Goal: Obtain resource: Obtain resource

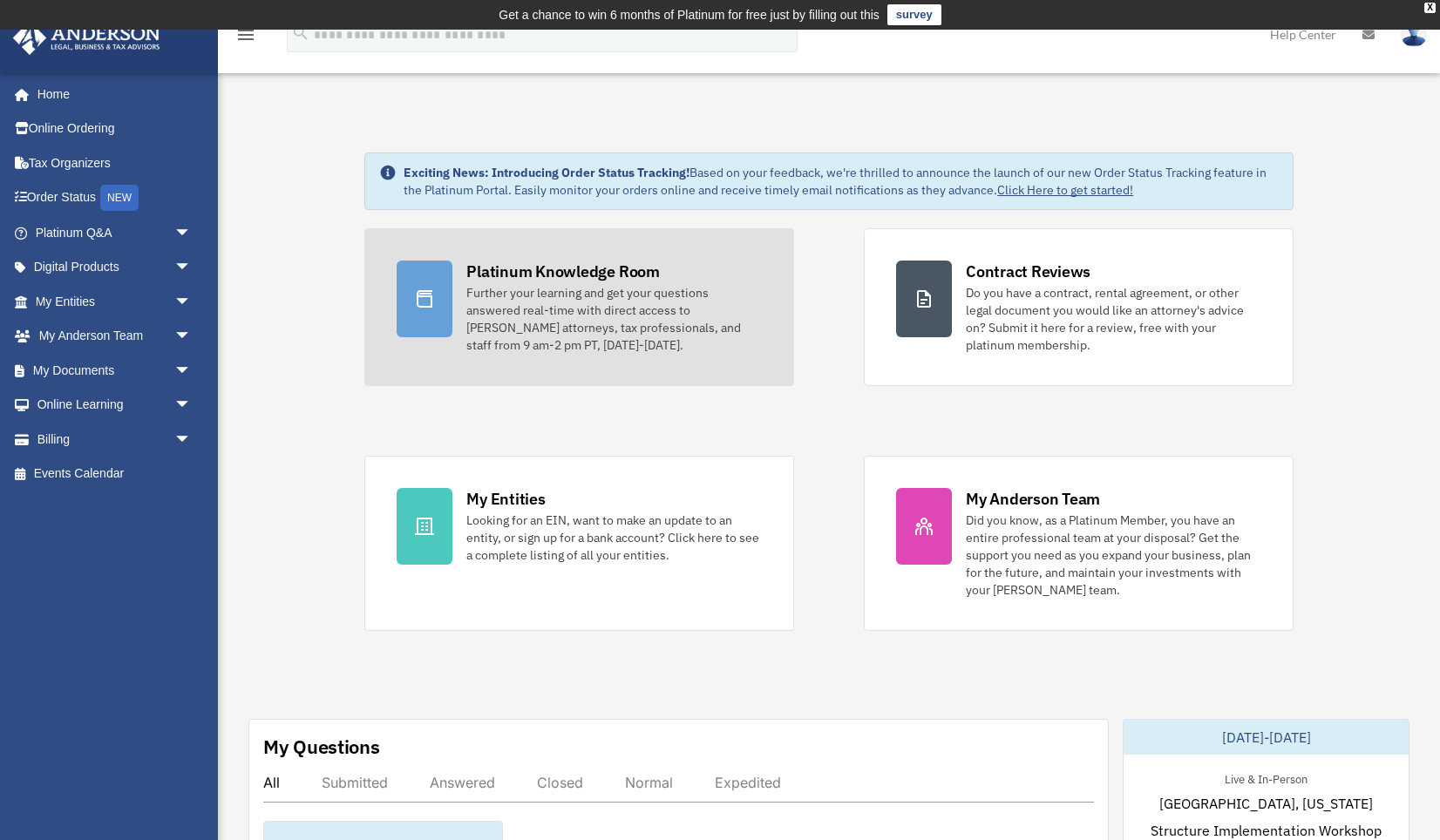
click at [571, 312] on div "Further your learning and get your questions answered real-time with direct acc…" at bounding box center [614, 319] width 296 height 70
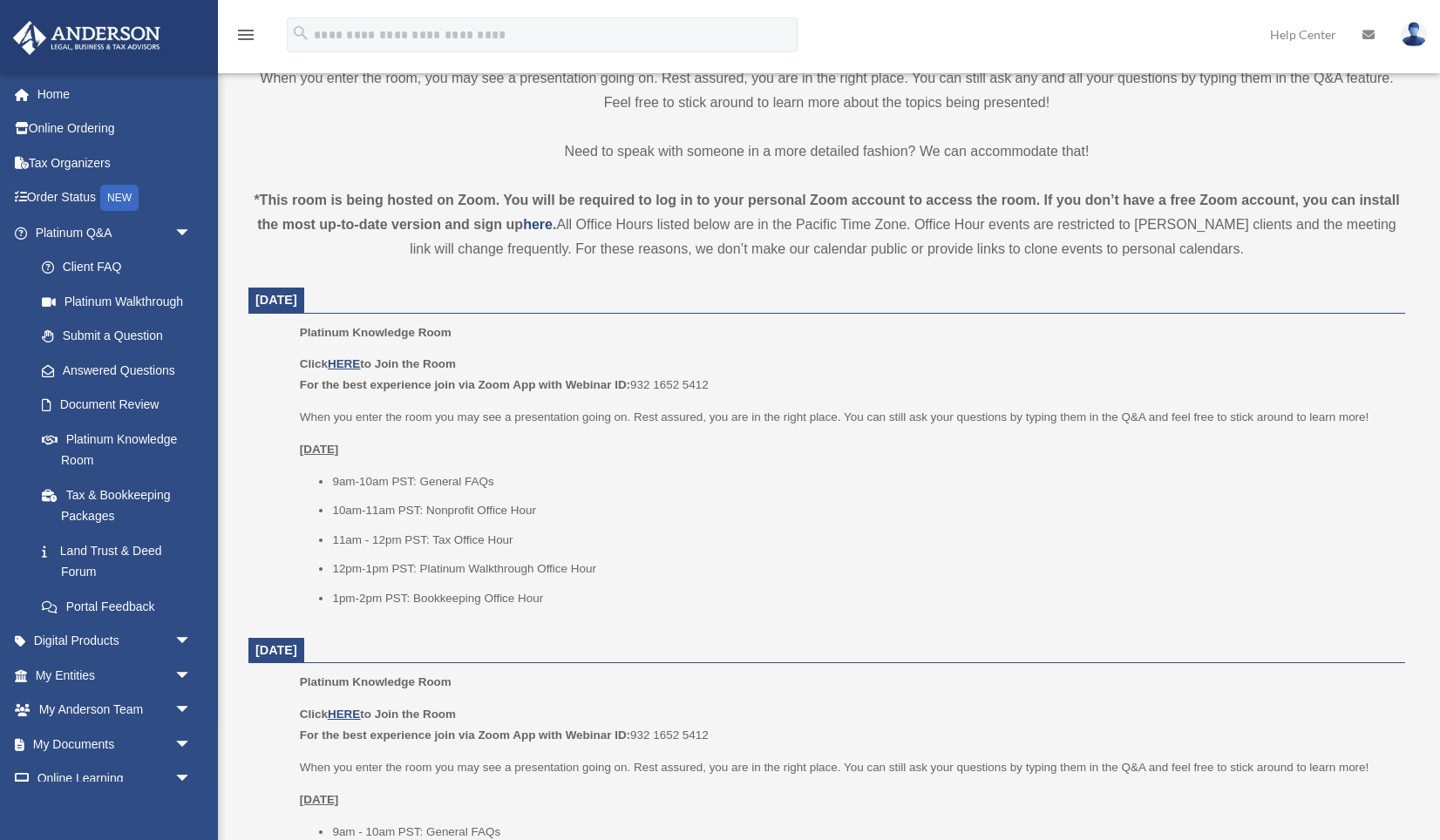
scroll to position [517, 0]
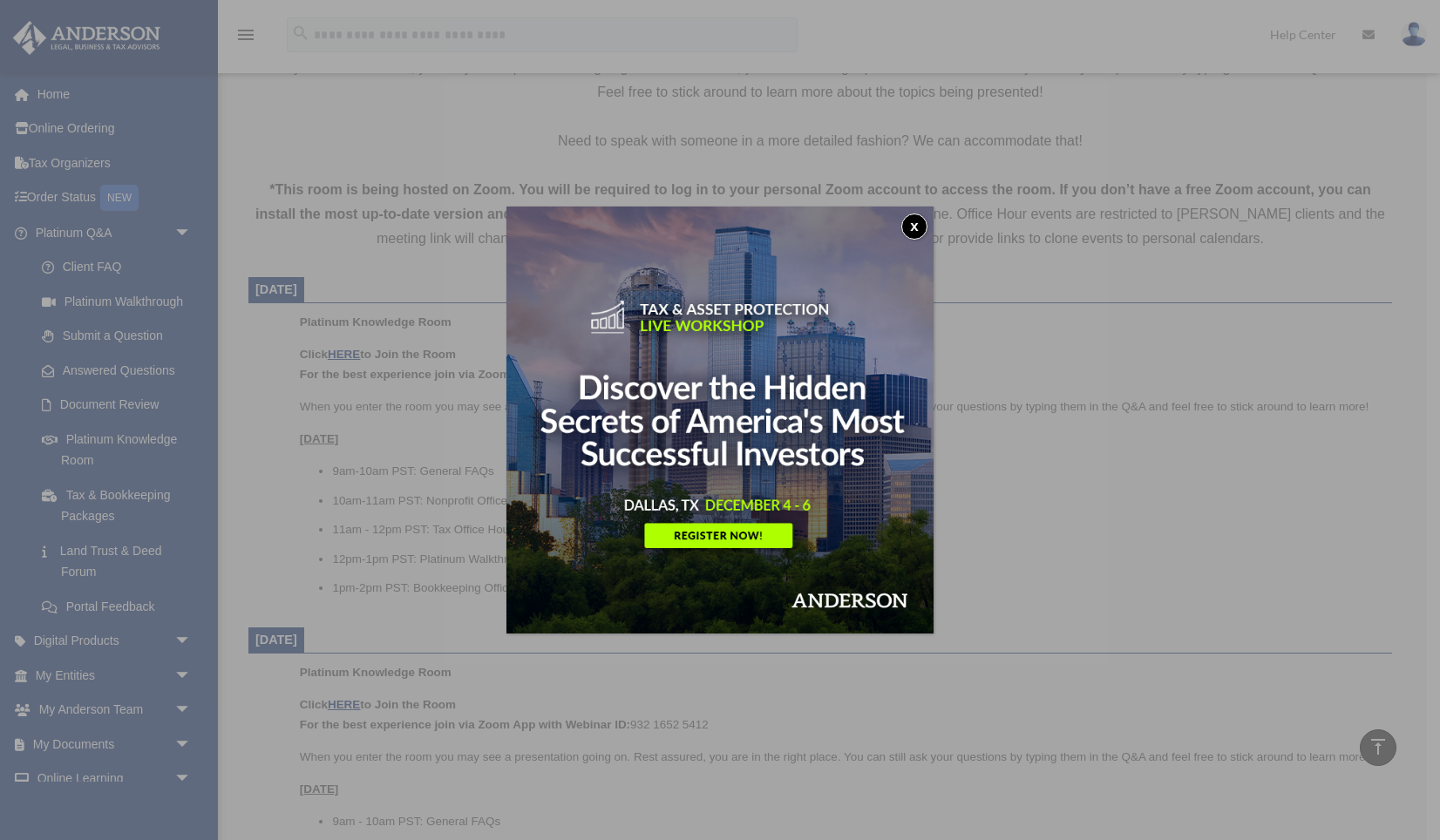
click at [915, 221] on button "x" at bounding box center [914, 227] width 26 height 26
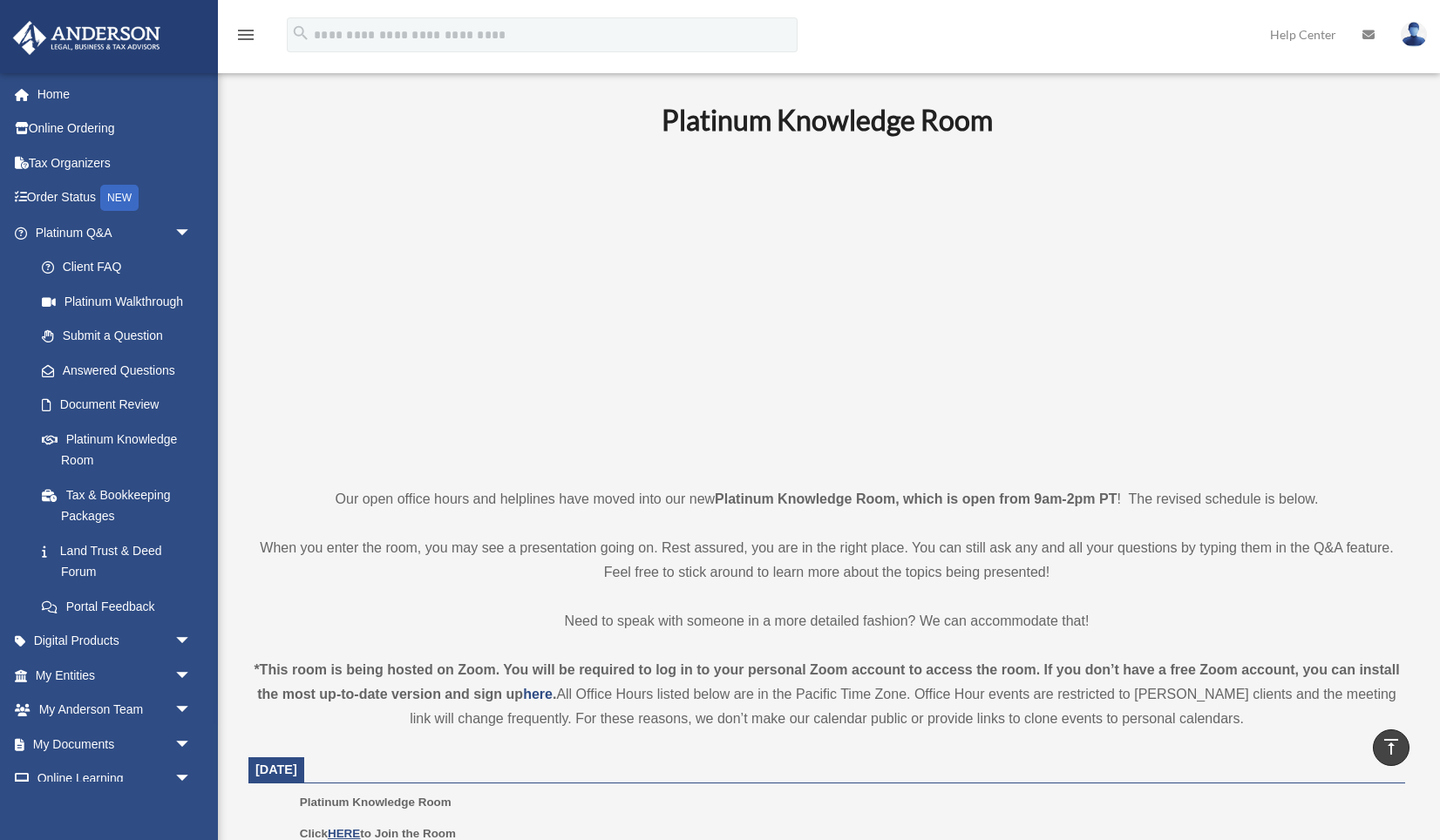
scroll to position [0, 0]
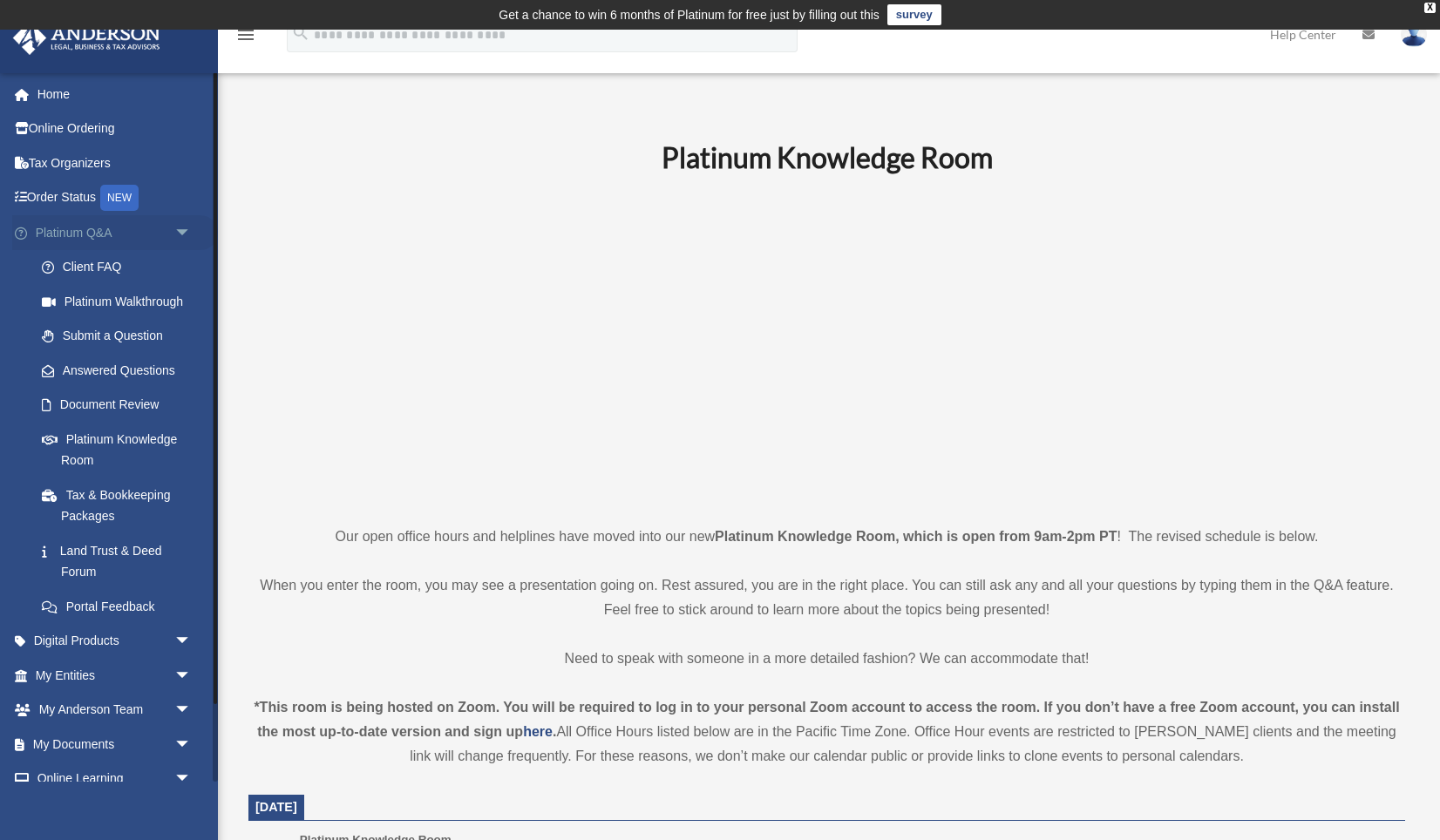
drag, startPoint x: 63, startPoint y: 199, endPoint x: 100, endPoint y: 219, distance: 42.1
click at [62, 199] on link "Order Status NEW" at bounding box center [114, 198] width 205 height 35
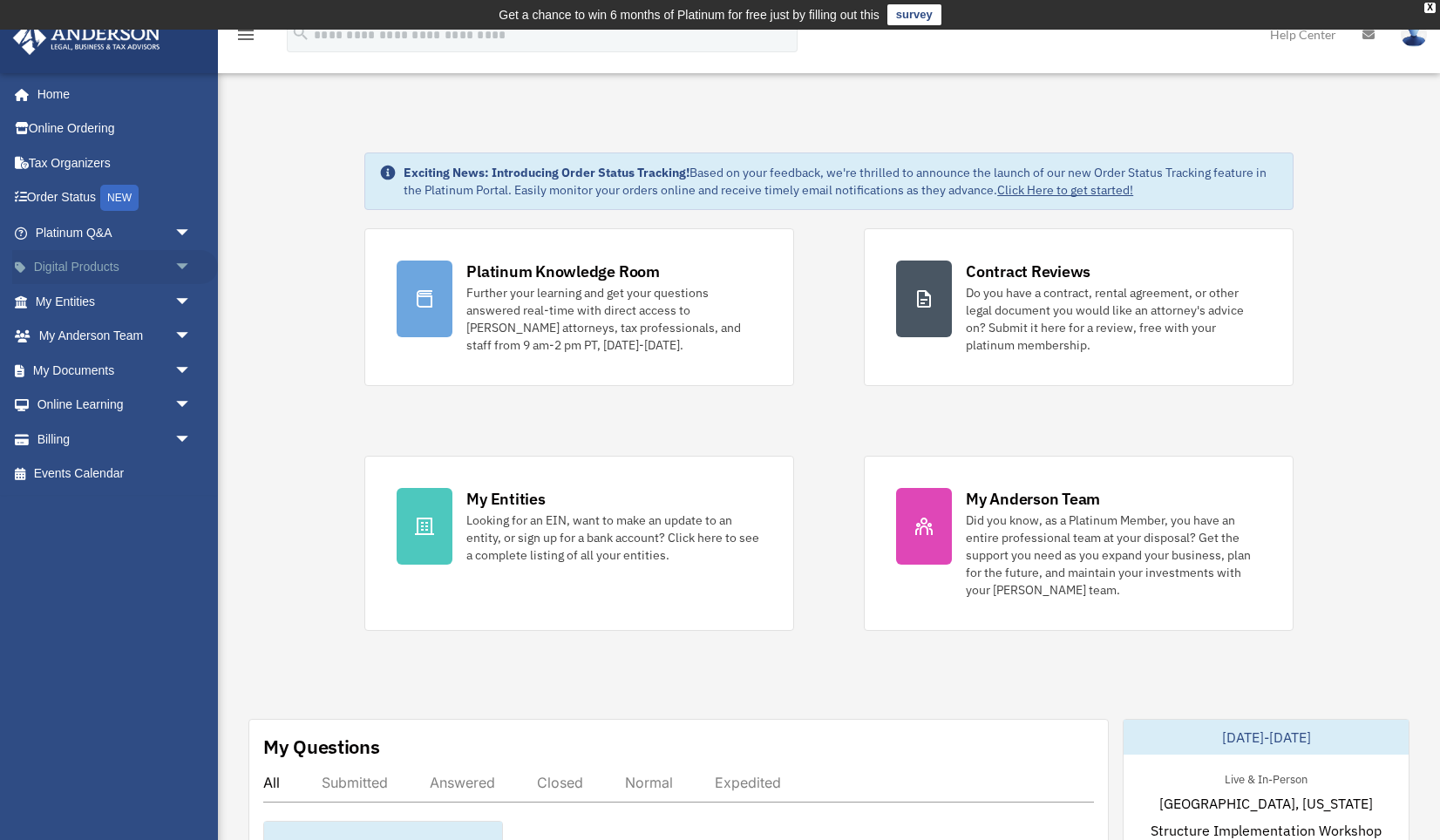
click at [85, 262] on link "Digital Products arrow_drop_down" at bounding box center [114, 268] width 205 height 35
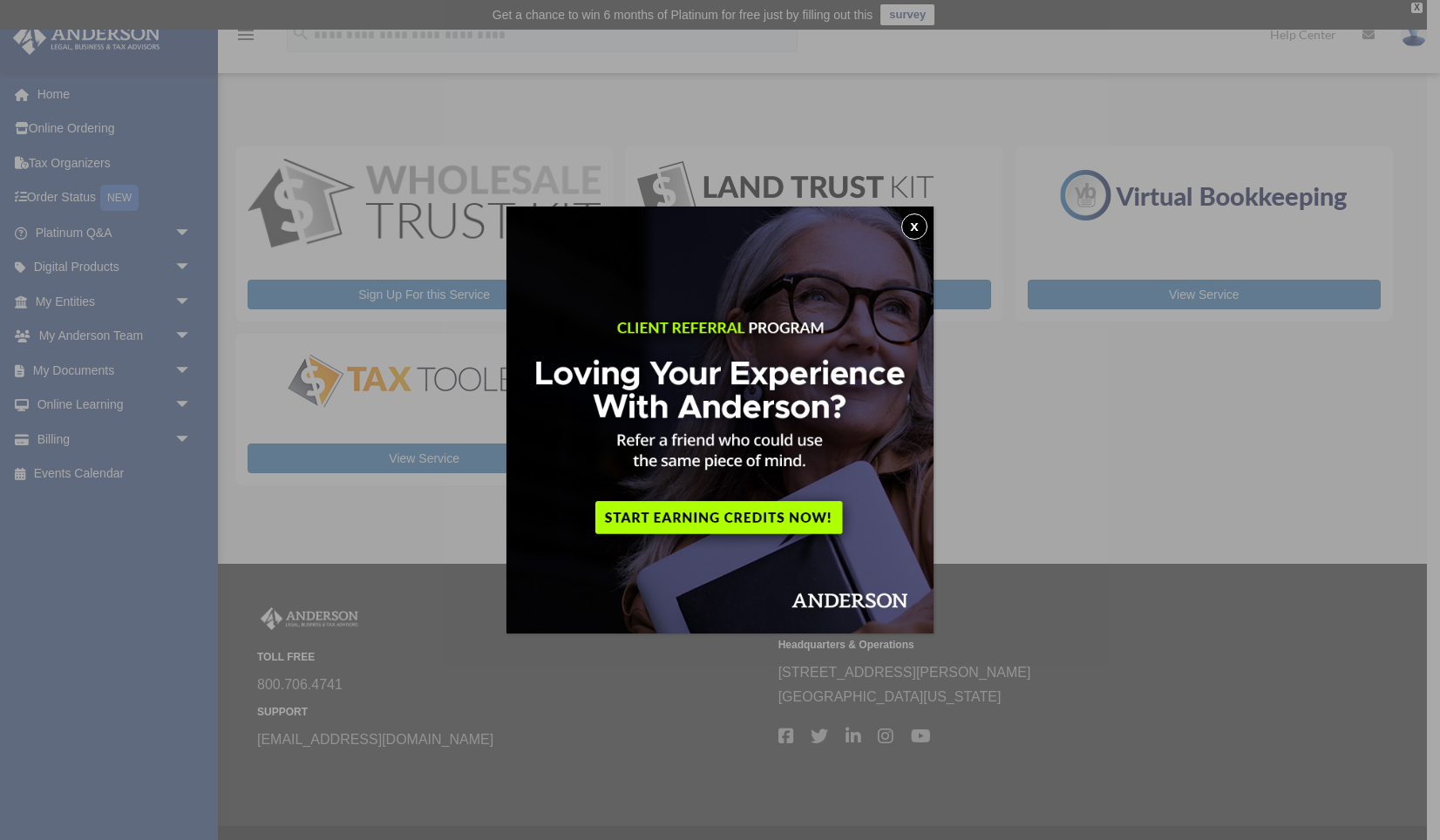
click at [914, 230] on button "x" at bounding box center [914, 227] width 26 height 26
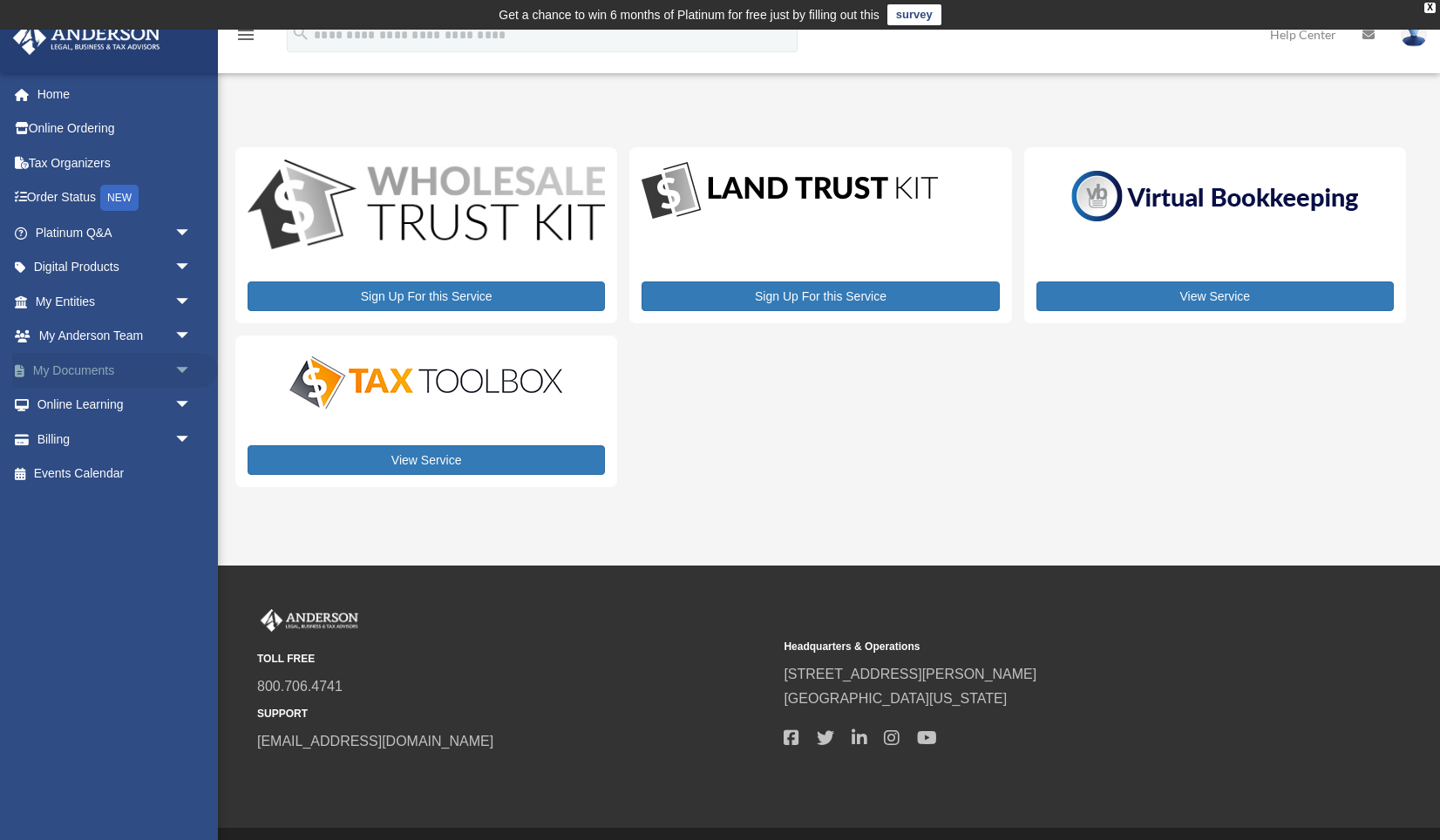
click at [187, 365] on span "arrow_drop_down" at bounding box center [192, 371] width 35 height 35
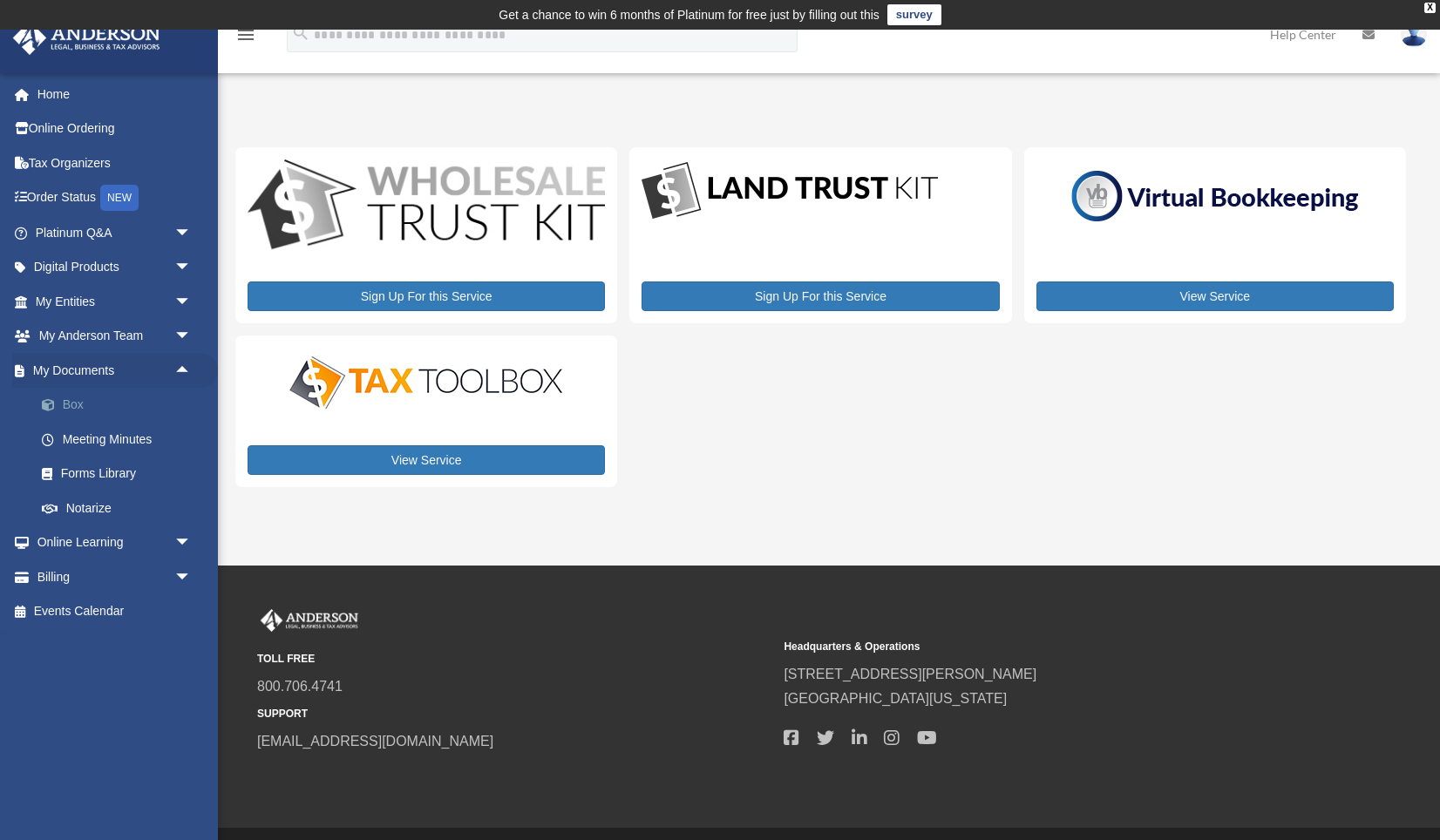
click at [62, 403] on link "Box" at bounding box center [121, 405] width 193 height 35
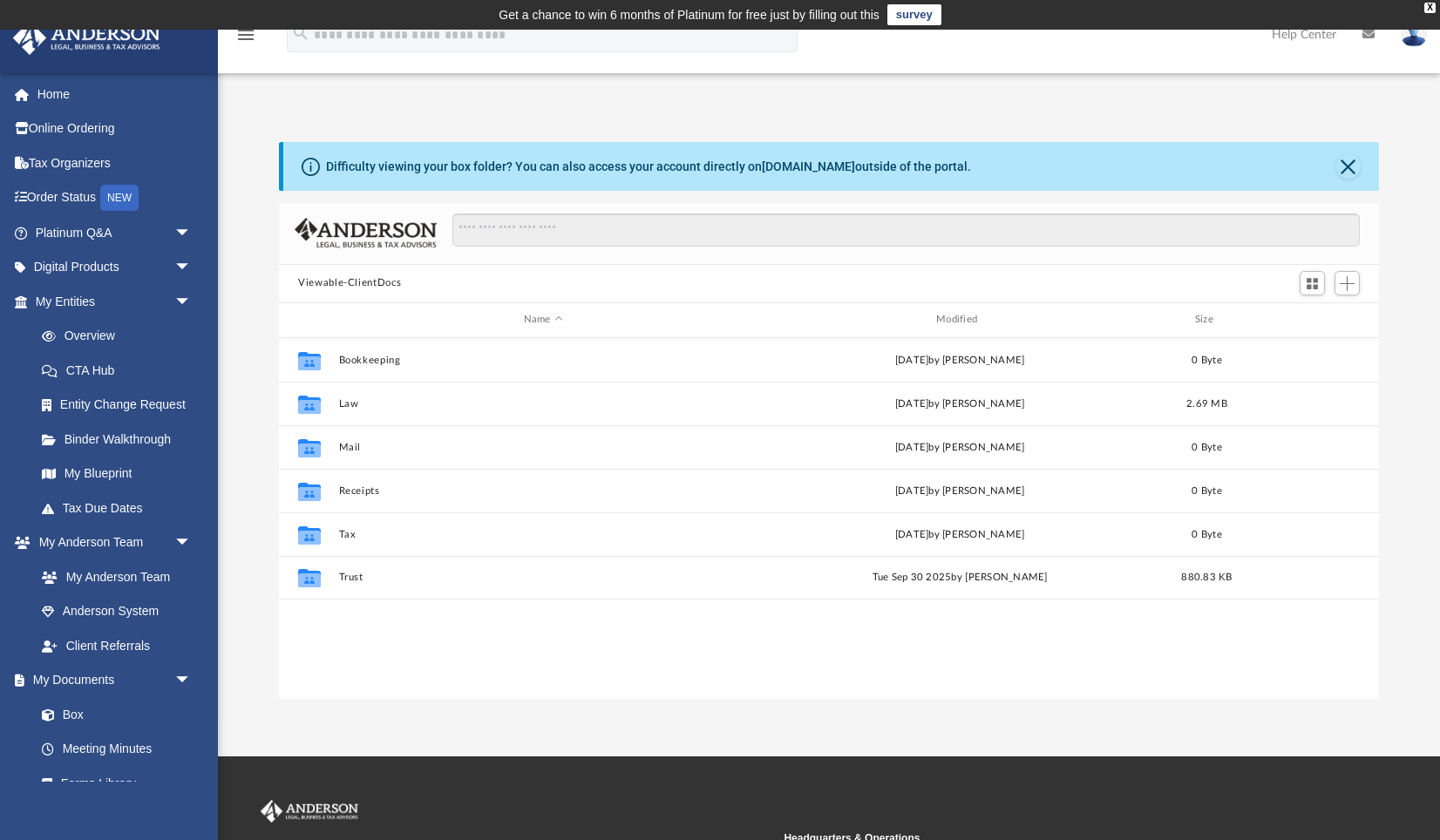
scroll to position [396, 1099]
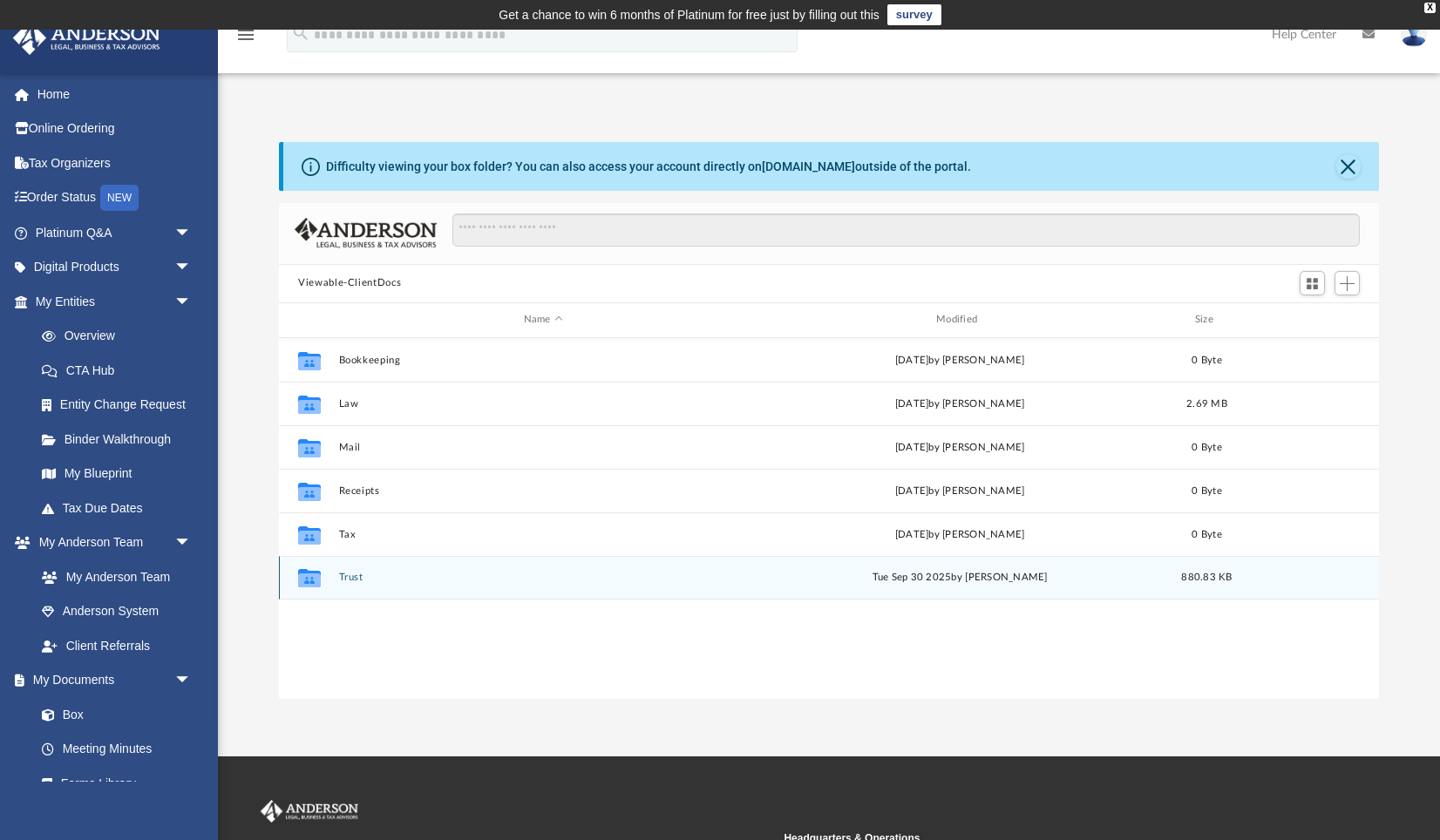
click at [468, 568] on div "Collaborated Folder Trust [DATE] by [PERSON_NAME] 880.83 KB" at bounding box center [828, 577] width 1100 height 44
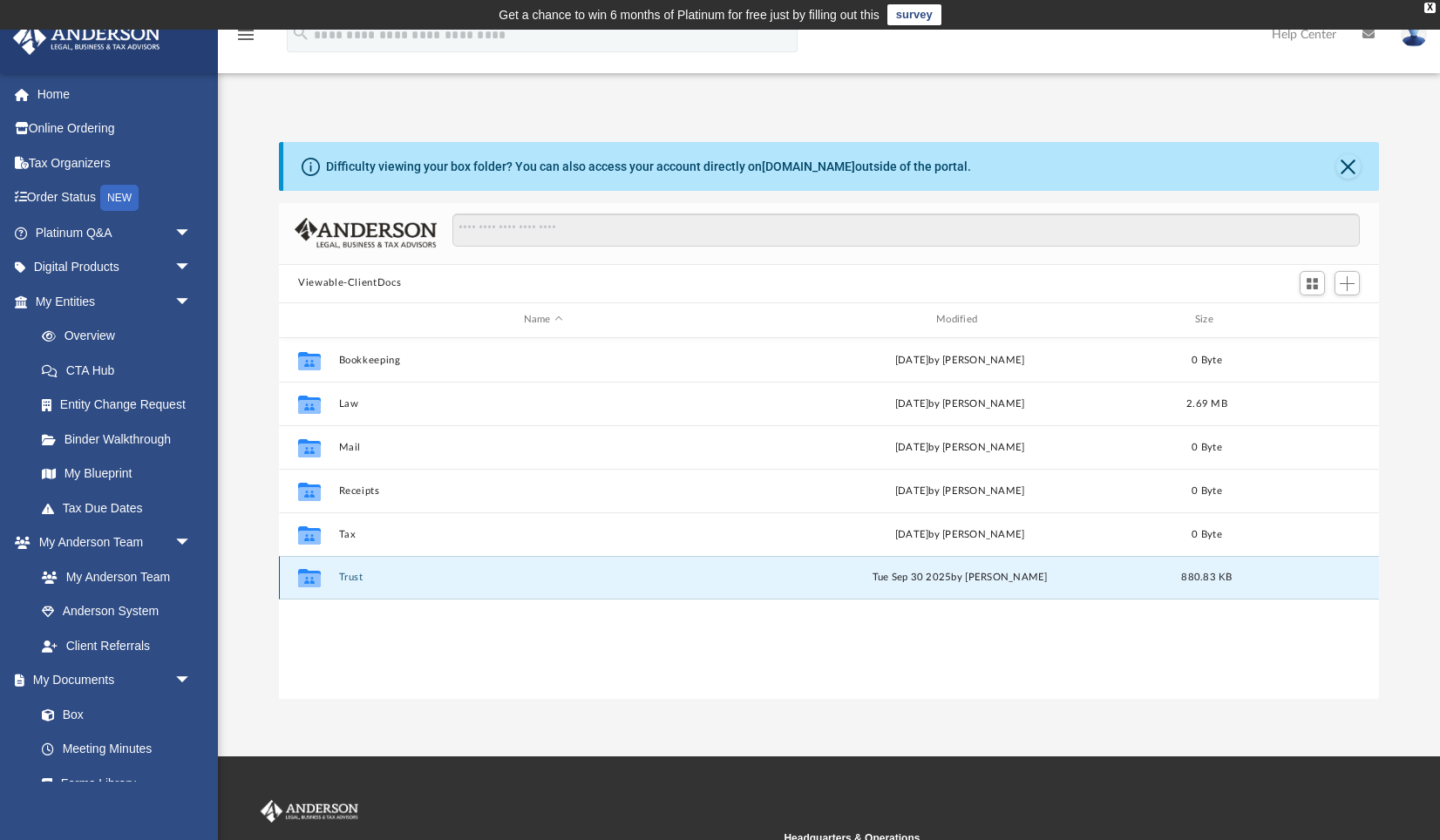
click at [363, 578] on button "Trust" at bounding box center [544, 577] width 409 height 11
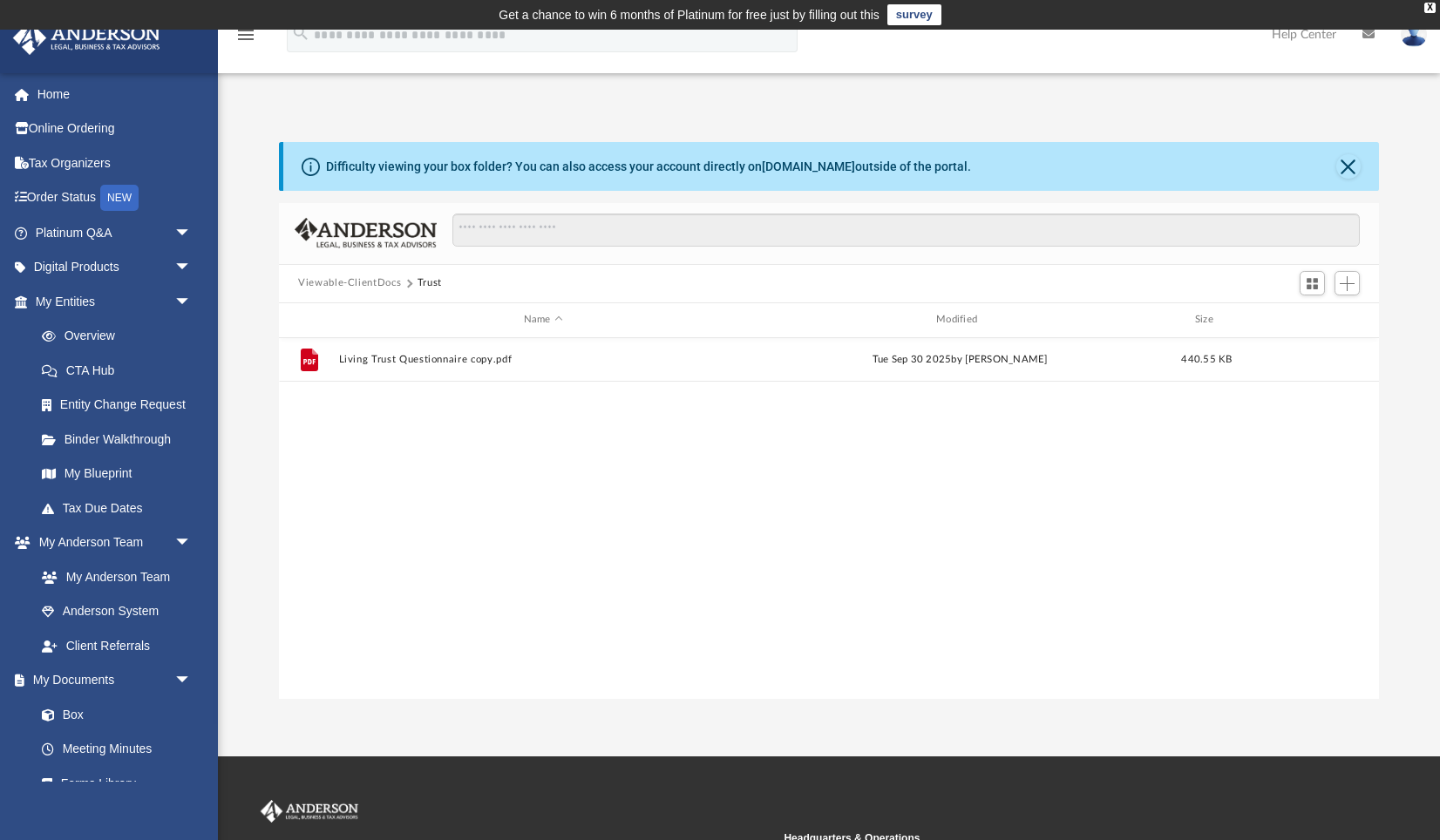
click at [370, 284] on button "Viewable-ClientDocs" at bounding box center [350, 282] width 103 height 16
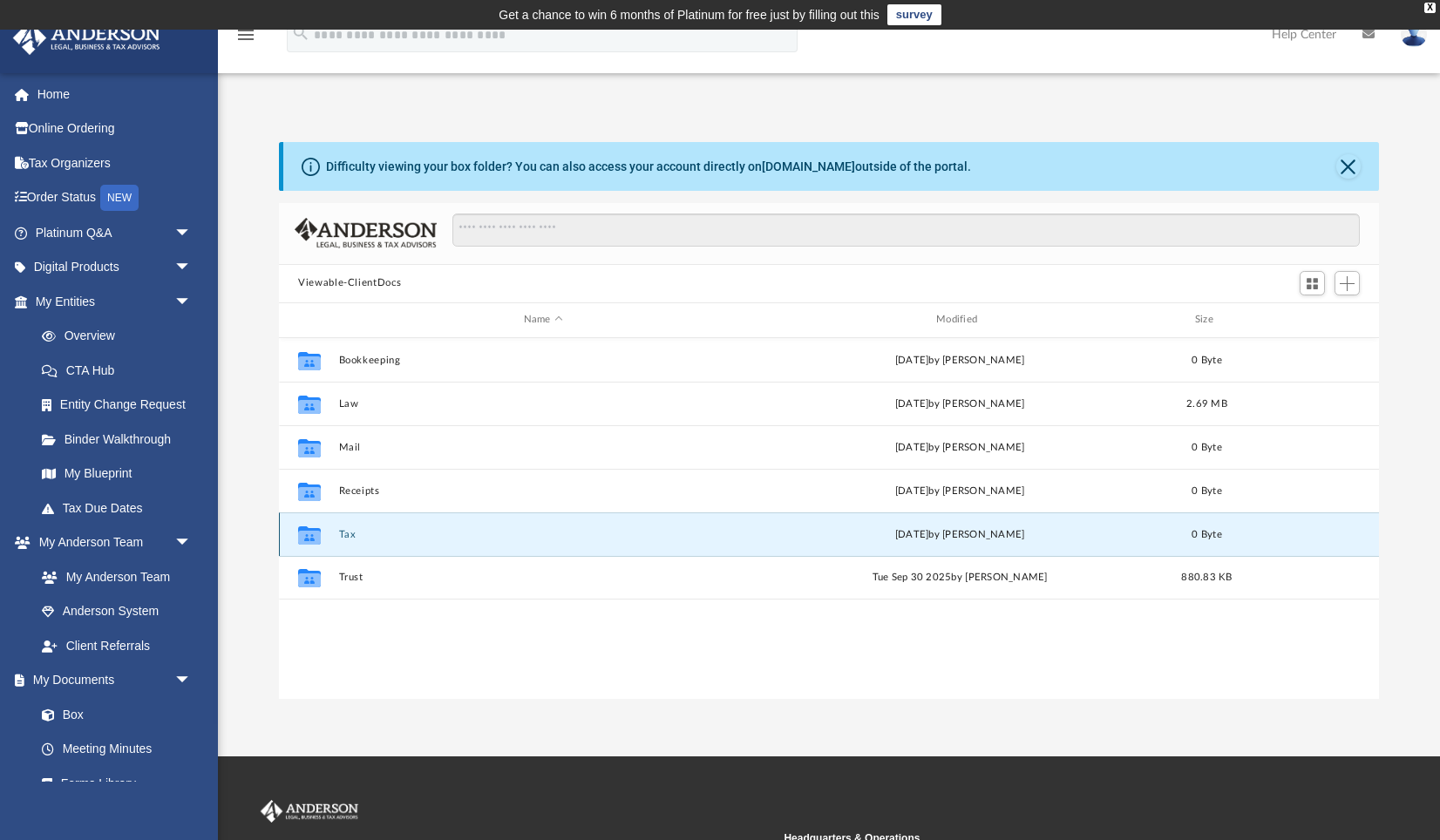
click at [350, 537] on button "Tax" at bounding box center [544, 534] width 409 height 11
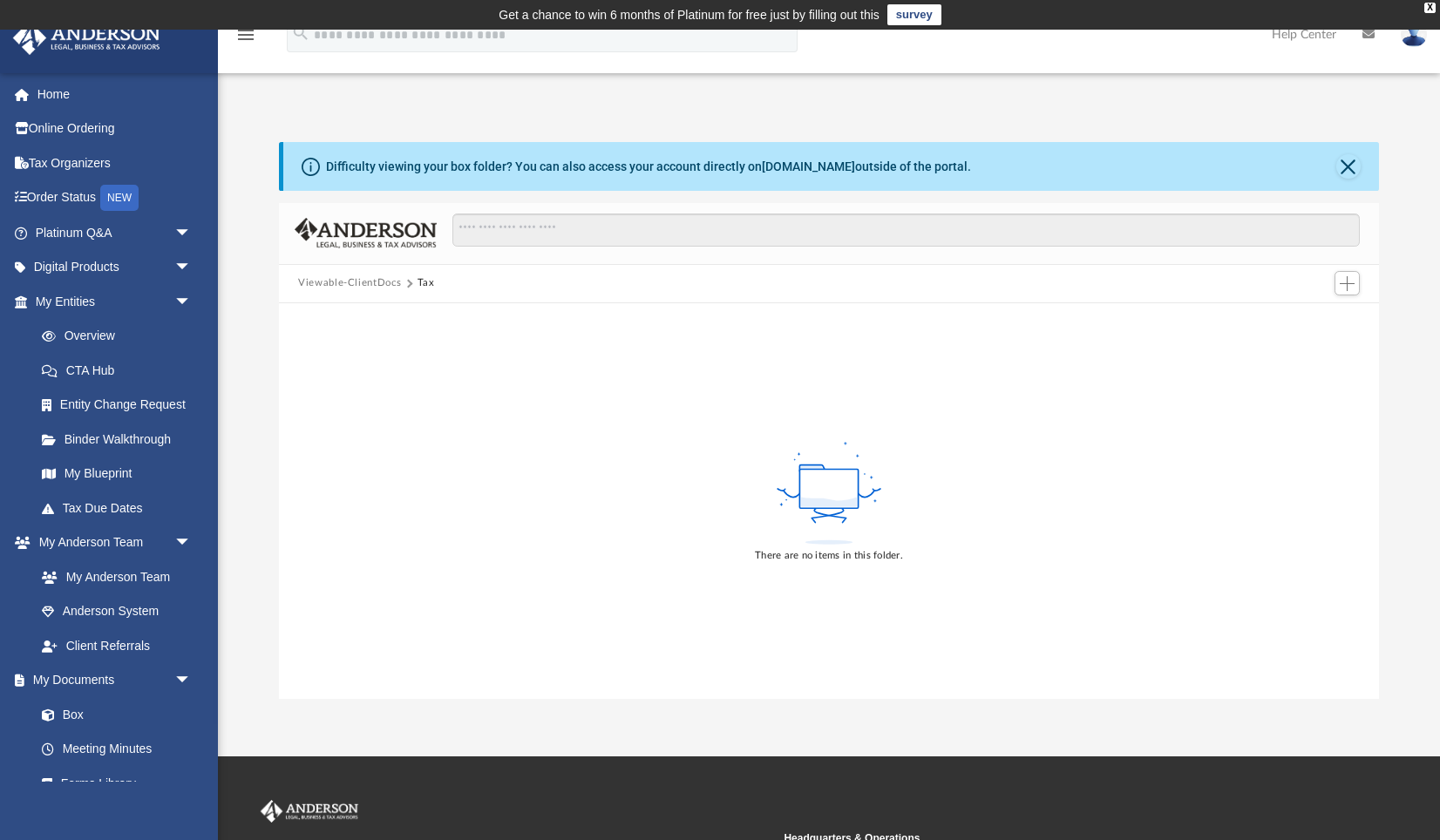
click at [383, 281] on button "Viewable-ClientDocs" at bounding box center [350, 282] width 103 height 16
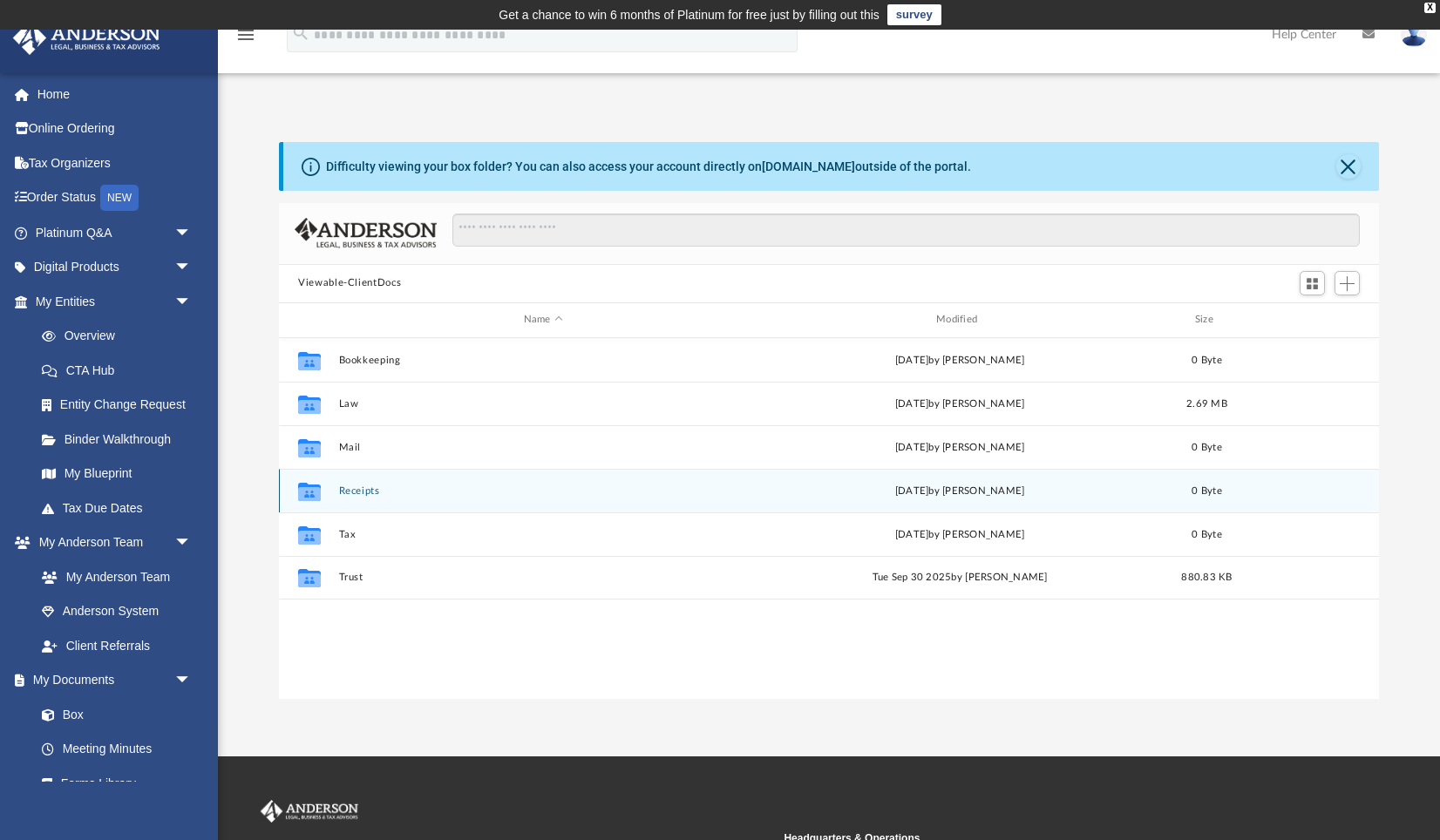
click at [347, 494] on button "Receipts" at bounding box center [544, 491] width 409 height 11
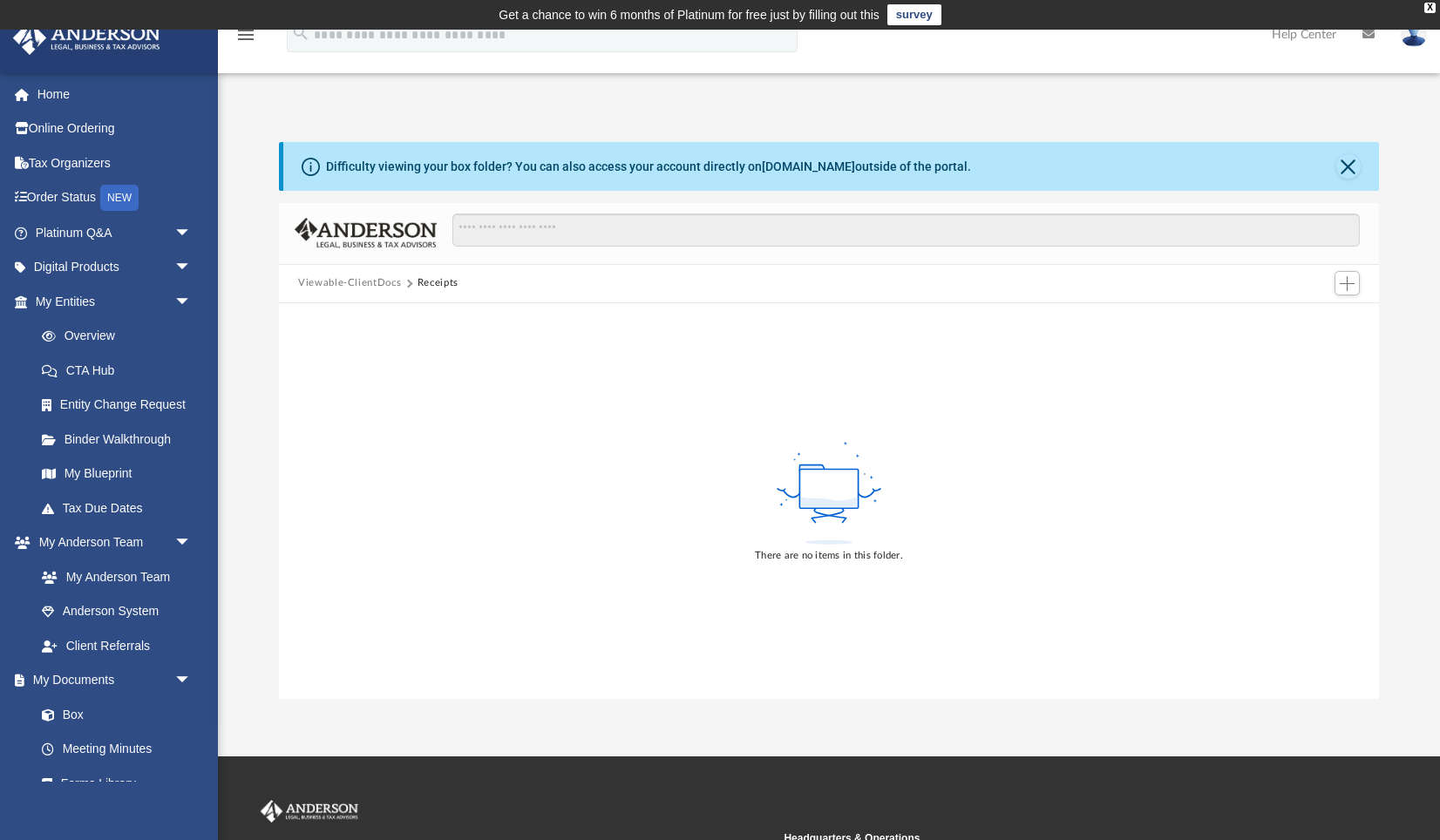
click at [380, 282] on button "Viewable-ClientDocs" at bounding box center [350, 282] width 103 height 16
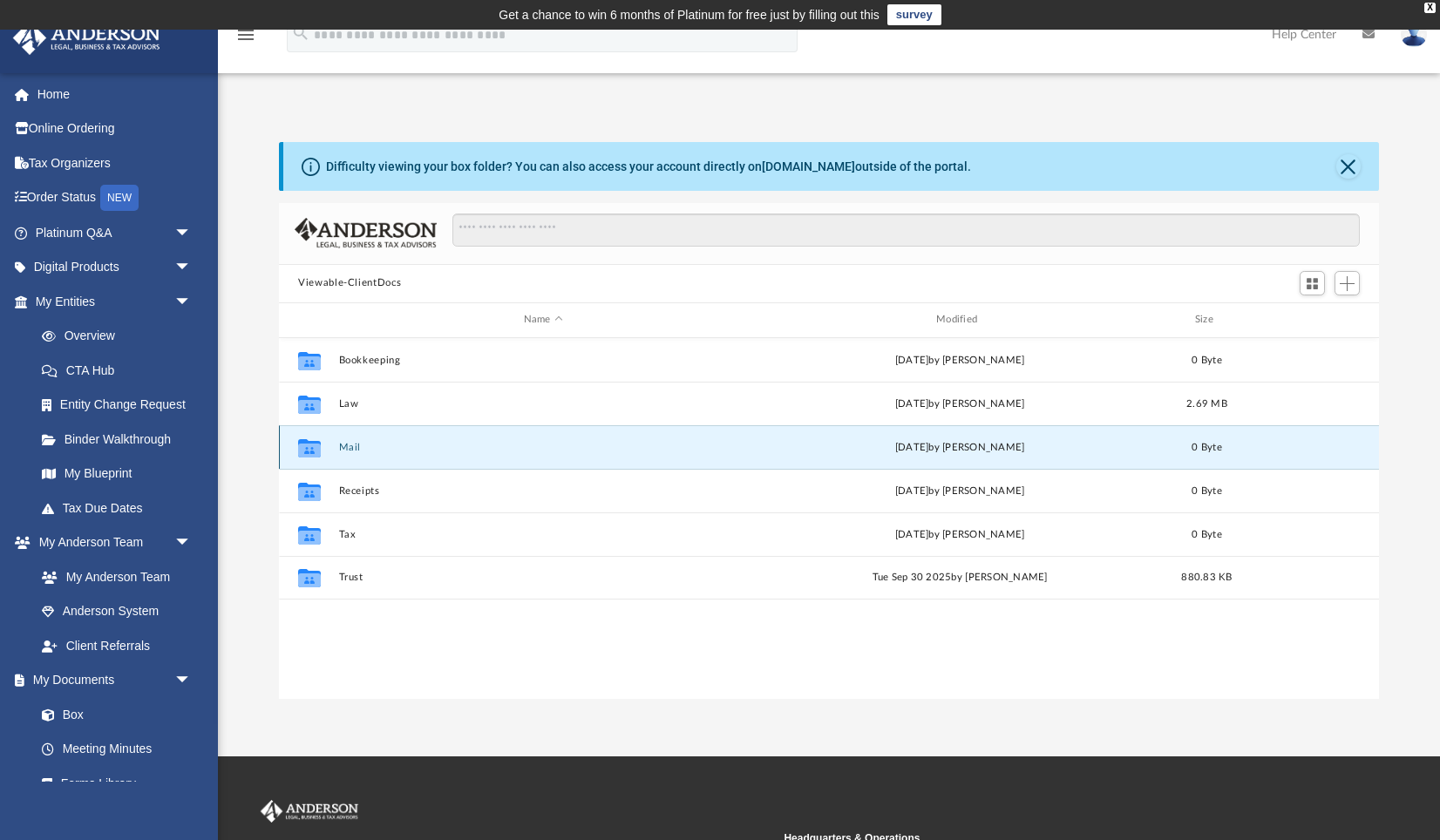
click at [341, 447] on button "Mail" at bounding box center [544, 447] width 409 height 11
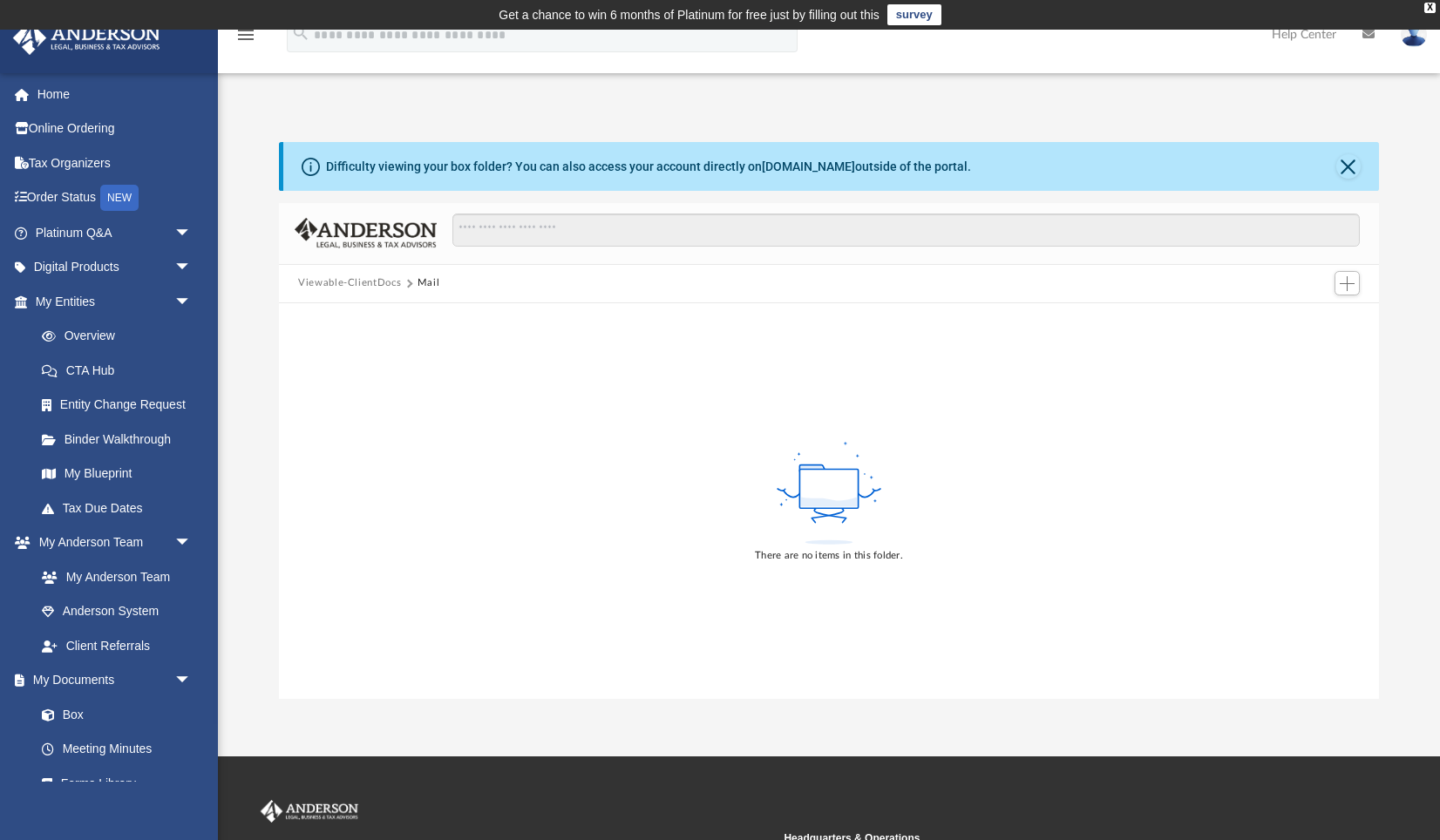
click at [372, 284] on button "Viewable-ClientDocs" at bounding box center [350, 282] width 103 height 16
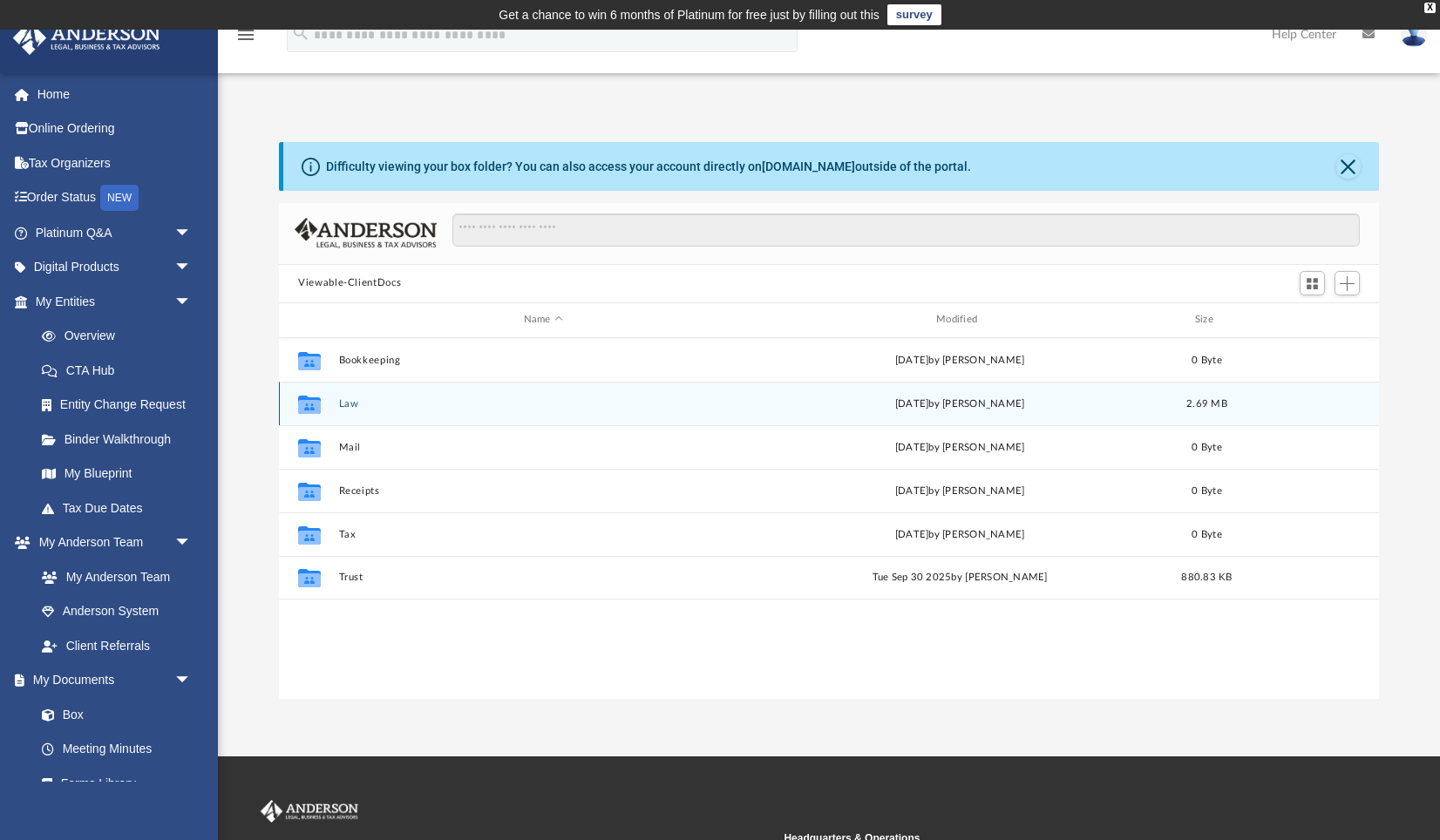
click at [348, 402] on button "Law" at bounding box center [544, 403] width 409 height 11
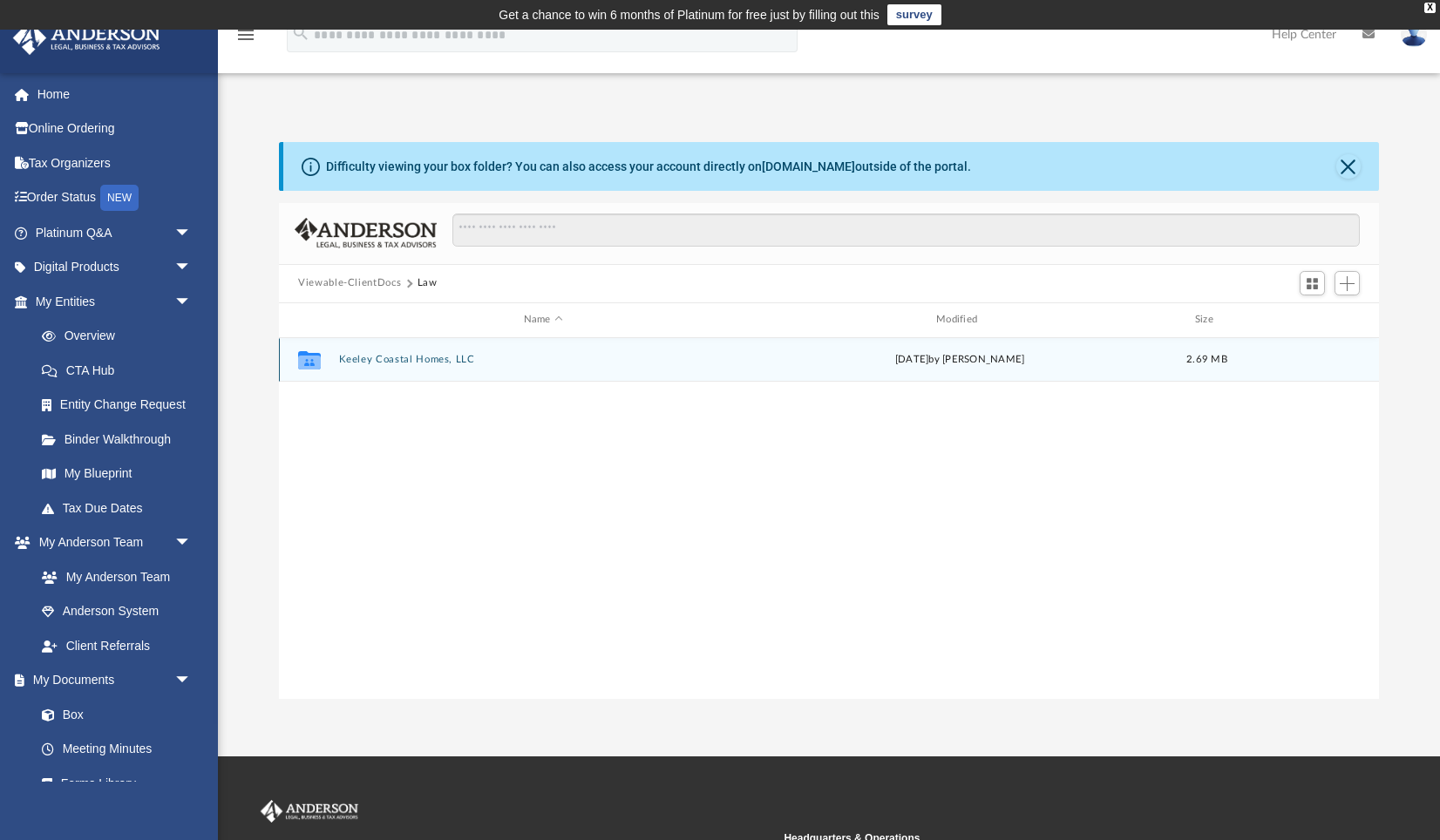
click at [368, 358] on button "Keeley Coastal Homes, LLC" at bounding box center [544, 360] width 409 height 11
click at [368, 358] on button "Initial Docs" at bounding box center [544, 360] width 409 height 11
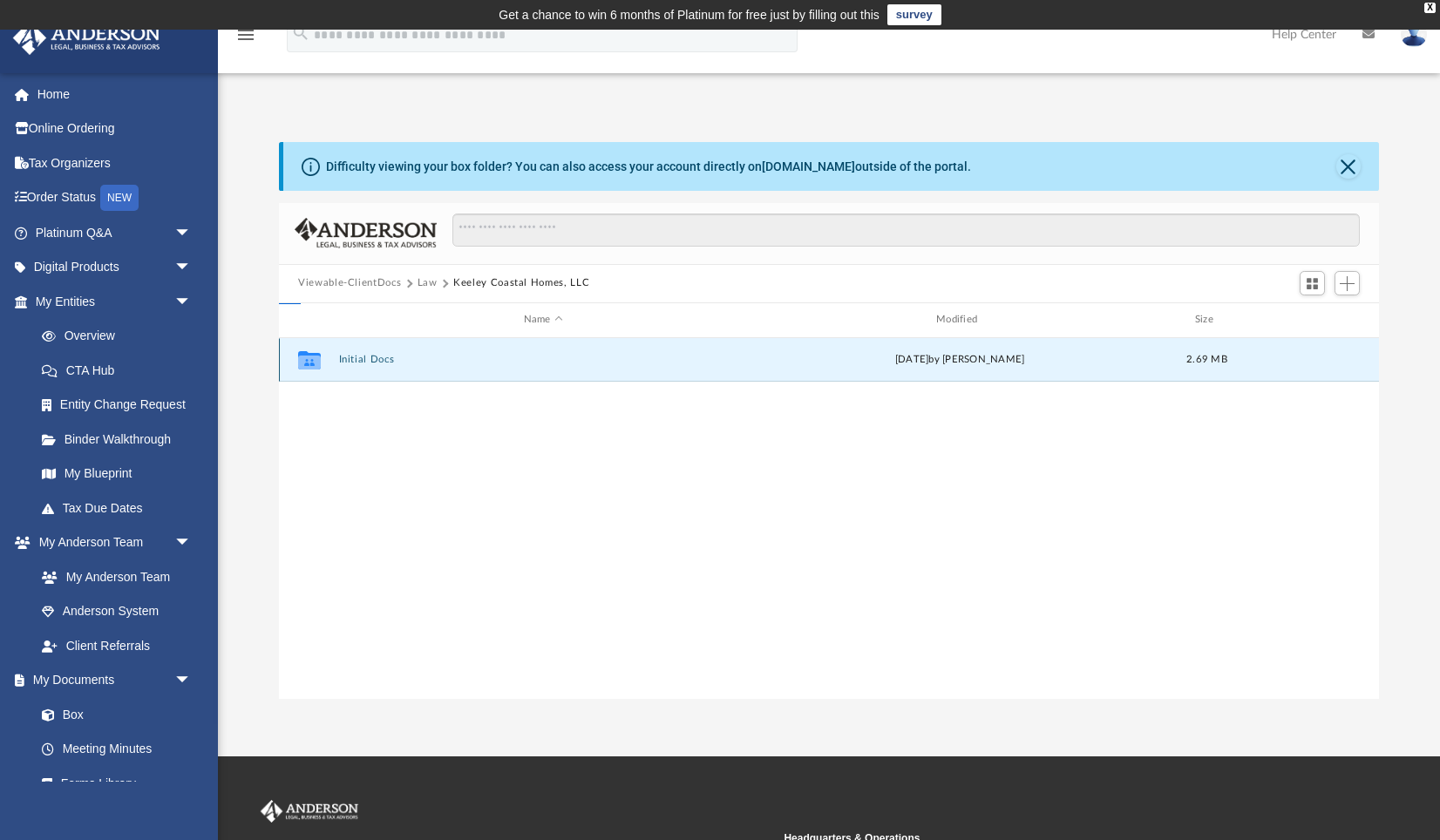
click at [368, 358] on button "Initial Docs" at bounding box center [544, 360] width 409 height 11
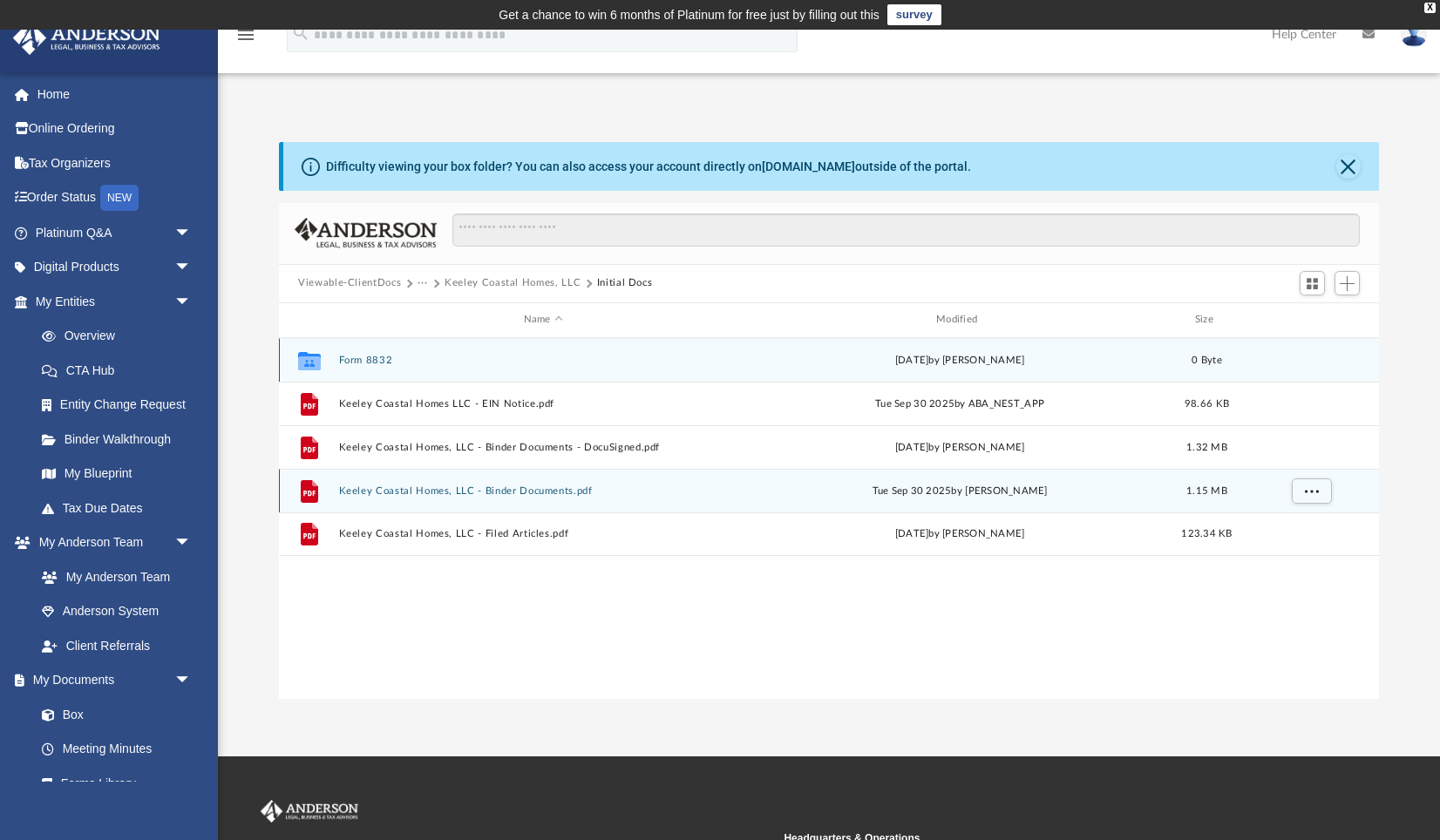
scroll to position [6, 0]
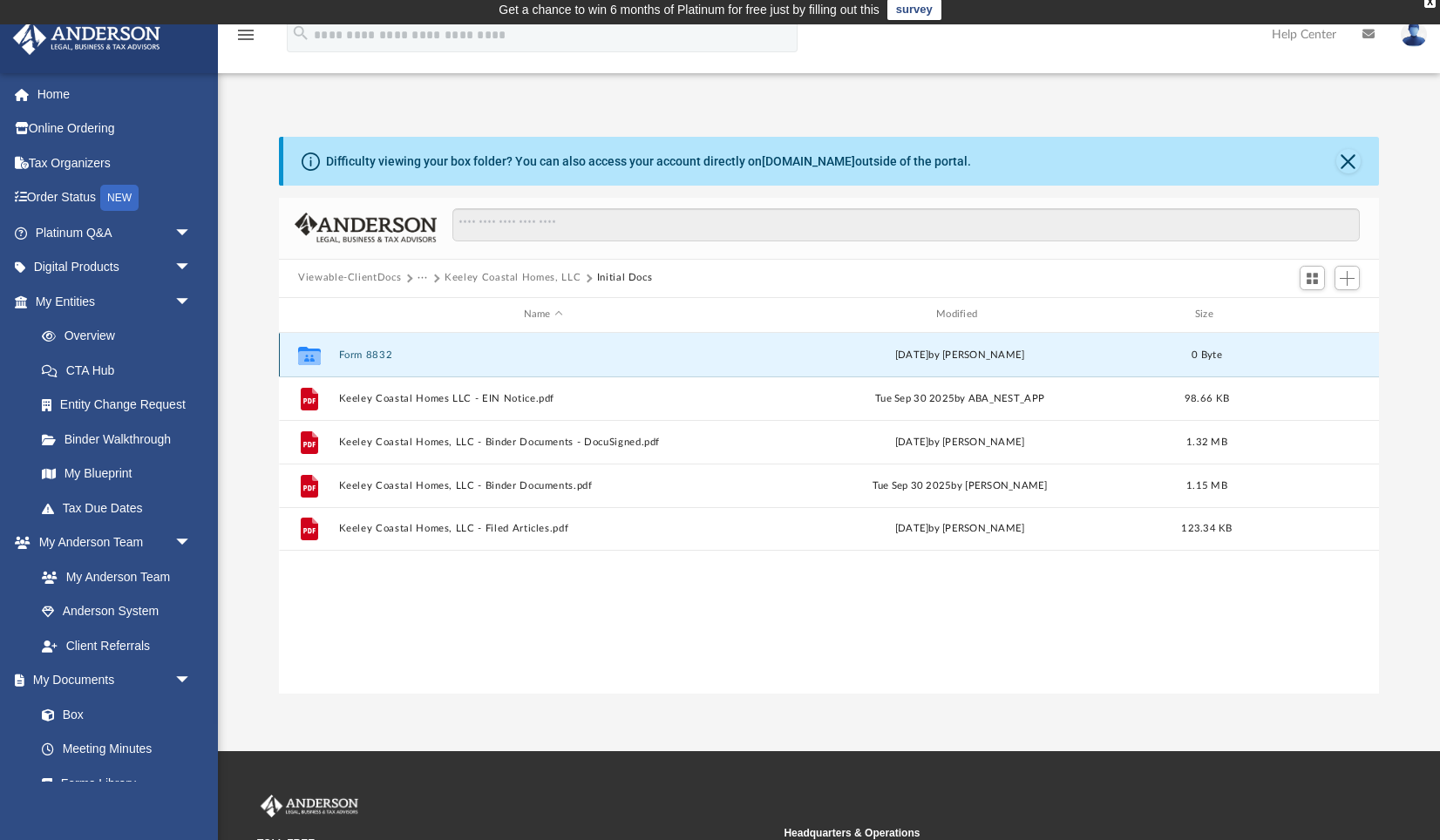
click at [374, 350] on button "Form 8832" at bounding box center [544, 355] width 409 height 11
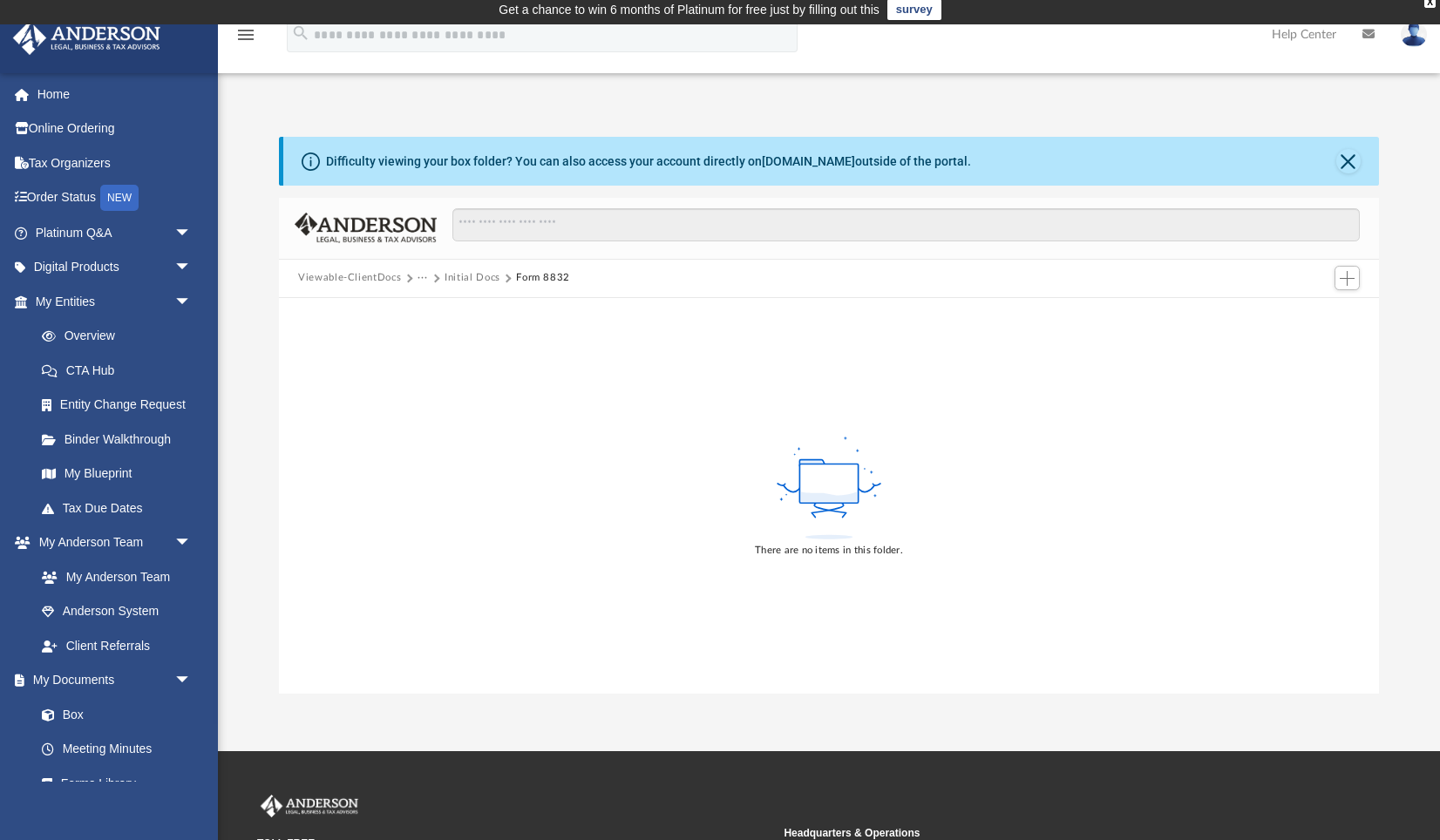
click at [469, 277] on button "Initial Docs" at bounding box center [472, 278] width 56 height 16
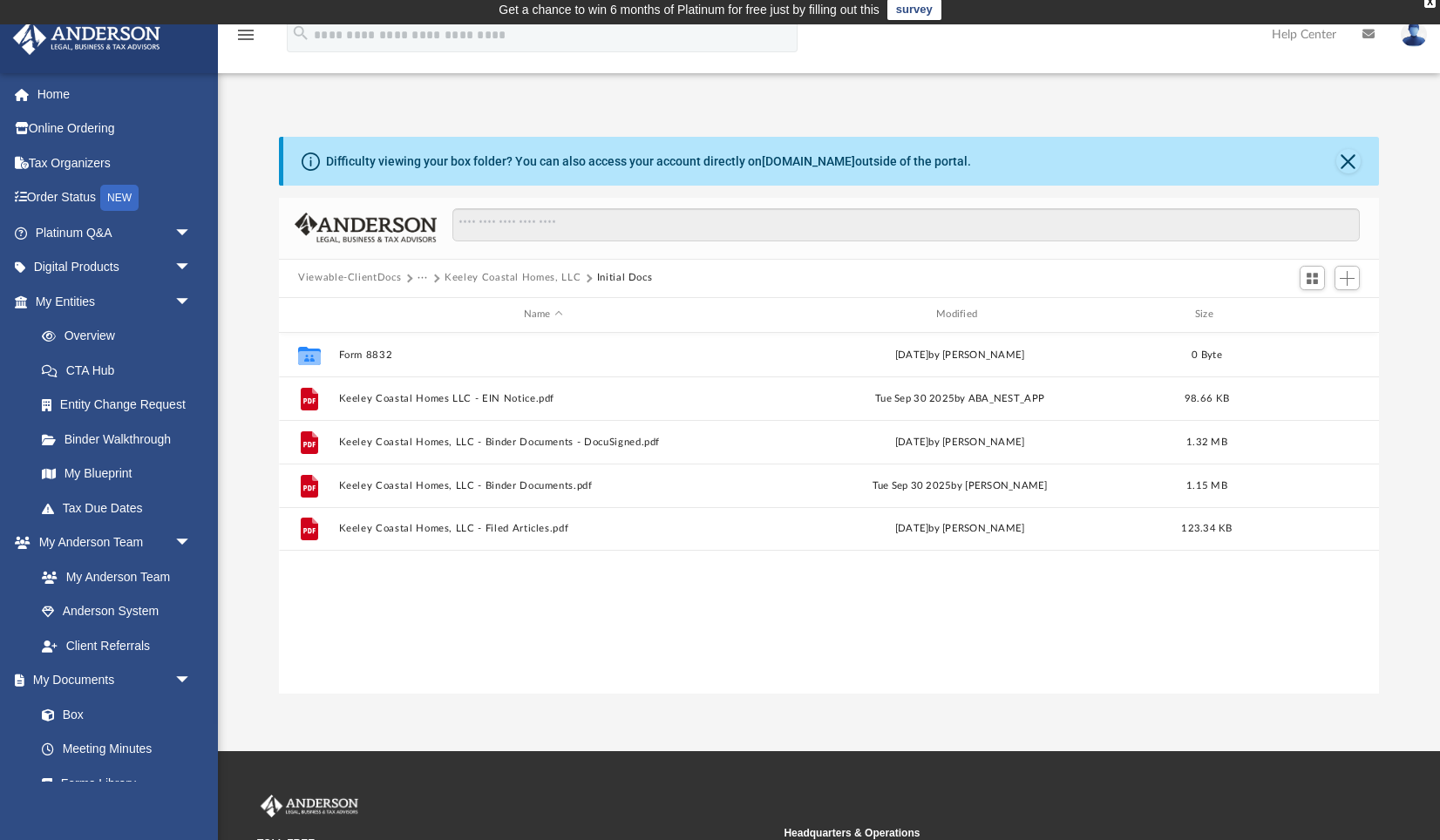
scroll to position [396, 1099]
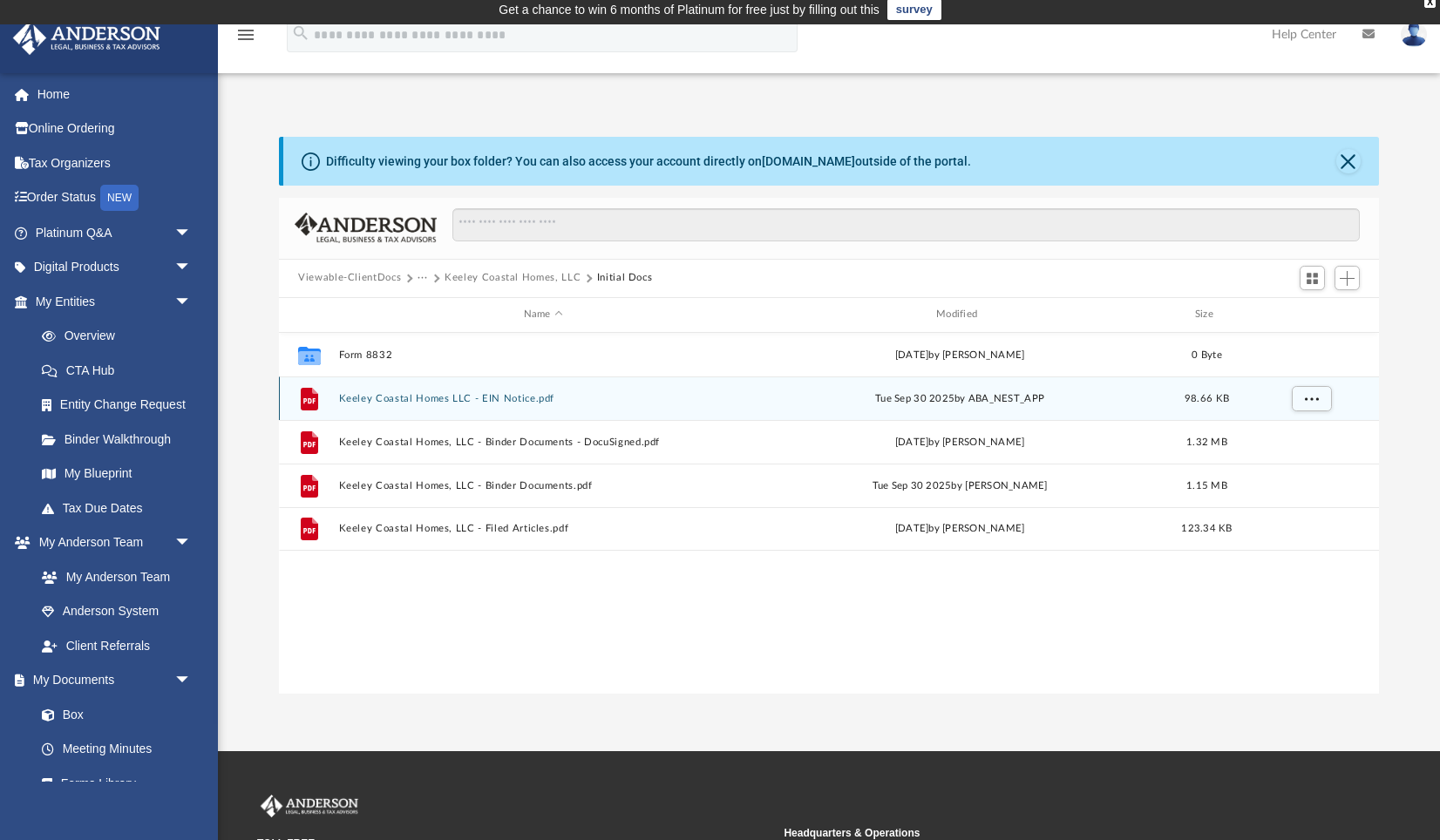
click at [411, 401] on button "Keeley Coastal Homes LLC - EIN Notice.pdf" at bounding box center [544, 399] width 409 height 11
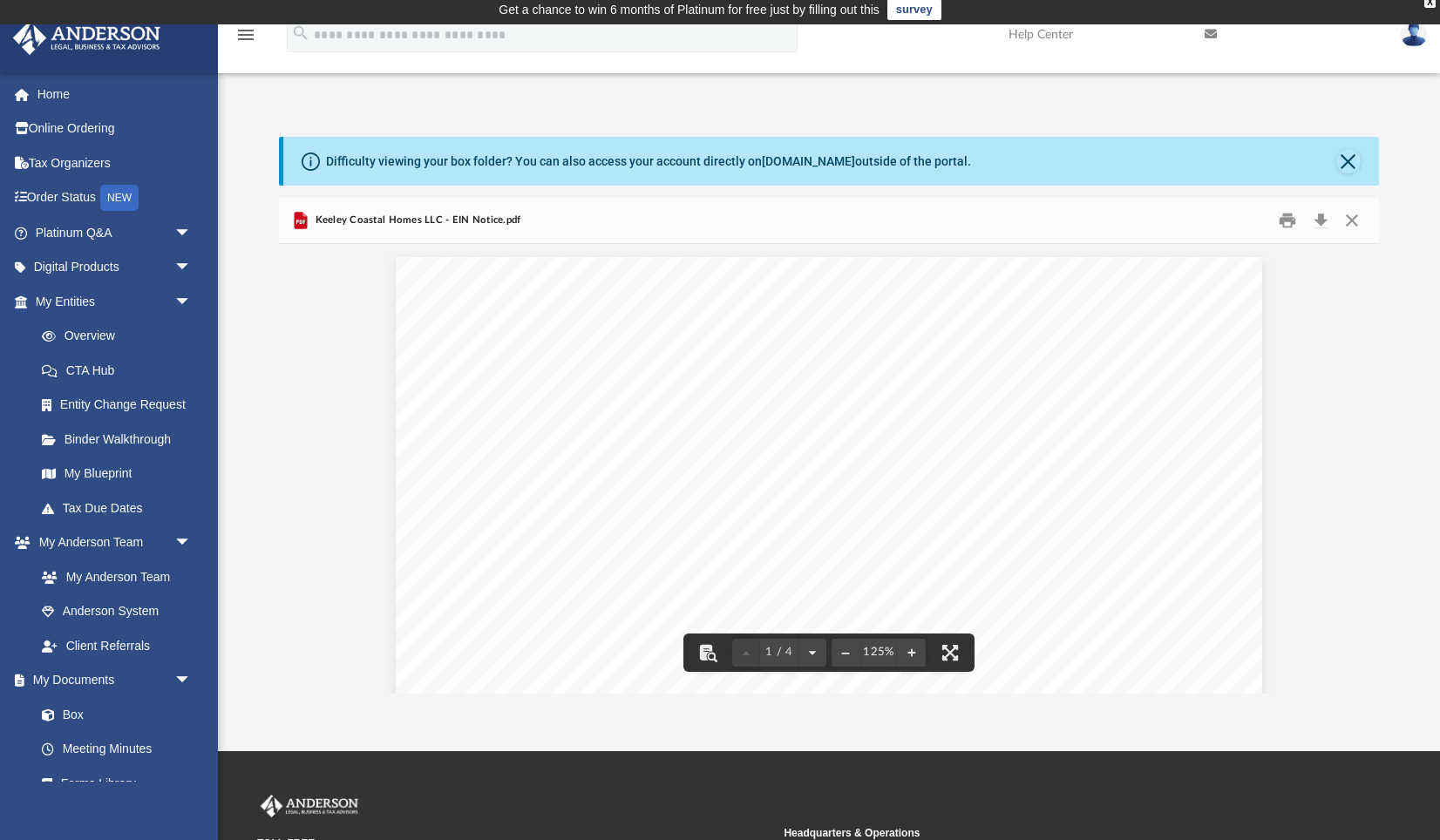
scroll to position [0, 0]
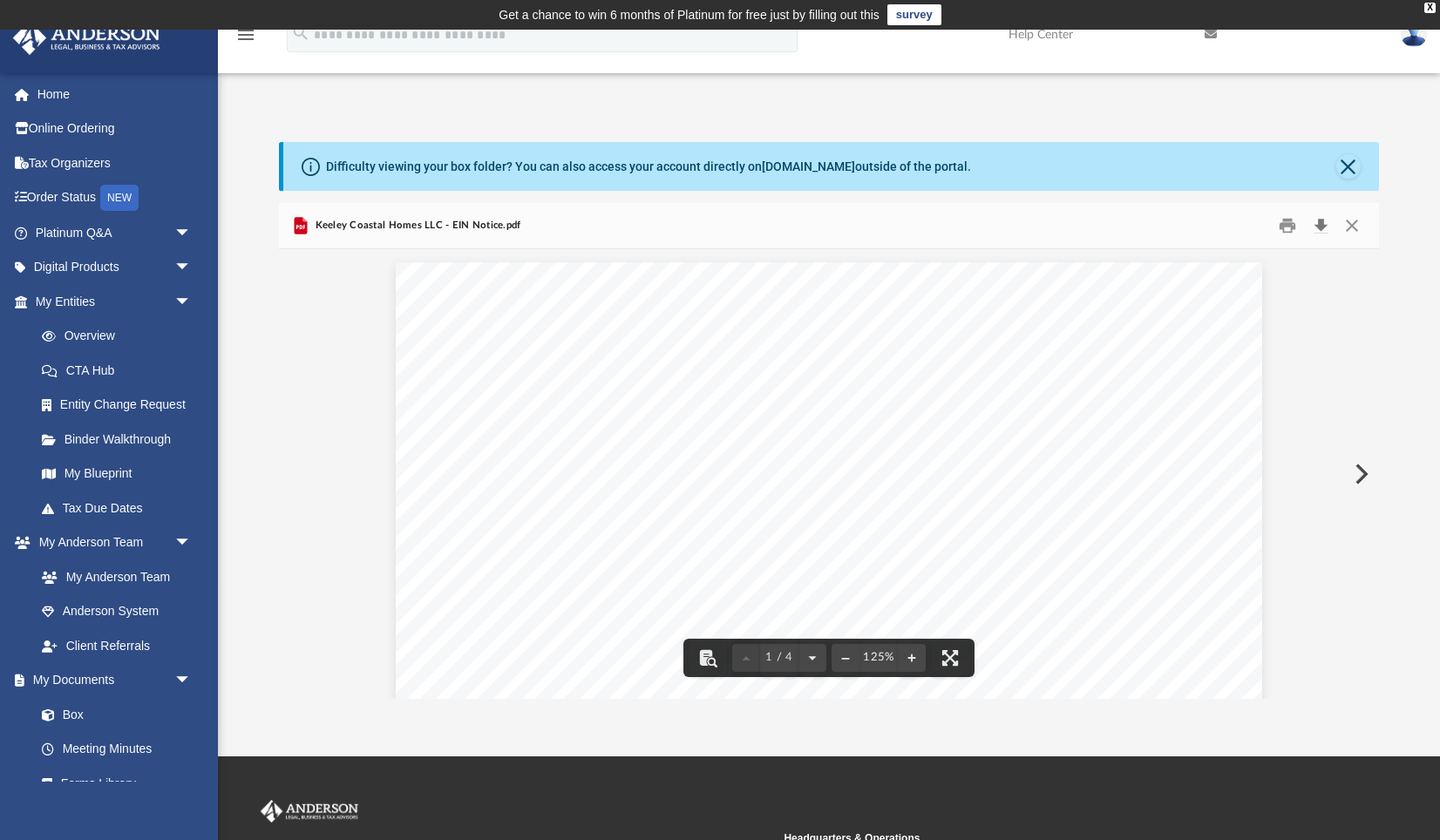
click at [1323, 226] on button "Download" at bounding box center [1321, 225] width 32 height 27
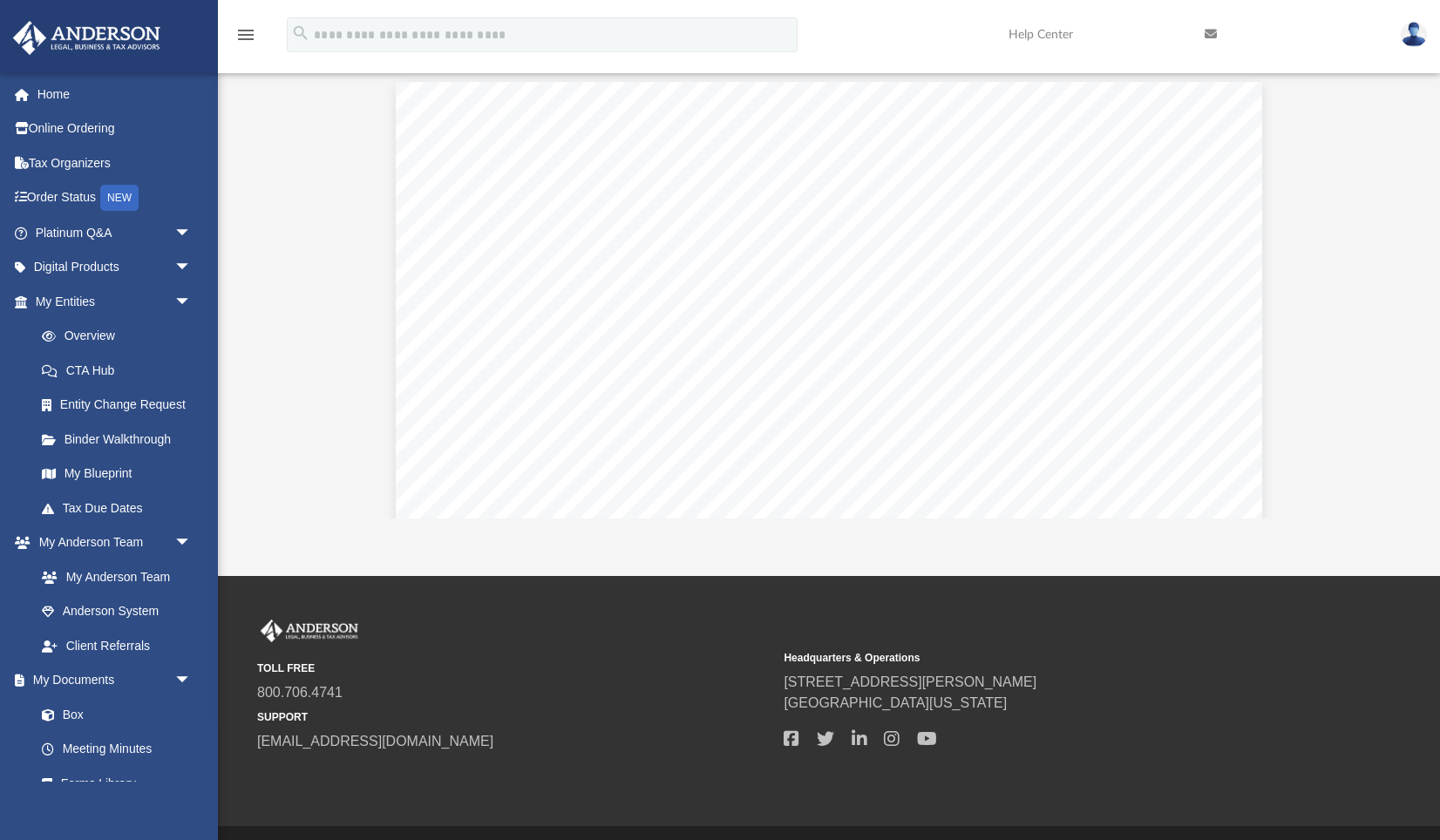
scroll to position [228, 0]
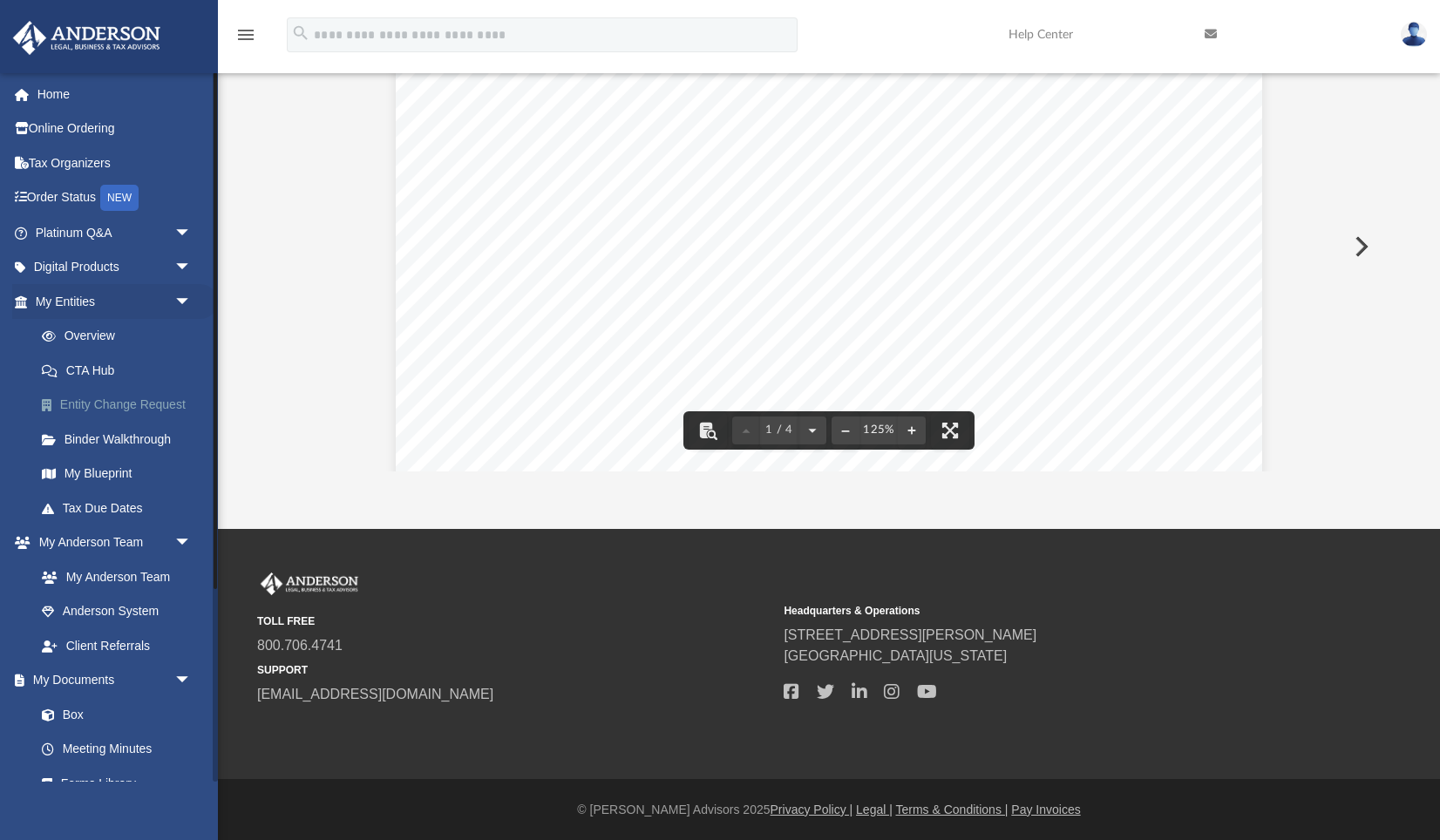
click at [153, 405] on link "Entity Change Request" at bounding box center [121, 405] width 193 height 35
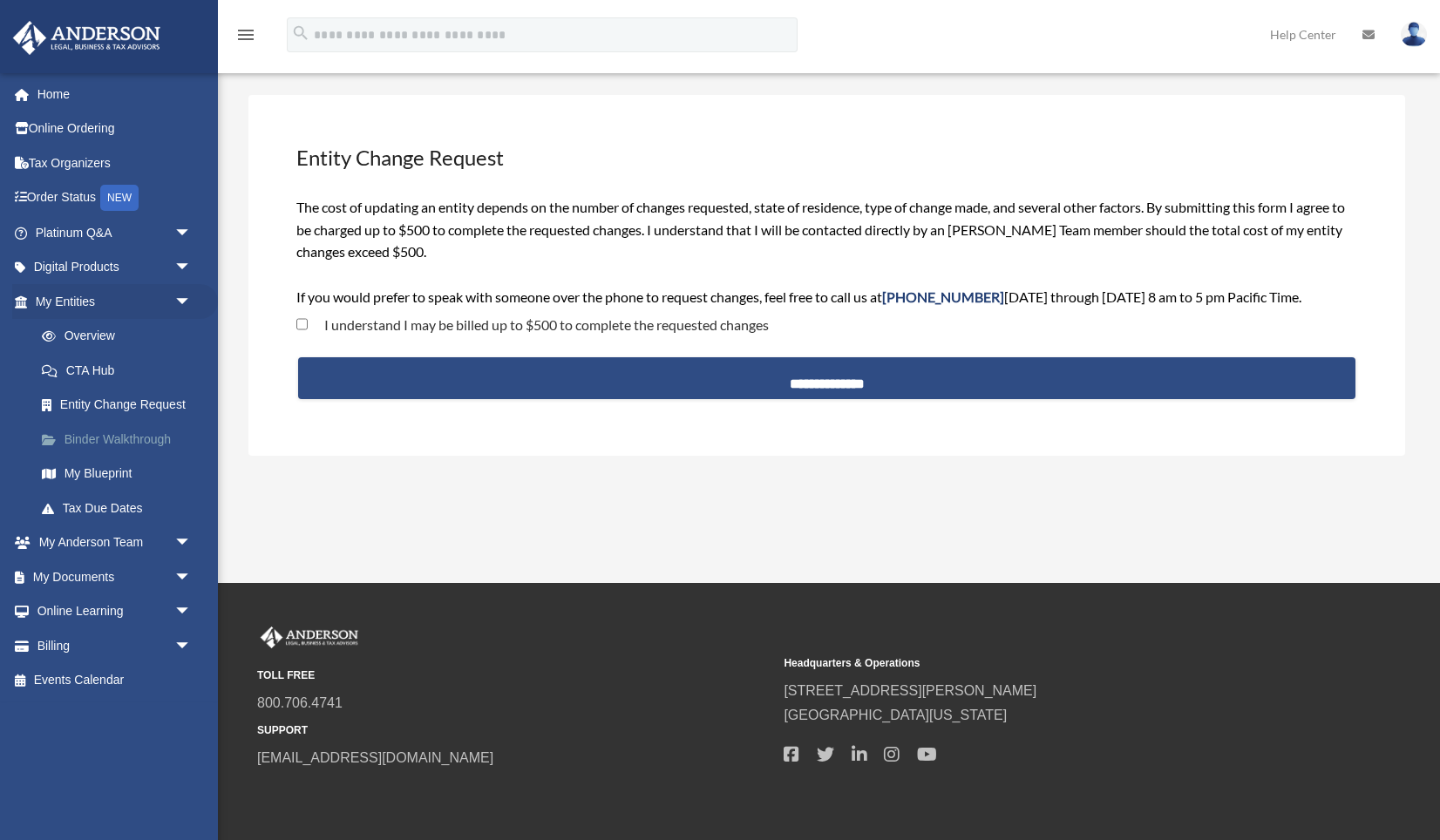
scroll to position [79, 0]
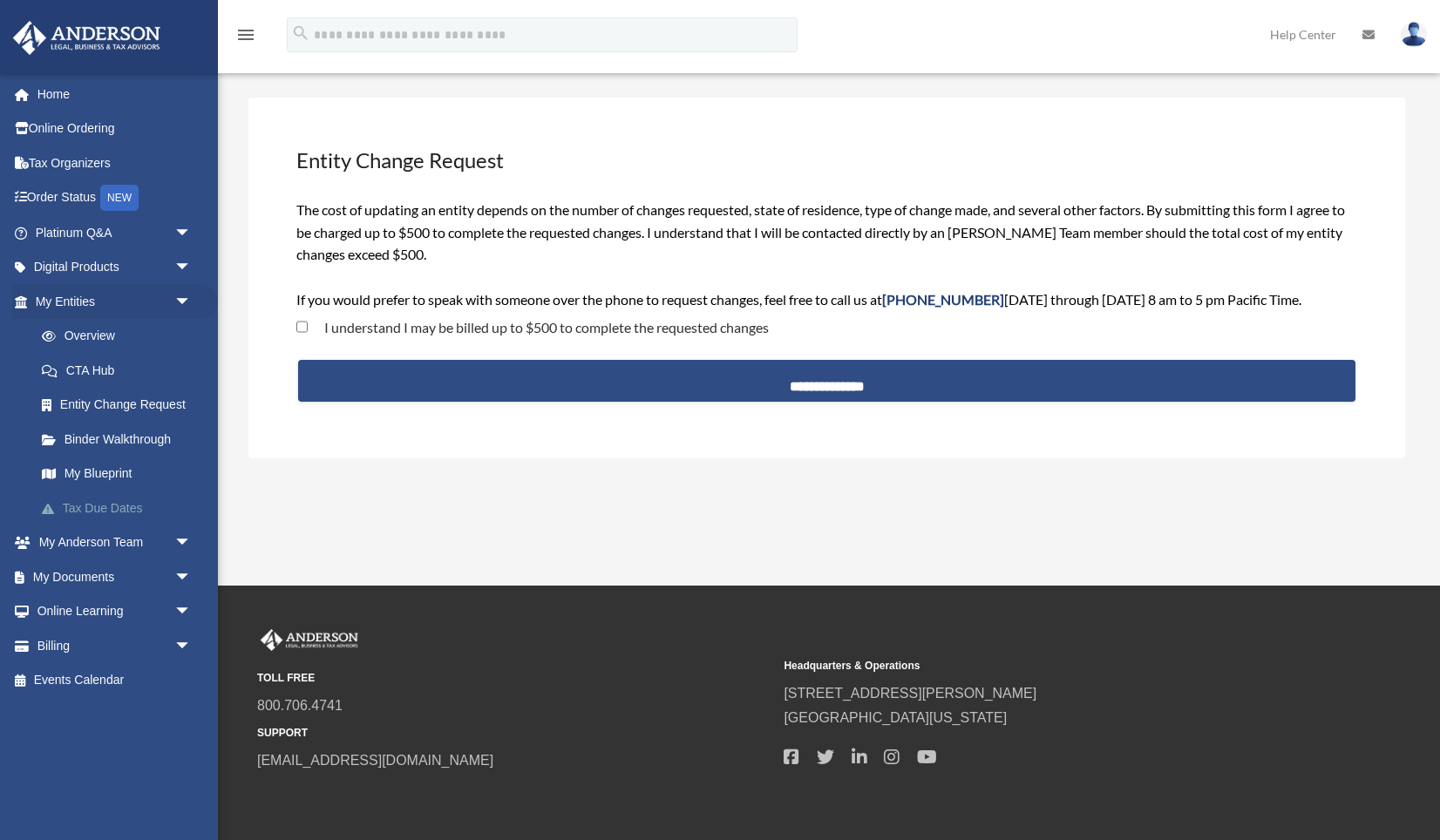
click at [90, 506] on link "Tax Due Dates" at bounding box center [121, 508] width 193 height 35
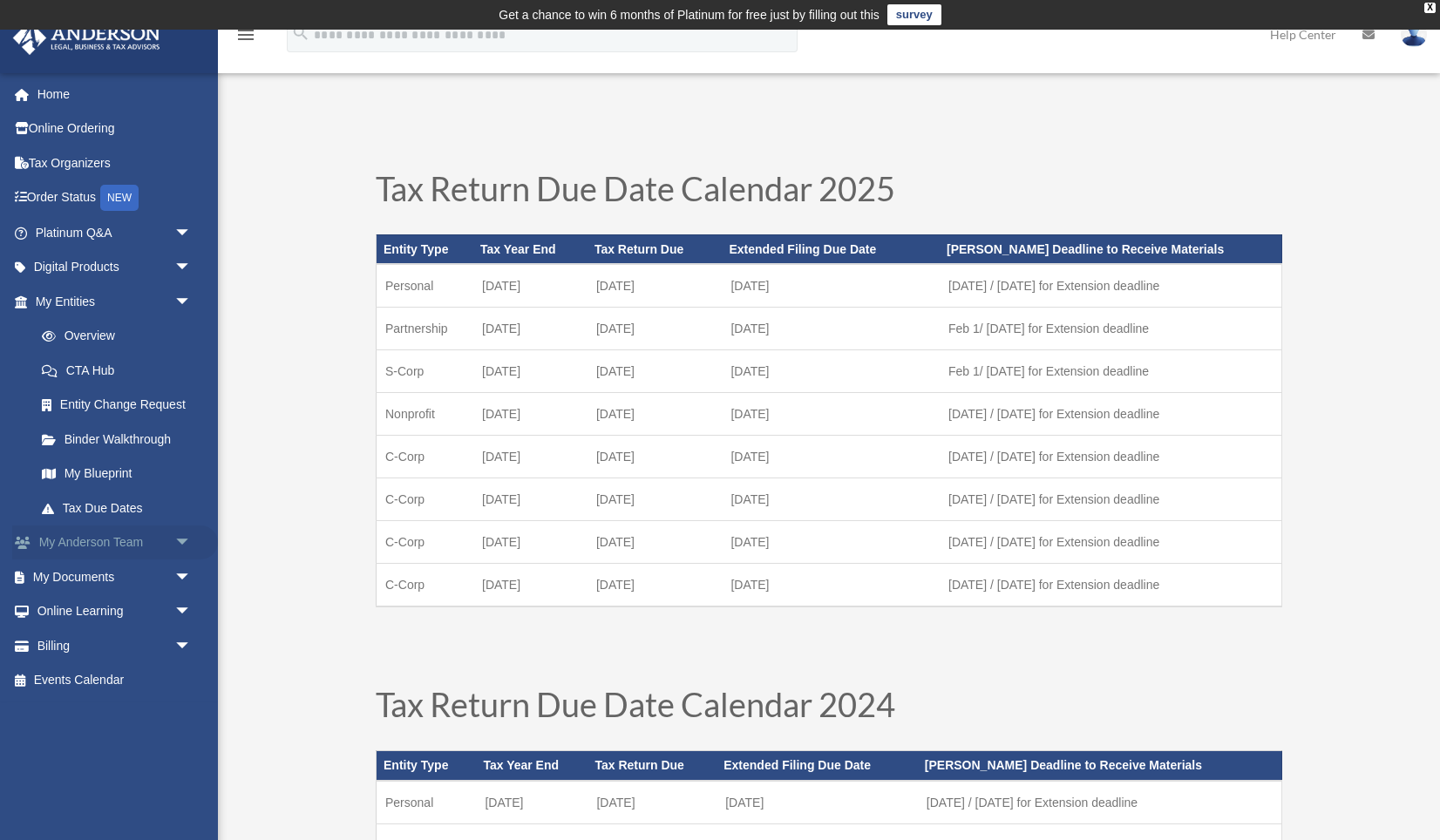
click at [165, 542] on link "My Anderson Team arrow_drop_down" at bounding box center [114, 543] width 205 height 35
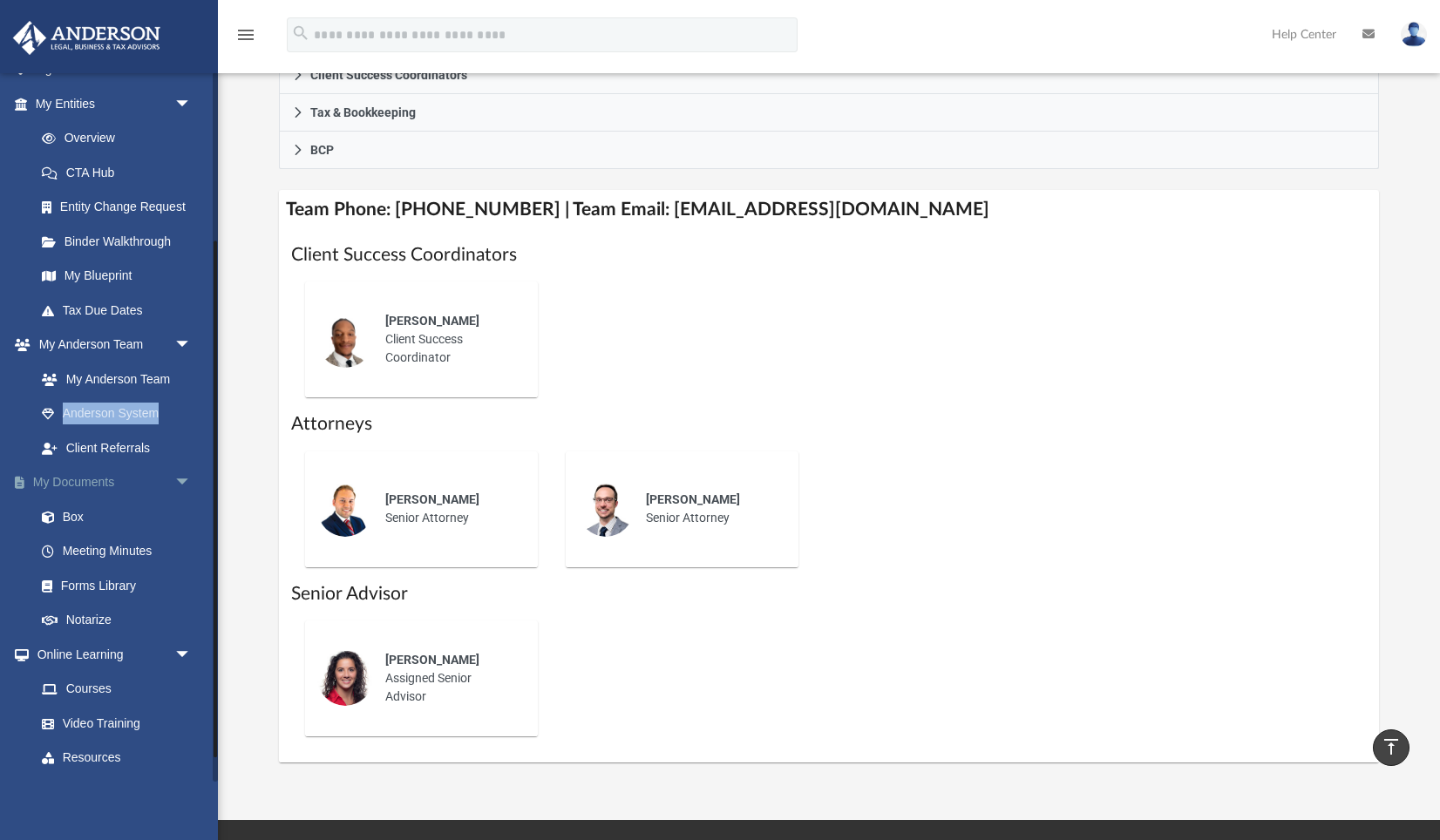
scroll to position [264, 0]
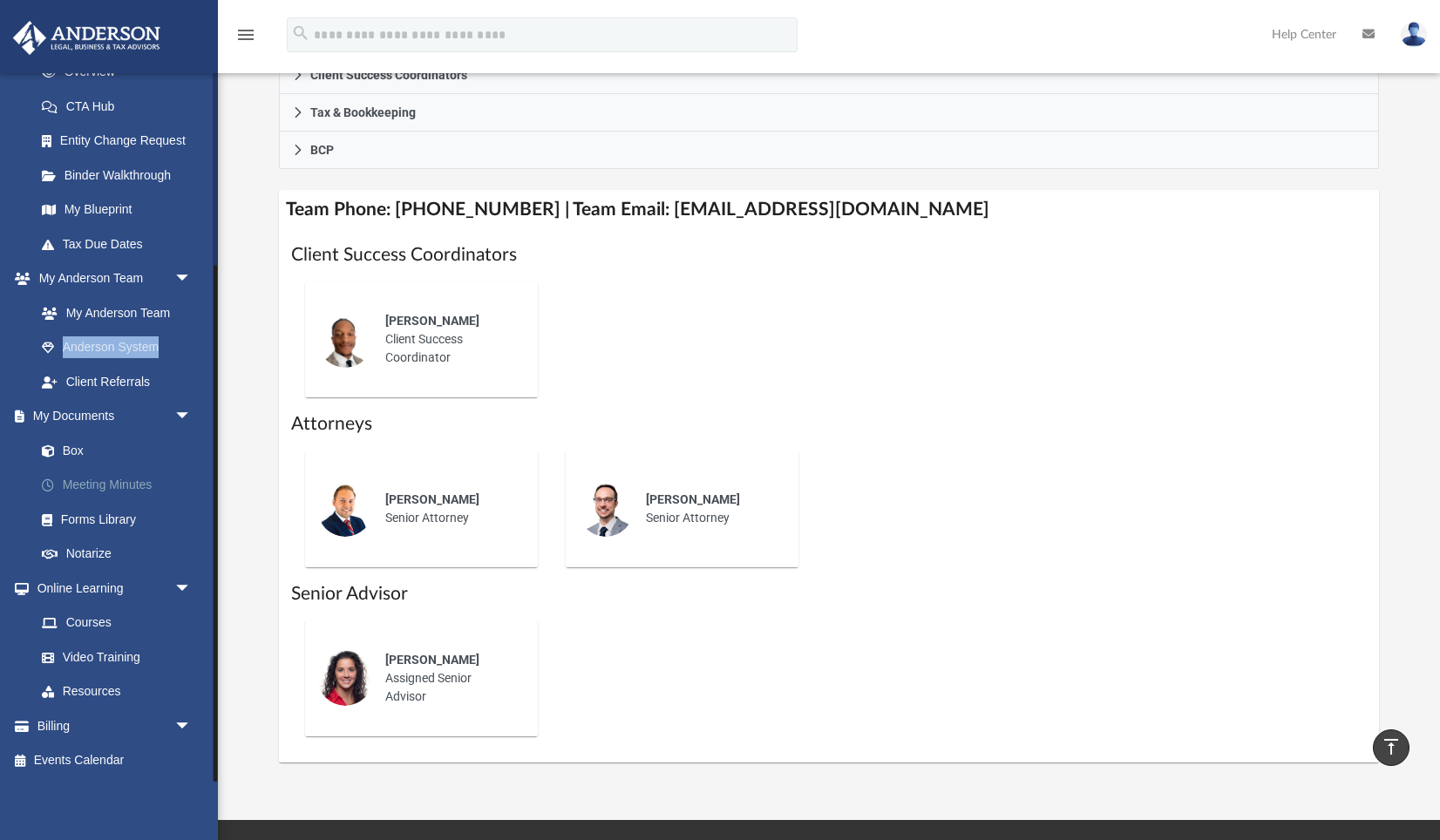
click at [88, 482] on link "Meeting Minutes" at bounding box center [121, 485] width 193 height 35
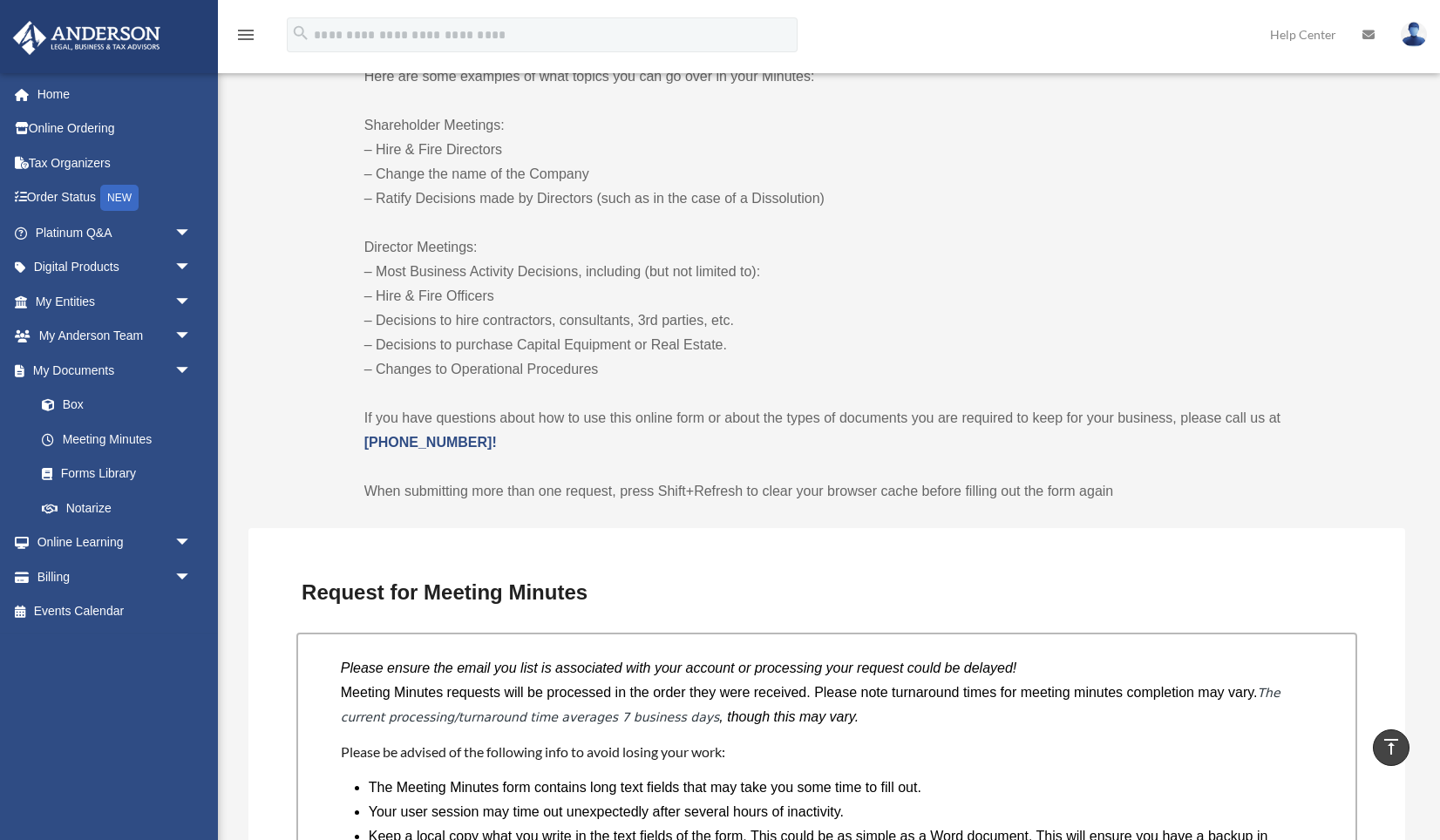
scroll to position [936, 0]
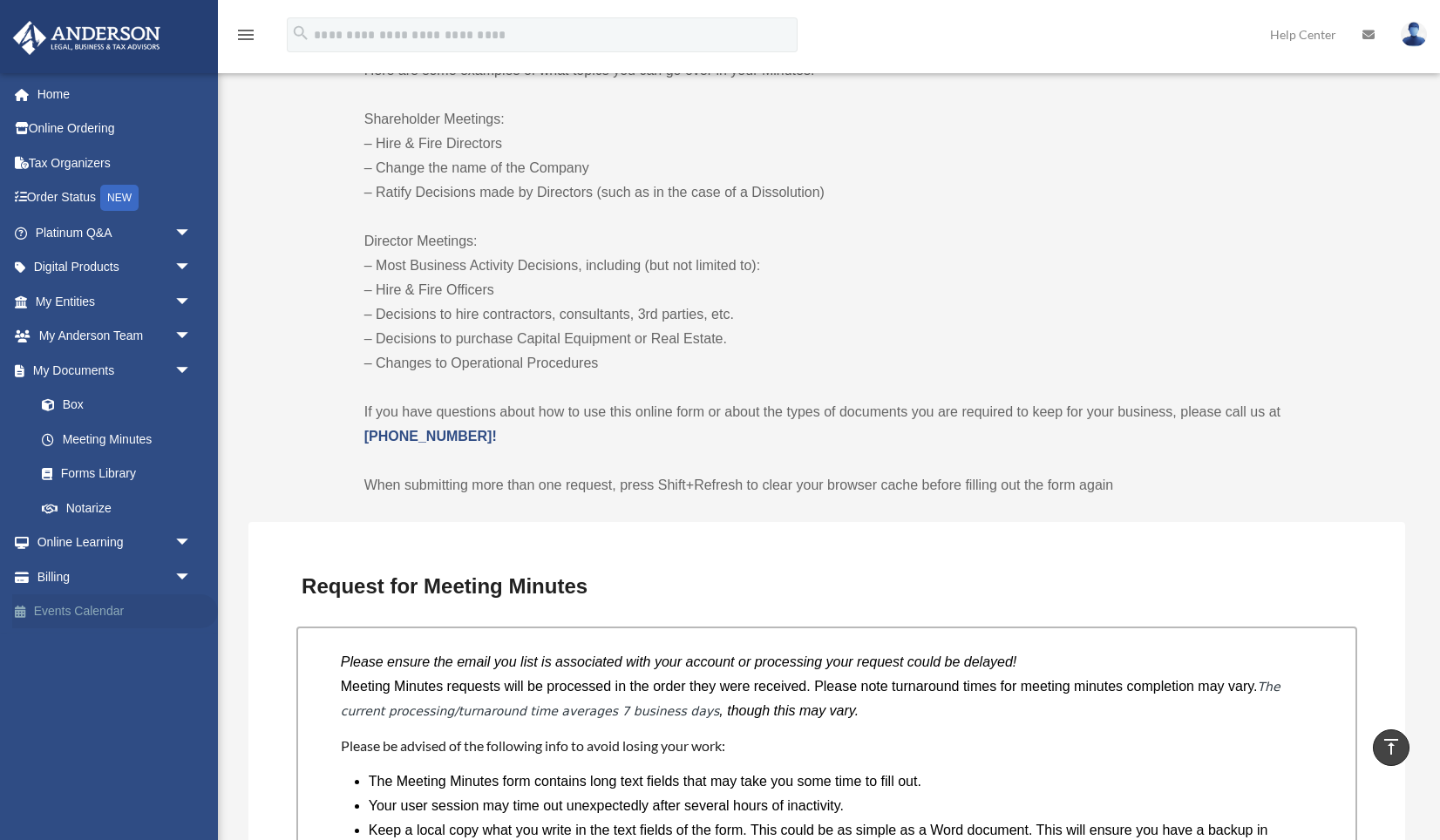
click at [126, 602] on link "Events Calendar" at bounding box center [114, 611] width 205 height 35
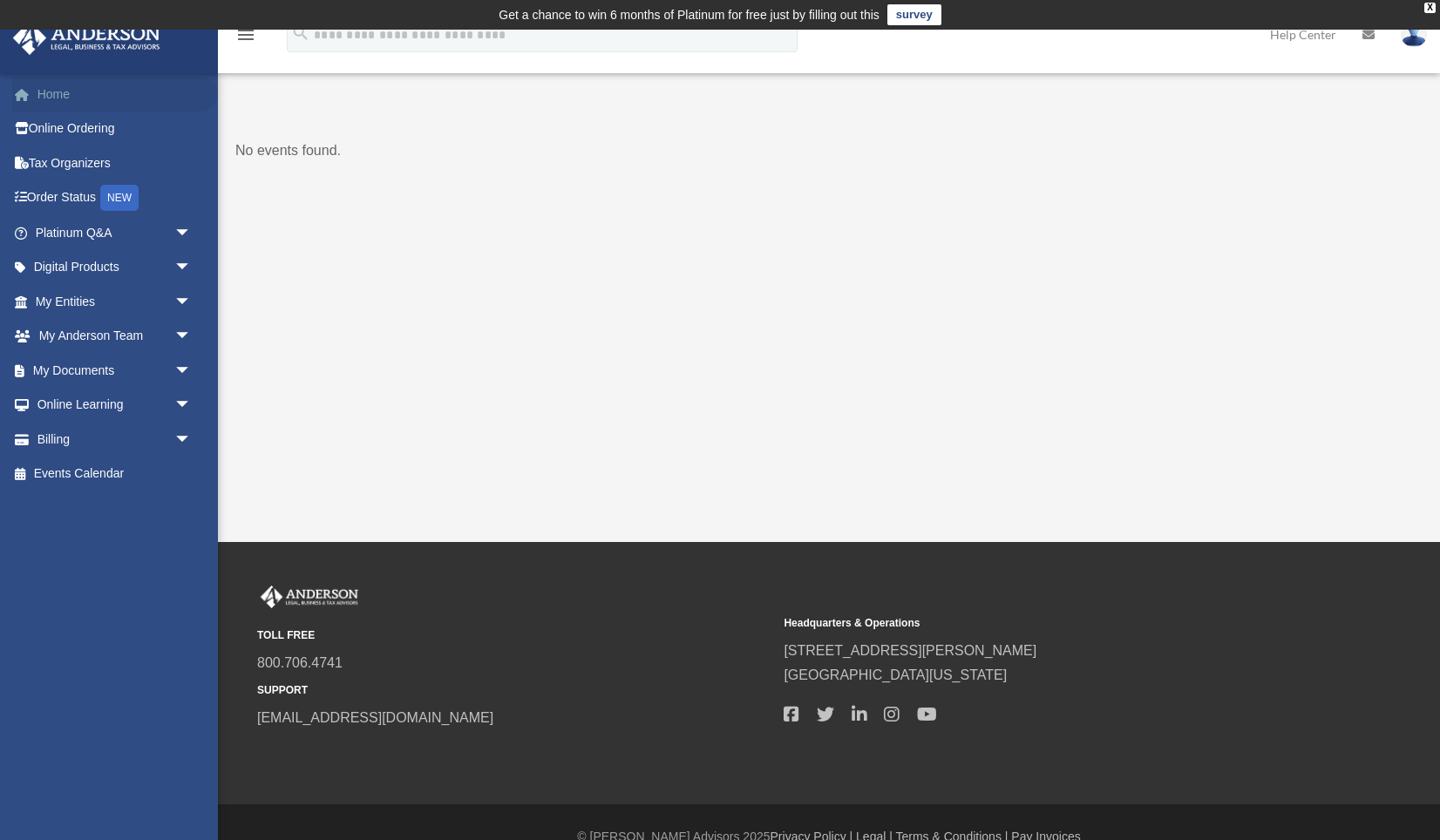
click at [42, 94] on link "Home" at bounding box center [114, 95] width 205 height 35
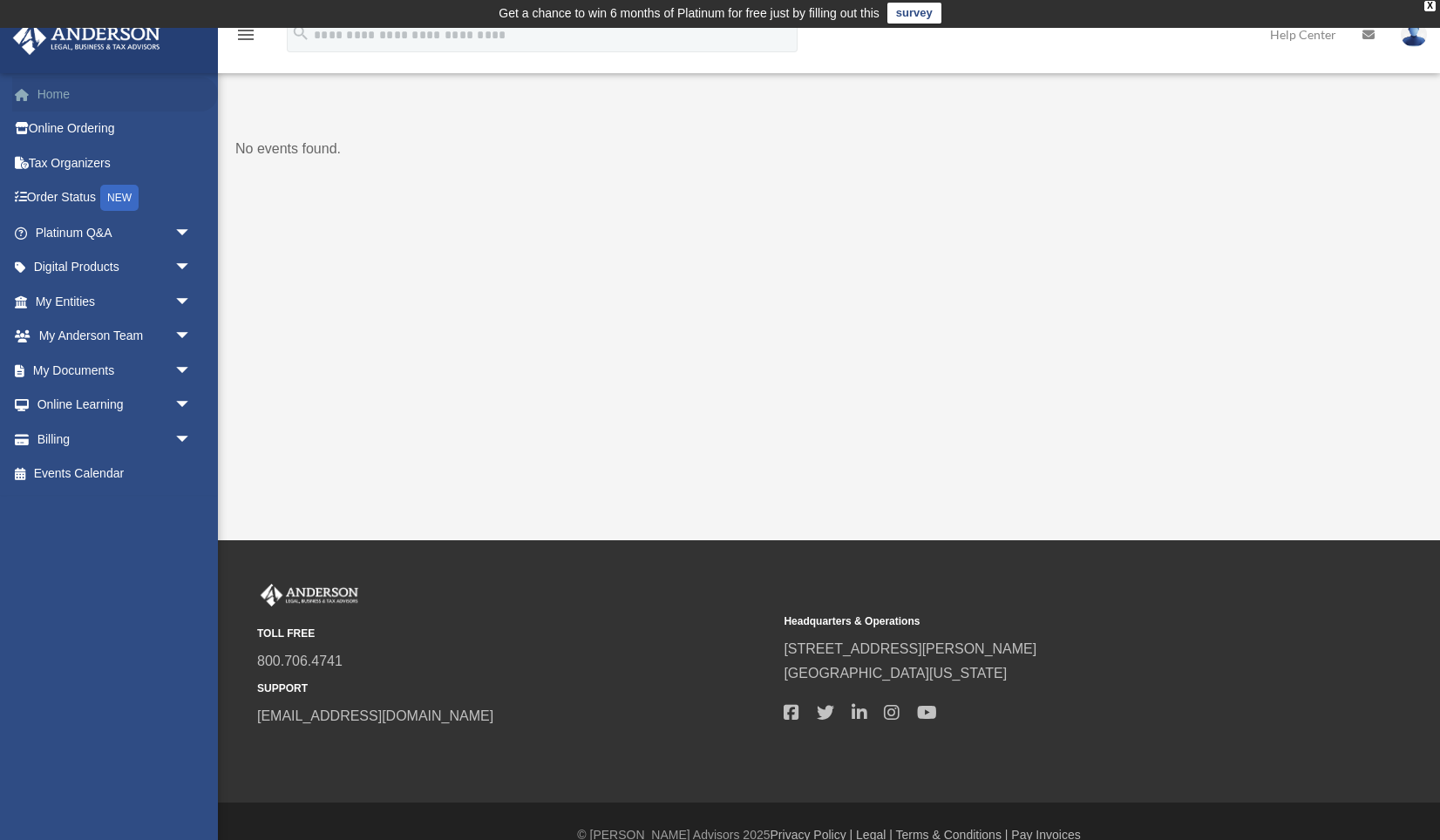
scroll to position [3, 0]
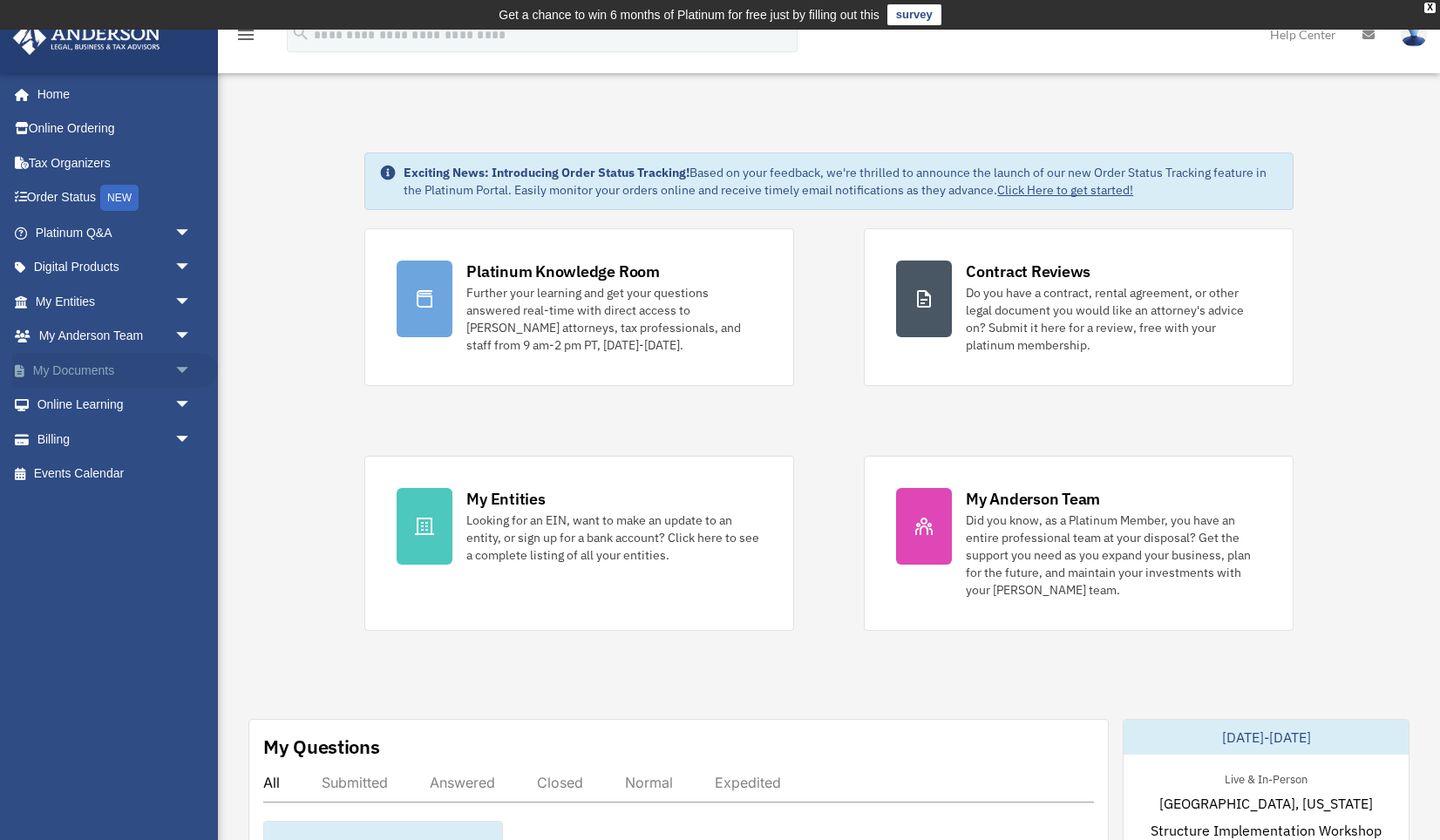
click at [180, 366] on span "arrow_drop_down" at bounding box center [192, 371] width 35 height 35
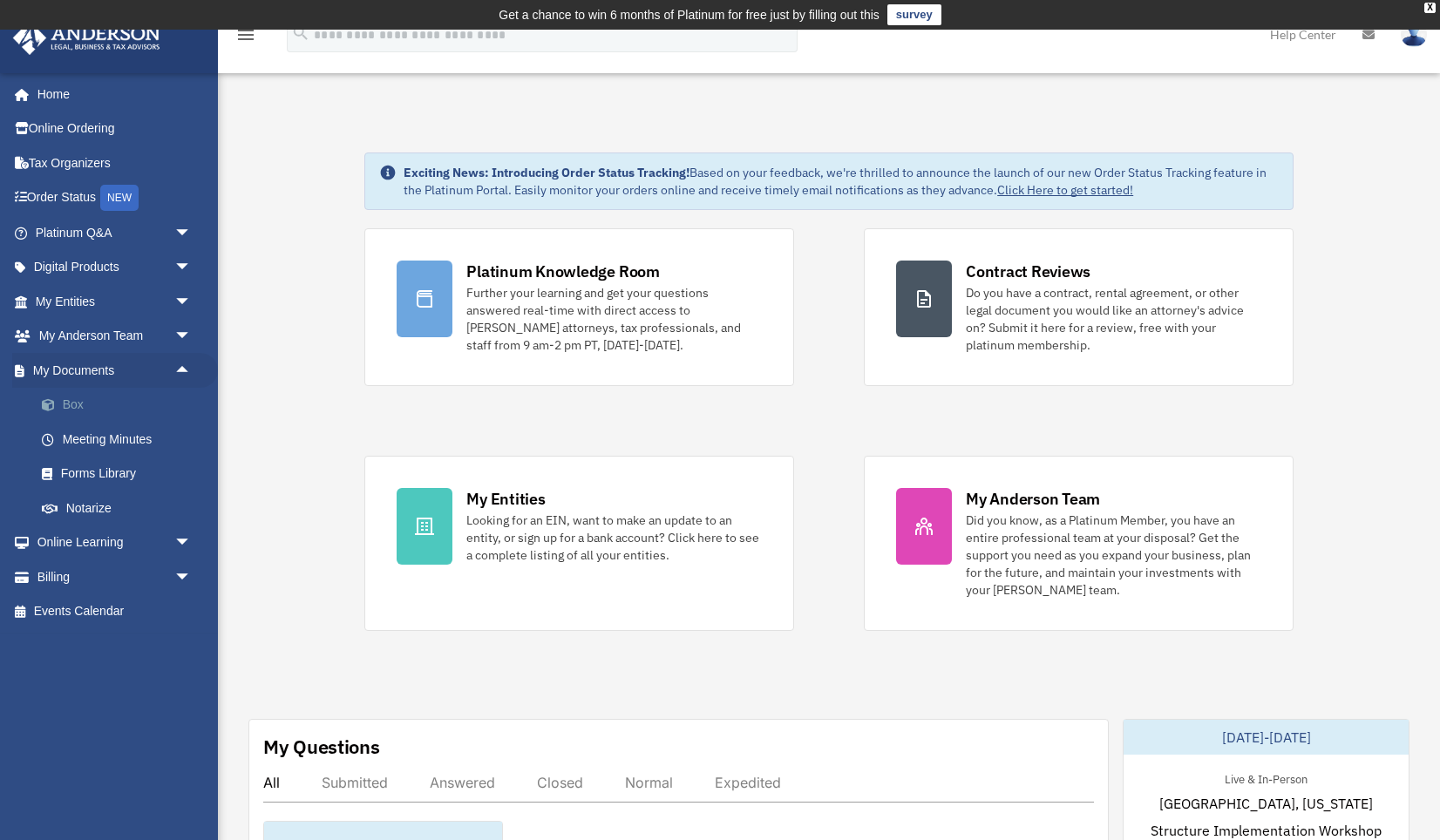
click at [62, 407] on link "Box" at bounding box center [121, 405] width 193 height 35
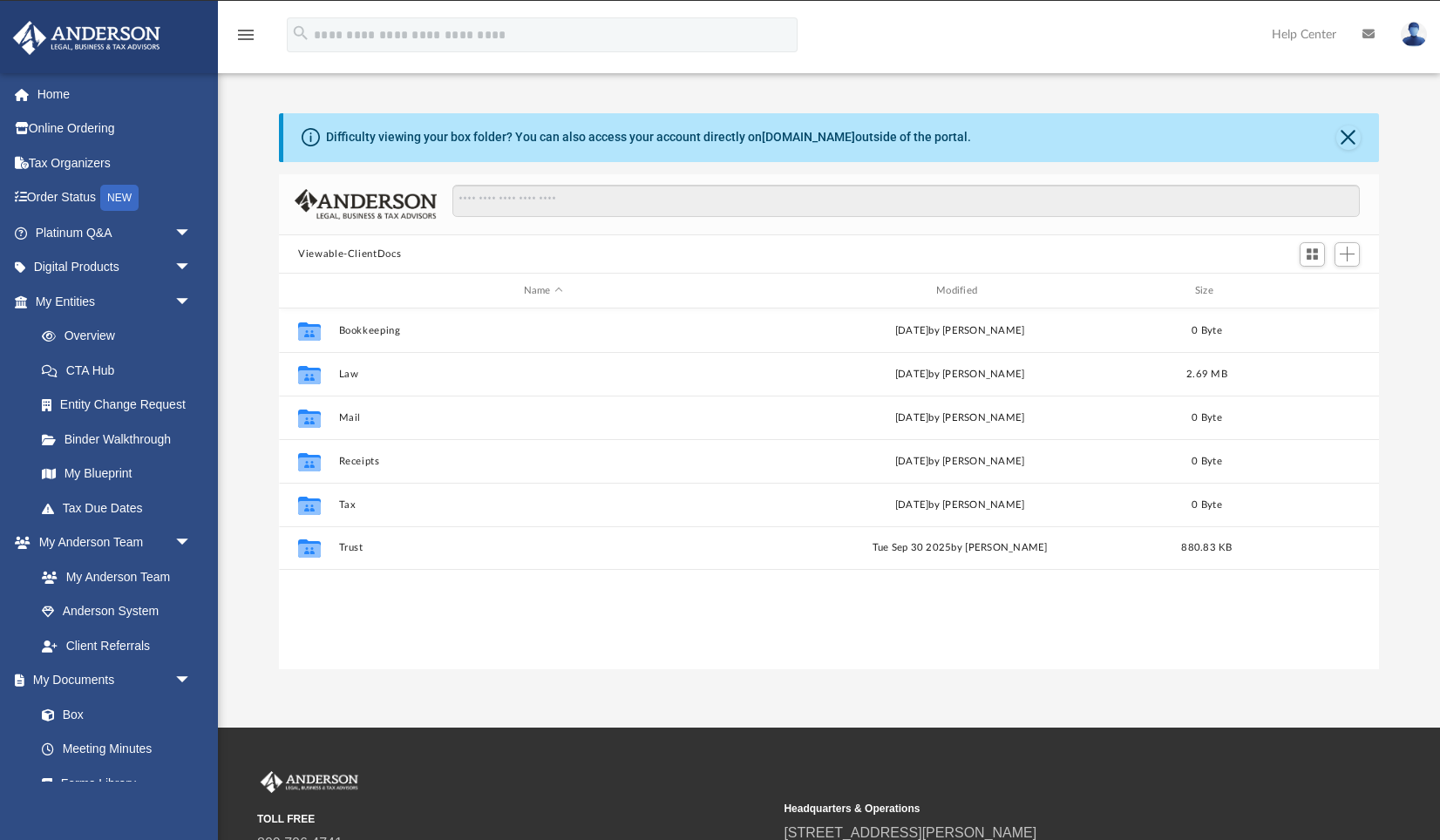
scroll to position [396, 1099]
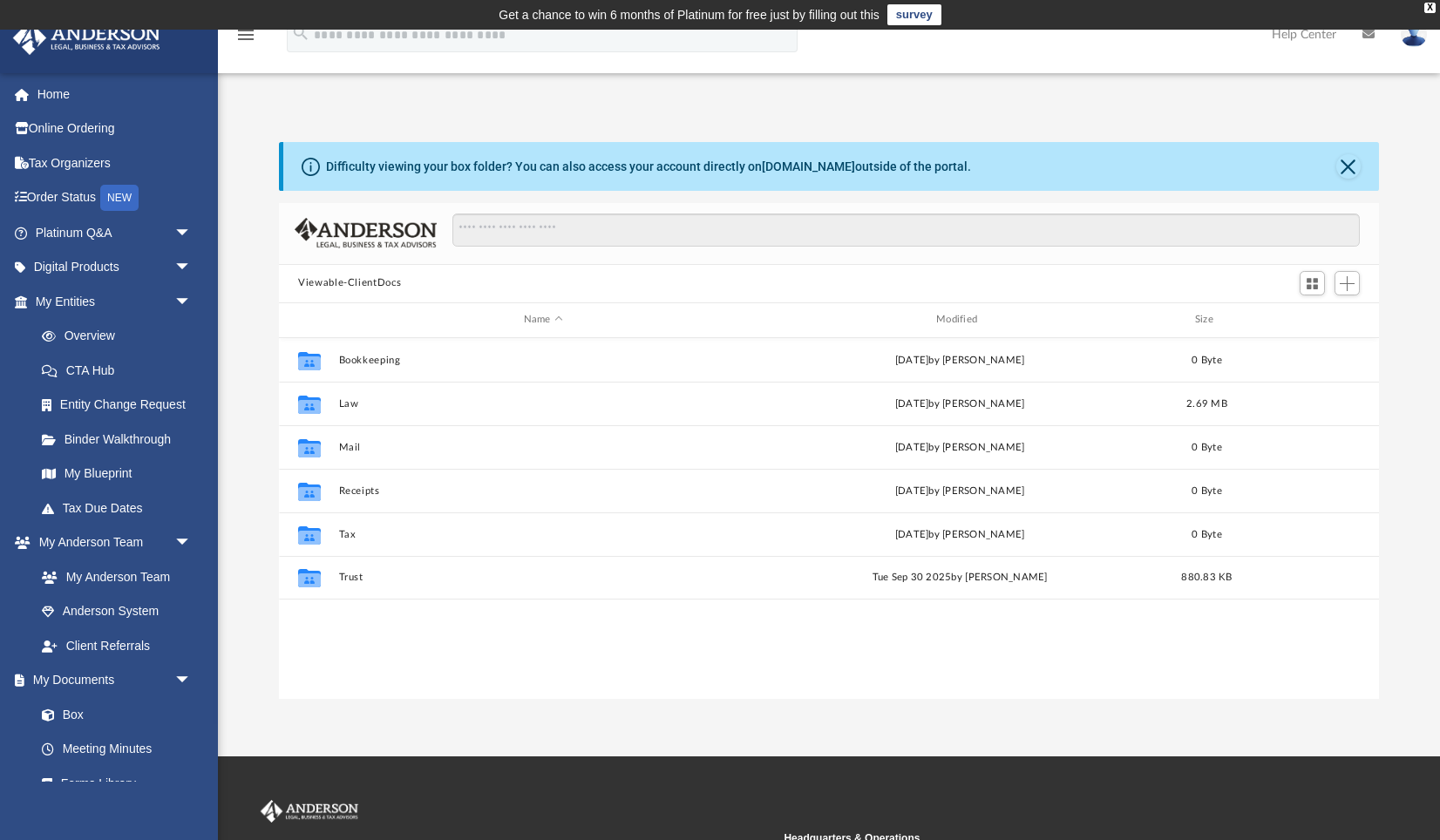
click at [251, 415] on div "Difficulty viewing your box folder? You can also access your account directly o…" at bounding box center [828, 420] width 1222 height 557
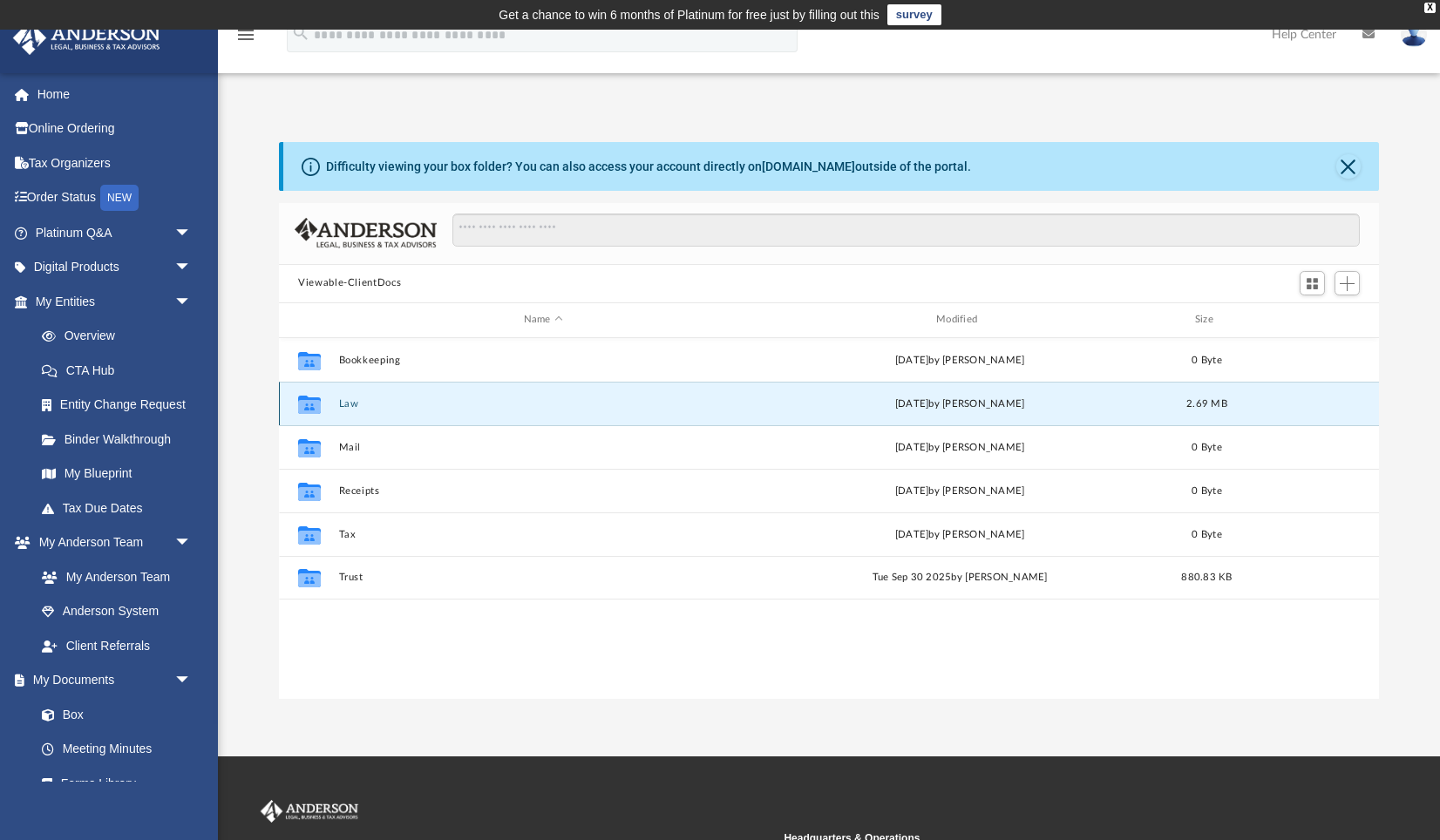
click at [342, 403] on button "Law" at bounding box center [544, 403] width 409 height 11
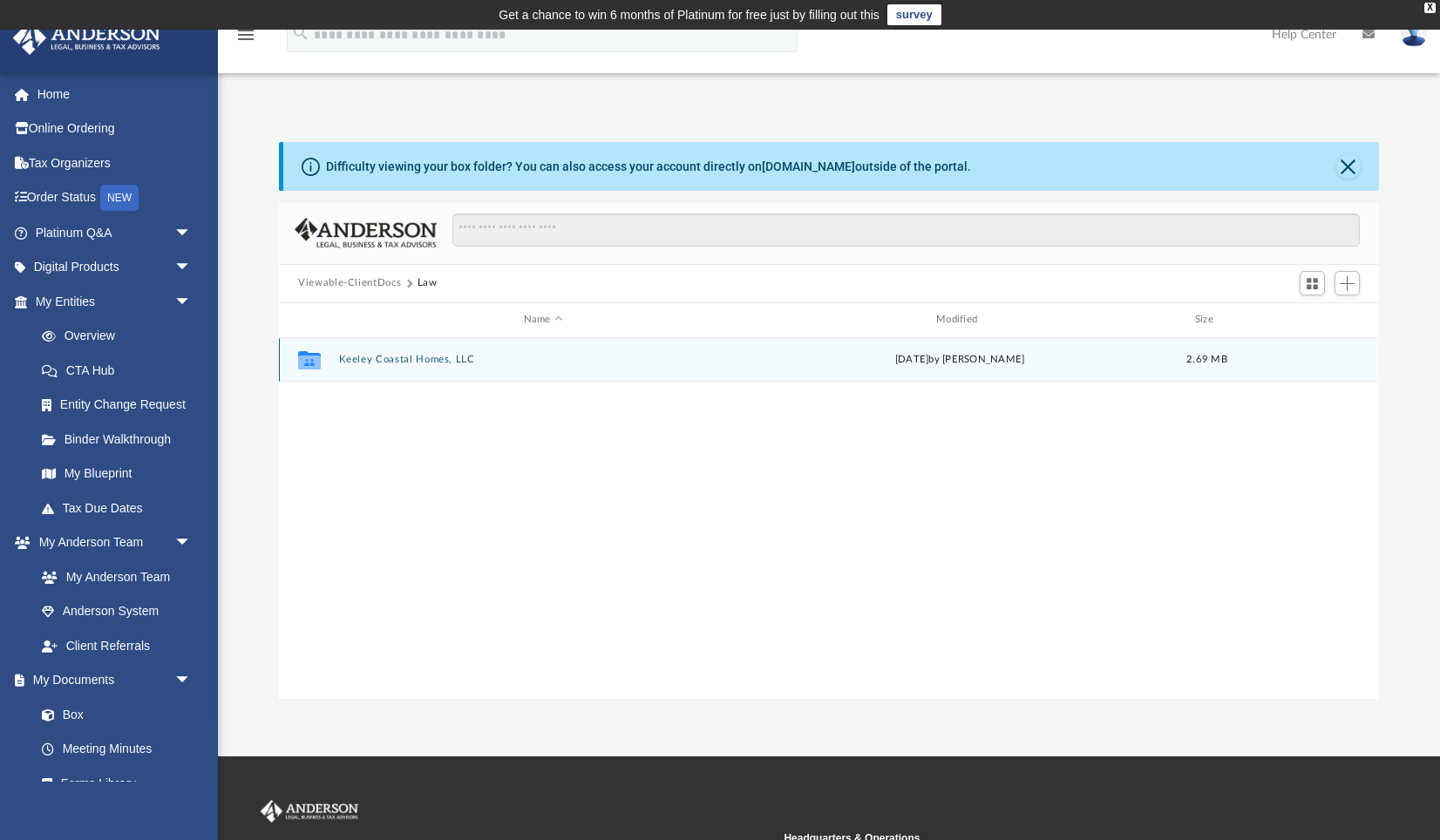
click at [358, 361] on button "Keeley Coastal Homes, LLC" at bounding box center [544, 360] width 409 height 11
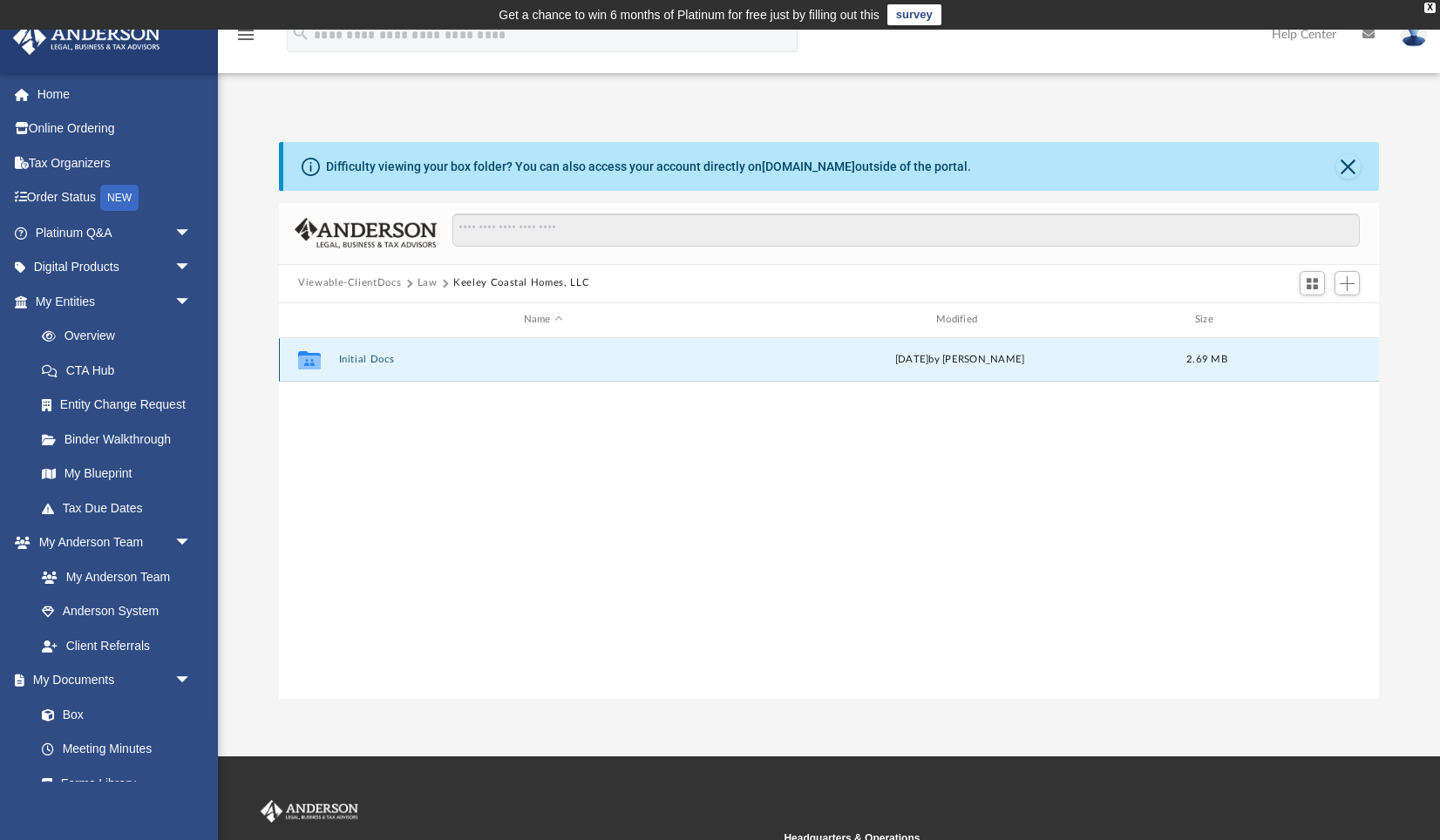
click at [359, 358] on button "Initial Docs" at bounding box center [544, 360] width 409 height 11
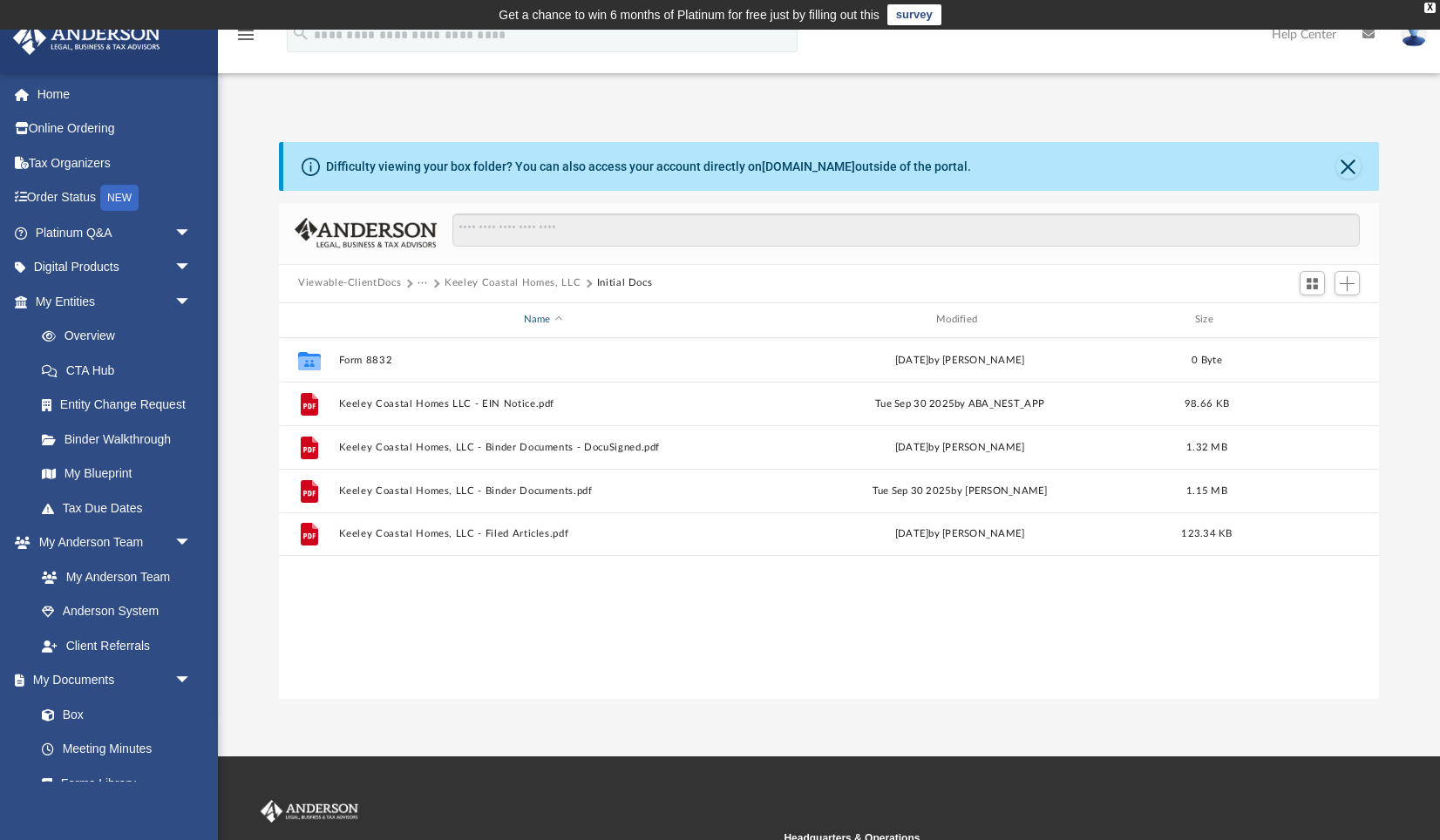
drag, startPoint x: 358, startPoint y: 284, endPoint x: 360, endPoint y: 322, distance: 38.1
click at [356, 285] on button "Viewable-ClientDocs" at bounding box center [350, 282] width 103 height 16
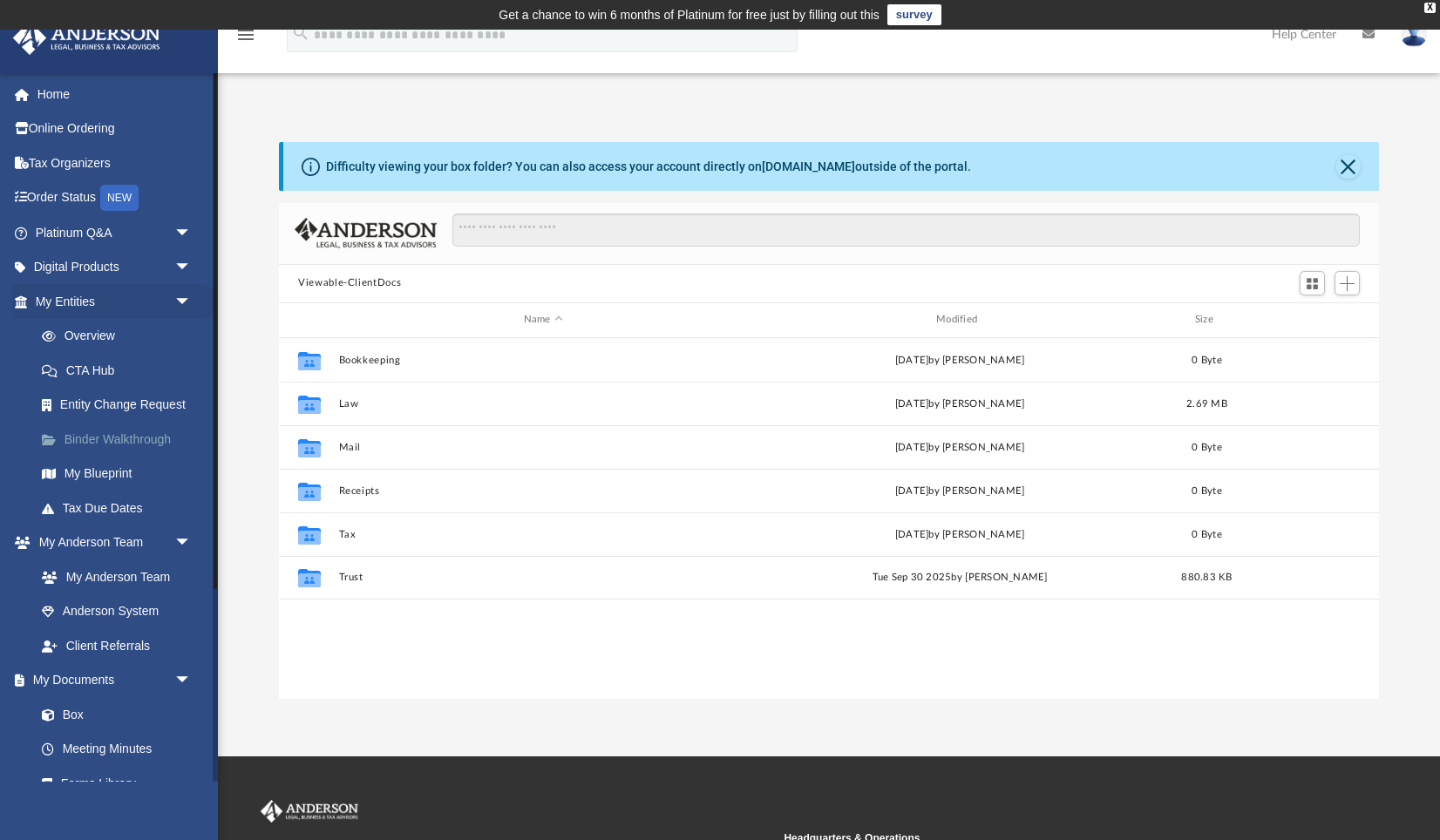
click at [138, 440] on link "Binder Walkthrough" at bounding box center [121, 440] width 193 height 35
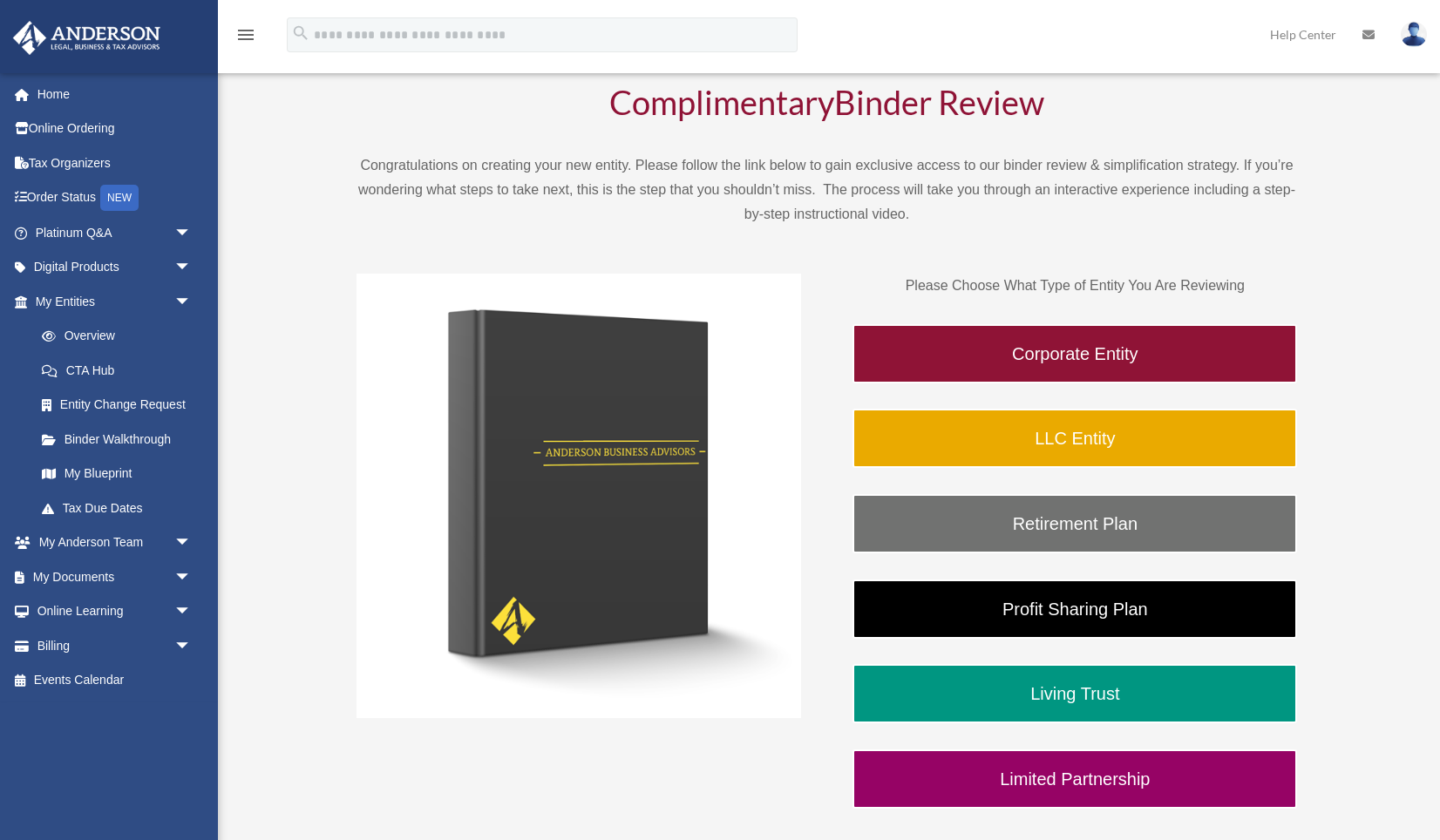
scroll to position [125, 0]
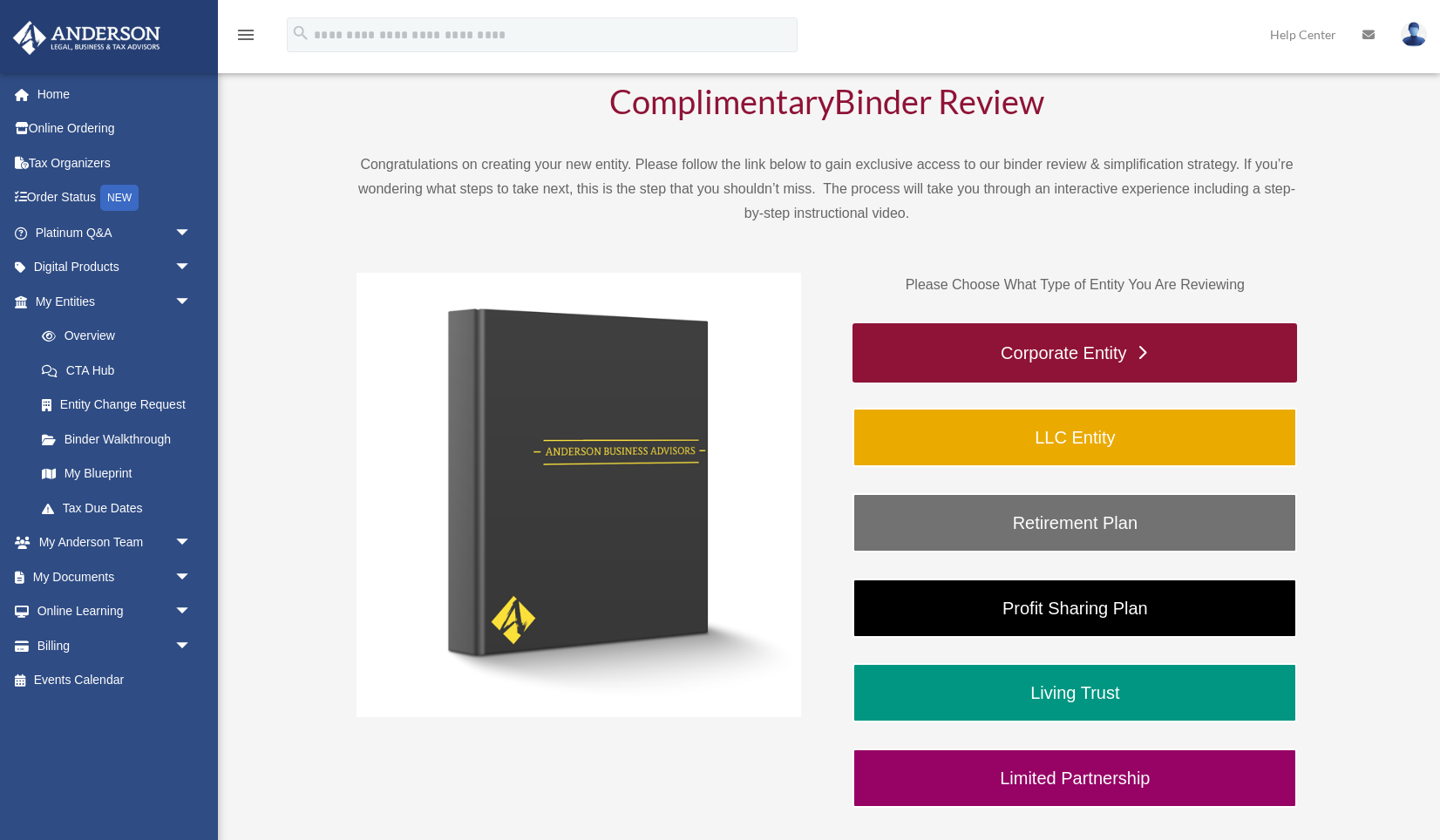
drag, startPoint x: 1111, startPoint y: 344, endPoint x: 1118, endPoint y: 363, distance: 20.2
click at [1111, 344] on link "Corporate Entity" at bounding box center [1075, 353] width 444 height 59
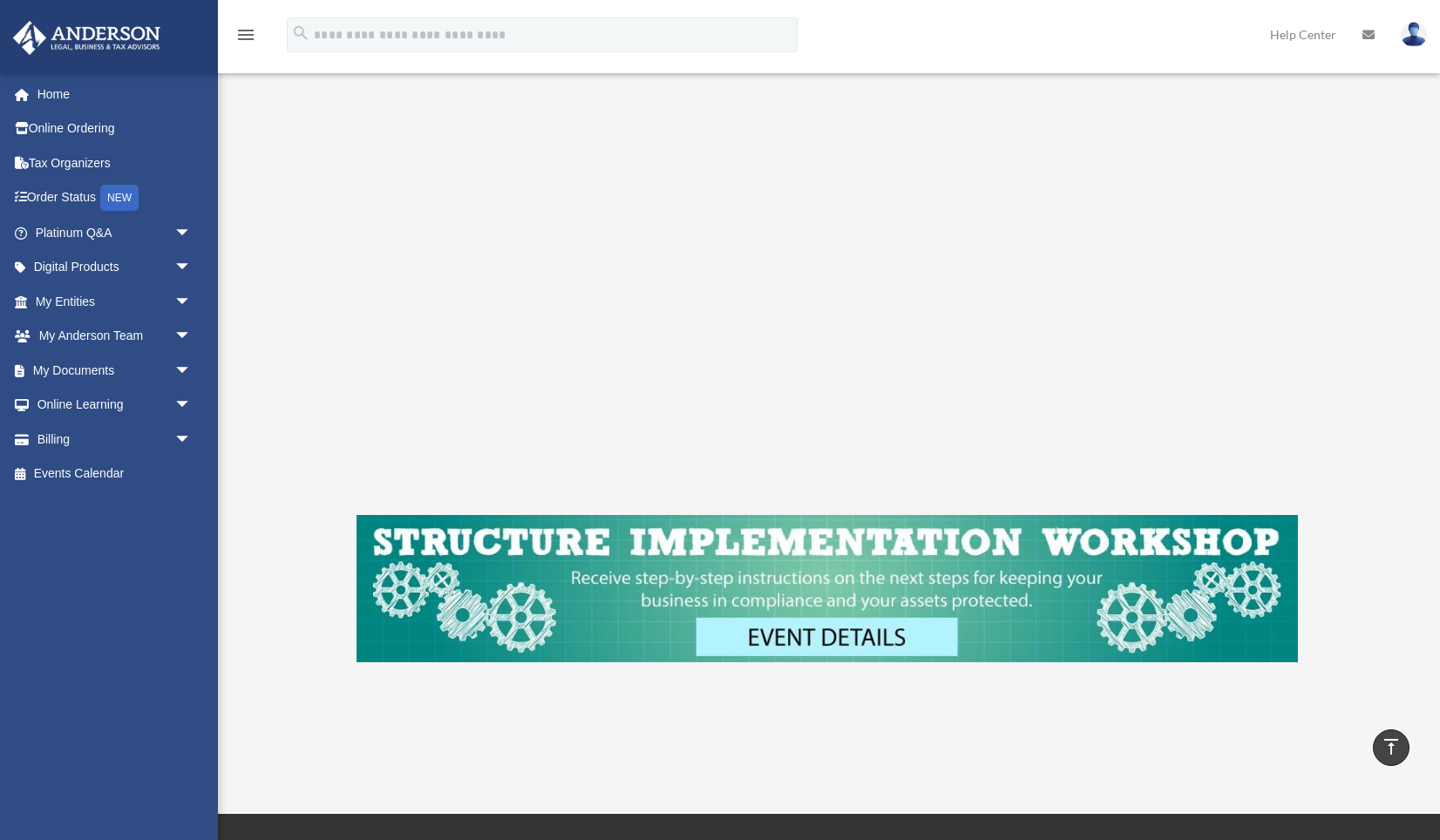
scroll to position [125, 0]
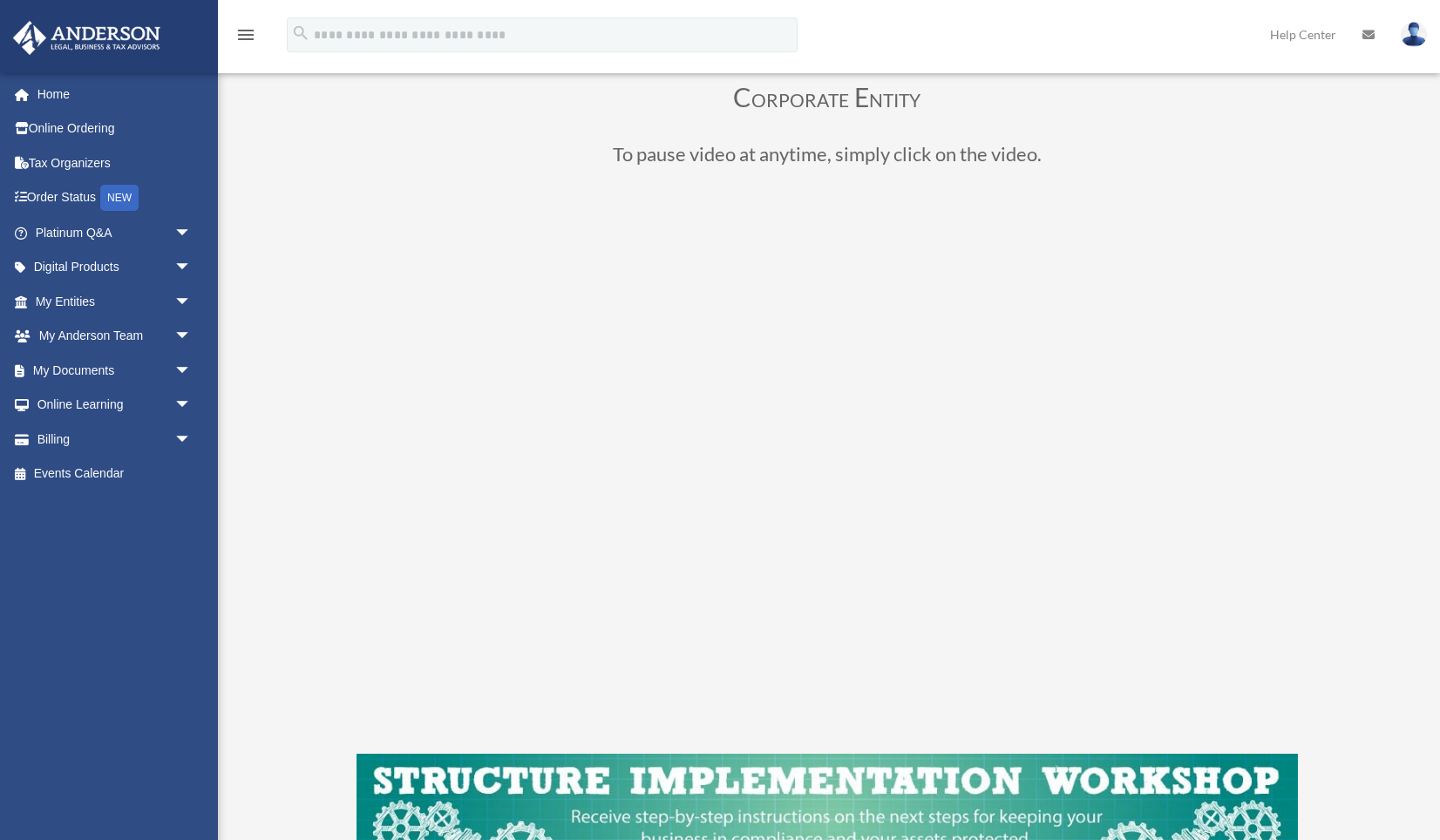
click at [1334, 473] on div "Corporate Entity To pause video at anytime, simply click on the video." at bounding box center [826, 493] width 1182 height 962
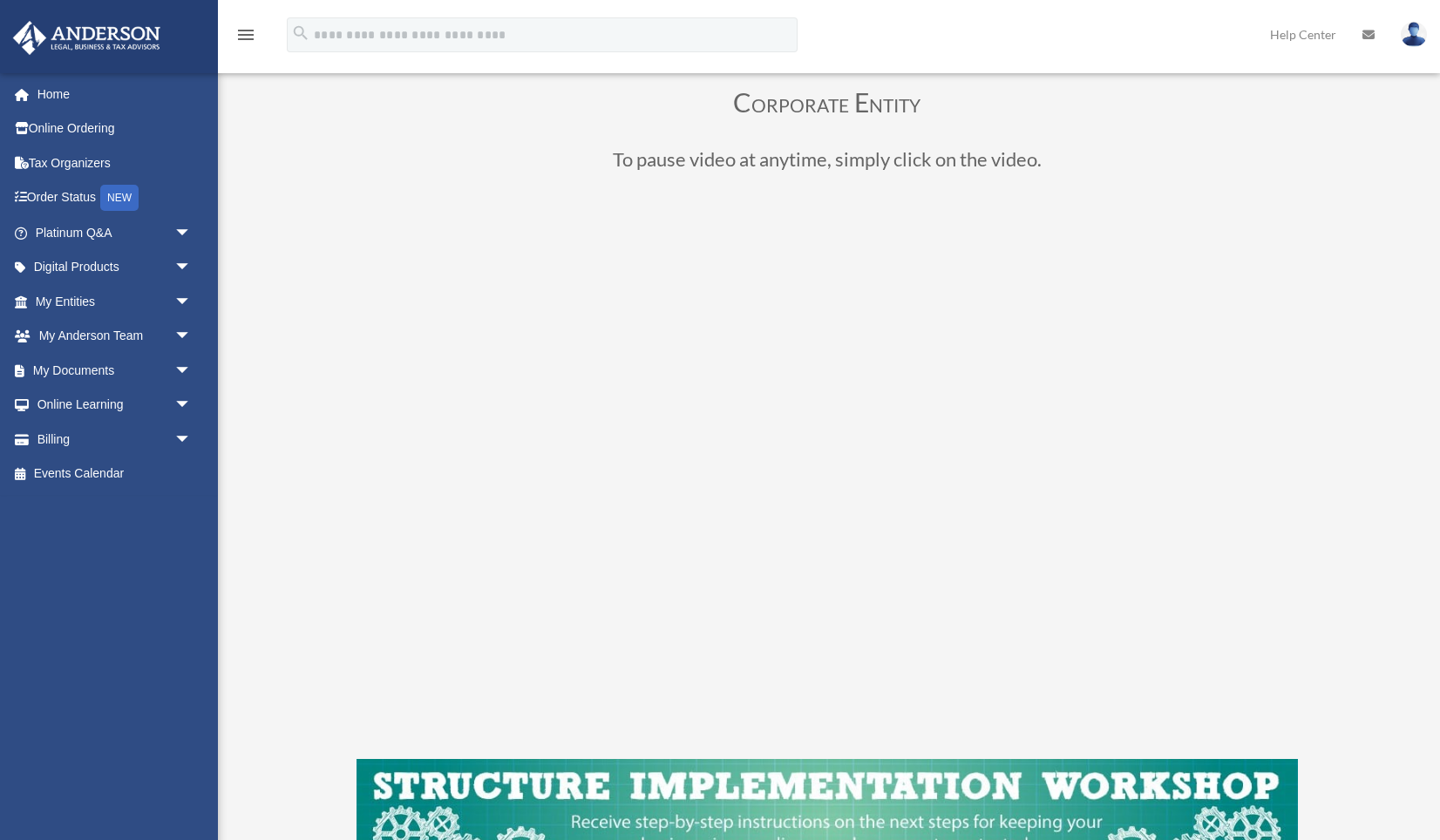
scroll to position [119, 0]
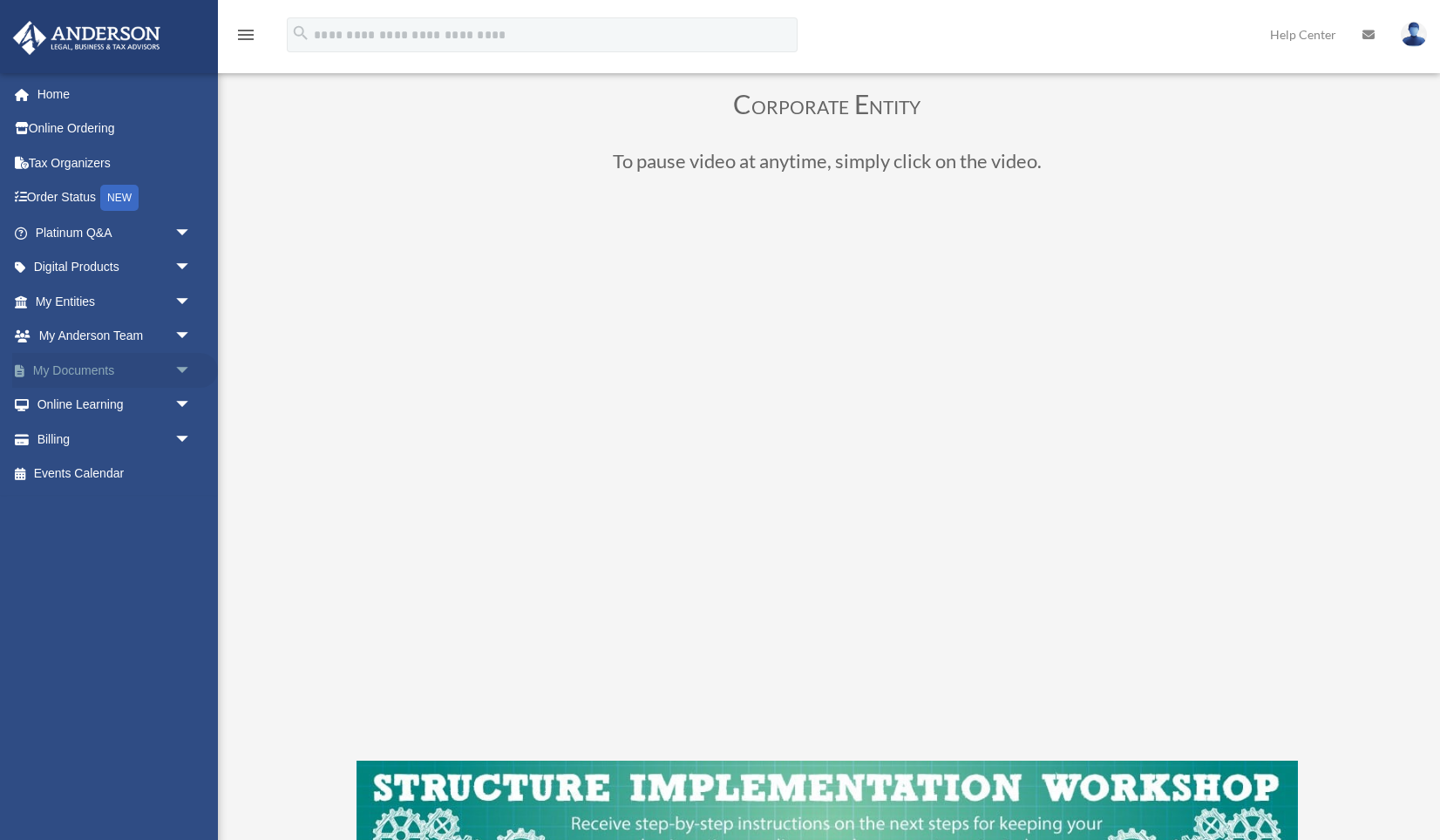
click at [182, 363] on span "arrow_drop_down" at bounding box center [192, 371] width 35 height 35
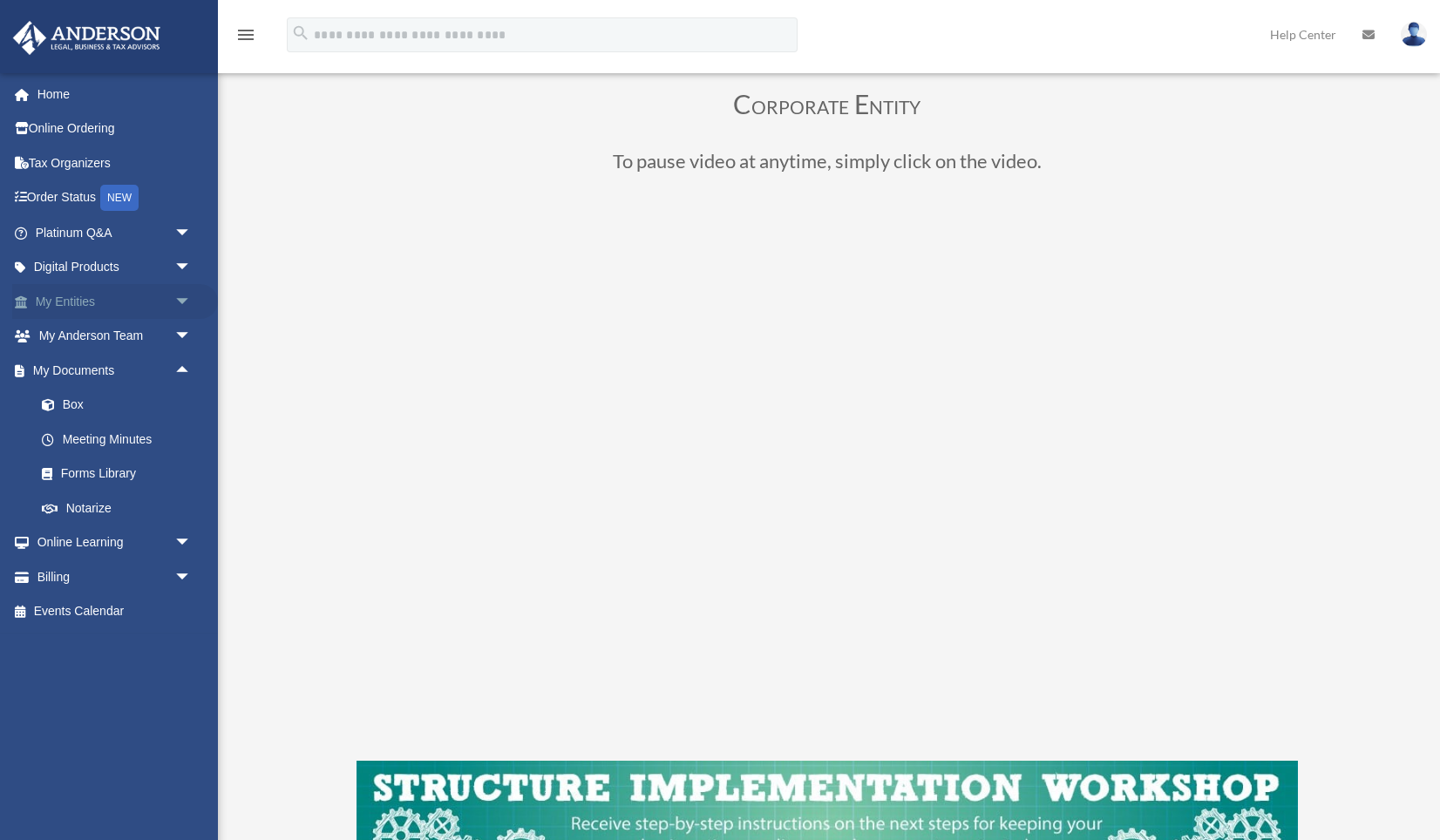
click at [186, 295] on span "arrow_drop_down" at bounding box center [192, 302] width 35 height 35
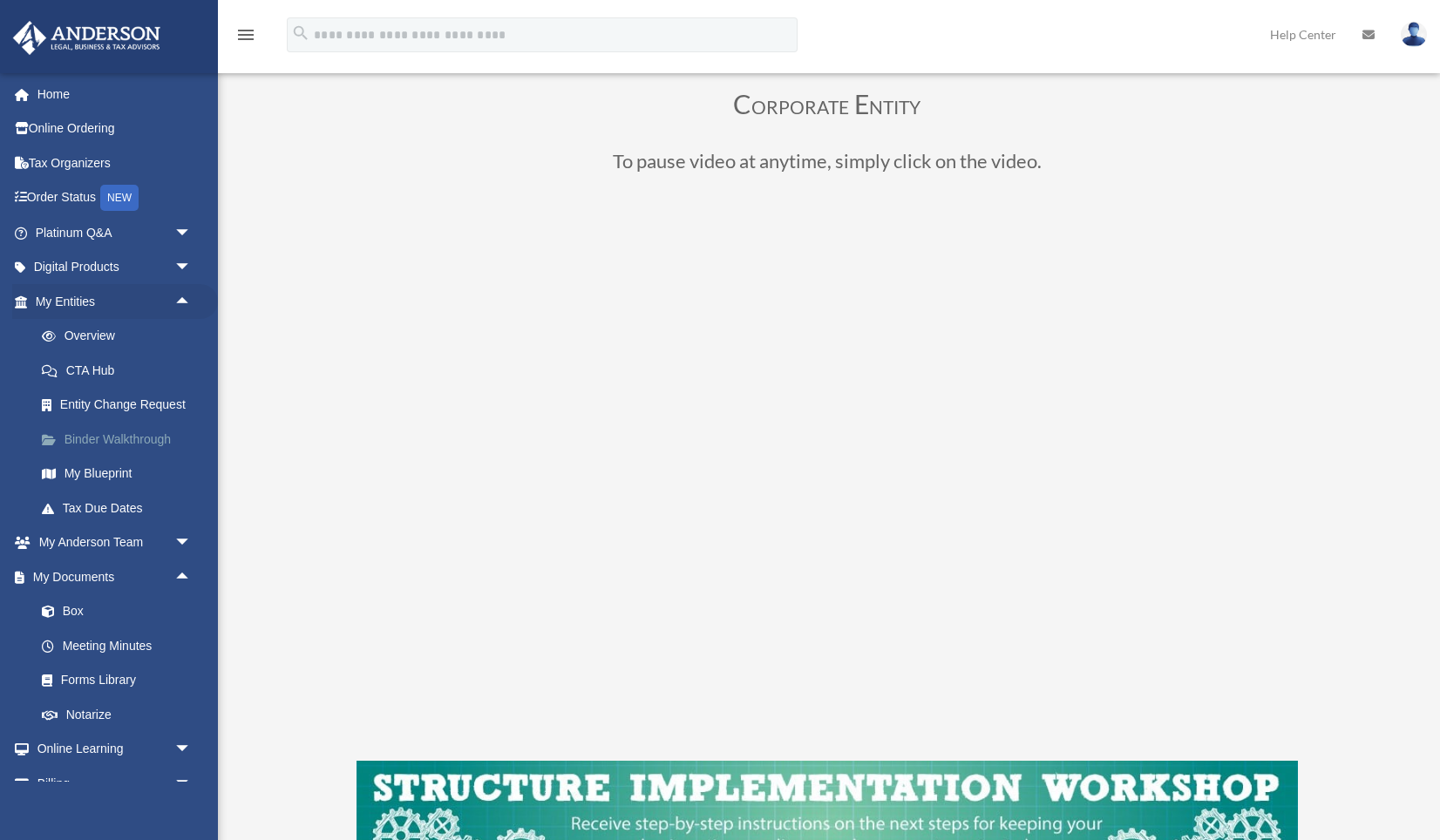
click at [140, 441] on link "Binder Walkthrough" at bounding box center [121, 440] width 193 height 35
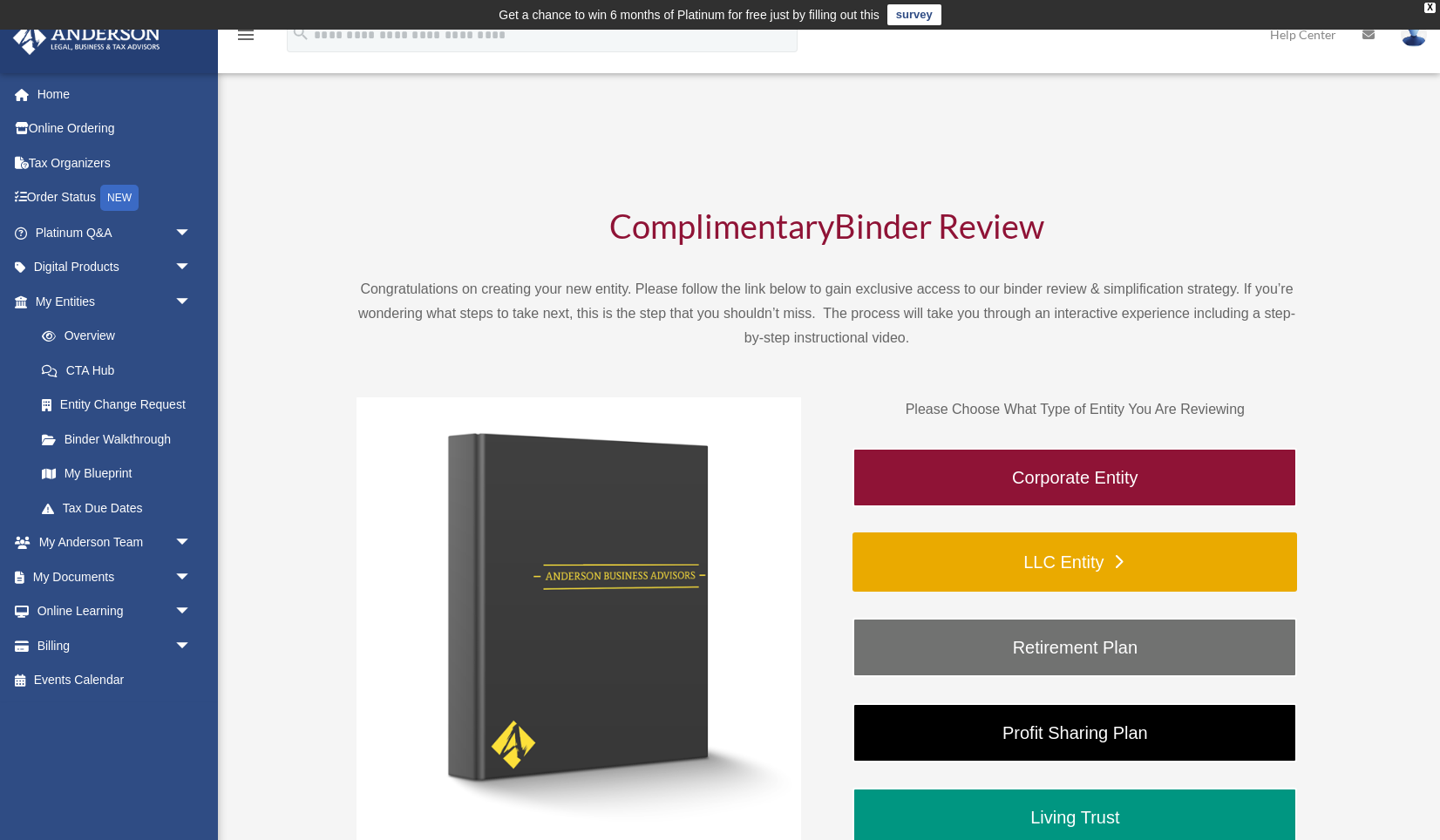
click at [1065, 556] on link "LLC Entity" at bounding box center [1075, 562] width 444 height 59
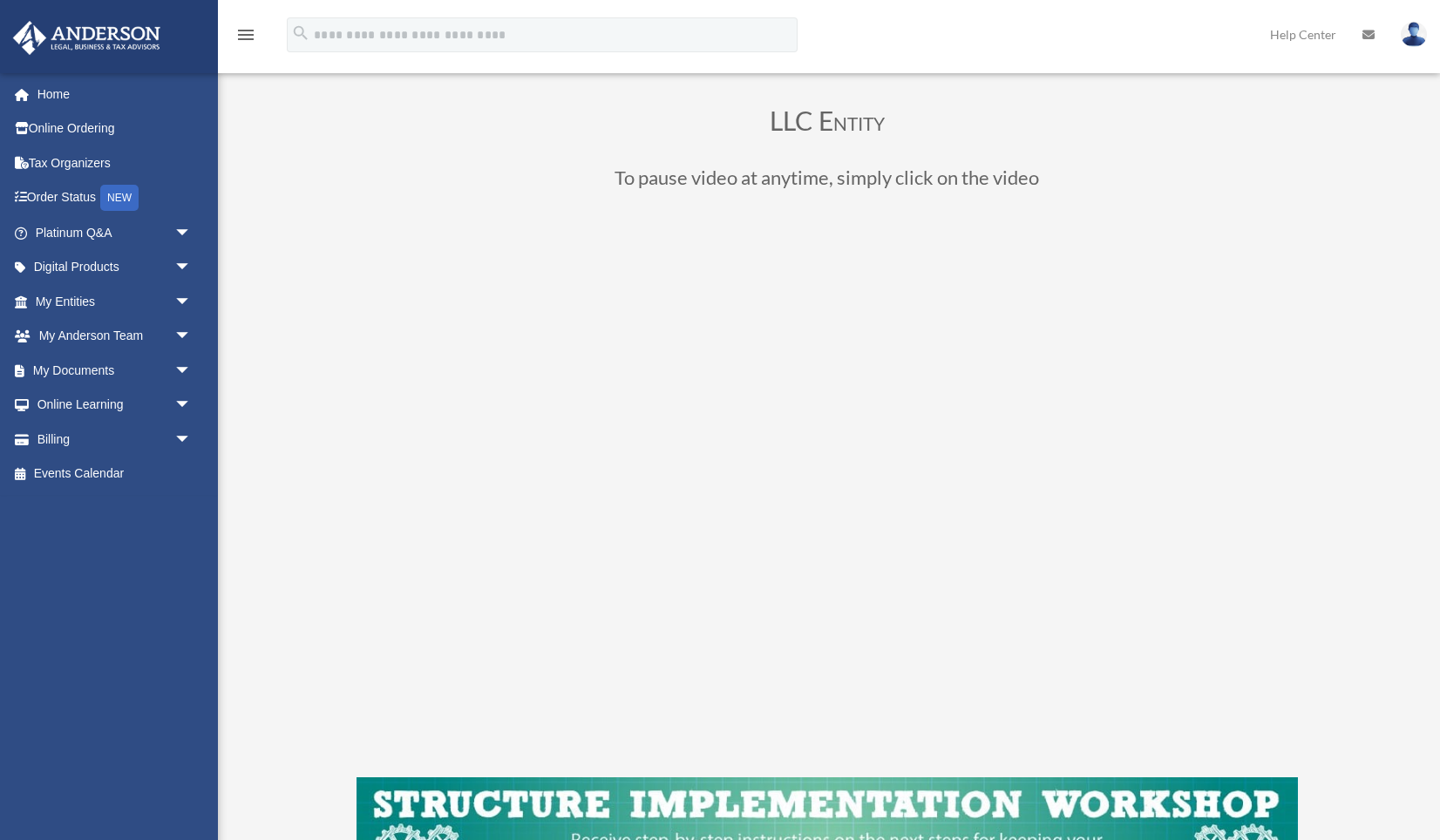
scroll to position [116, 0]
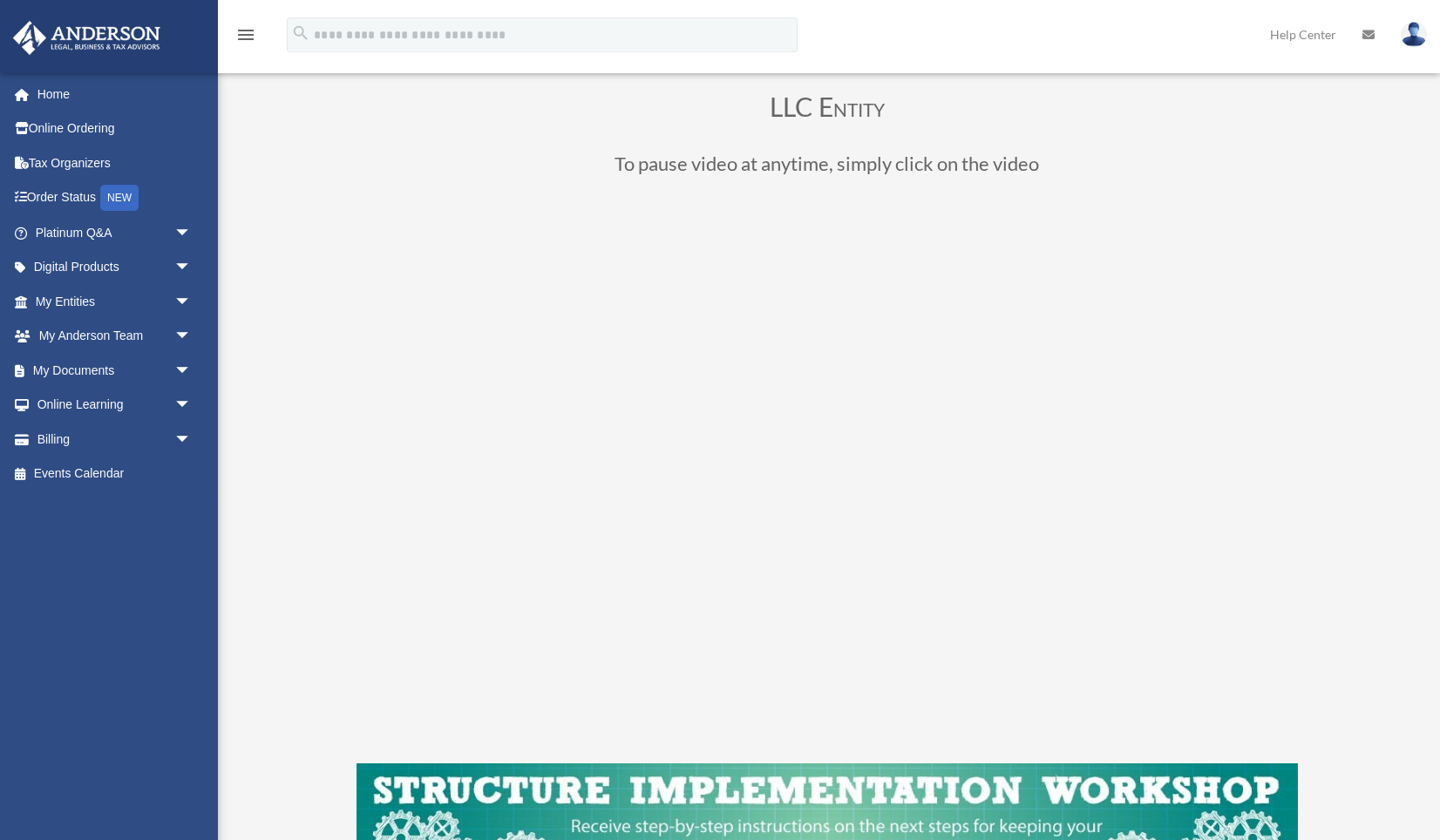
click at [416, 17] on div "menu search Site Menu add [PERSON_NAME][EMAIL_ADDRESS][DOMAIN_NAME] My Profile …" at bounding box center [720, 43] width 1414 height 59
click at [325, 413] on div "LLC Entity To pause video at anytime, simply click on the video" at bounding box center [826, 504] width 1182 height 962
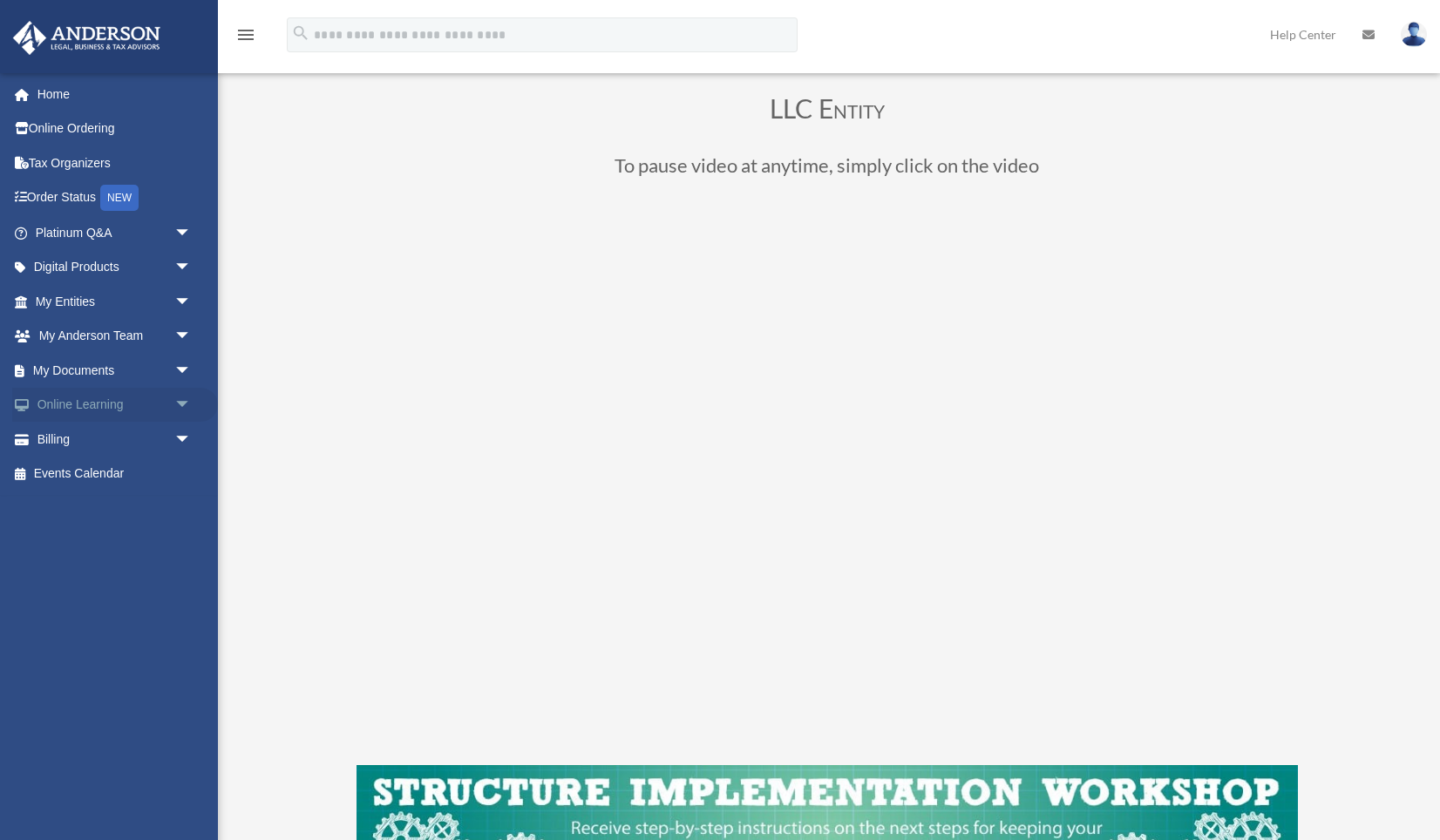
click at [185, 400] on span "arrow_drop_down" at bounding box center [192, 405] width 35 height 35
click at [186, 372] on span "arrow_drop_down" at bounding box center [192, 371] width 35 height 35
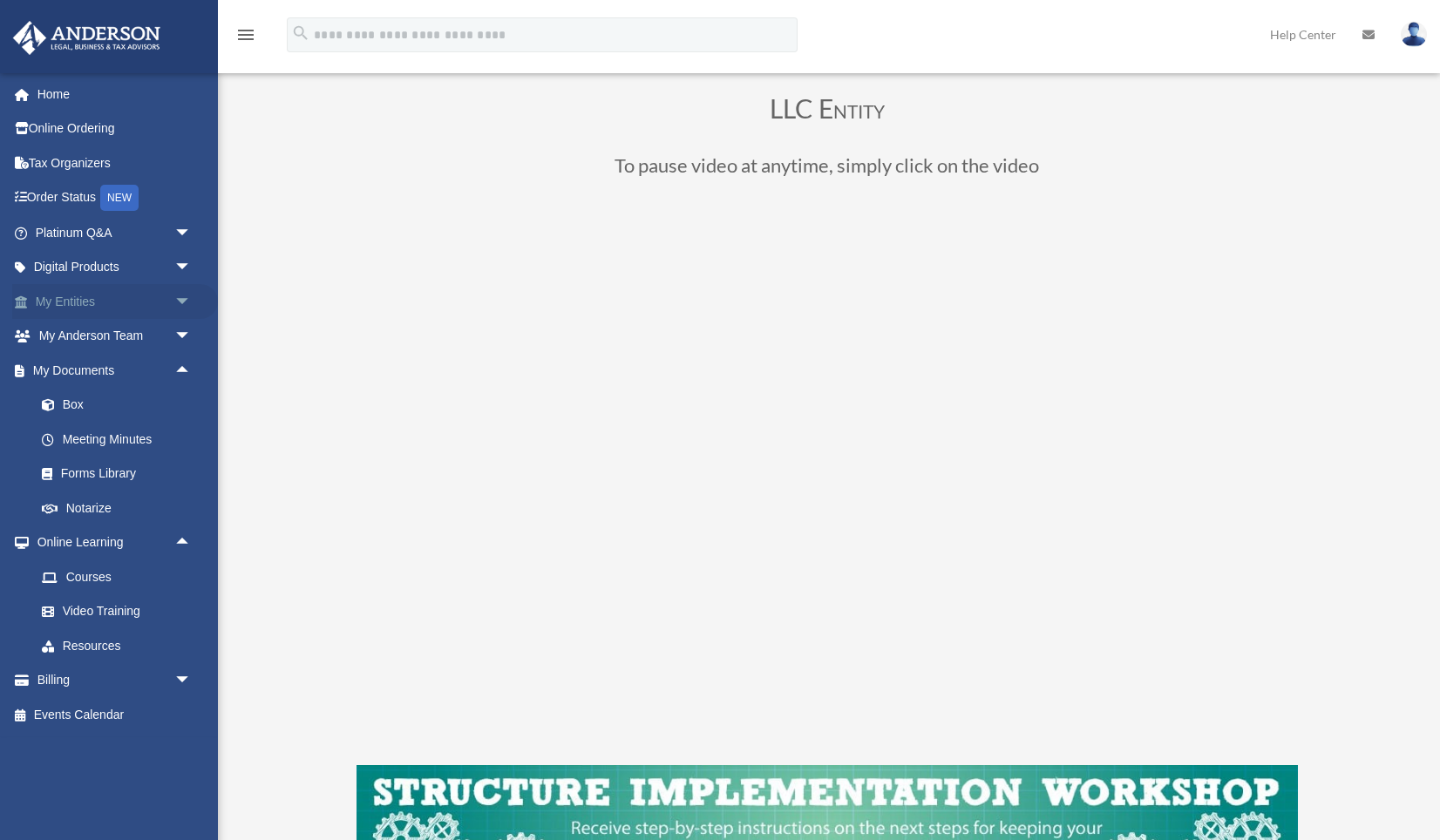
click at [184, 310] on span "arrow_drop_down" at bounding box center [192, 302] width 35 height 35
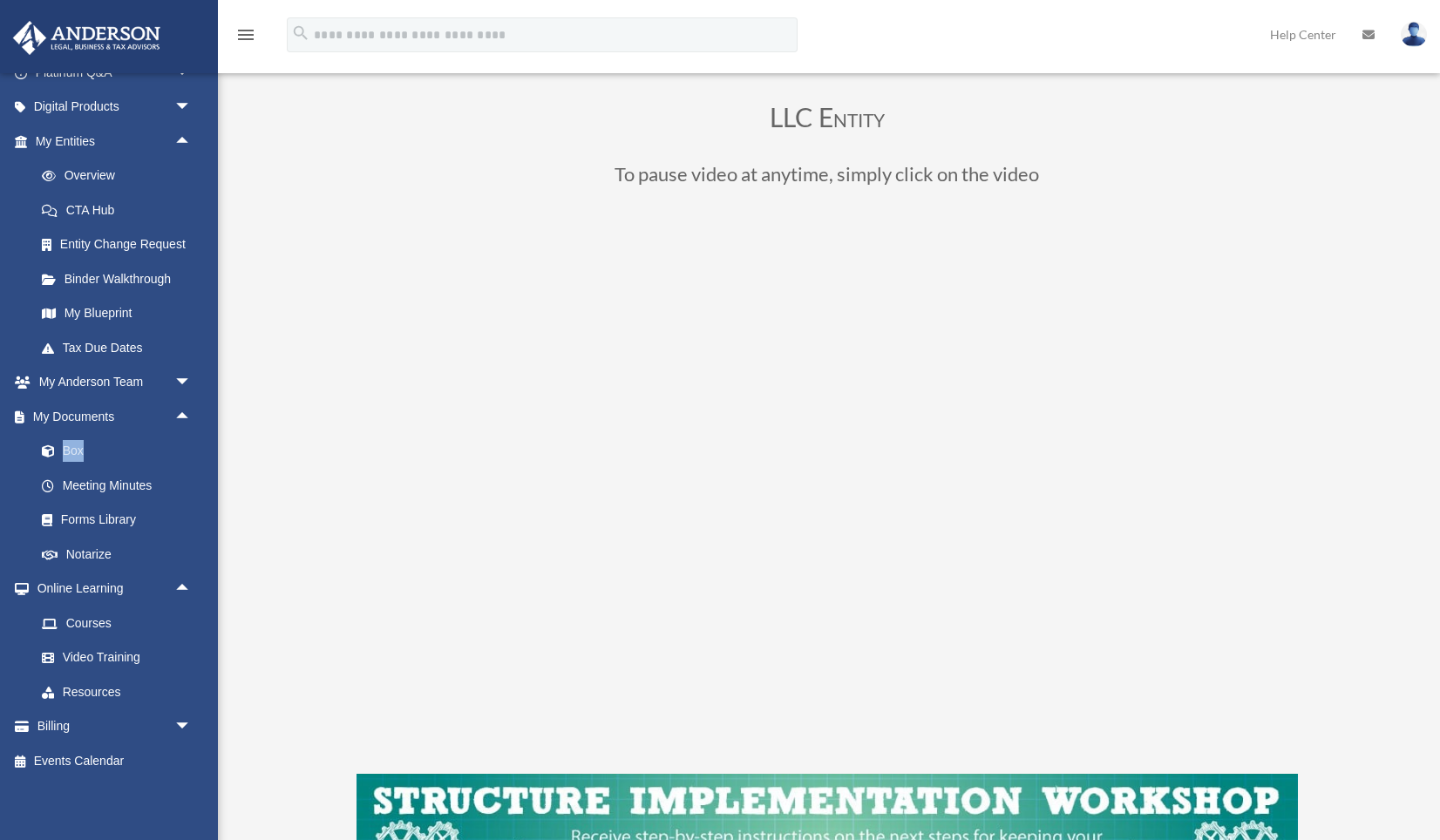
scroll to position [0, 0]
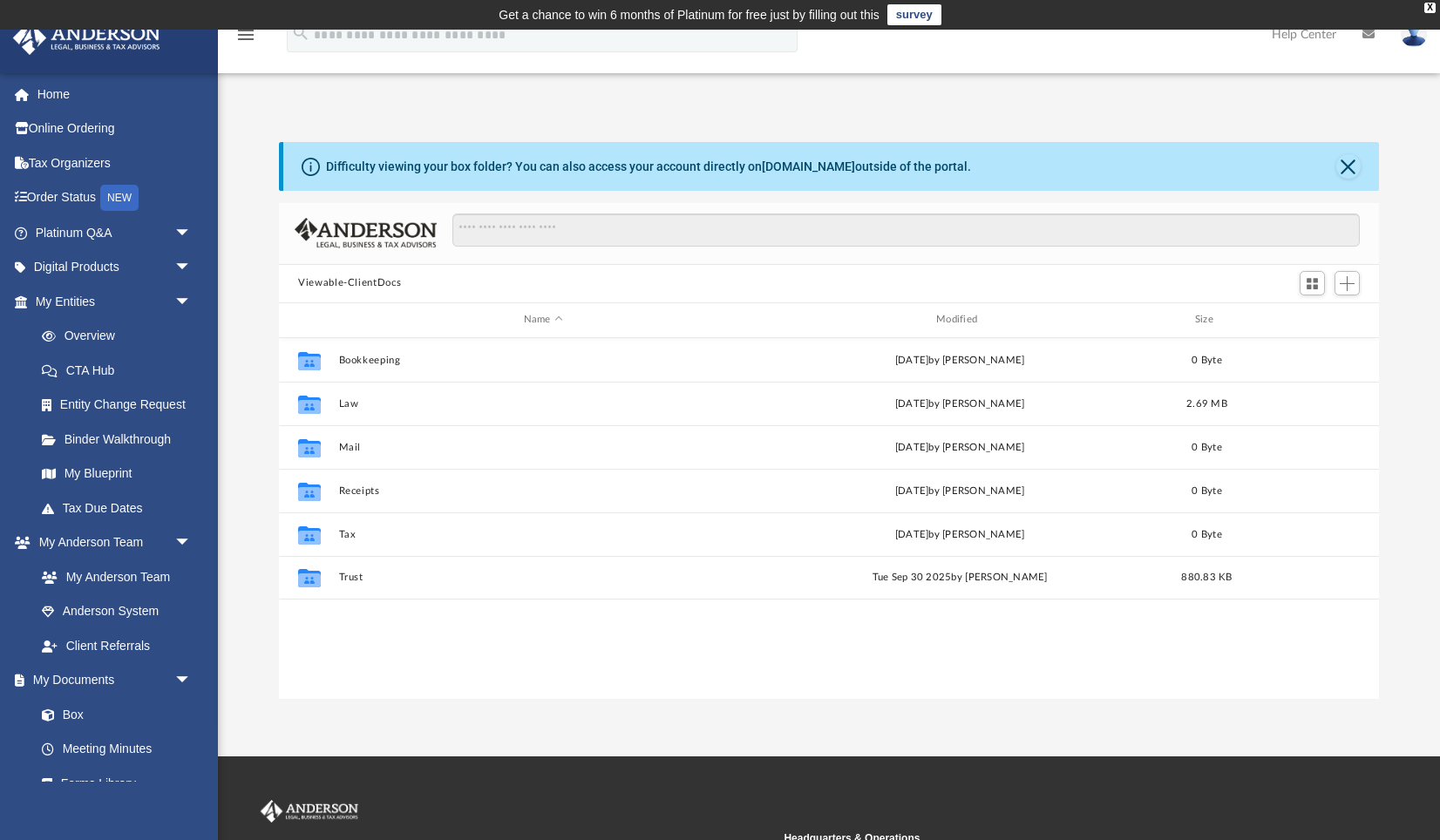
scroll to position [396, 1099]
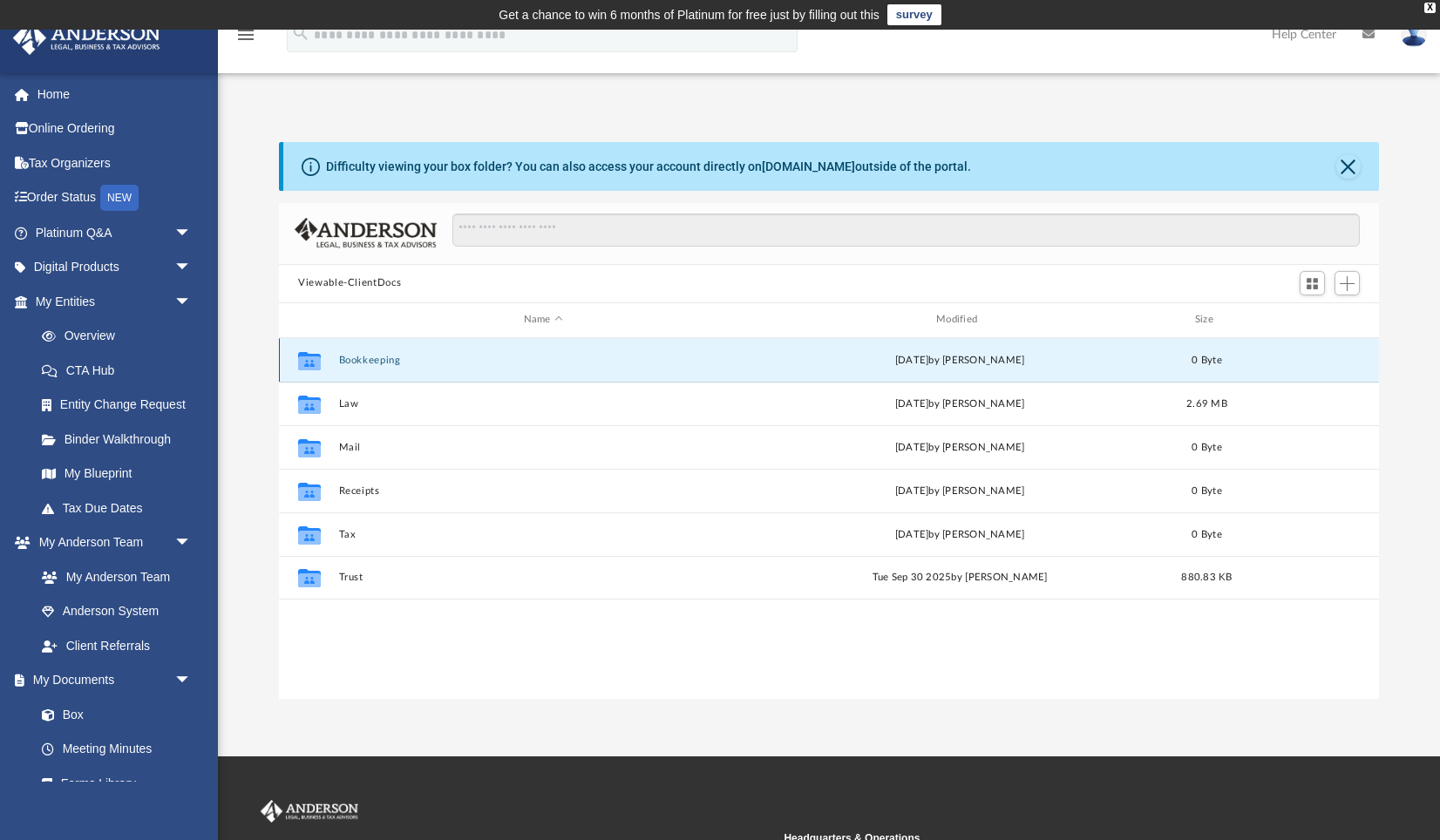
click at [401, 360] on button "Bookkeeping" at bounding box center [544, 361] width 409 height 11
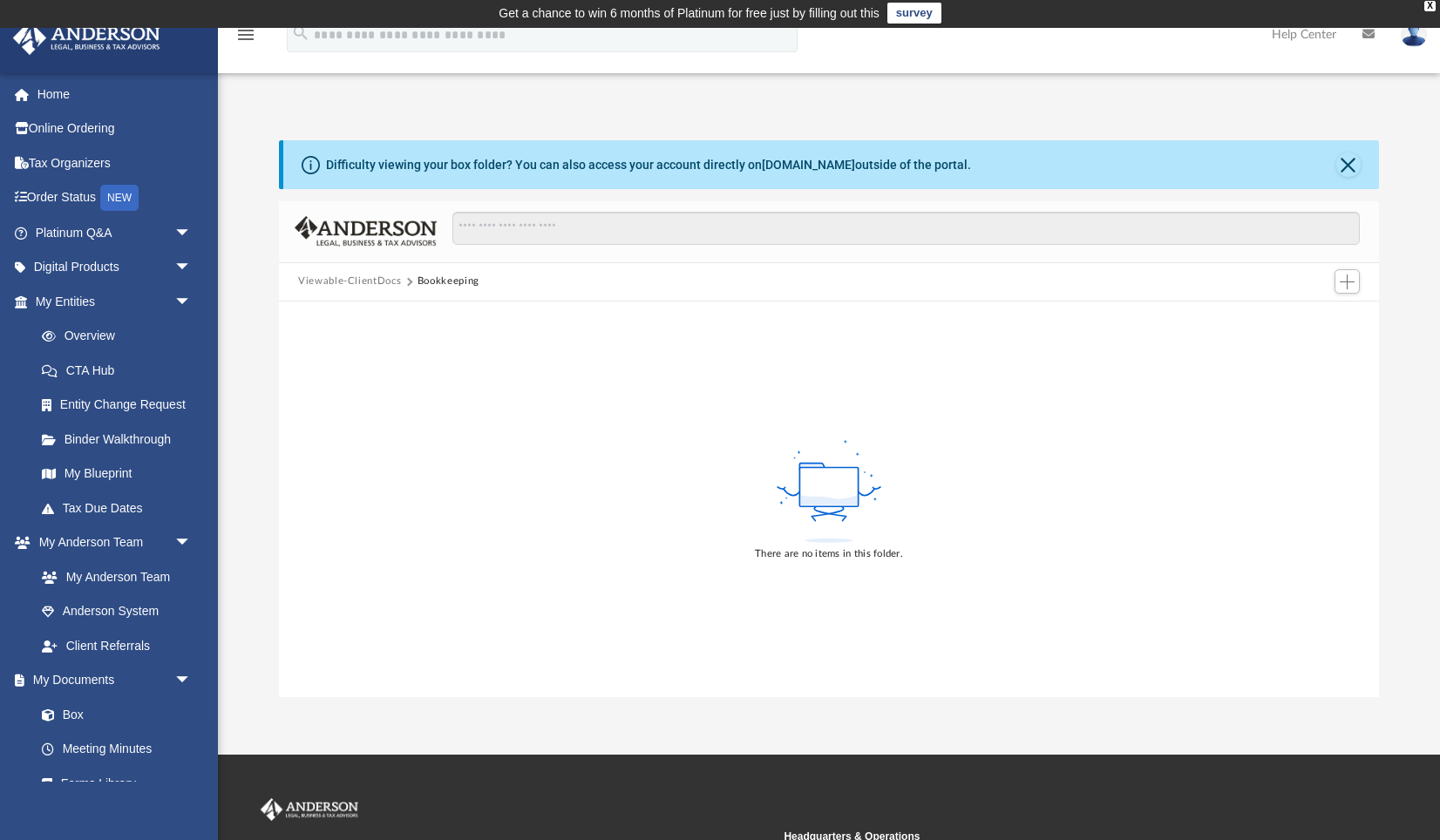
scroll to position [0, 0]
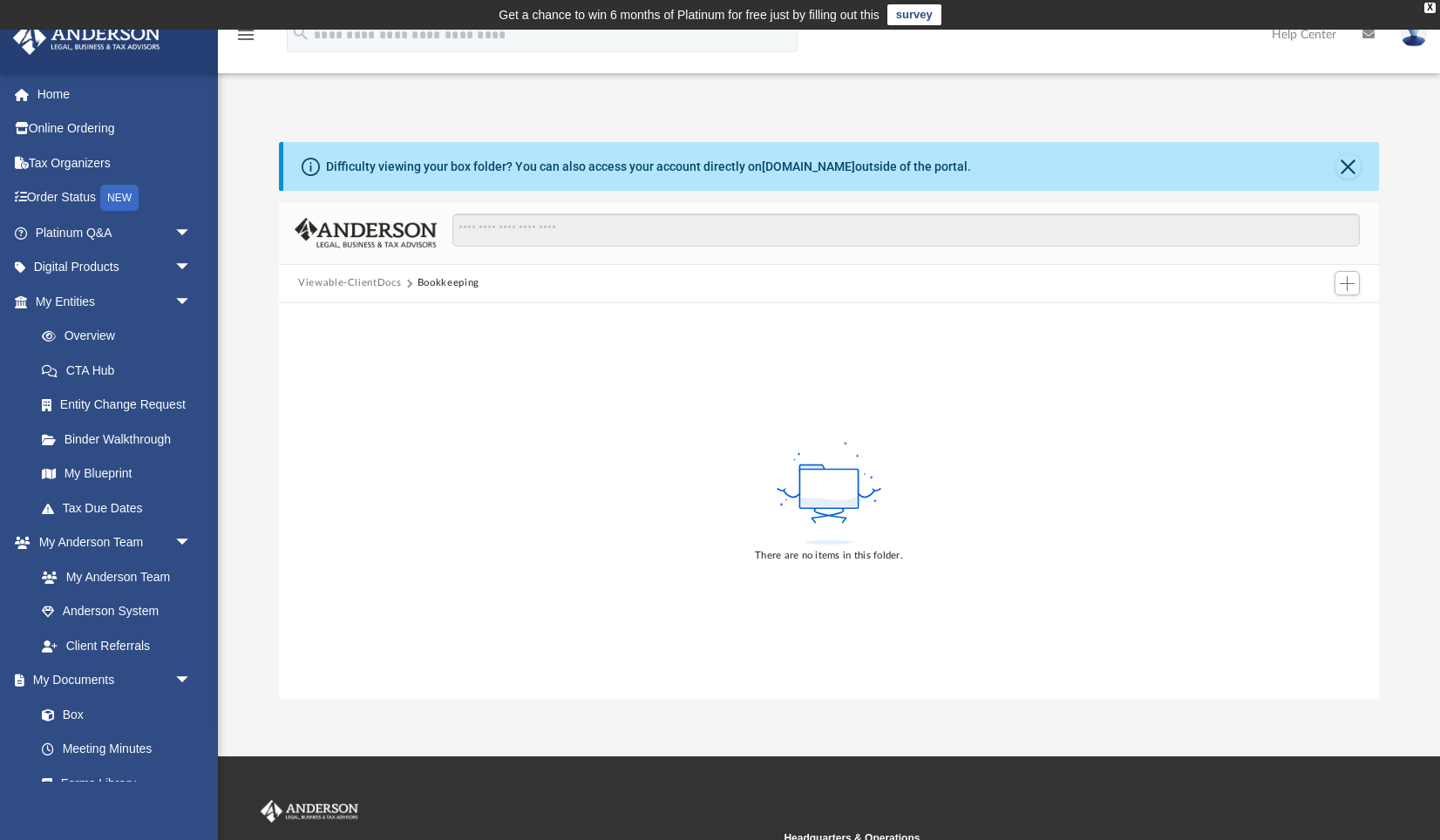
click at [362, 280] on button "Viewable-ClientDocs" at bounding box center [350, 282] width 103 height 16
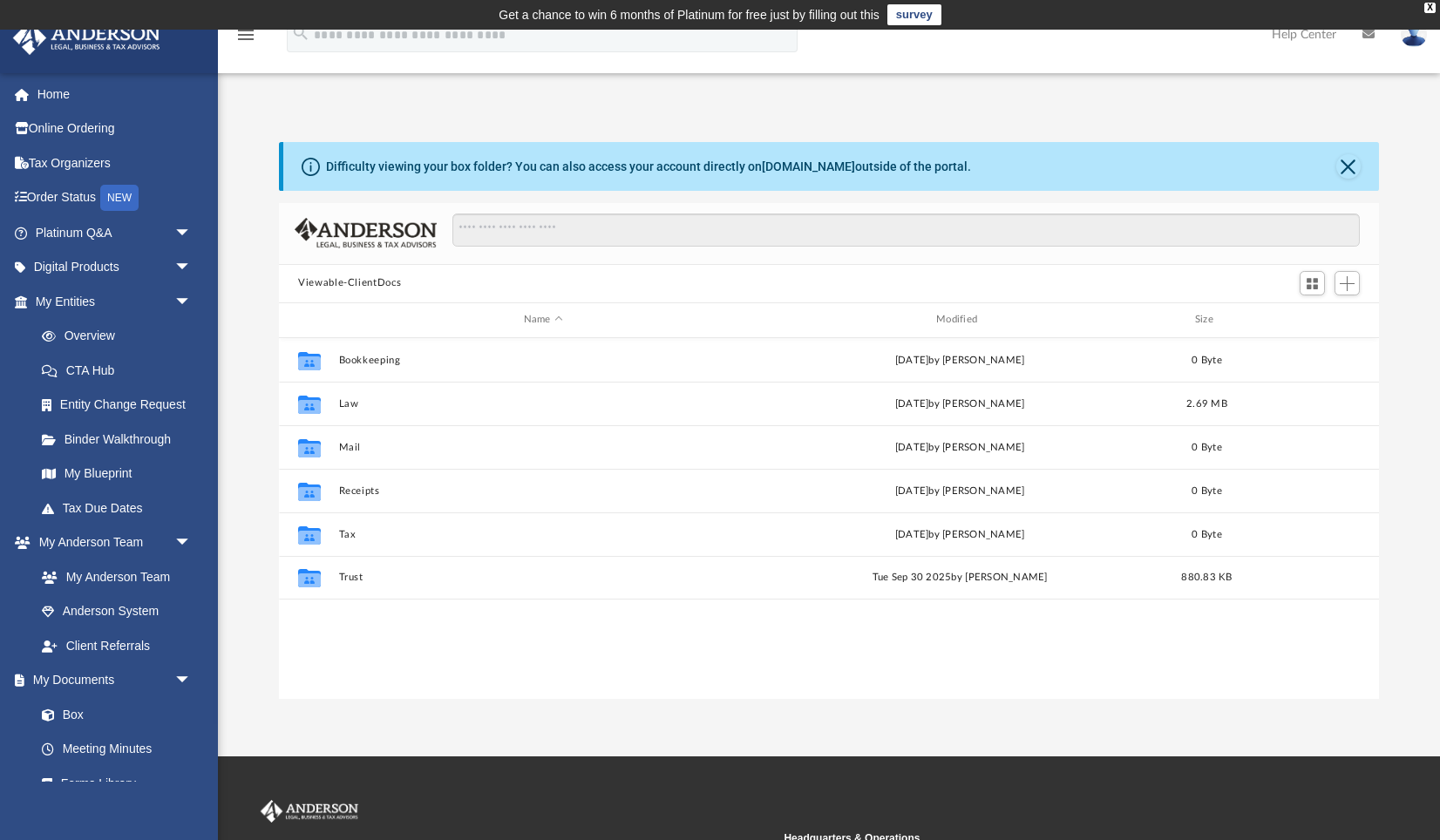
scroll to position [396, 1099]
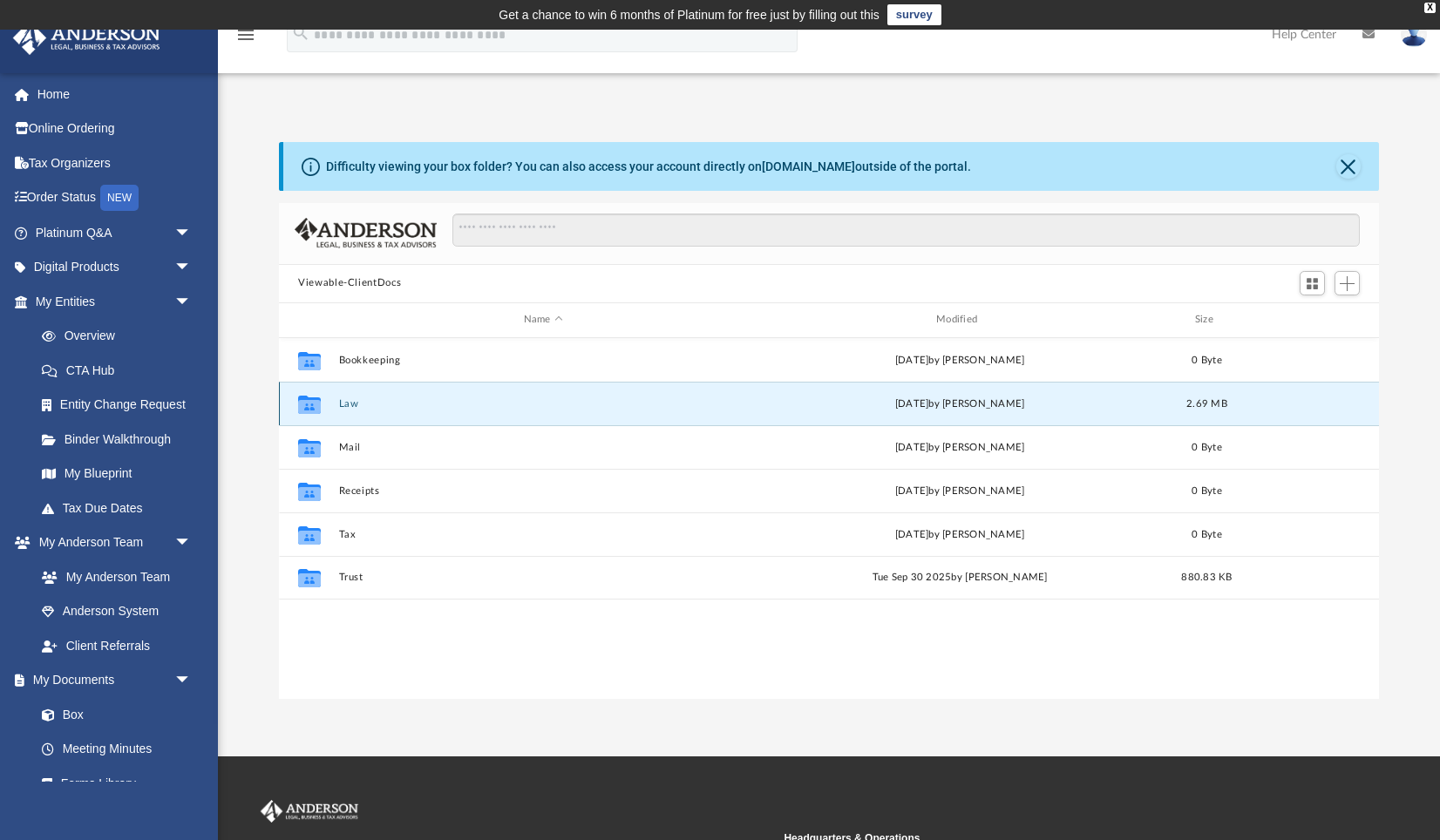
click at [350, 404] on button "Law" at bounding box center [544, 403] width 409 height 11
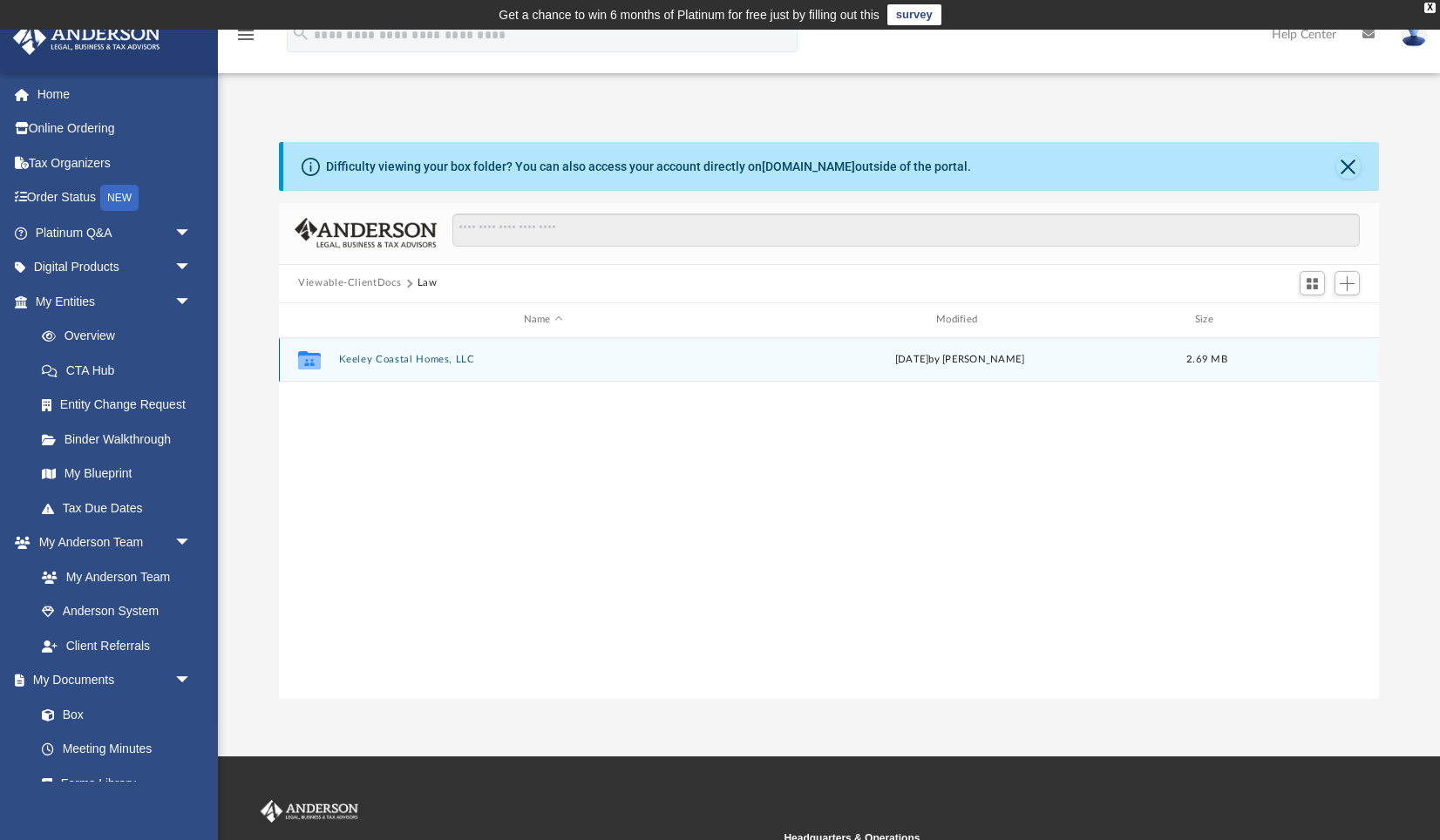
click at [361, 361] on button "Keeley Coastal Homes, LLC" at bounding box center [544, 360] width 409 height 11
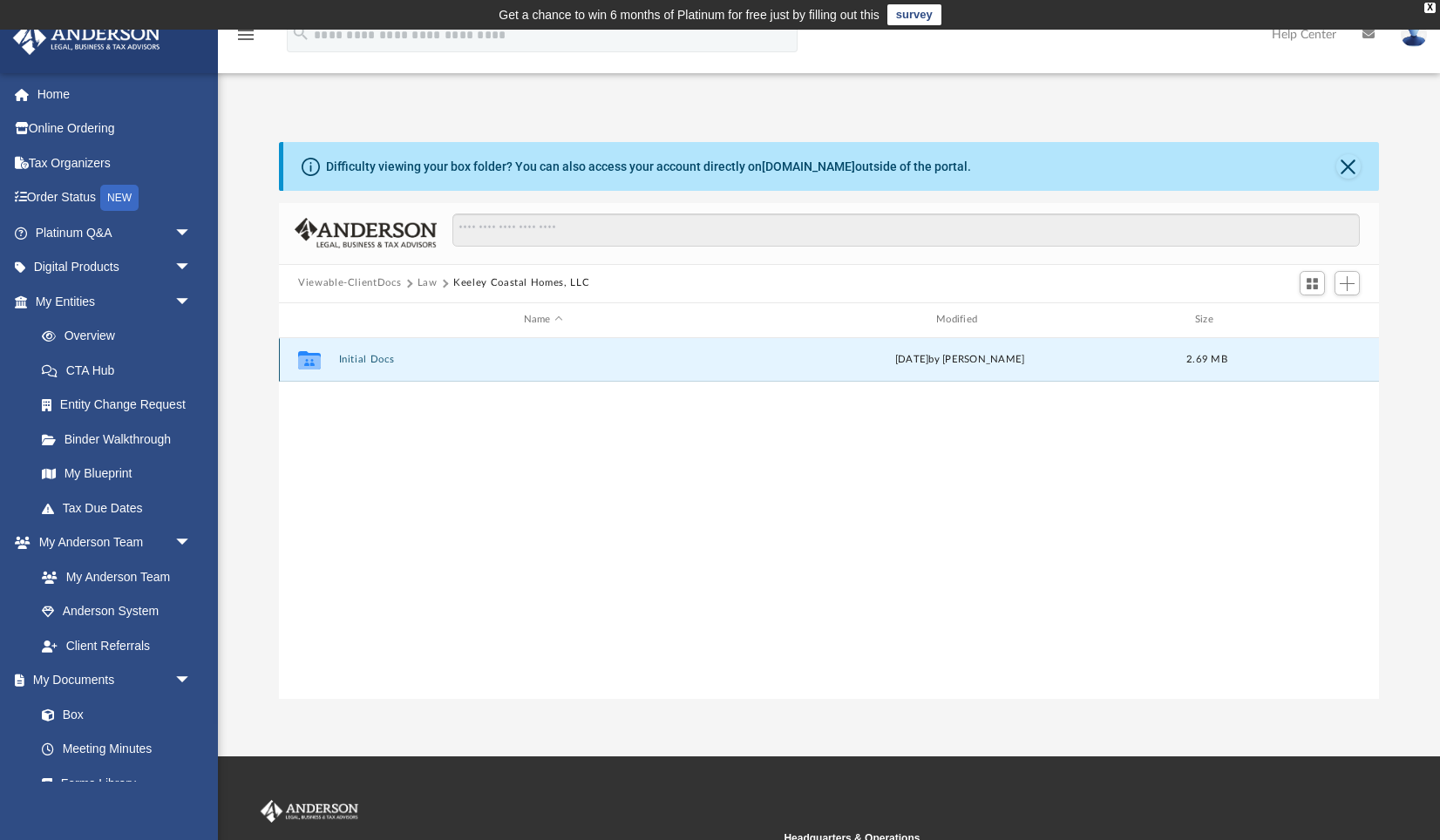
click at [361, 361] on button "Initial Docs" at bounding box center [544, 360] width 409 height 11
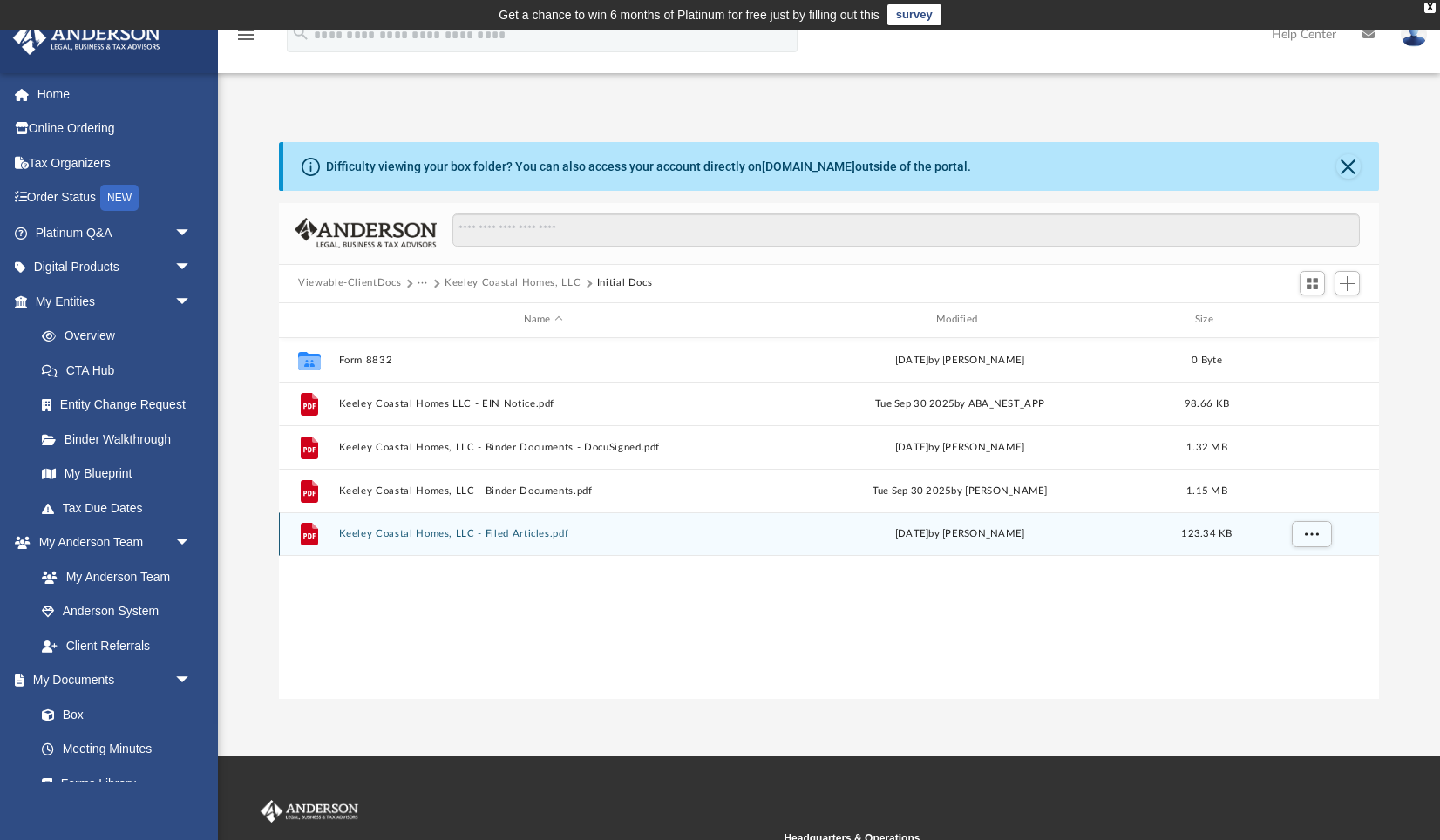
click at [399, 535] on button "Keeley Coastal Homes, LLC - Filed Articles.pdf" at bounding box center [544, 533] width 409 height 11
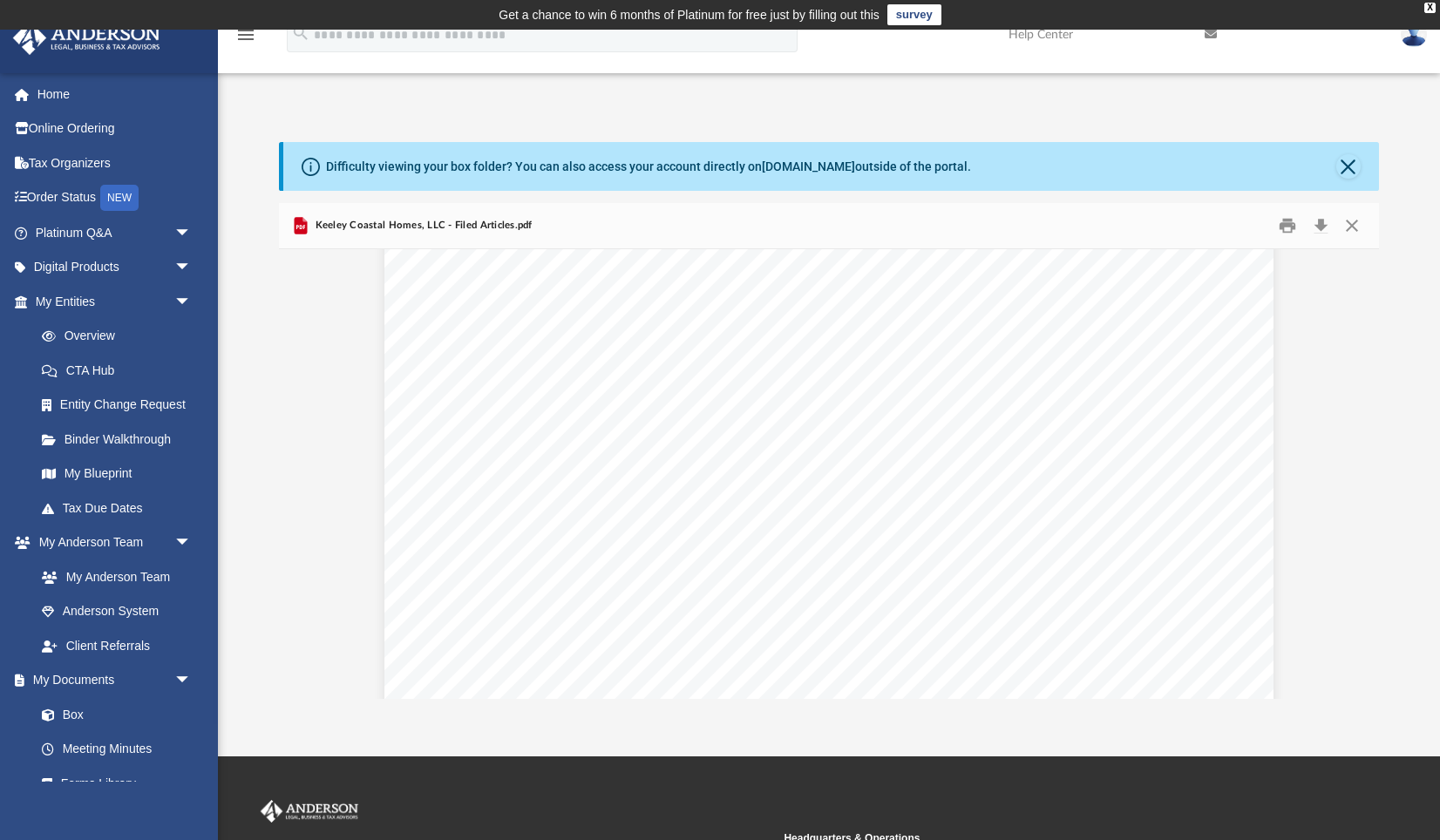
scroll to position [0, 0]
click at [1285, 226] on button "Print" at bounding box center [1288, 225] width 35 height 27
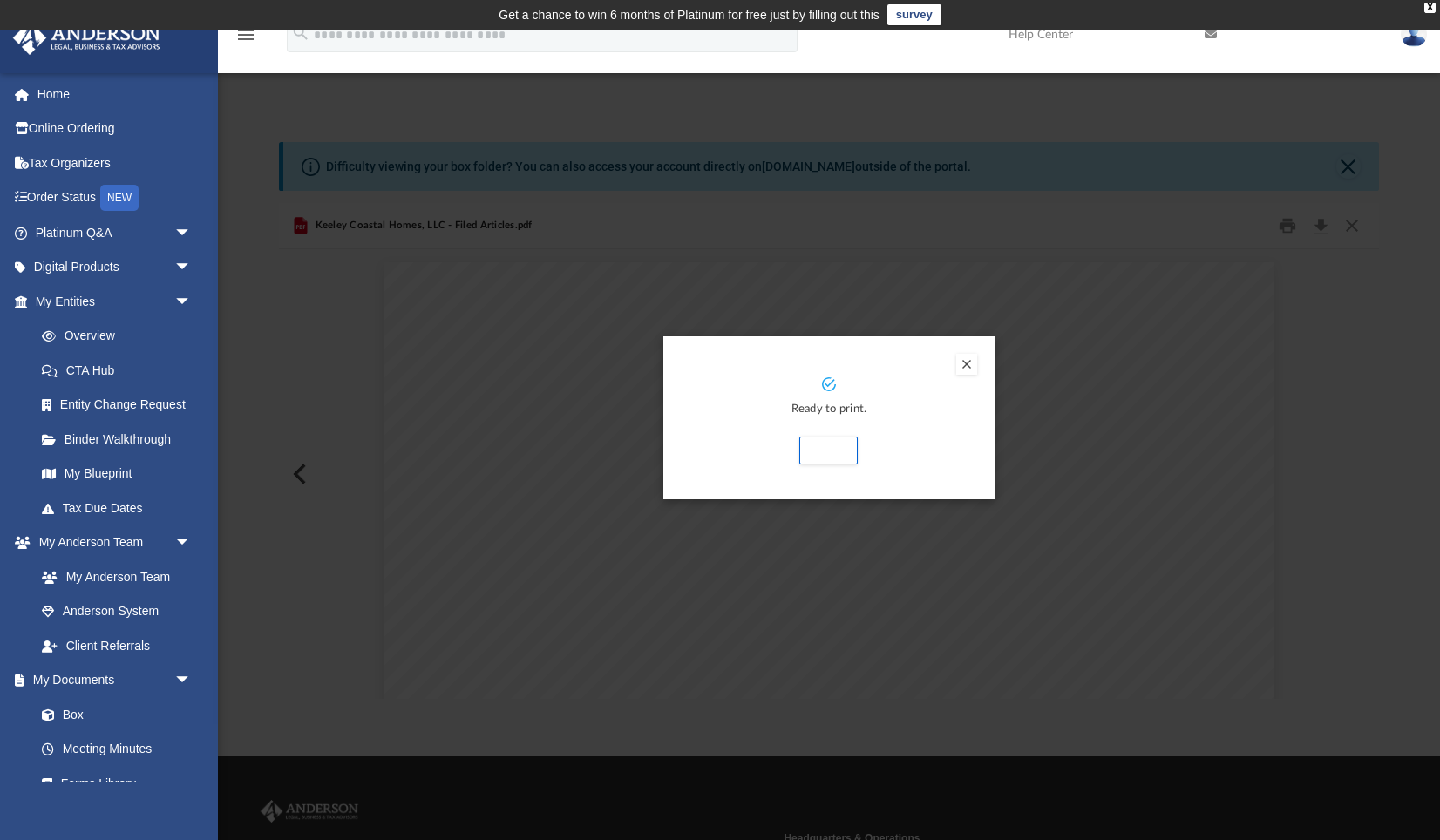
click at [971, 365] on button "Preview" at bounding box center [967, 364] width 21 height 21
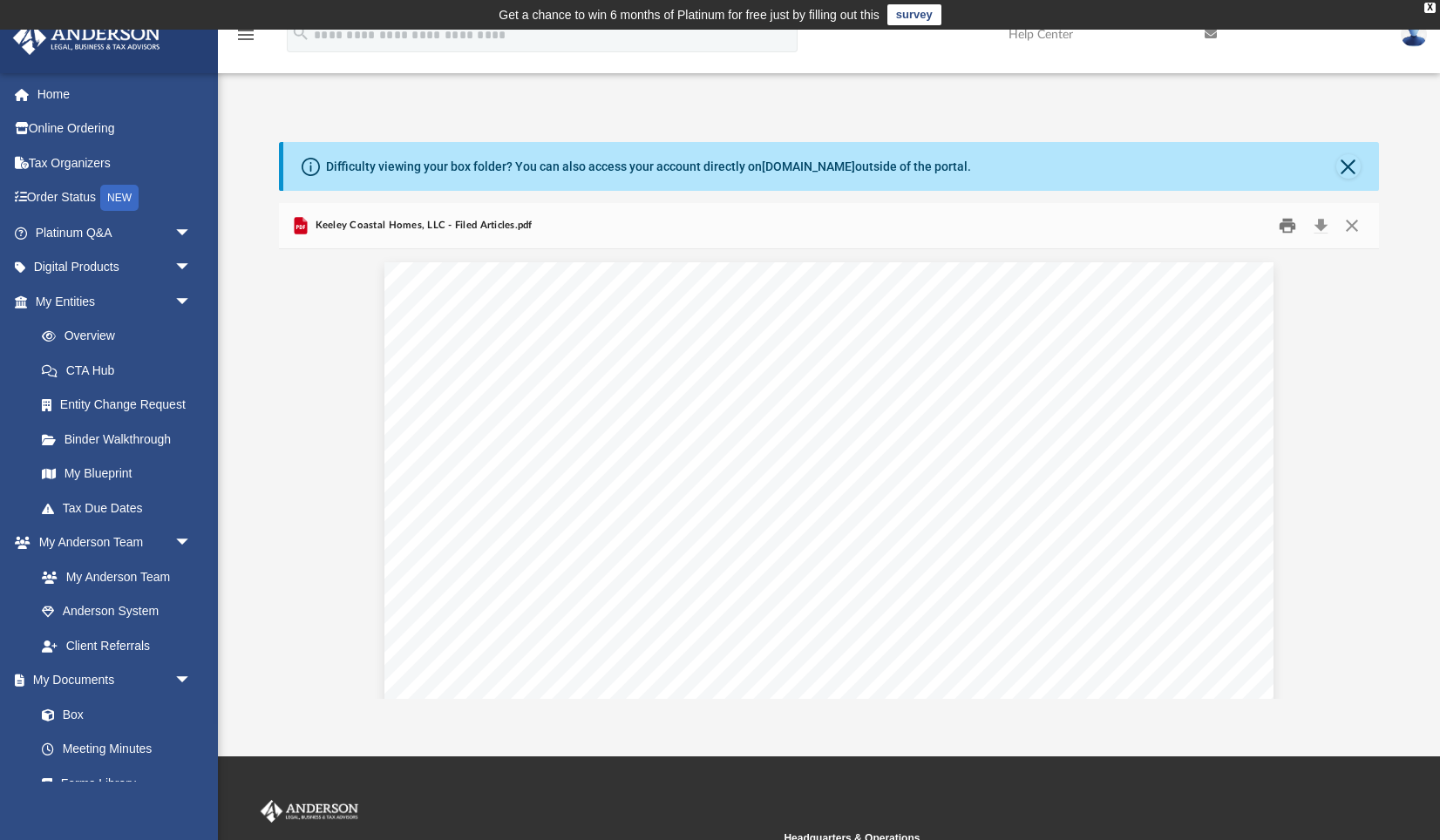
click at [1288, 224] on button "Print" at bounding box center [1288, 225] width 35 height 27
click at [300, 476] on button "Preview" at bounding box center [297, 474] width 38 height 49
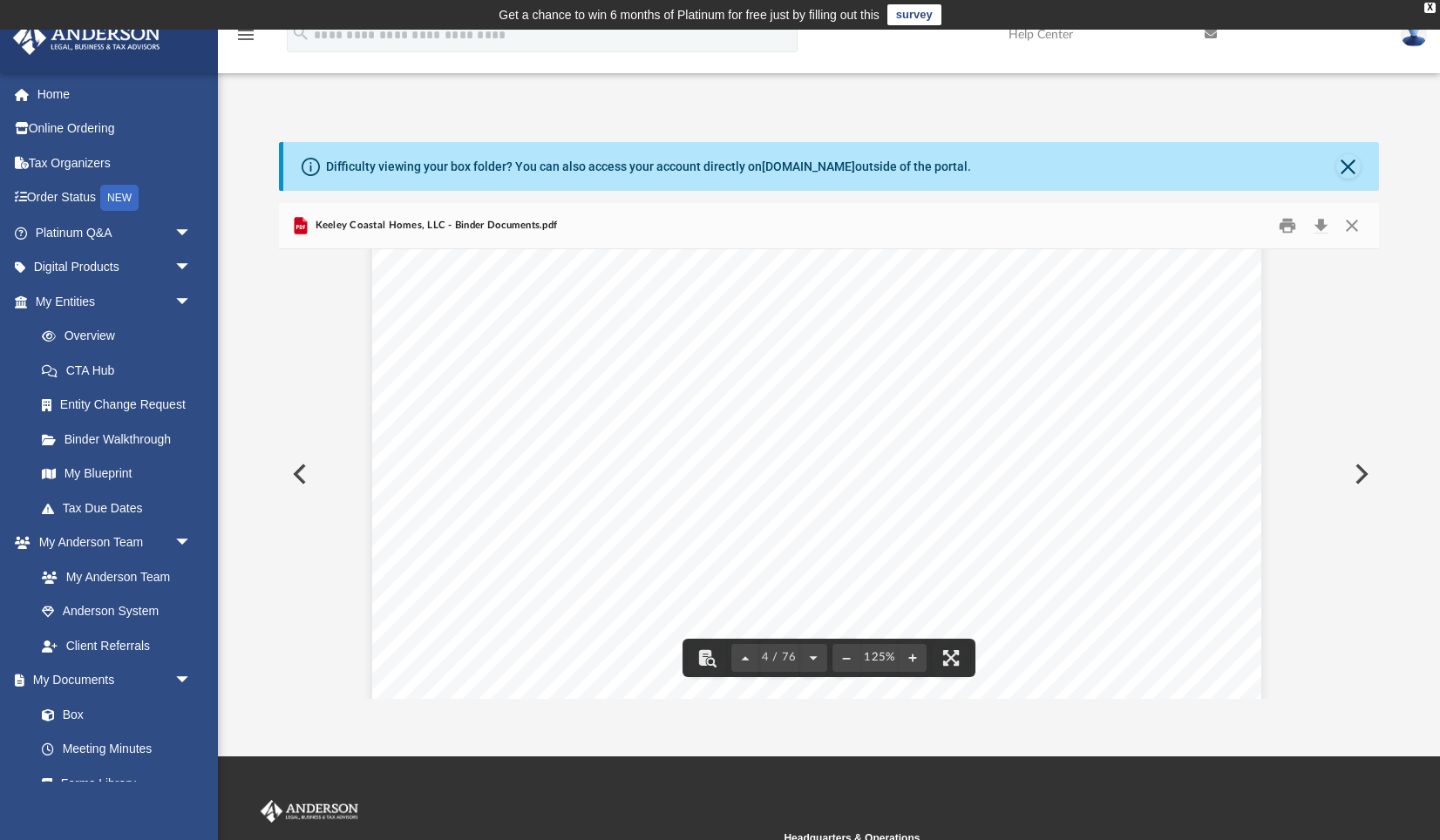
click at [630, 559] on span "here" at bounding box center [628, 560] width 30 height 18
drag, startPoint x: 687, startPoint y: 571, endPoint x: 605, endPoint y: 563, distance: 82.4
click at [687, 571] on div "Common Banking Account Questions Who will be the signor on the account? For a m…" at bounding box center [816, 501] width 889 height 1150
click at [626, 564] on span "here" at bounding box center [628, 560] width 30 height 18
click at [764, 567] on div "Common Banking Account Questions Who will be the signor on the account? For a m…" at bounding box center [816, 501] width 889 height 1150
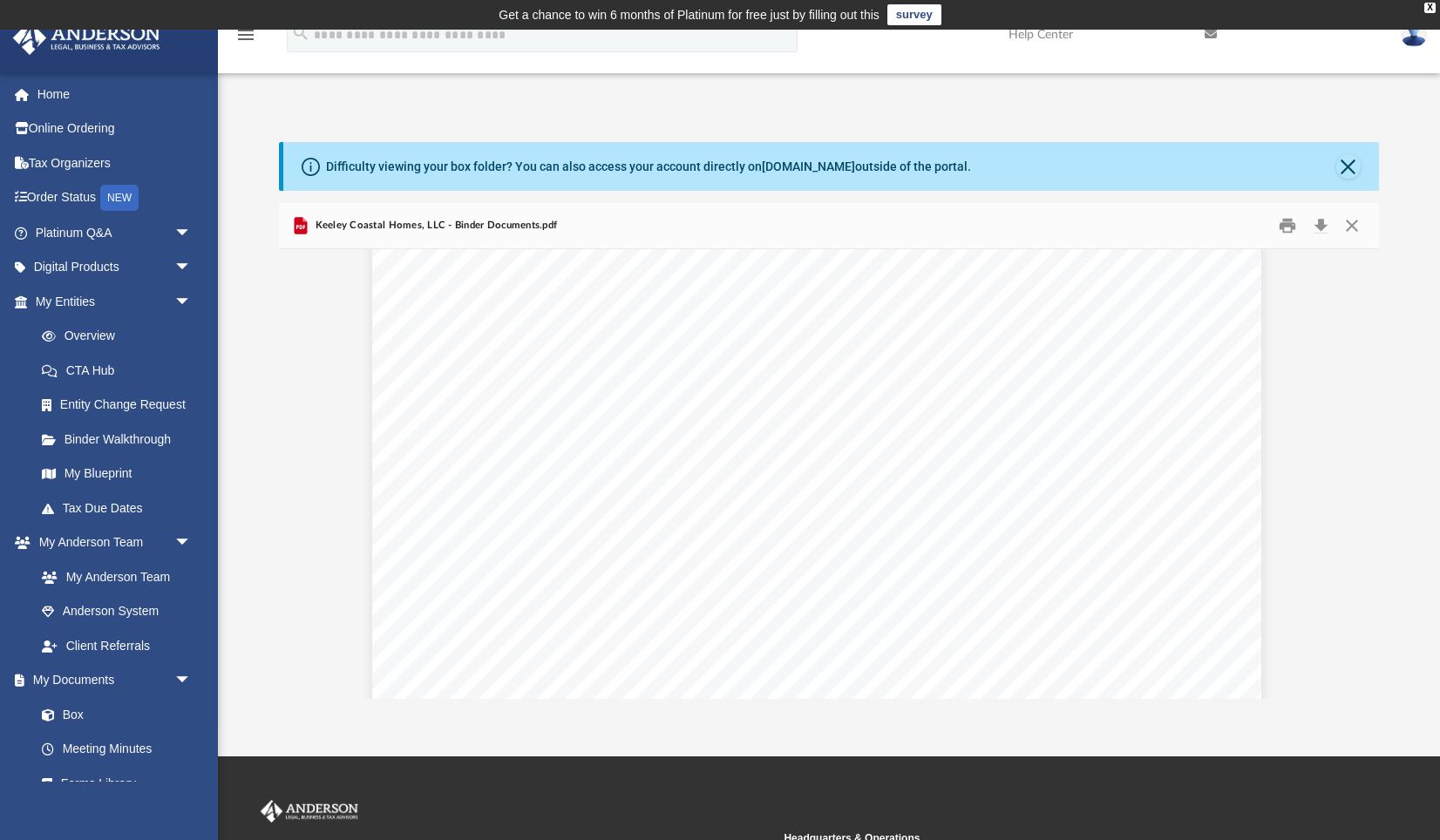
click at [764, 567] on div "Common Banking Account Questions Who will be the signor on the account? For a m…" at bounding box center [816, 501] width 889 height 1150
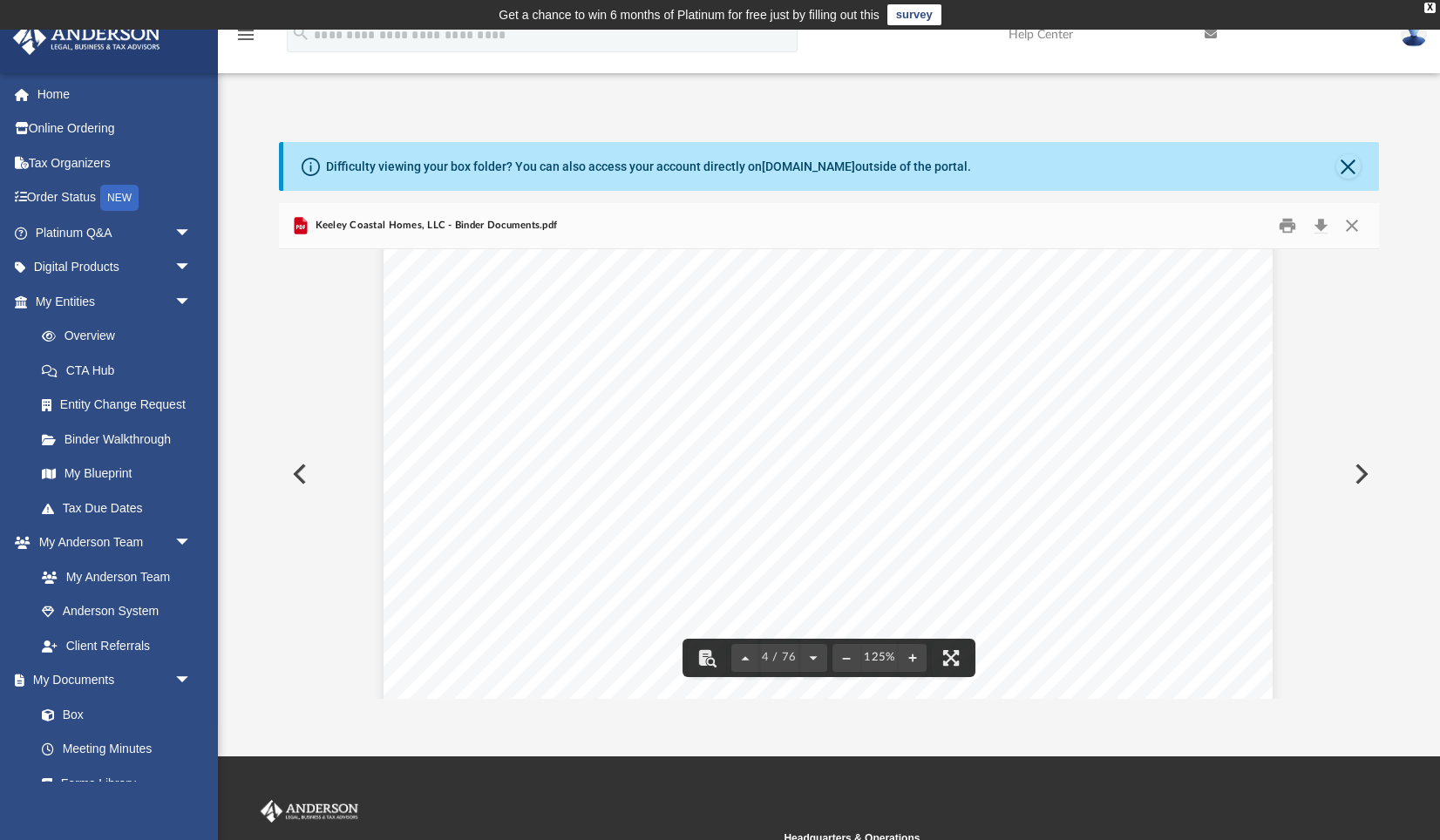
scroll to position [3872, 0]
click at [801, 569] on div "Common Banking Account Questions Who will be the signor on the account? For a m…" at bounding box center [828, 494] width 889 height 1150
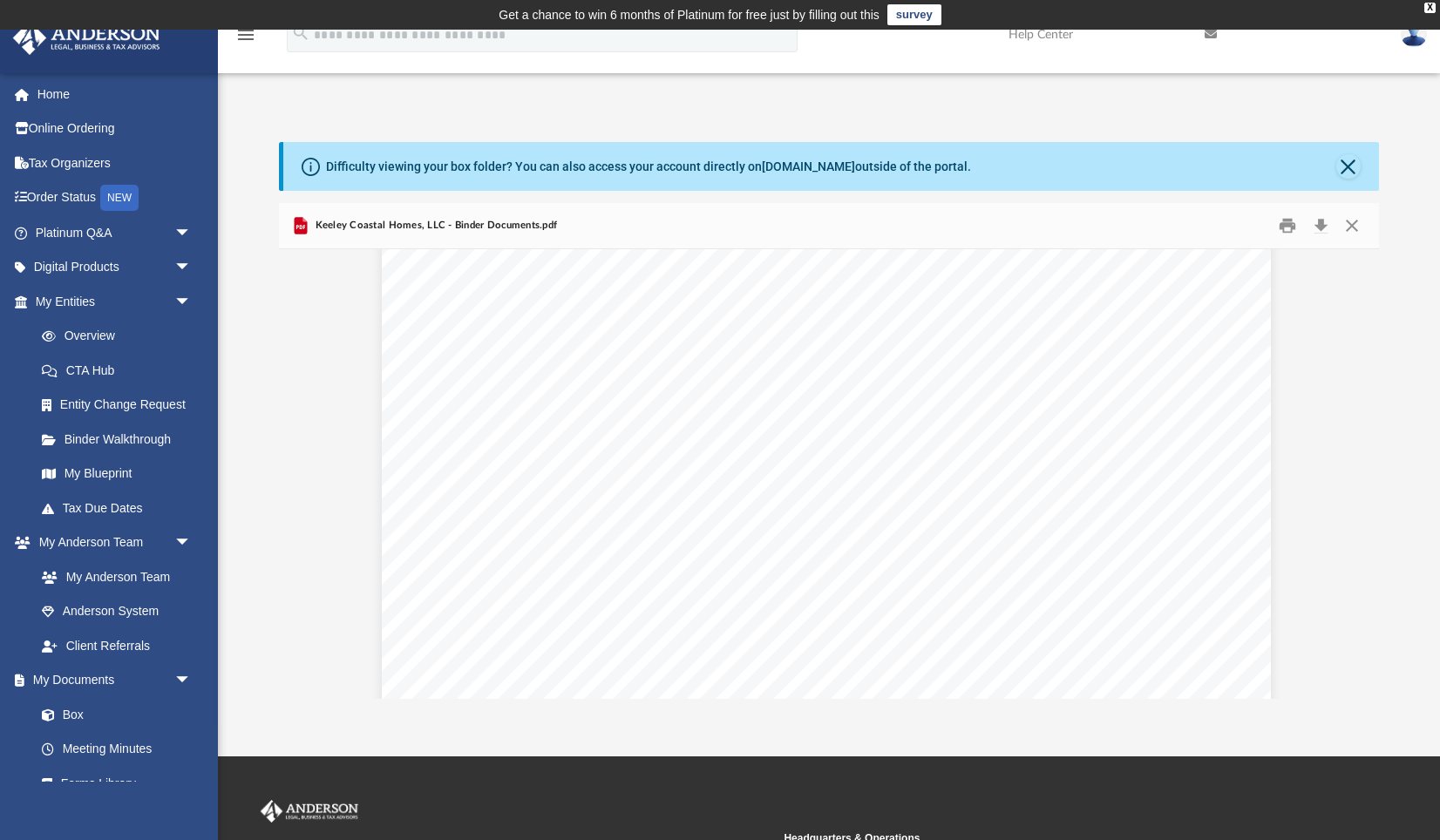
scroll to position [0, 3]
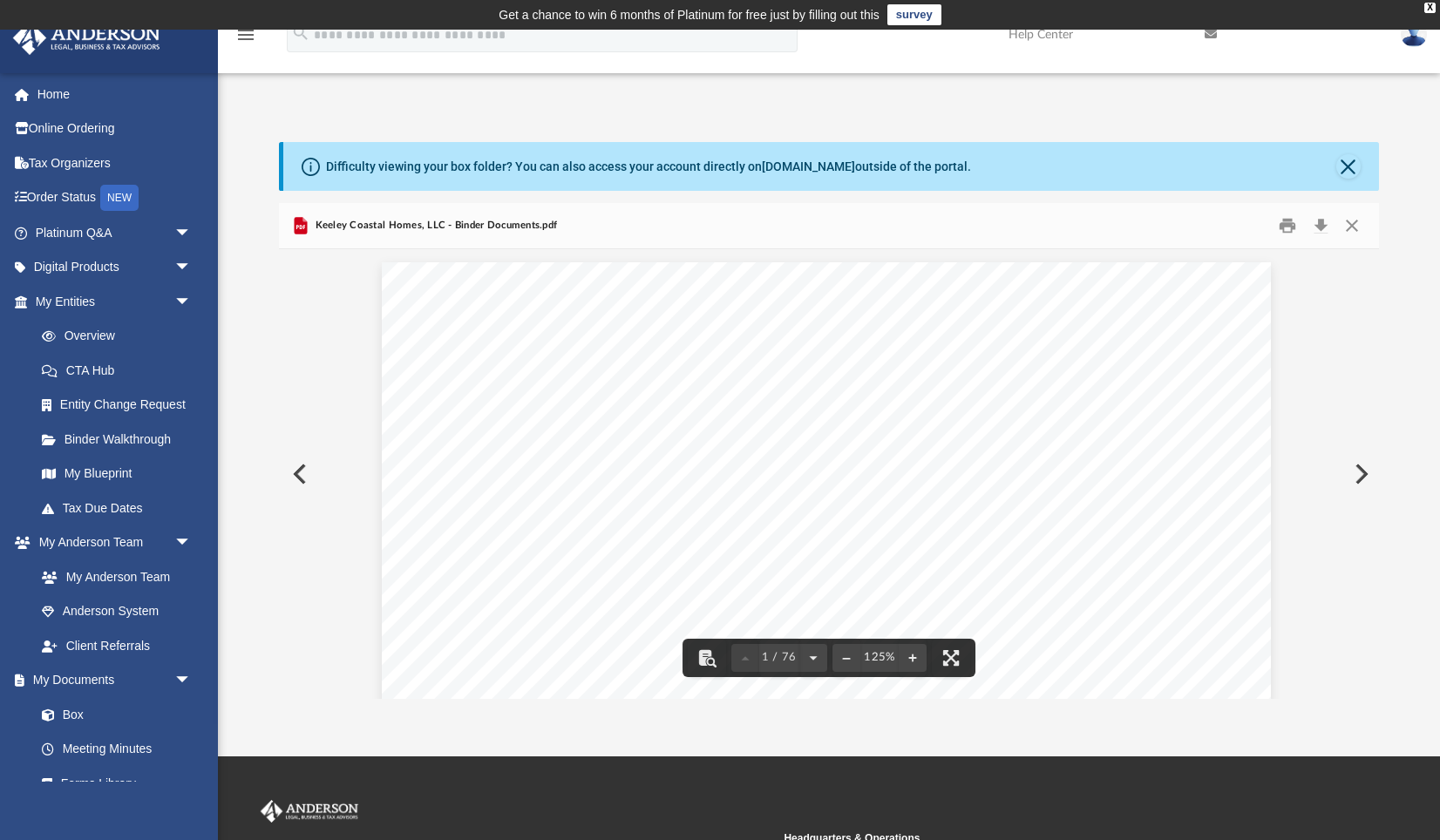
click at [299, 477] on button "Preview" at bounding box center [297, 474] width 38 height 49
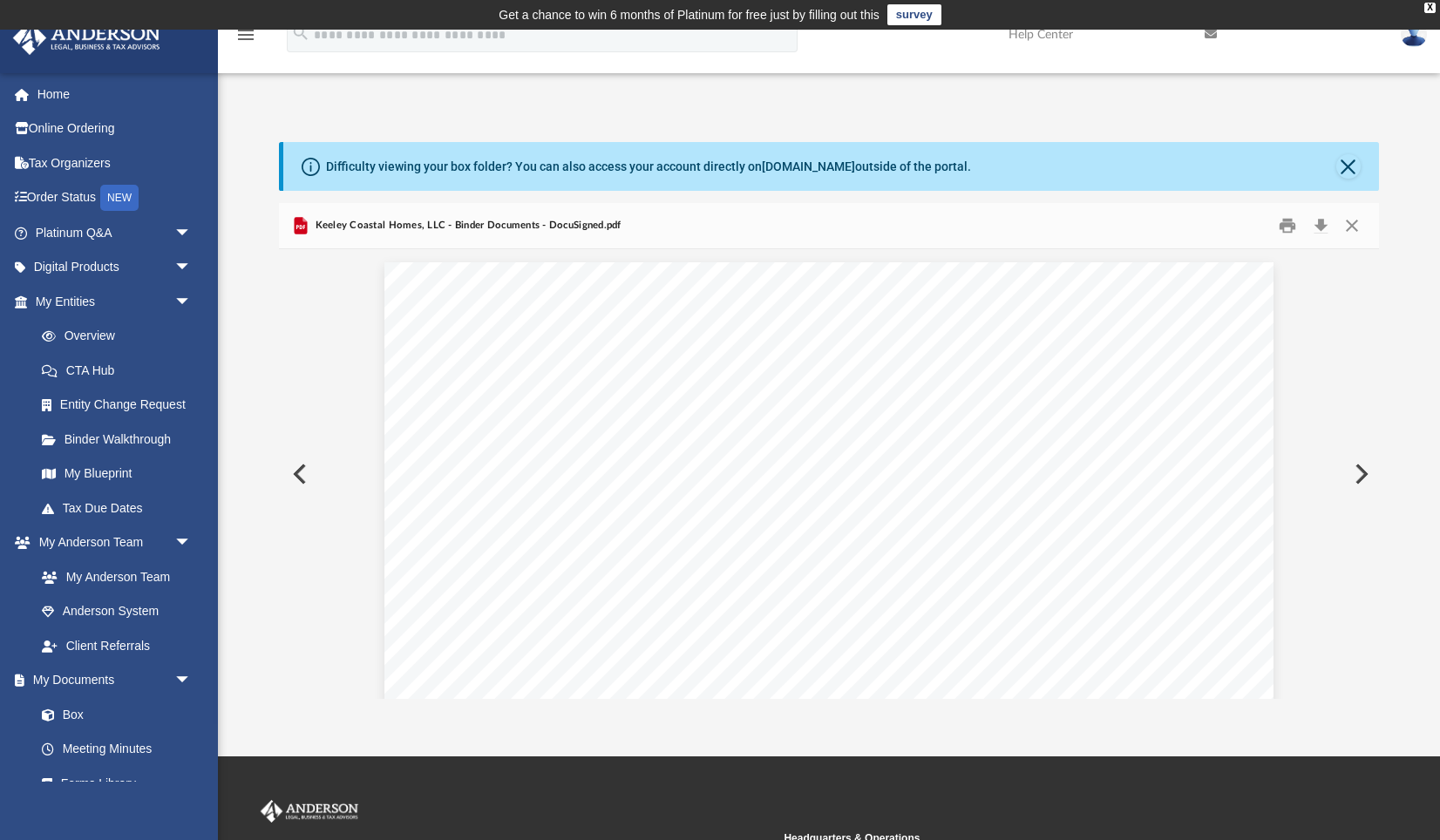
click at [297, 476] on button "Preview" at bounding box center [297, 474] width 38 height 49
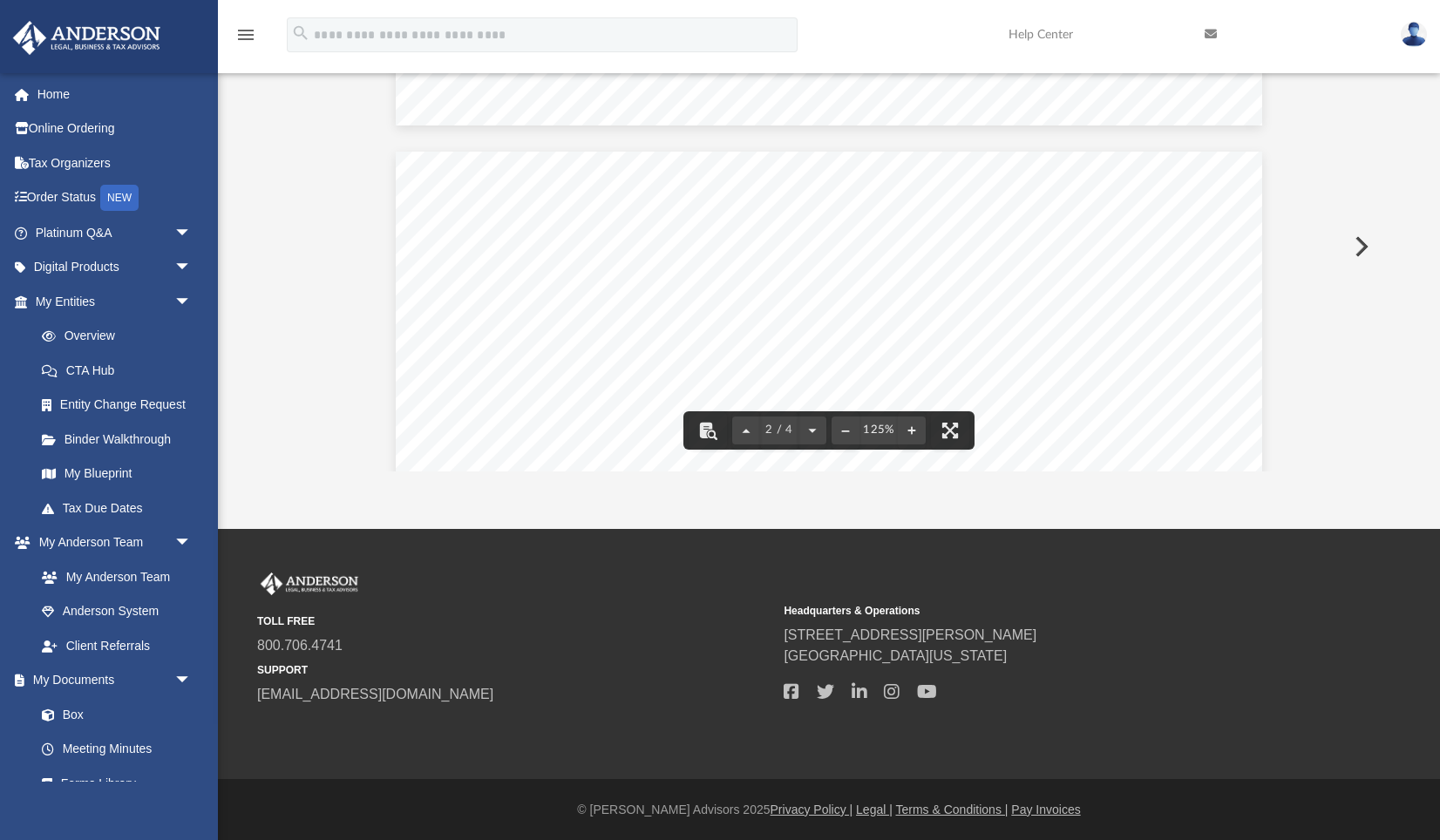
click at [848, 432] on button "File preview" at bounding box center [845, 430] width 28 height 38
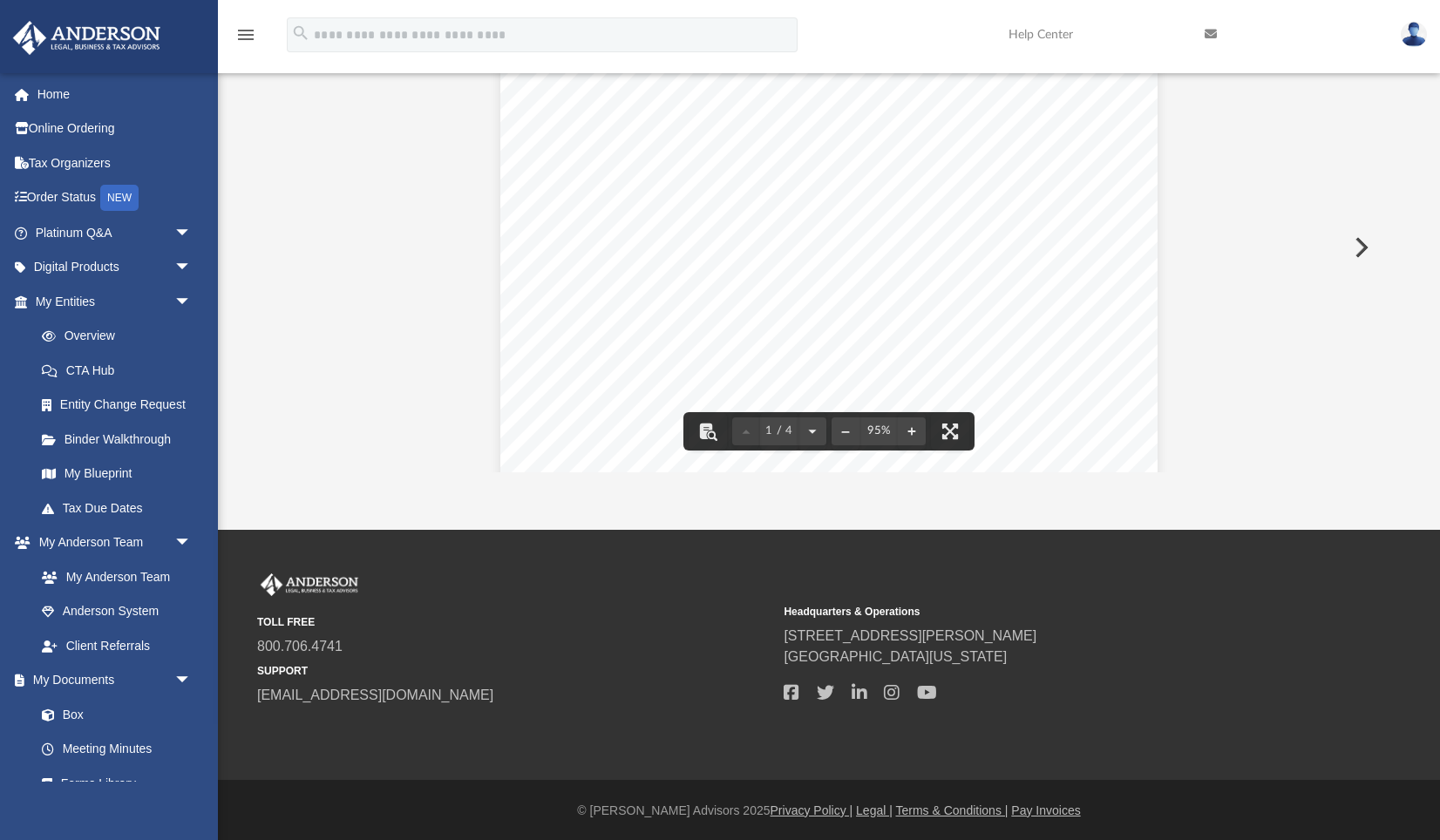
click at [887, 437] on div "95%" at bounding box center [878, 431] width 38 height 11
click at [910, 427] on button "File preview" at bounding box center [912, 430] width 28 height 38
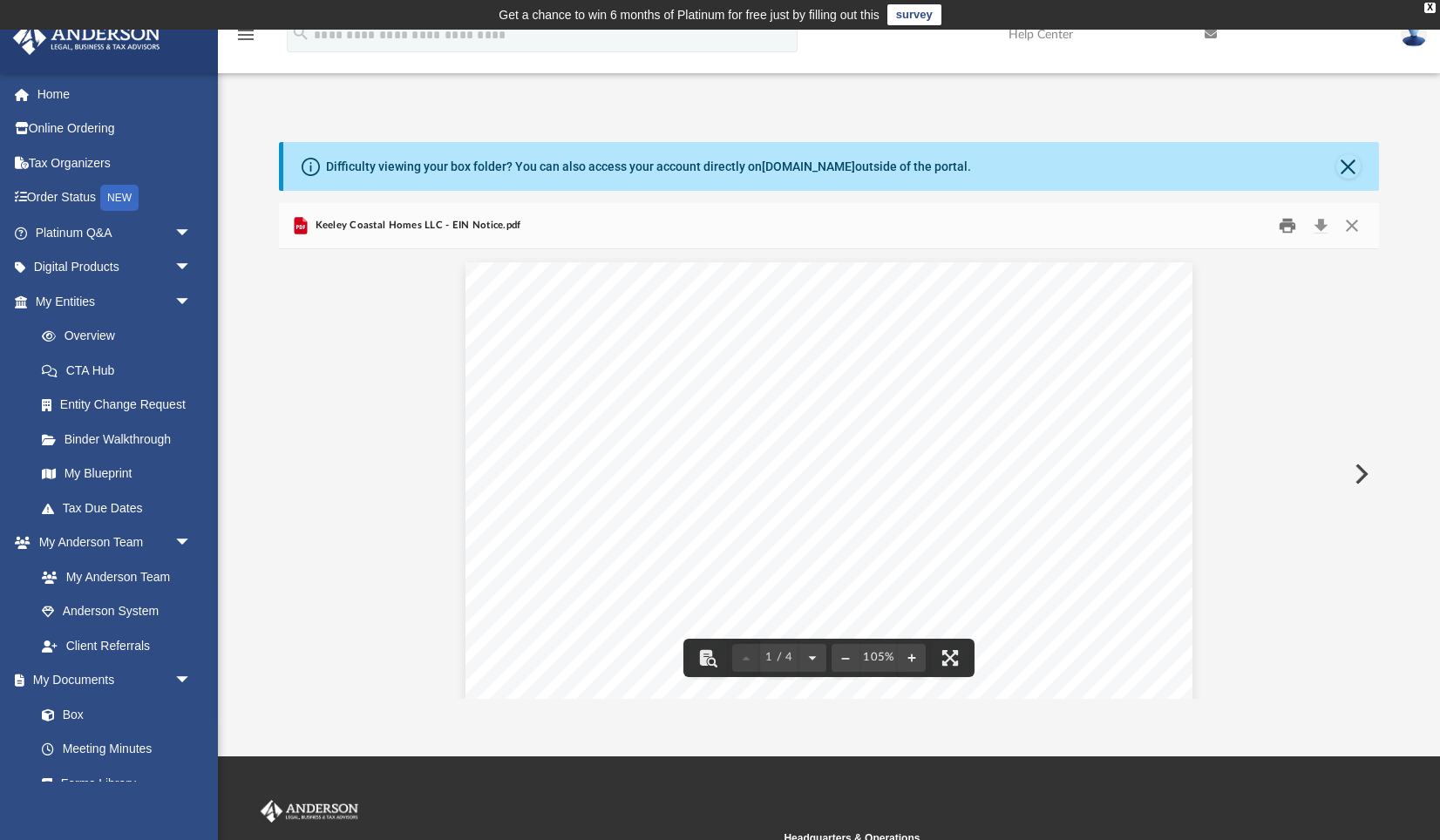
click at [1291, 225] on button "Print" at bounding box center [1288, 225] width 35 height 27
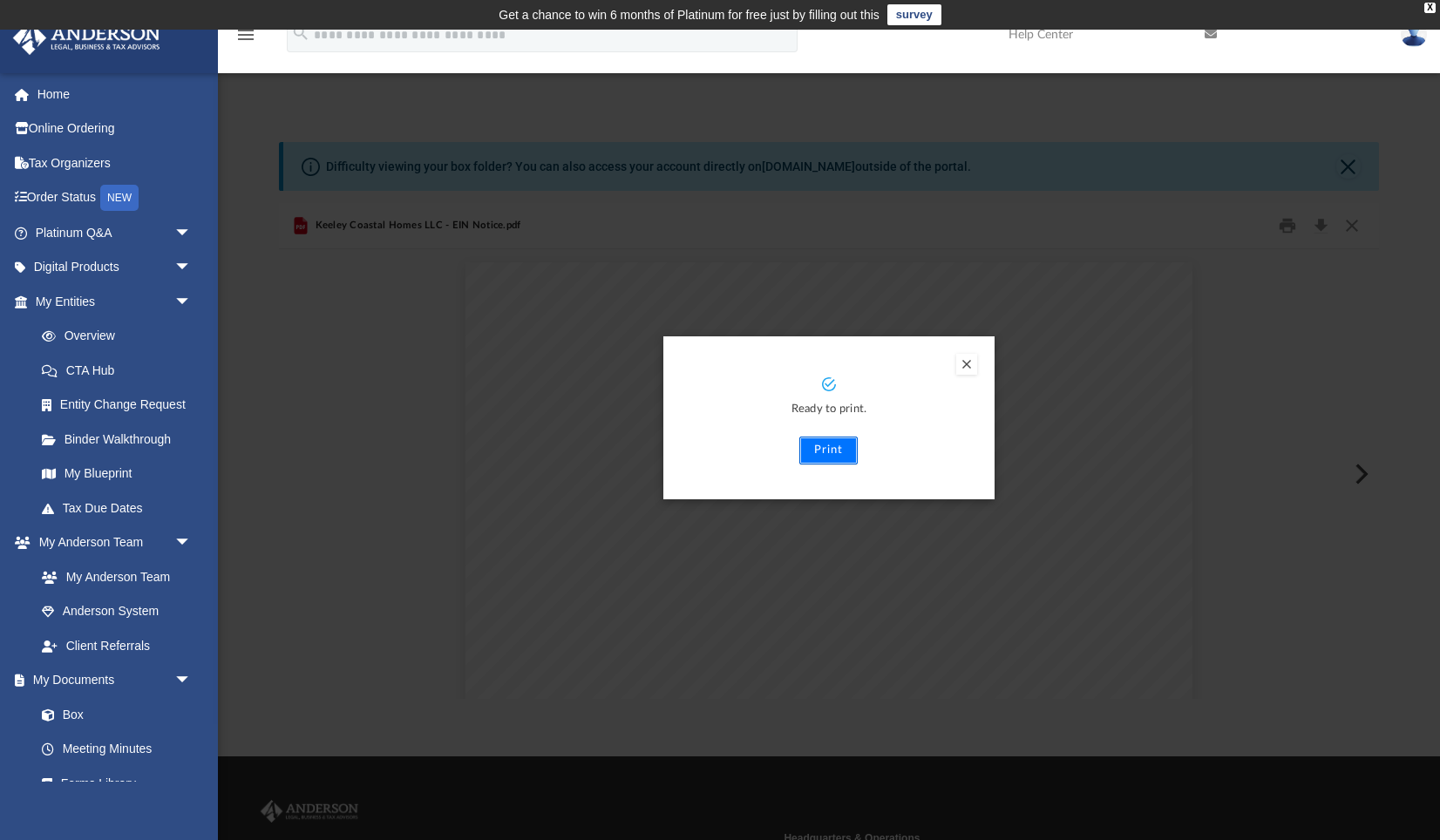
click at [826, 453] on button "Print" at bounding box center [828, 451] width 59 height 28
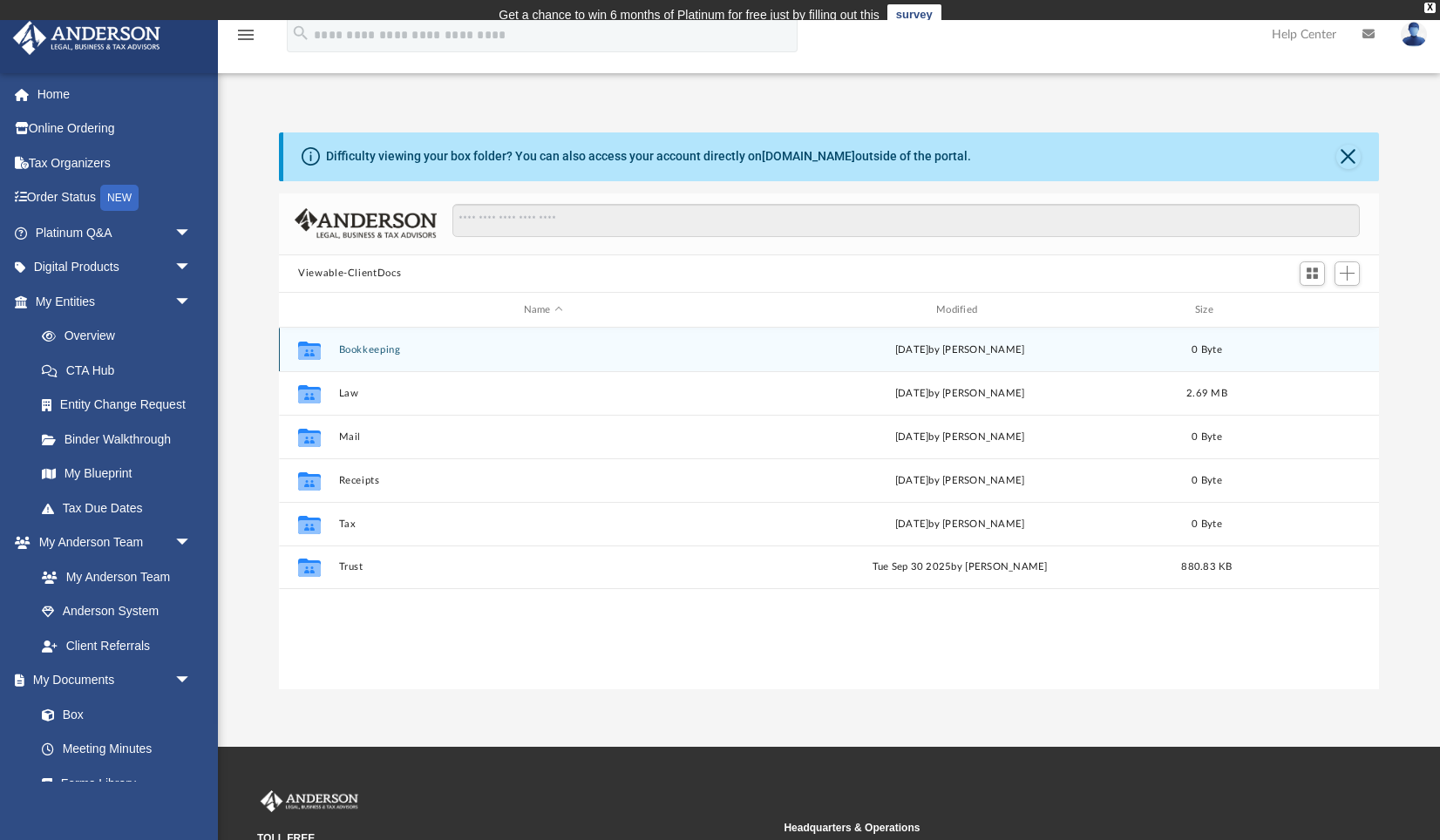
scroll to position [396, 1099]
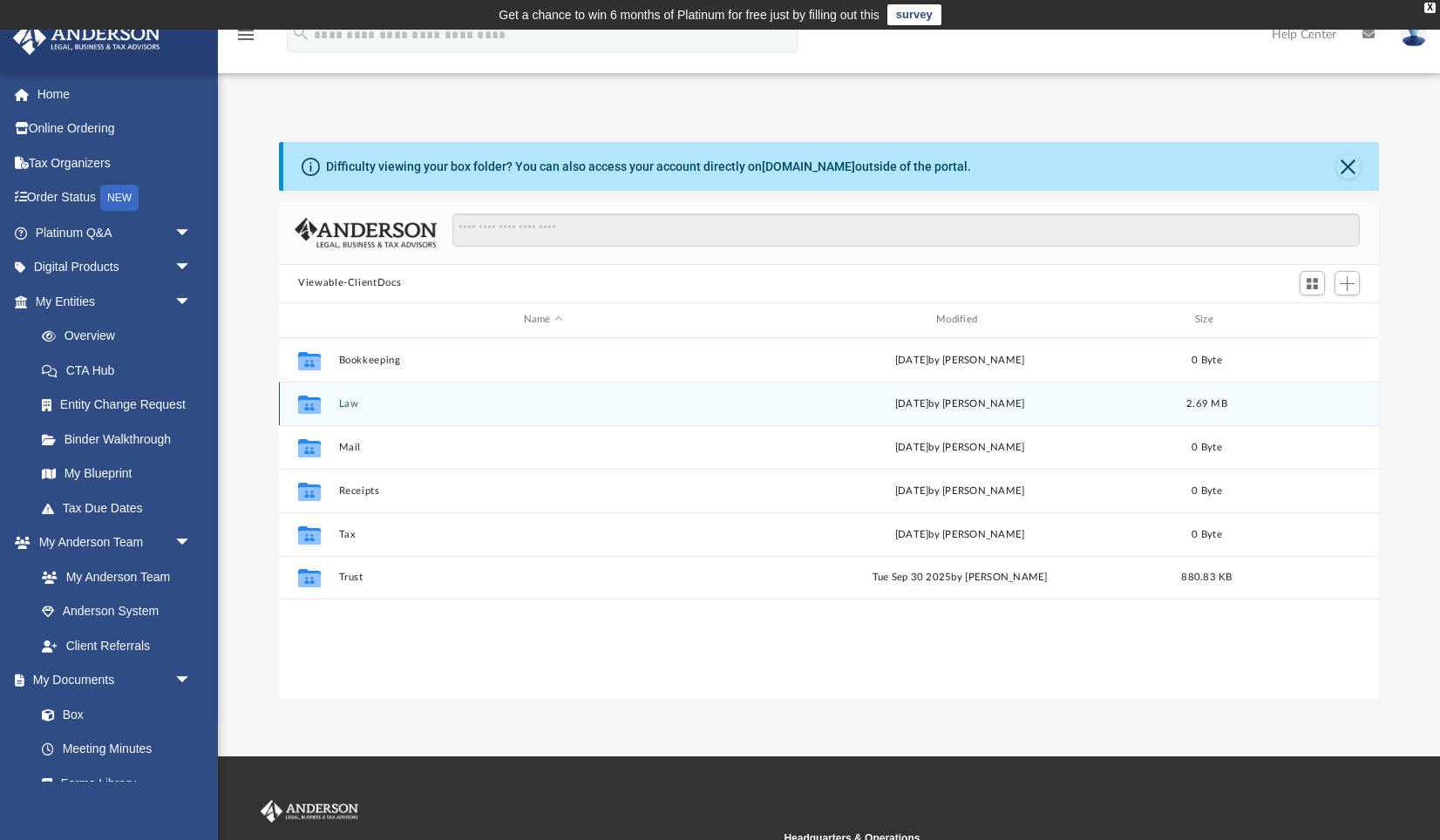
click at [412, 395] on div "Collaborated Folder Law [DATE] by [PERSON_NAME] 2.69 MB" at bounding box center [828, 403] width 1100 height 44
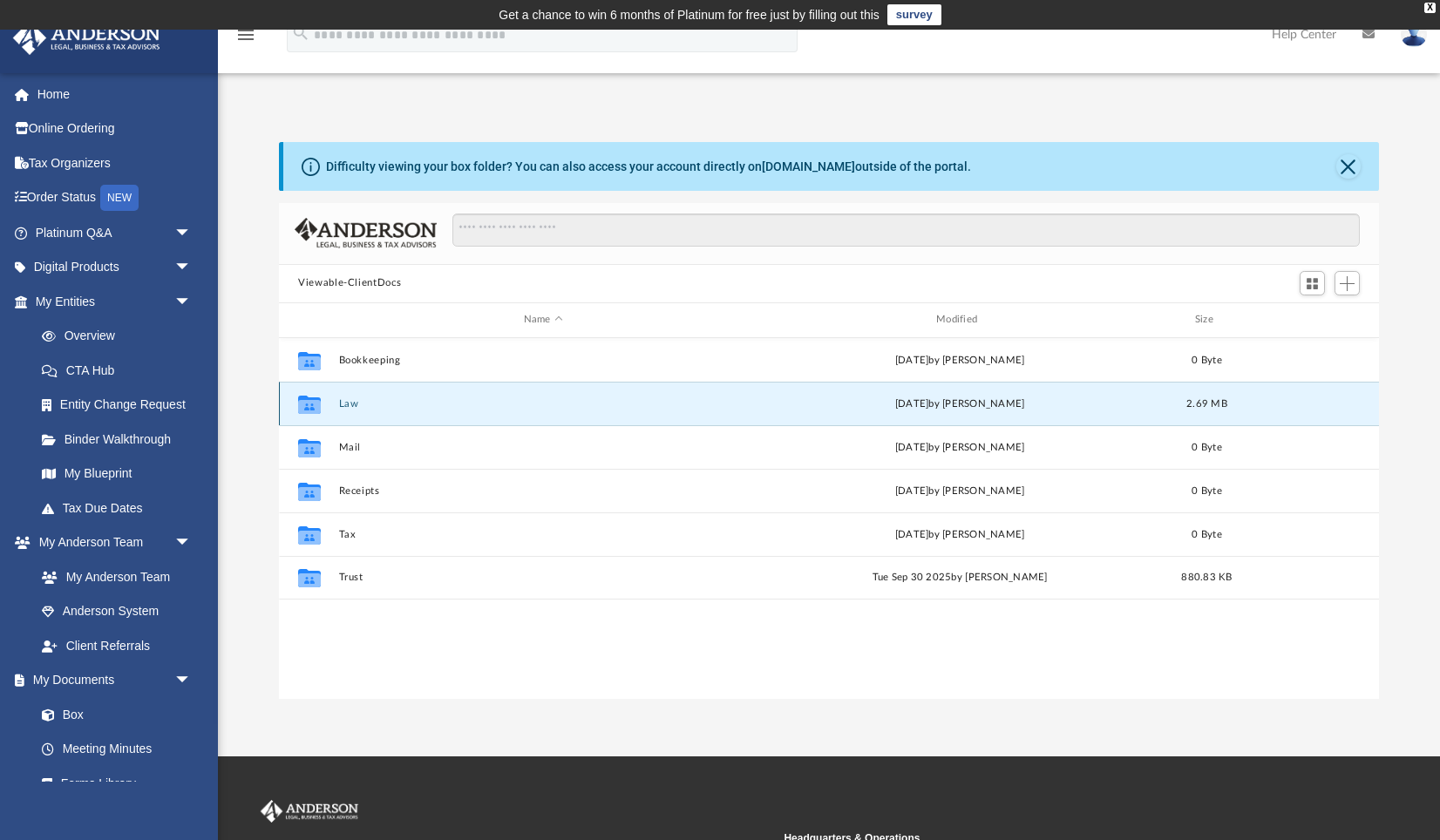
click at [343, 407] on button "Law" at bounding box center [544, 403] width 409 height 11
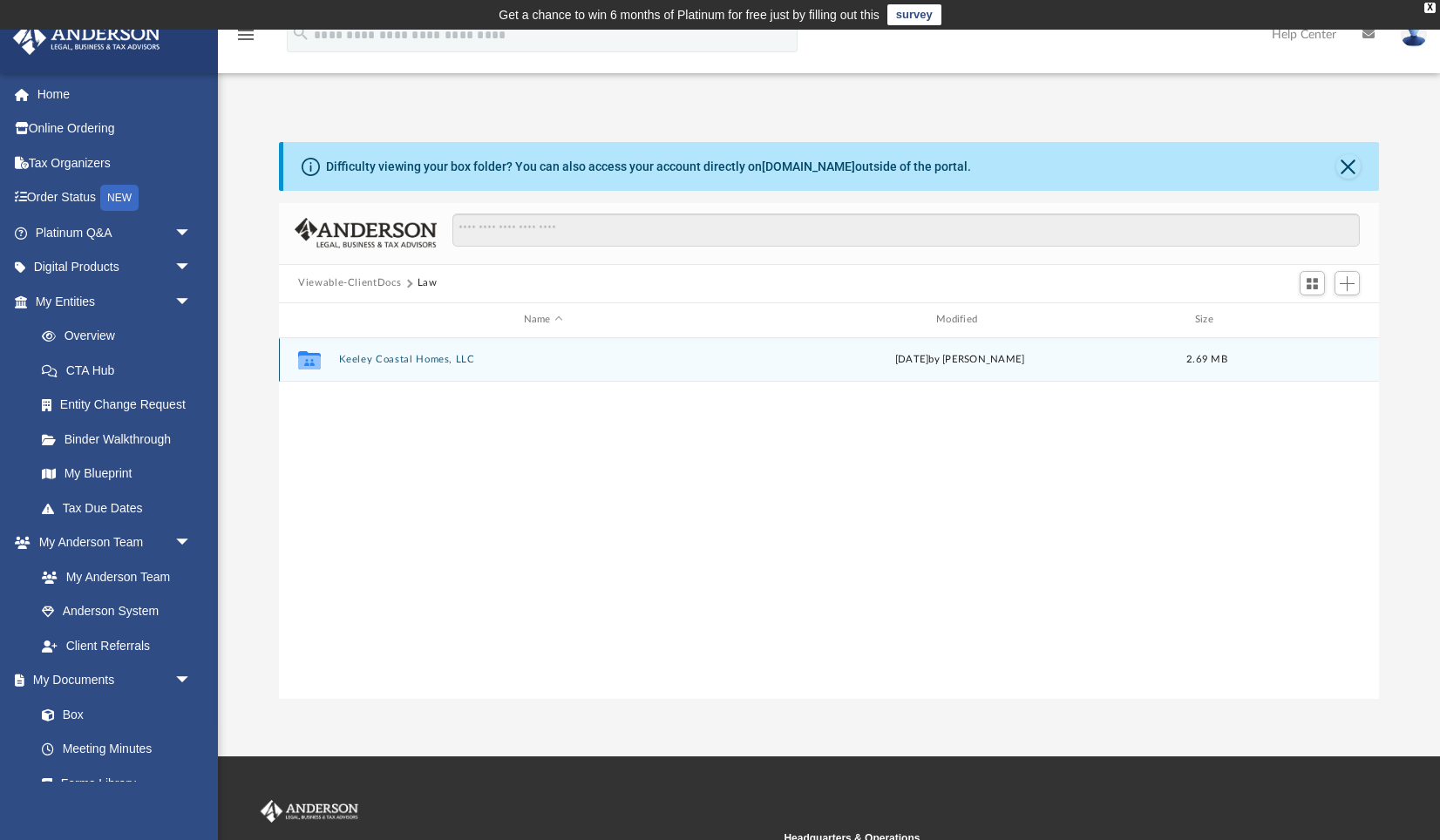
click at [415, 363] on button "Keeley Coastal Homes, LLC" at bounding box center [544, 360] width 409 height 11
click at [367, 356] on button "Initial Docs" at bounding box center [544, 360] width 409 height 11
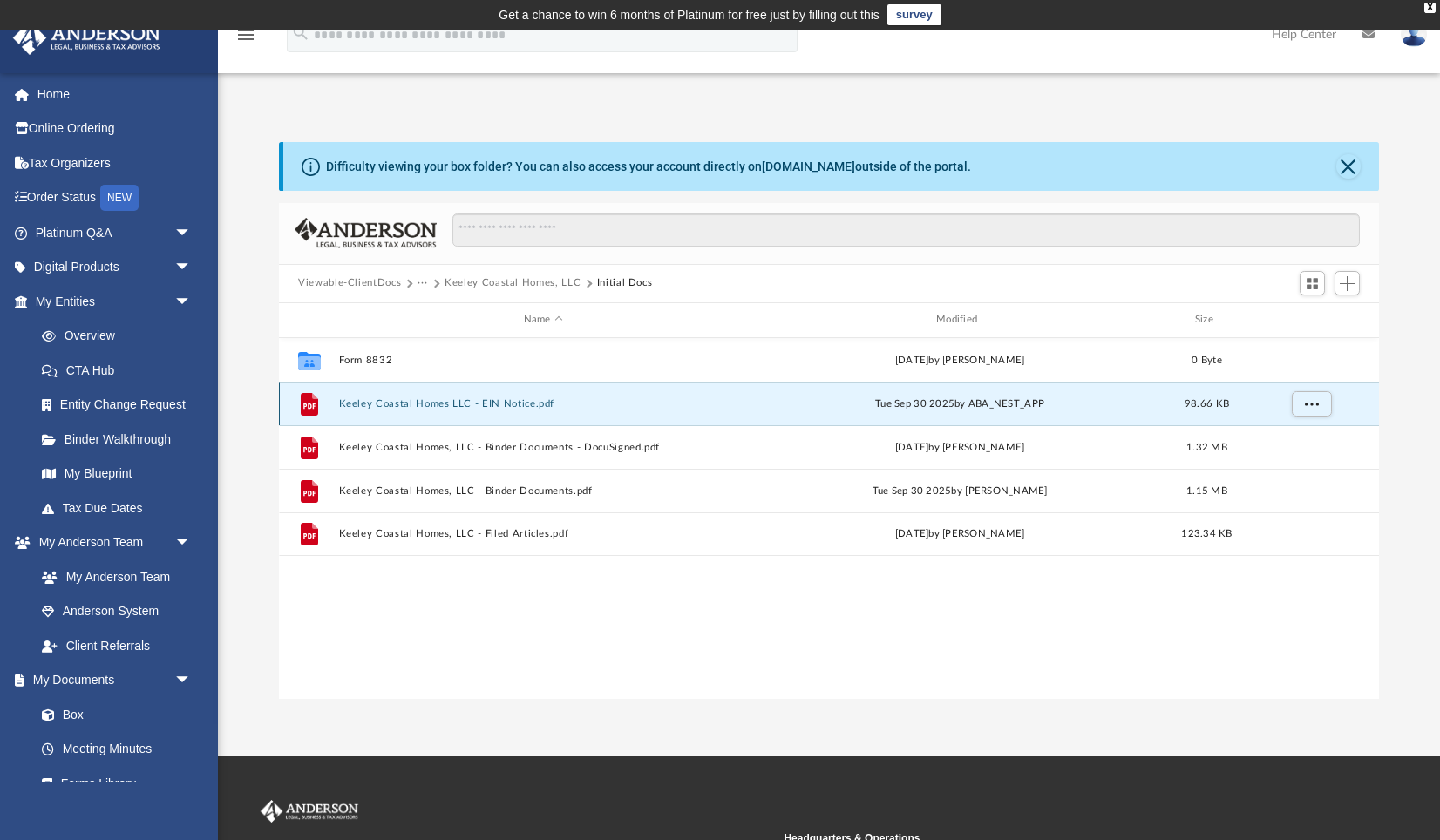
click at [520, 401] on button "Keeley Coastal Homes LLC - EIN Notice.pdf" at bounding box center [544, 403] width 409 height 11
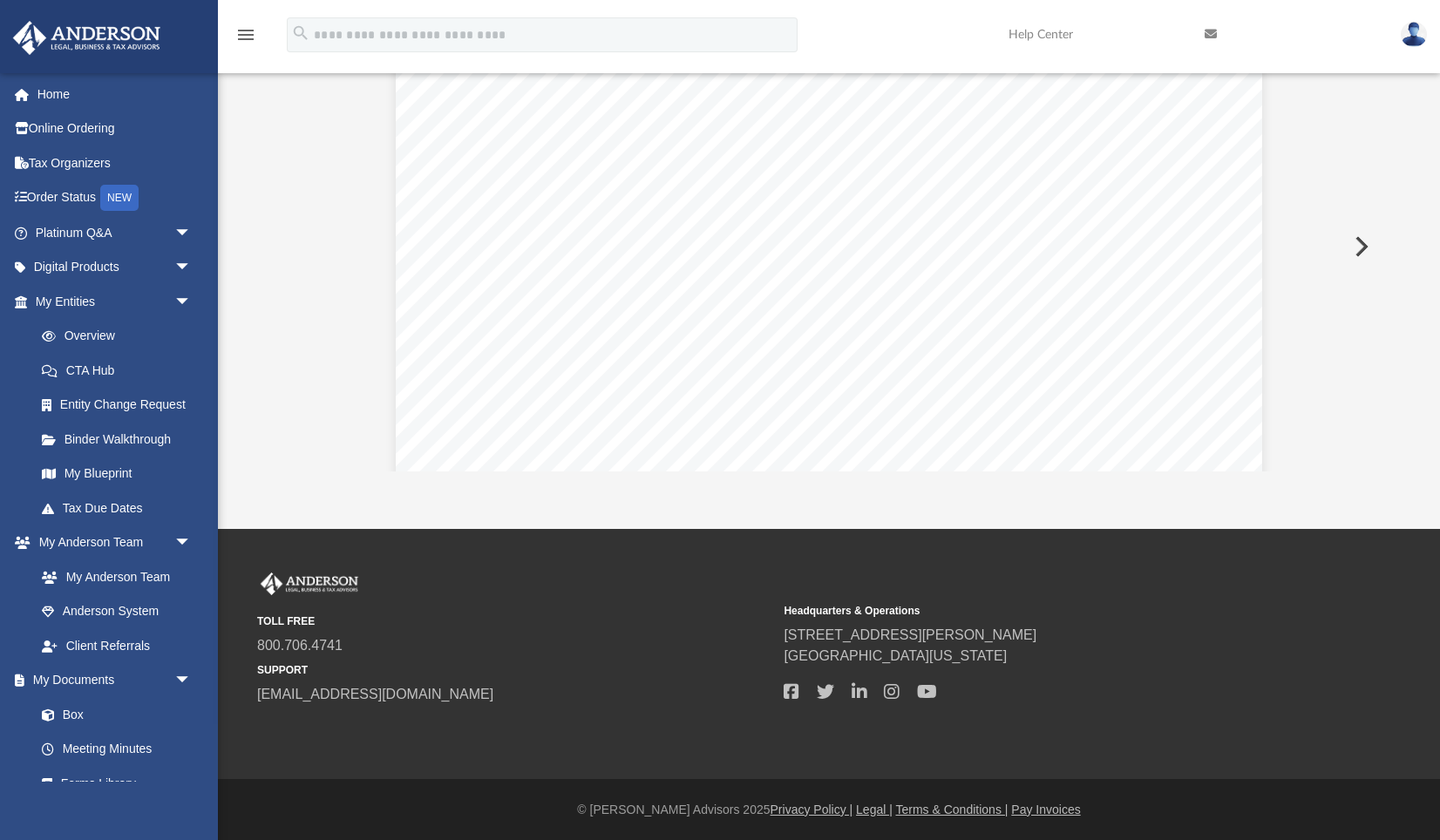
scroll to position [0, 0]
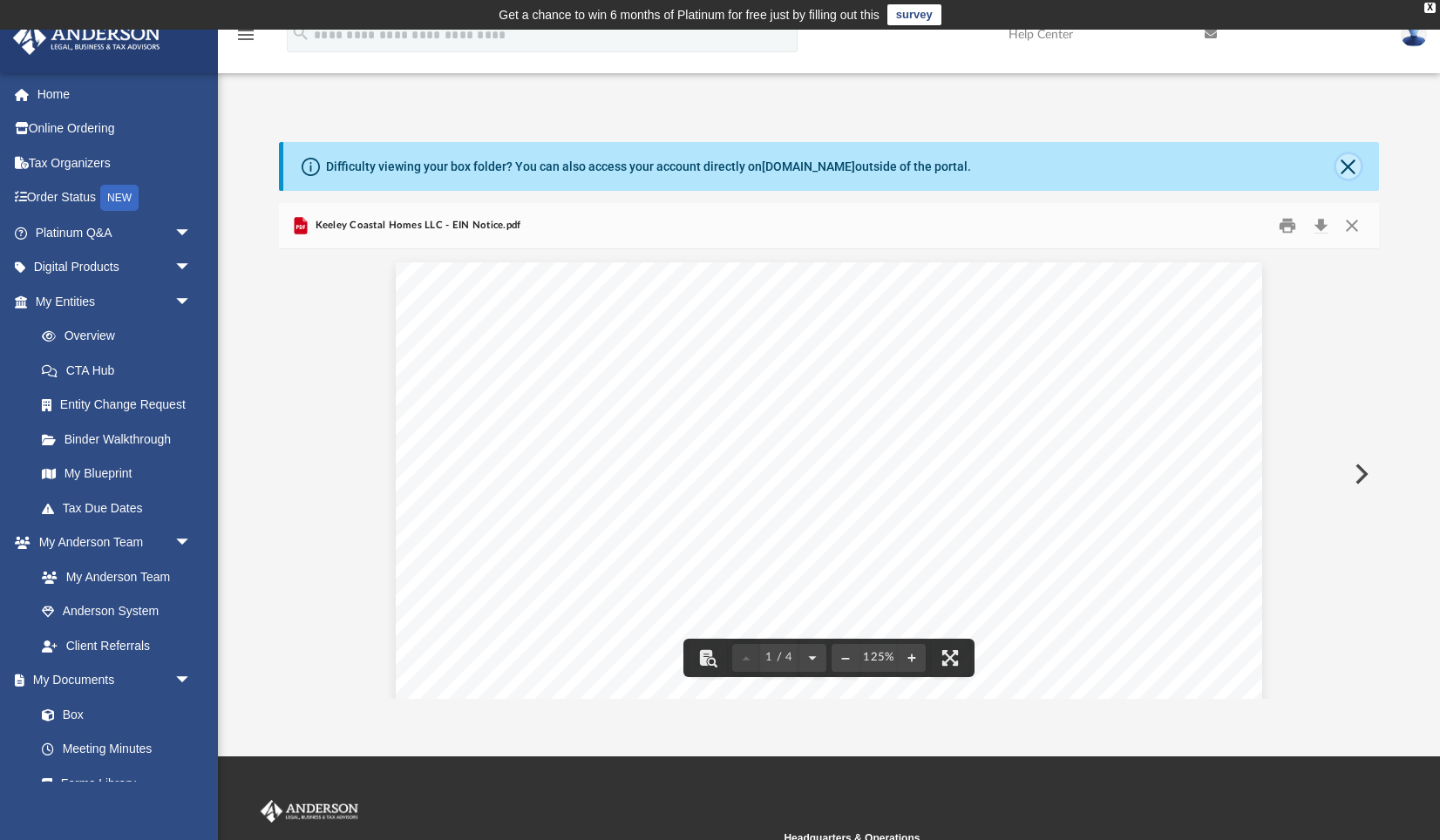
click at [1353, 164] on button "Close" at bounding box center [1348, 166] width 24 height 24
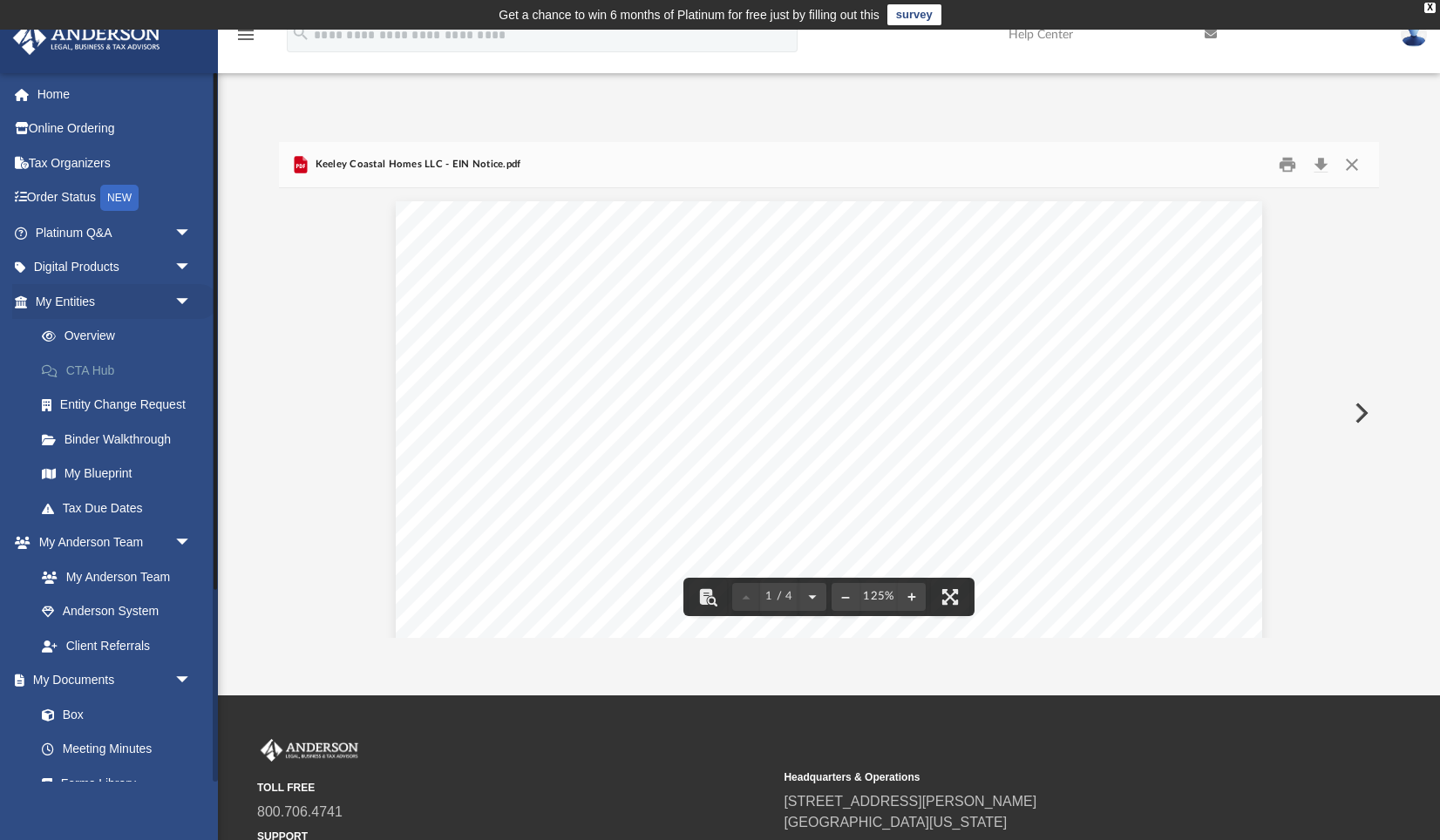
scroll to position [1, 0]
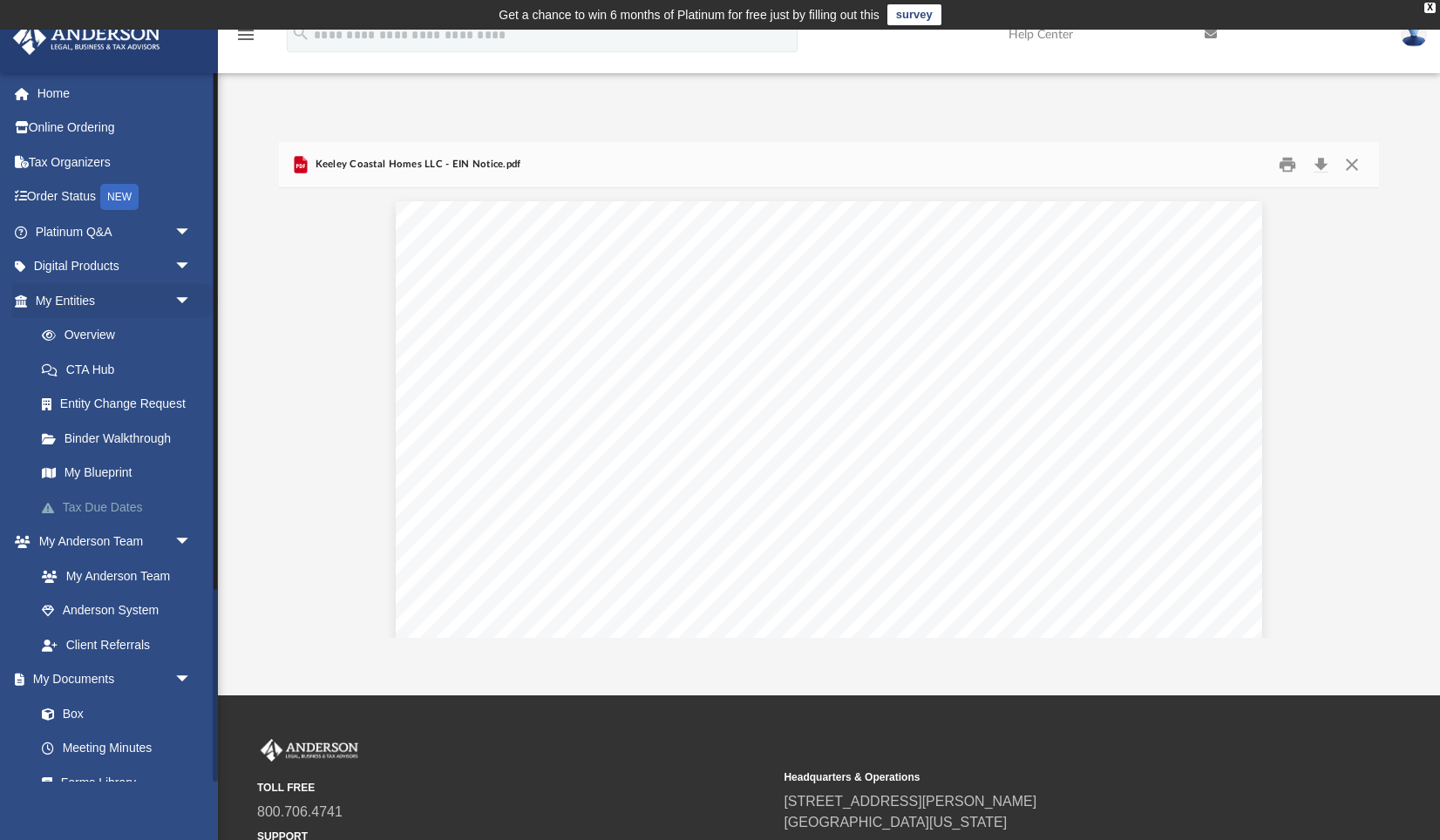
click at [90, 508] on link "Tax Due Dates" at bounding box center [121, 507] width 193 height 35
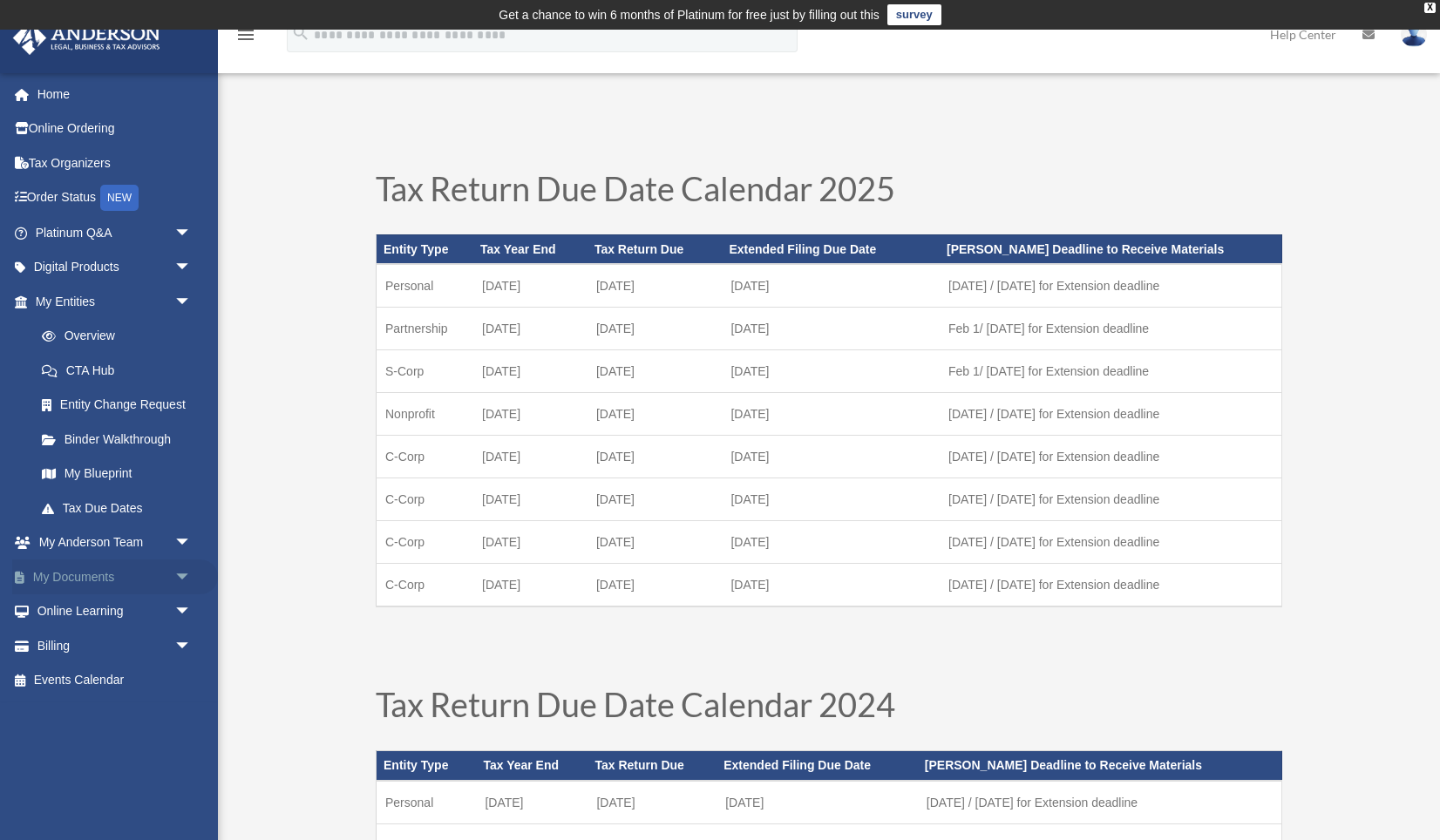
click at [143, 571] on link "My Documents arrow_drop_down" at bounding box center [114, 577] width 205 height 35
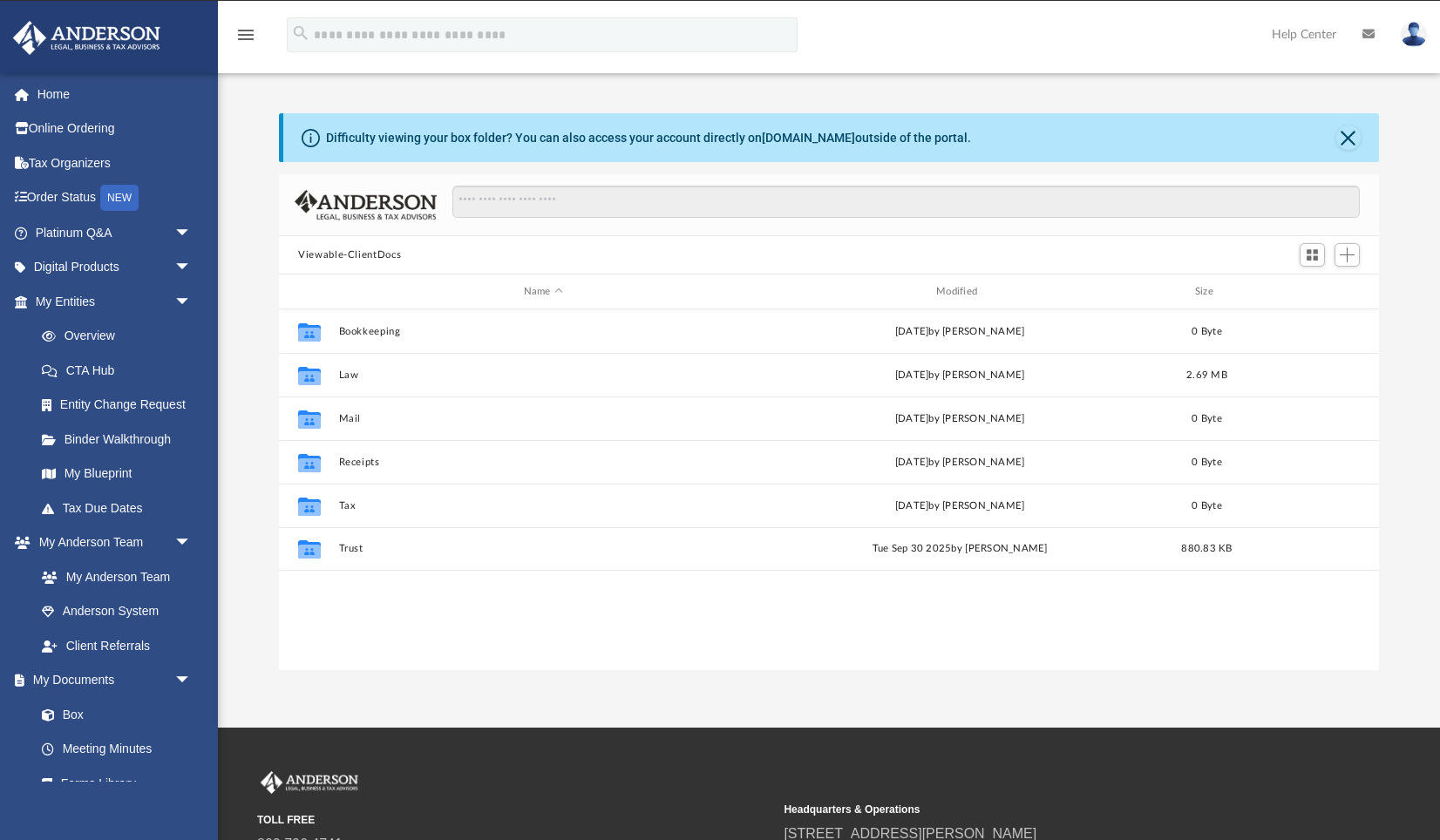
scroll to position [396, 1099]
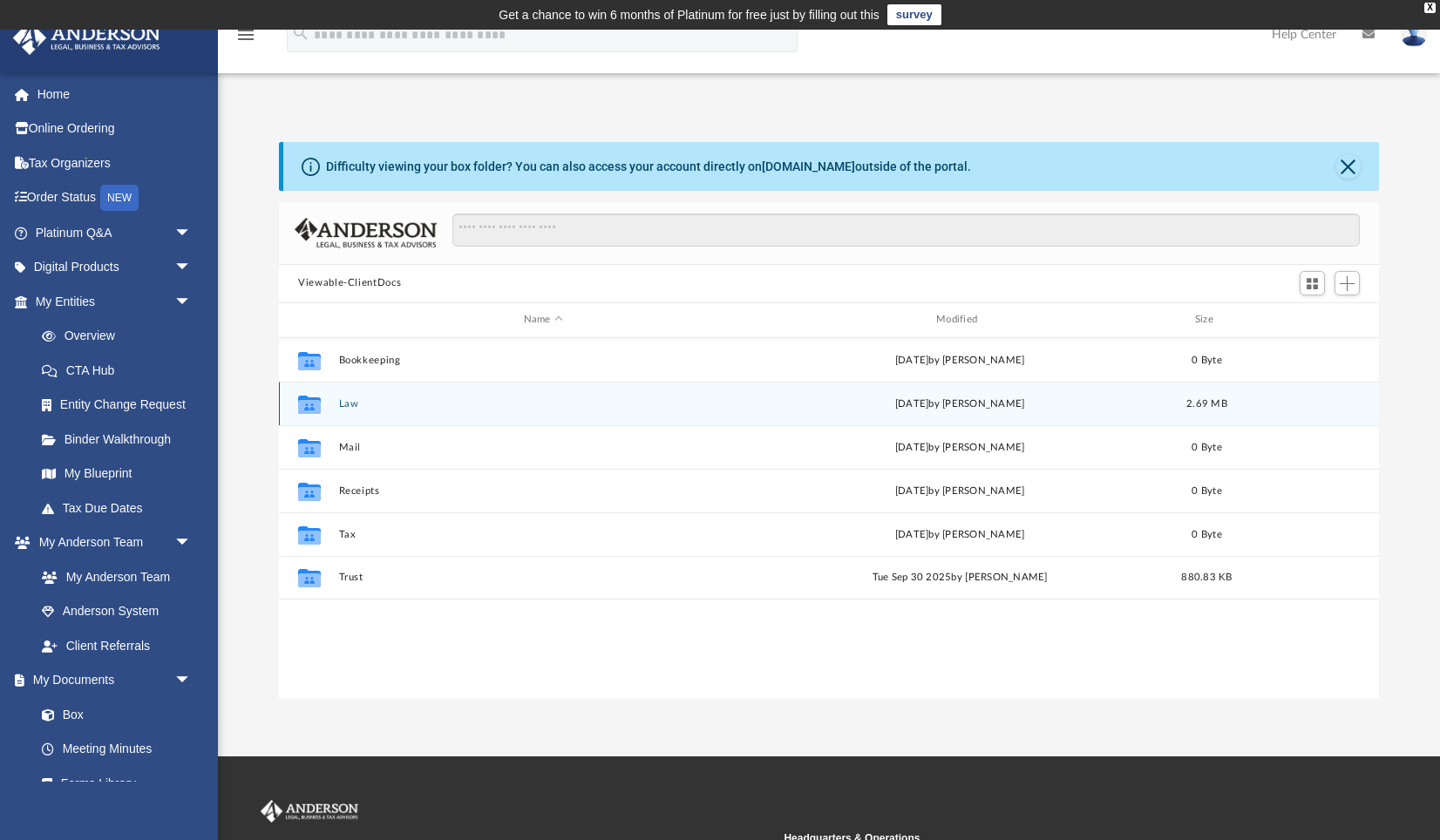
click at [341, 405] on button "Law" at bounding box center [544, 403] width 409 height 11
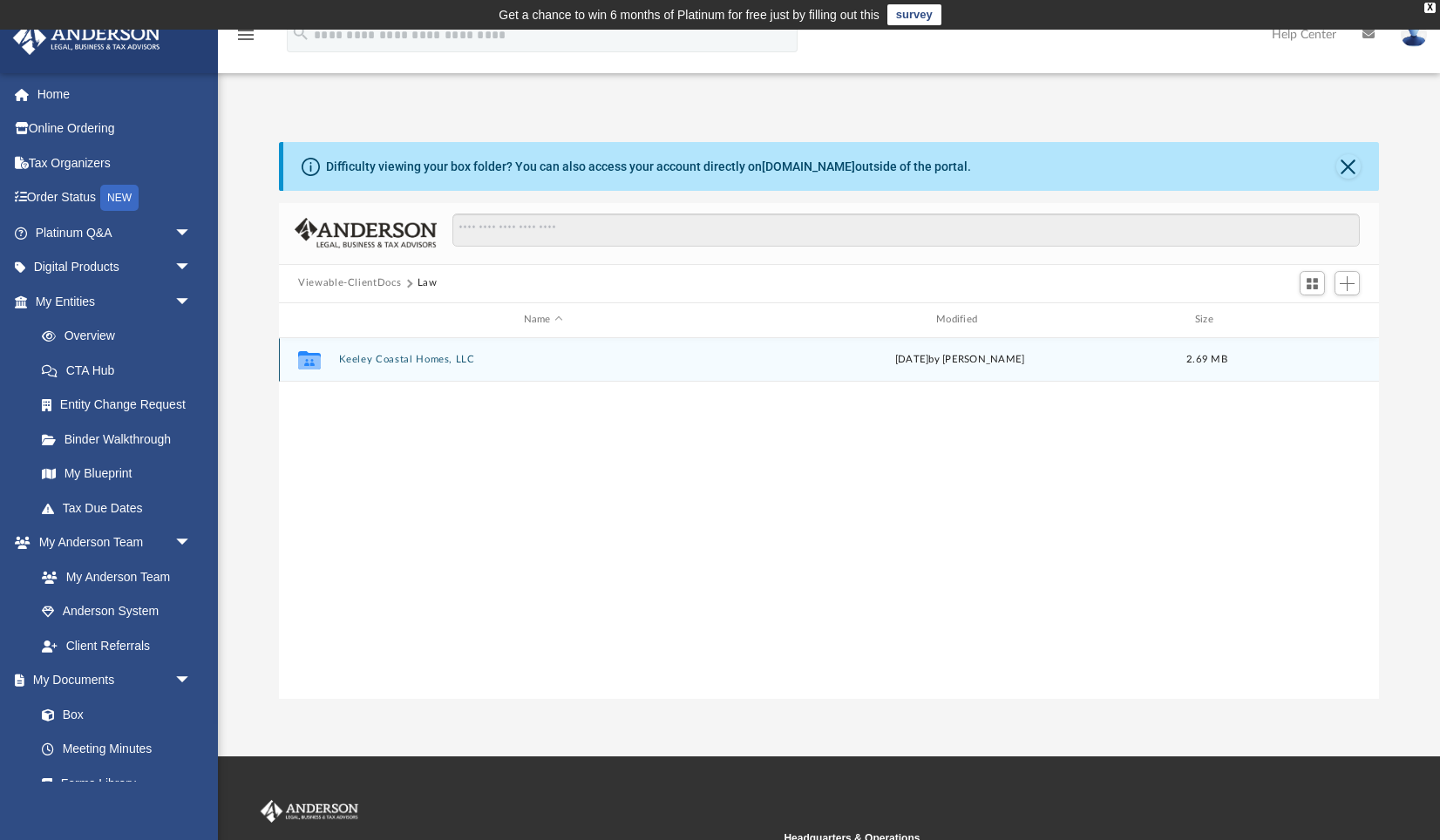
click at [379, 357] on button "Keeley Coastal Homes, LLC" at bounding box center [544, 360] width 409 height 11
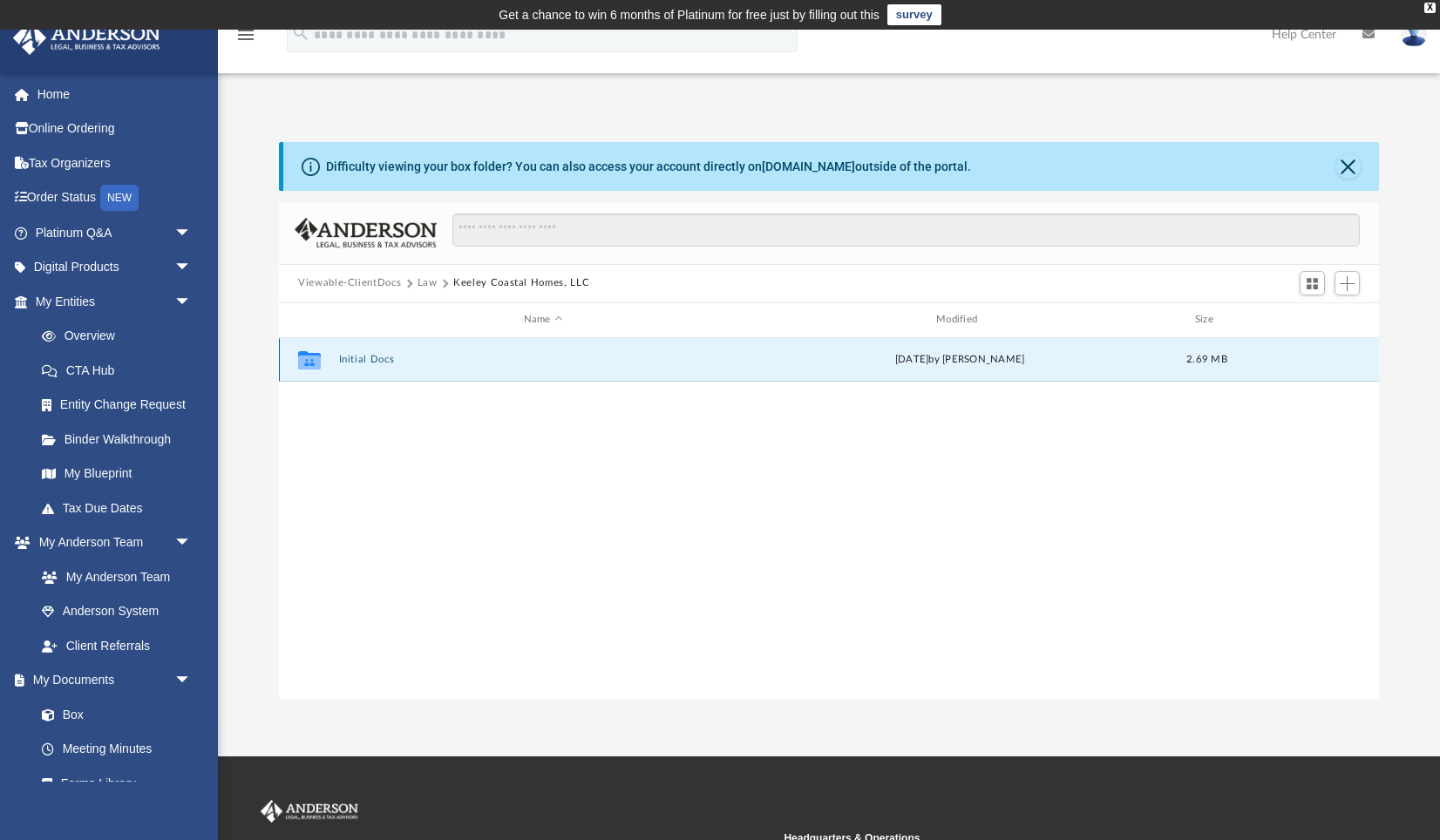
click at [365, 358] on button "Initial Docs" at bounding box center [544, 360] width 409 height 11
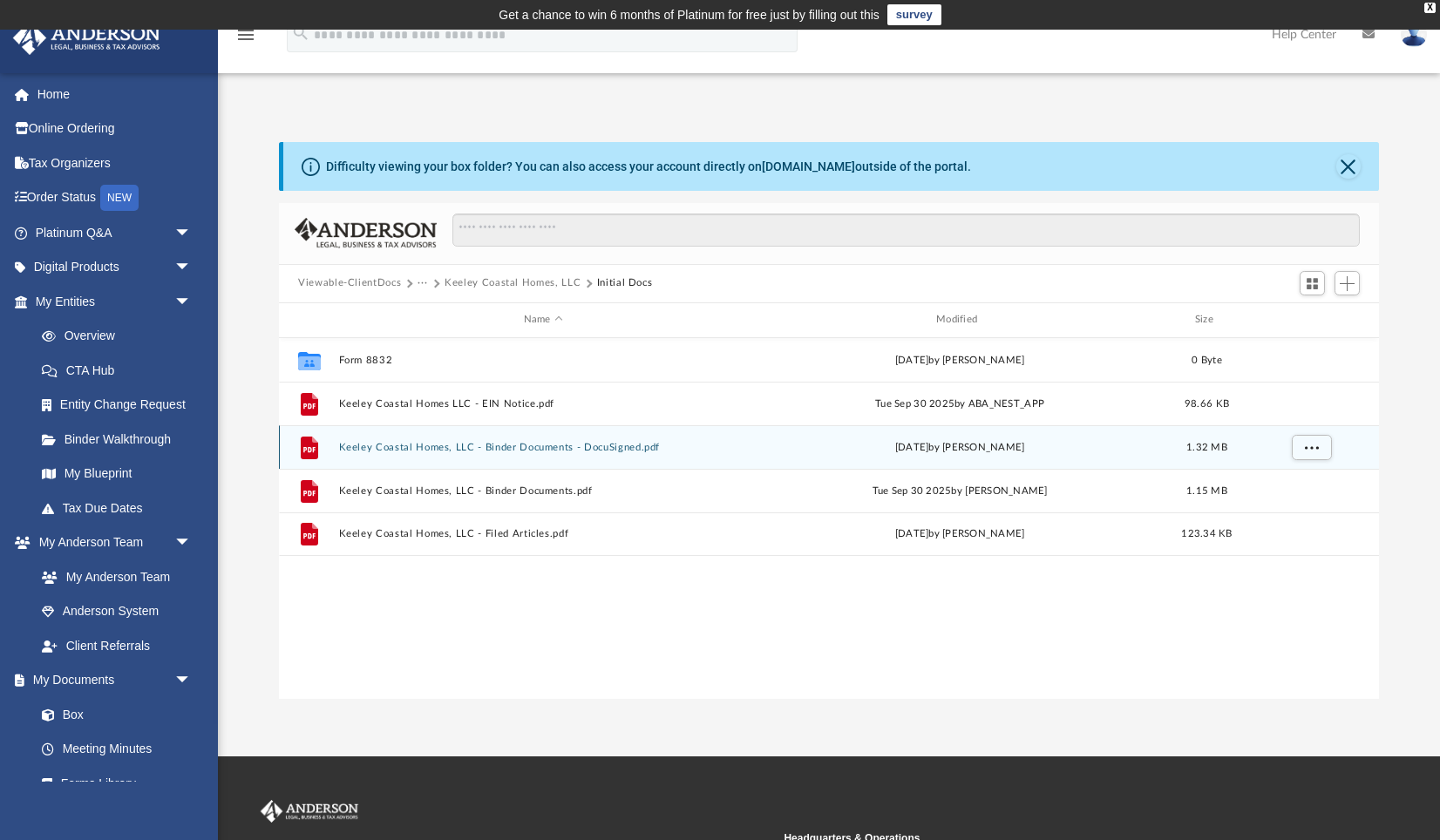
click at [555, 450] on button "Keeley Coastal Homes, LLC - Binder Documents - DocuSigned.pdf" at bounding box center [544, 447] width 409 height 11
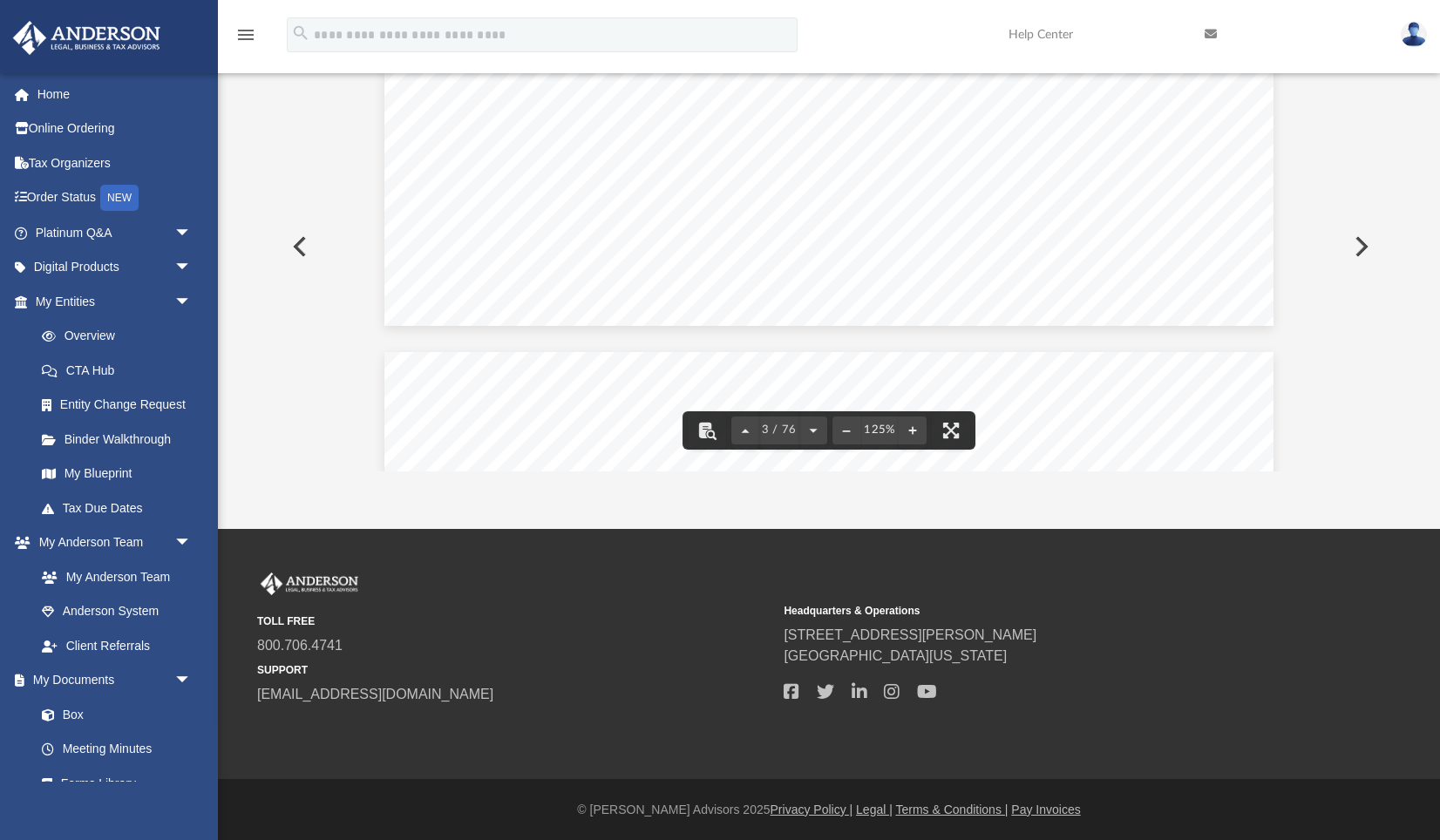
scroll to position [3217, 0]
click at [302, 247] on button "Preview" at bounding box center [297, 246] width 38 height 49
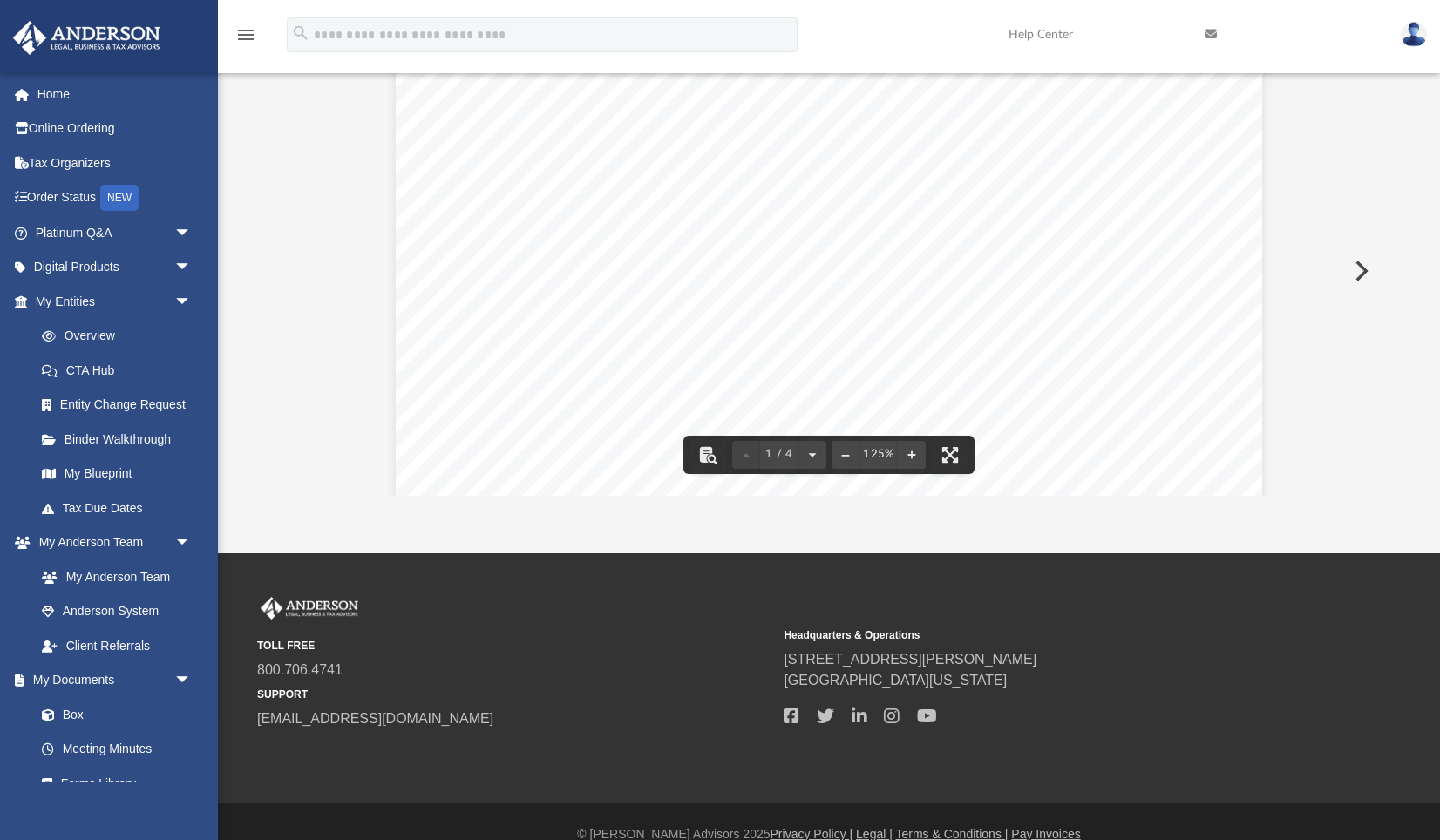
scroll to position [0, 0]
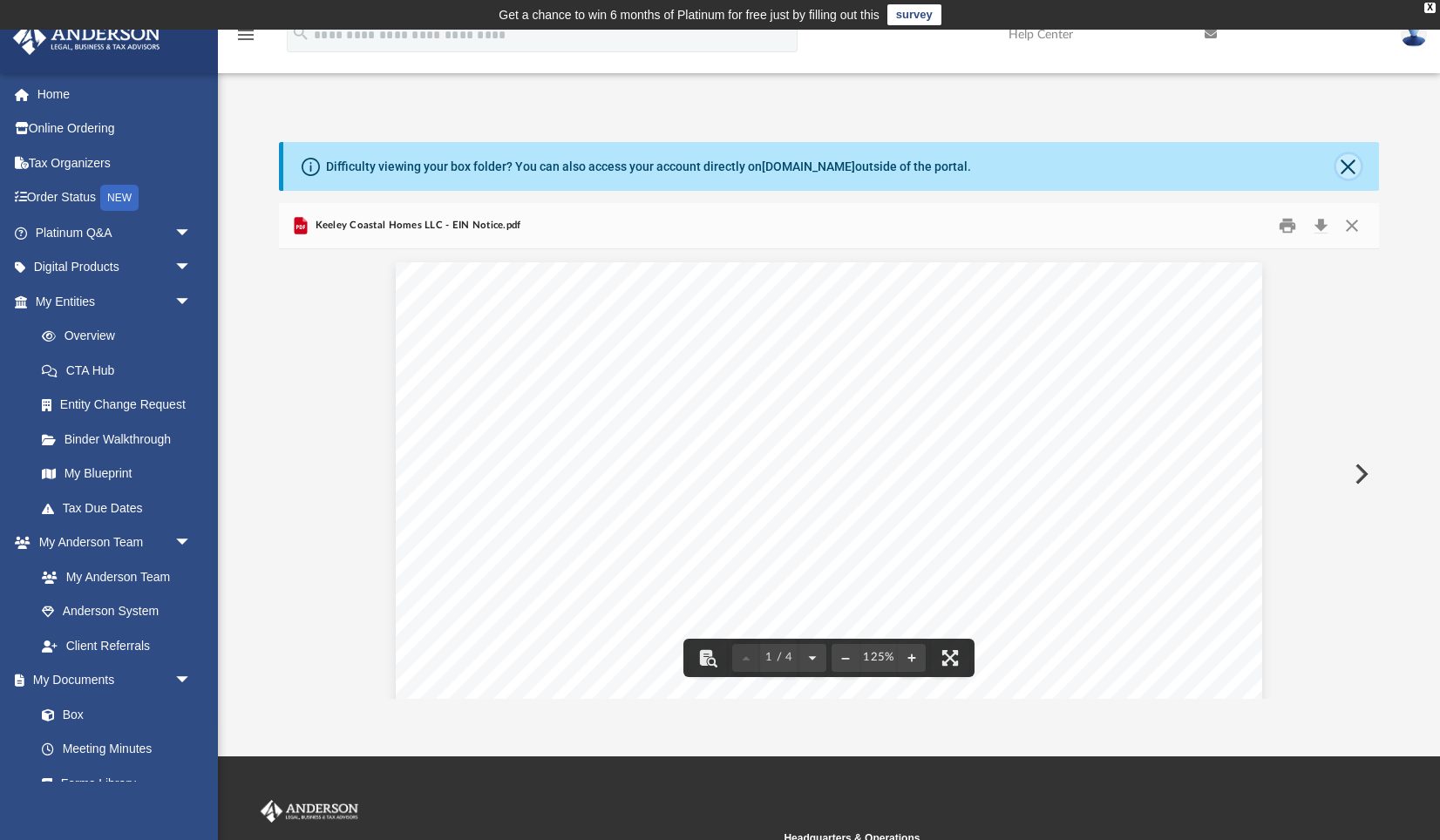
click at [1343, 168] on button "Close" at bounding box center [1348, 166] width 24 height 24
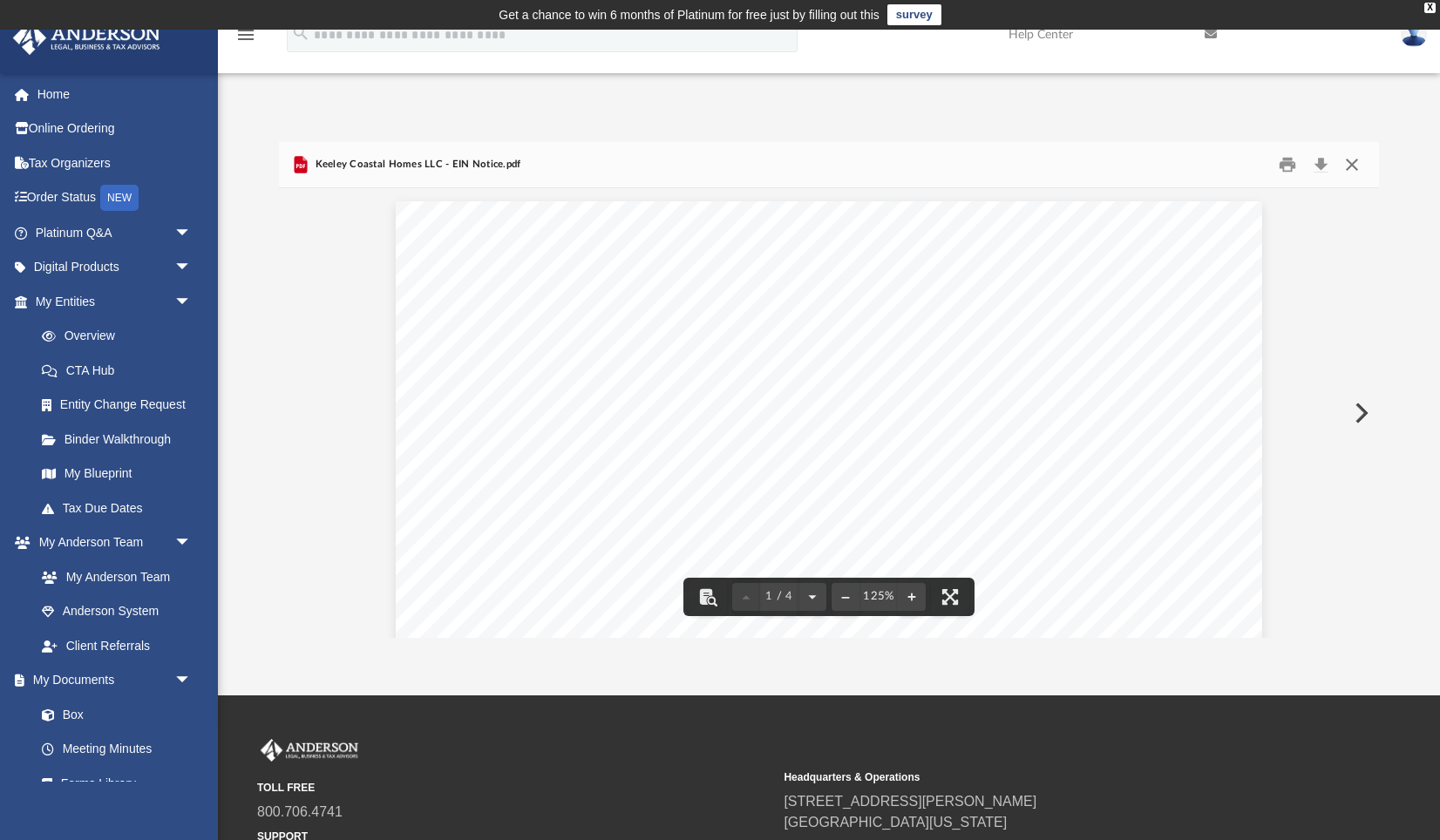
click at [1351, 168] on button "Close" at bounding box center [1352, 164] width 32 height 27
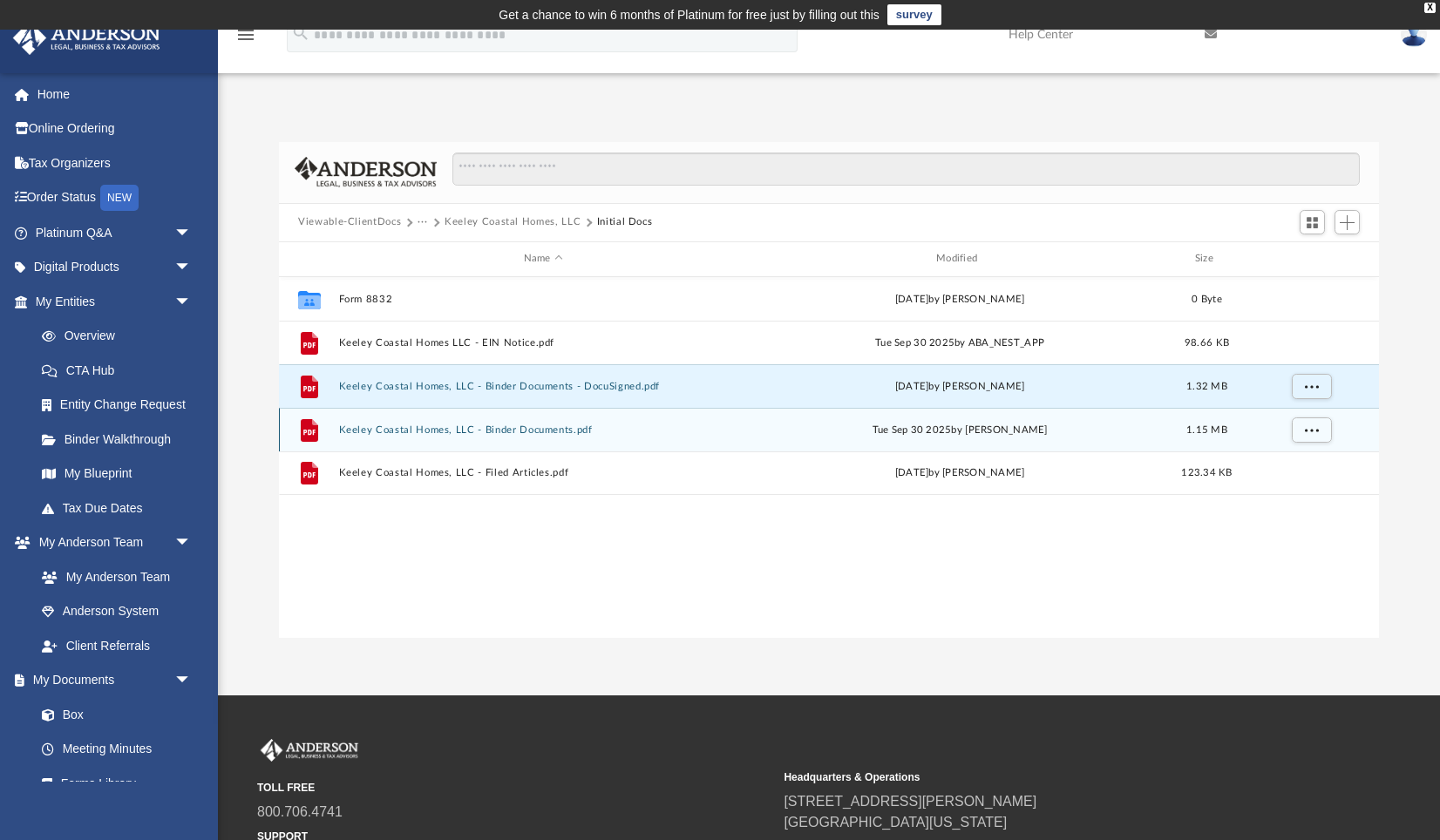
click at [565, 427] on button "Keeley Coastal Homes, LLC - Binder Documents.pdf" at bounding box center [544, 430] width 409 height 11
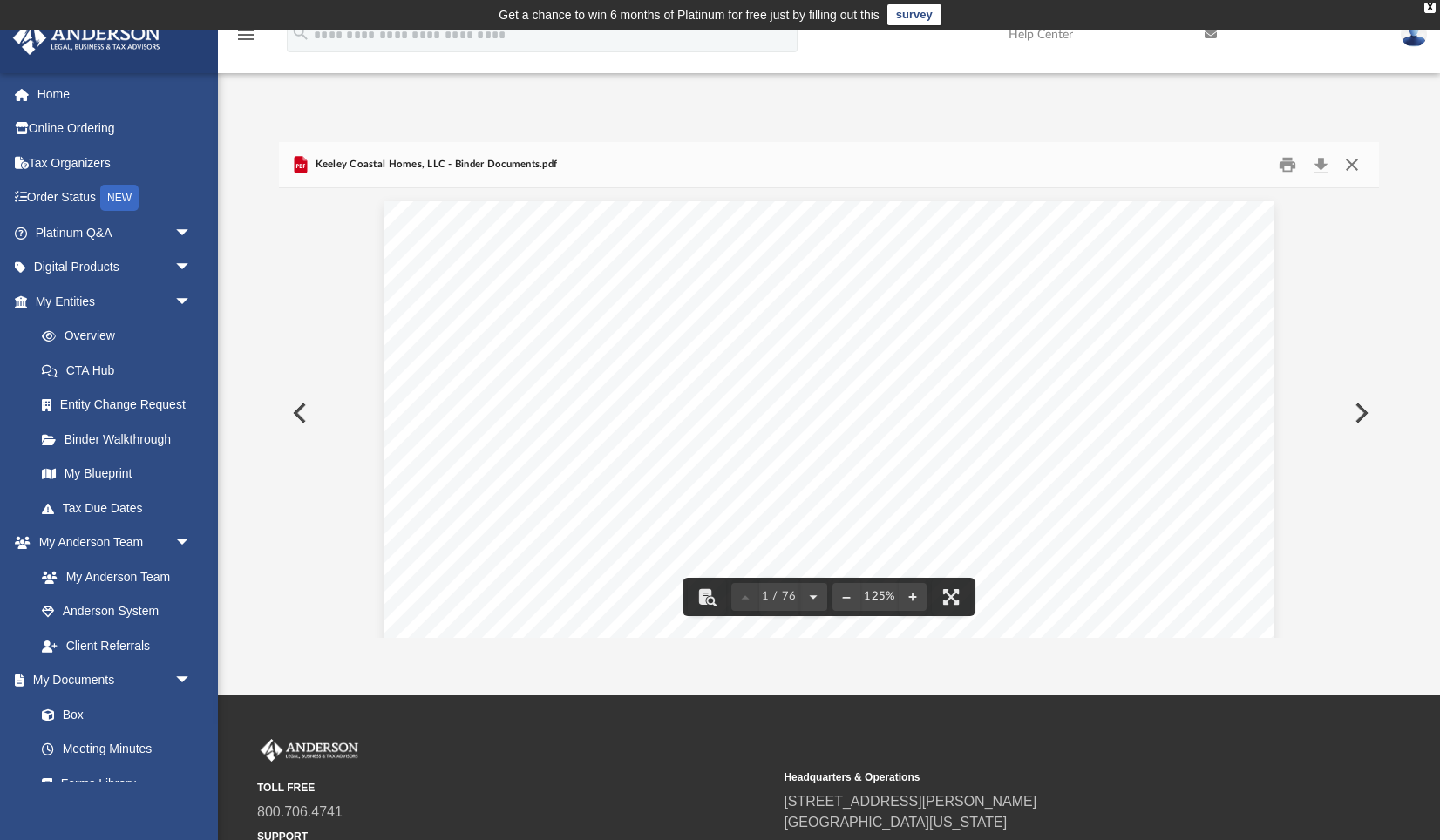
click at [1347, 162] on button "Close" at bounding box center [1352, 164] width 32 height 27
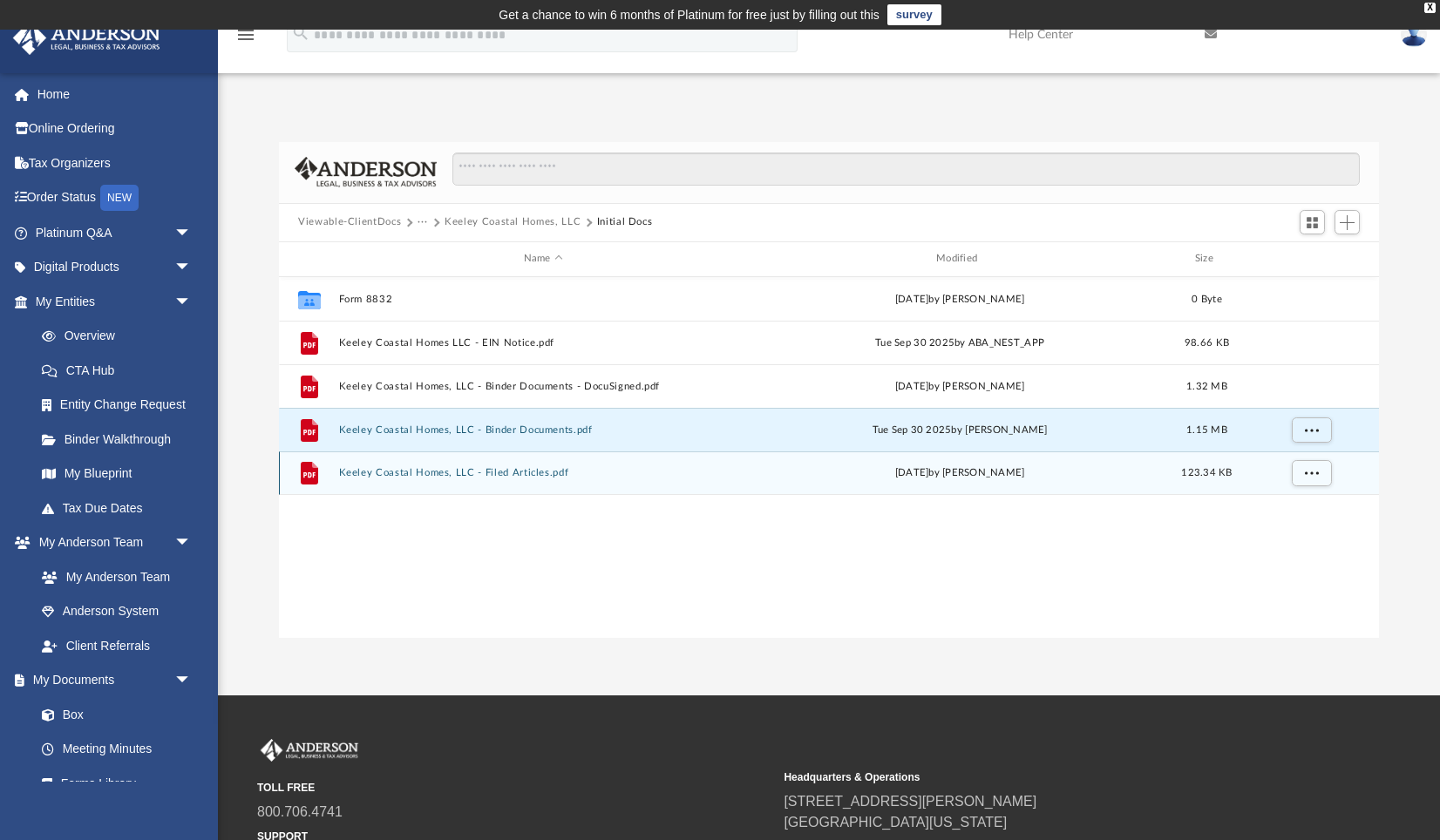
click at [498, 473] on button "Keeley Coastal Homes, LLC - Filed Articles.pdf" at bounding box center [544, 473] width 409 height 11
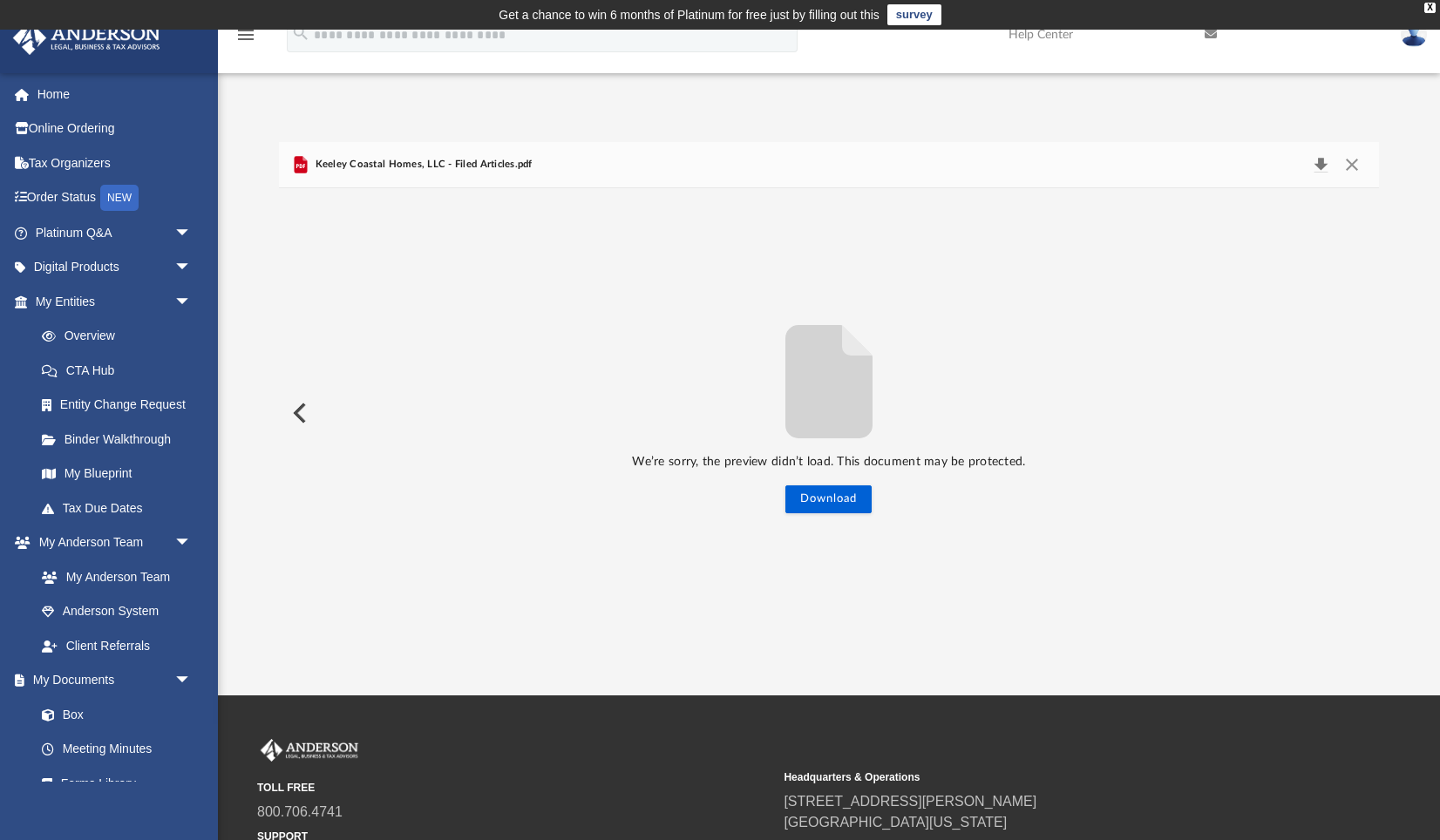
click at [1324, 159] on button "Download" at bounding box center [1321, 164] width 32 height 24
click at [326, 365] on div "We’re sorry, the preview didn’t load. This document may be protected. Download" at bounding box center [828, 413] width 1100 height 203
click at [305, 411] on button "Preview" at bounding box center [297, 413] width 38 height 49
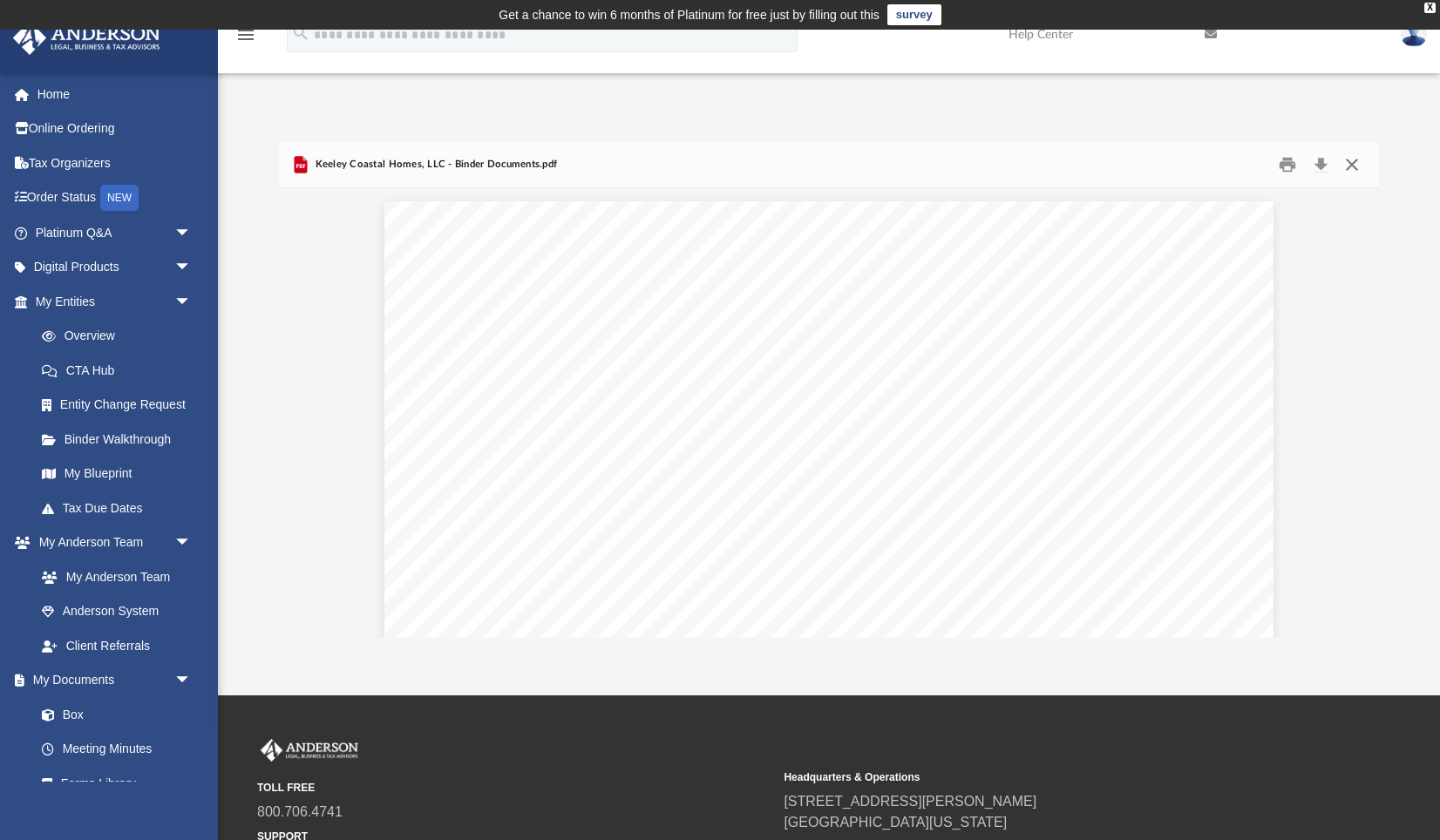
click at [1354, 164] on button "Close" at bounding box center [1352, 164] width 32 height 27
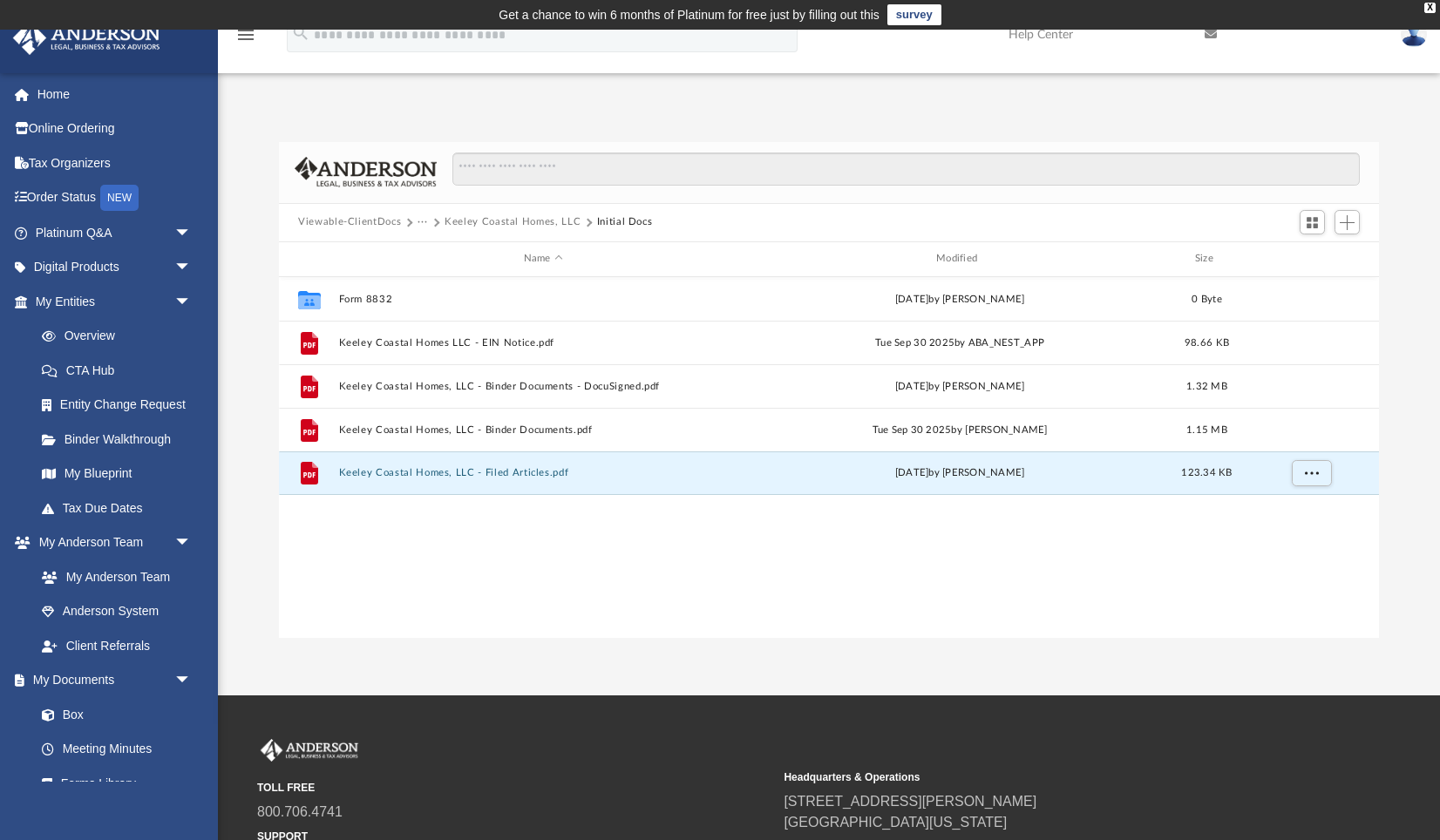
click at [570, 523] on div "Collaborated Folder Form 8832 today by Cynthia Peters 0 Byte File Keeley Coasta…" at bounding box center [828, 457] width 1100 height 361
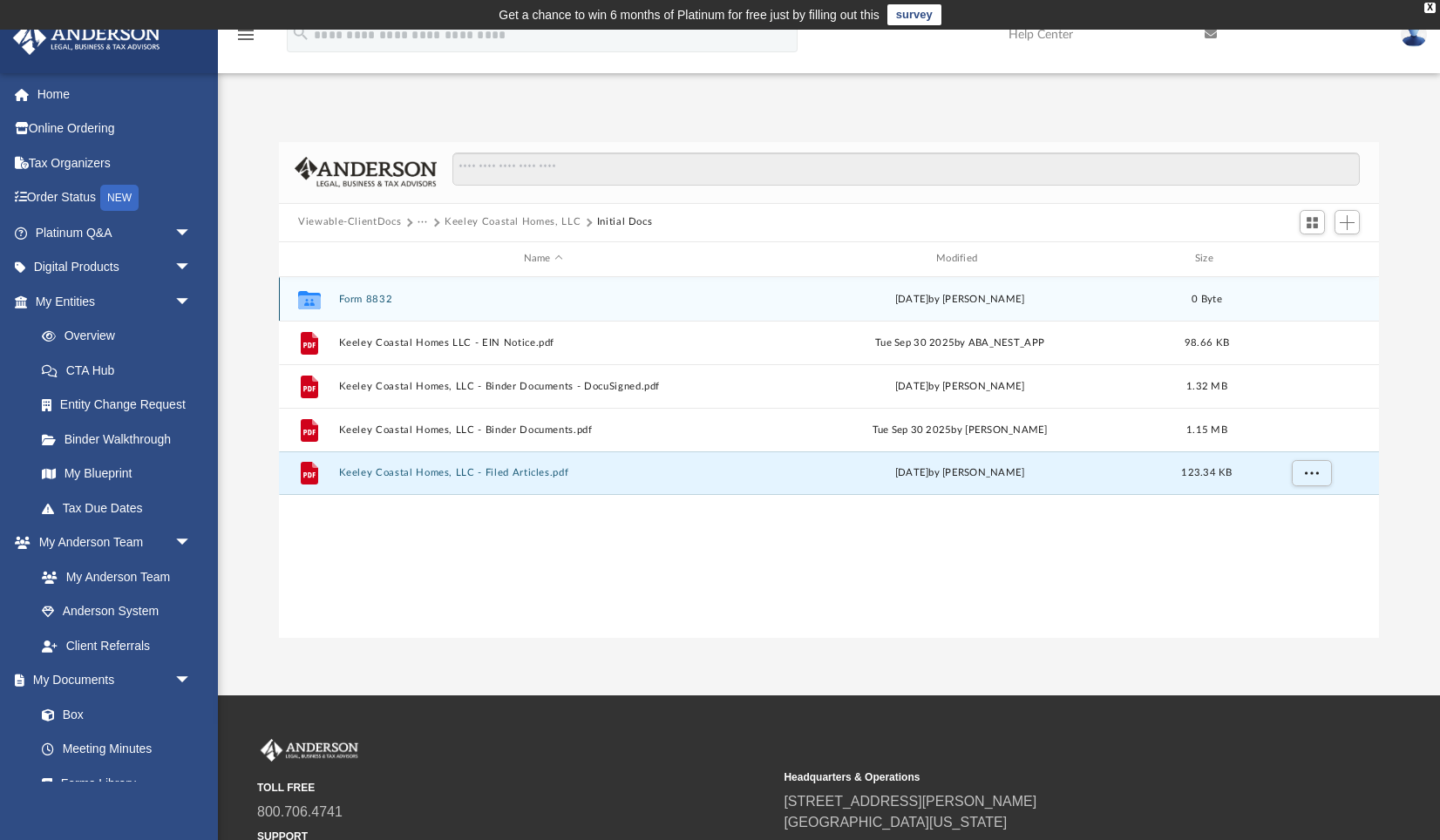
click at [344, 306] on div "Collaborated Folder Form 8832 today by Cynthia Peters 0 Byte" at bounding box center [828, 298] width 1100 height 44
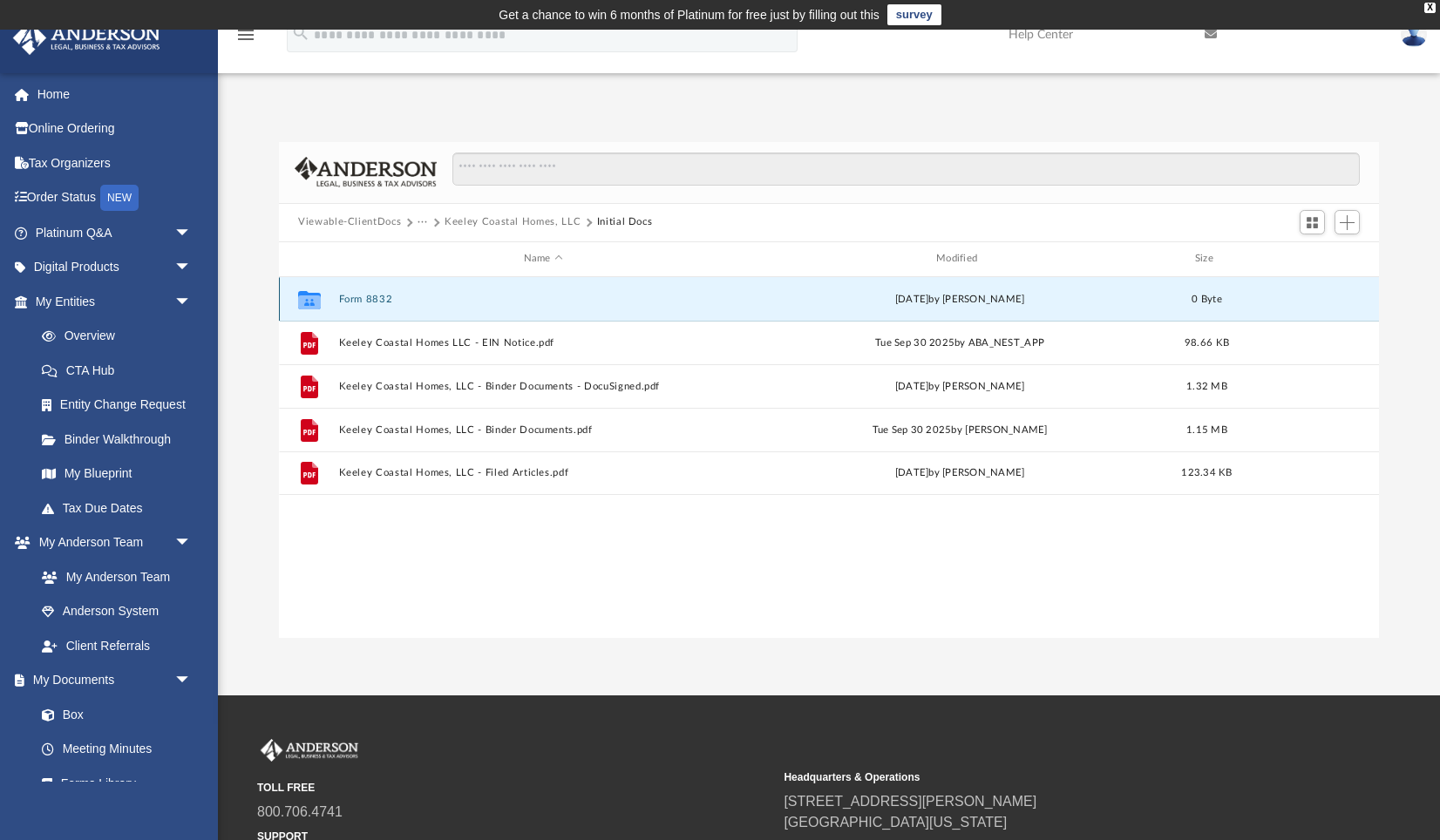
click at [351, 299] on button "Form 8832" at bounding box center [544, 299] width 409 height 11
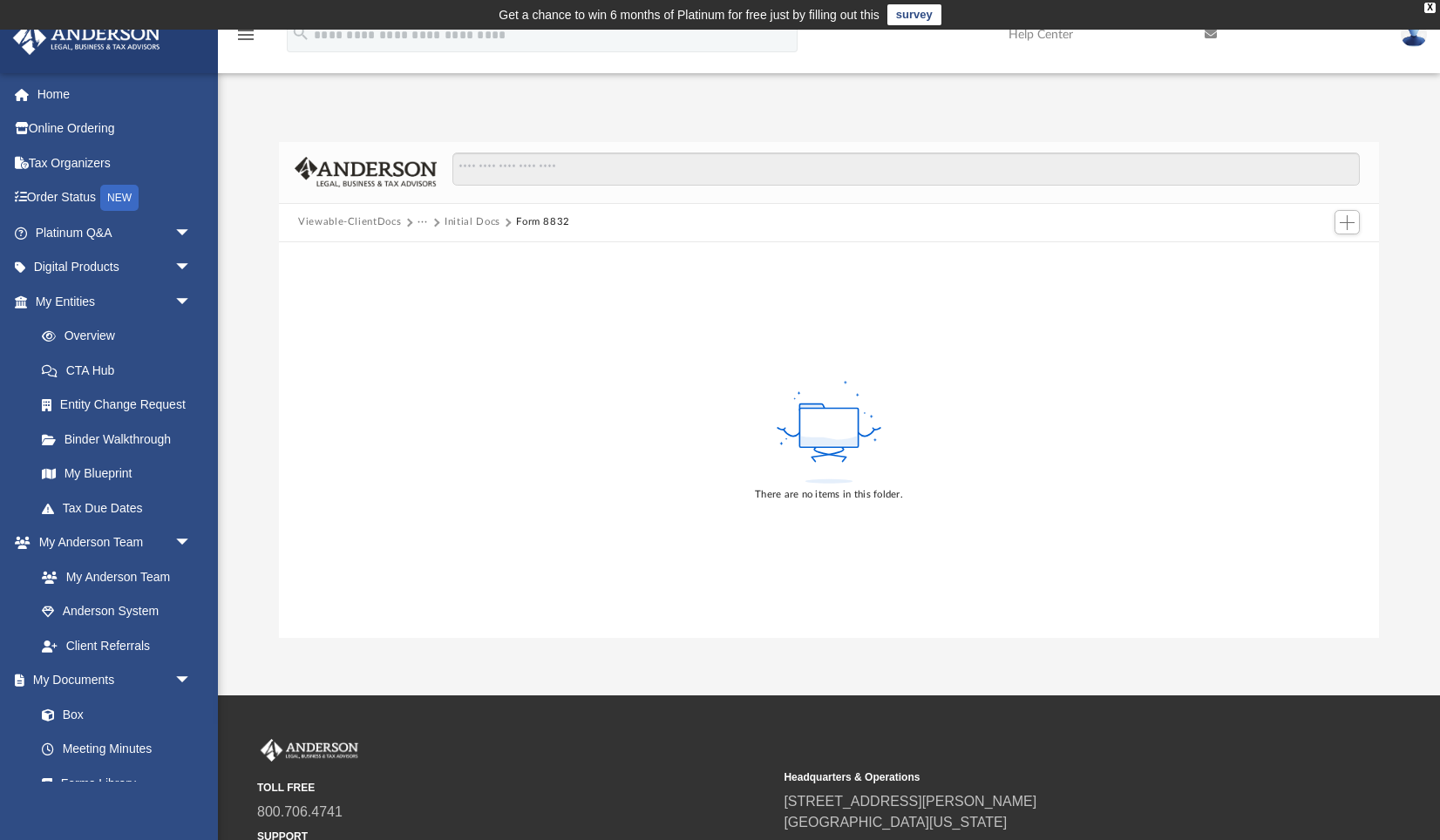
click at [458, 222] on button "Initial Docs" at bounding box center [472, 222] width 56 height 16
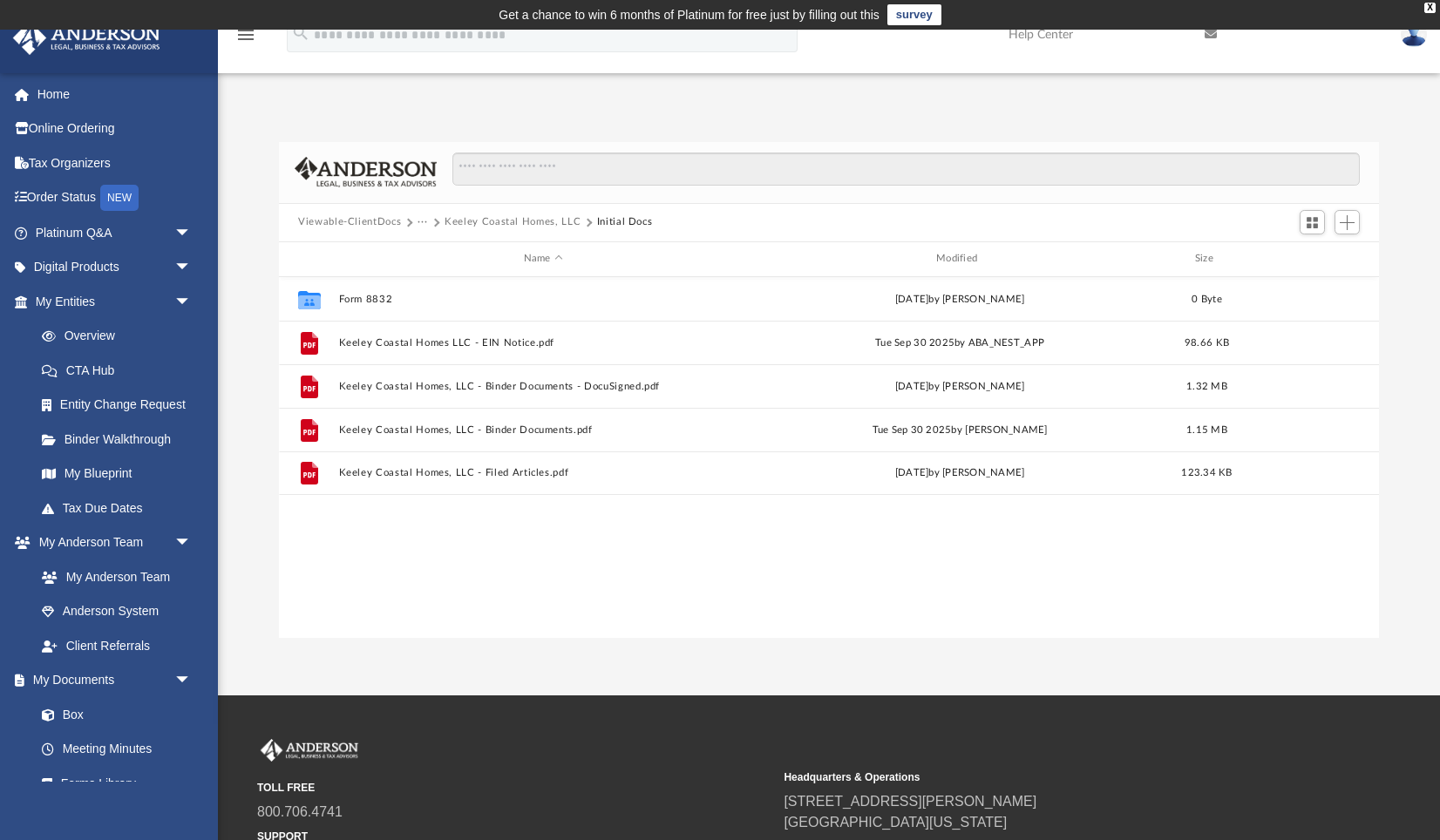
scroll to position [396, 1099]
click at [102, 366] on link "CTA Hub" at bounding box center [121, 371] width 193 height 35
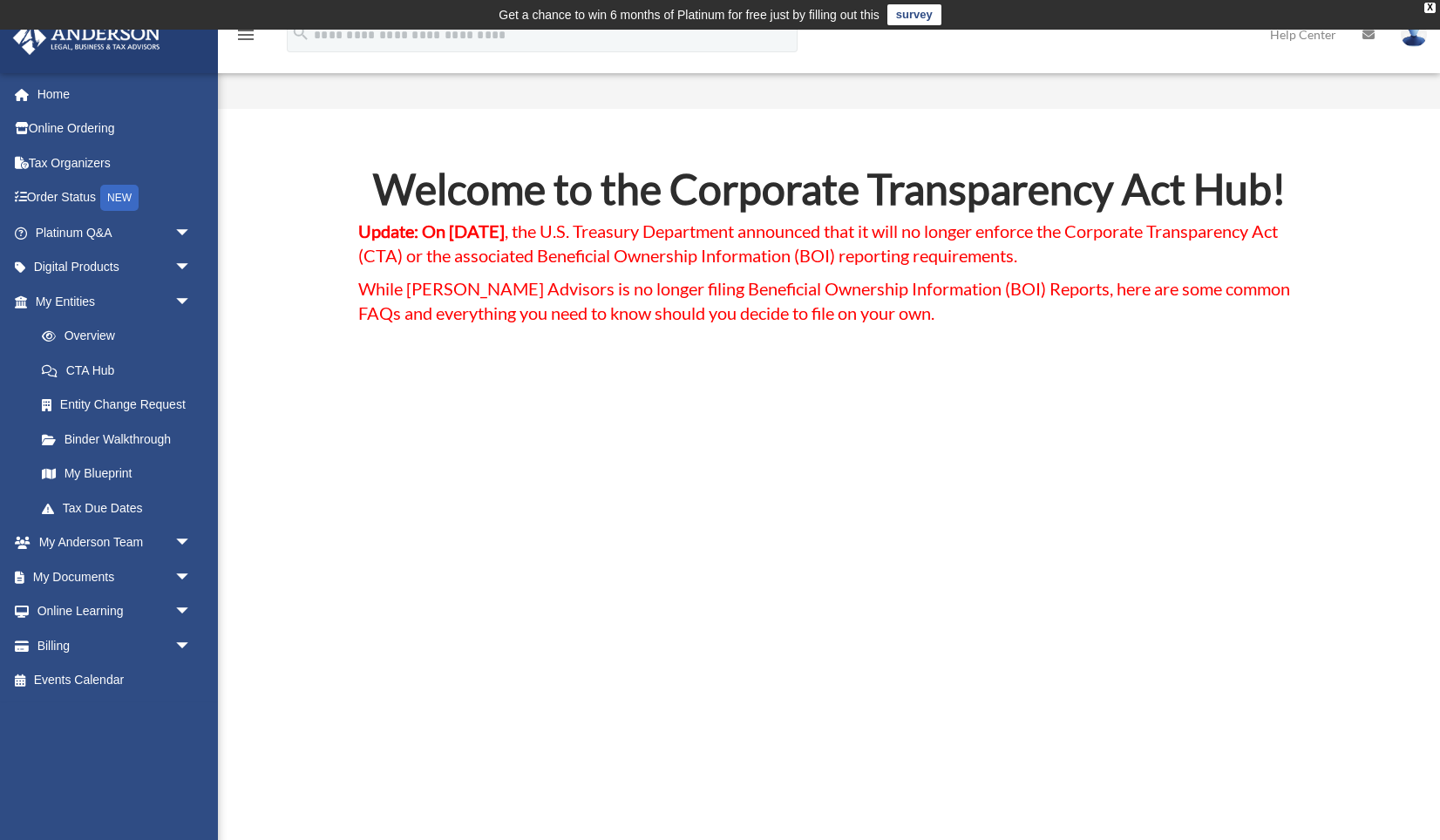
click at [102, 369] on link "CTA Hub" at bounding box center [121, 371] width 193 height 35
click at [99, 473] on link "My Blueprint" at bounding box center [121, 474] width 193 height 35
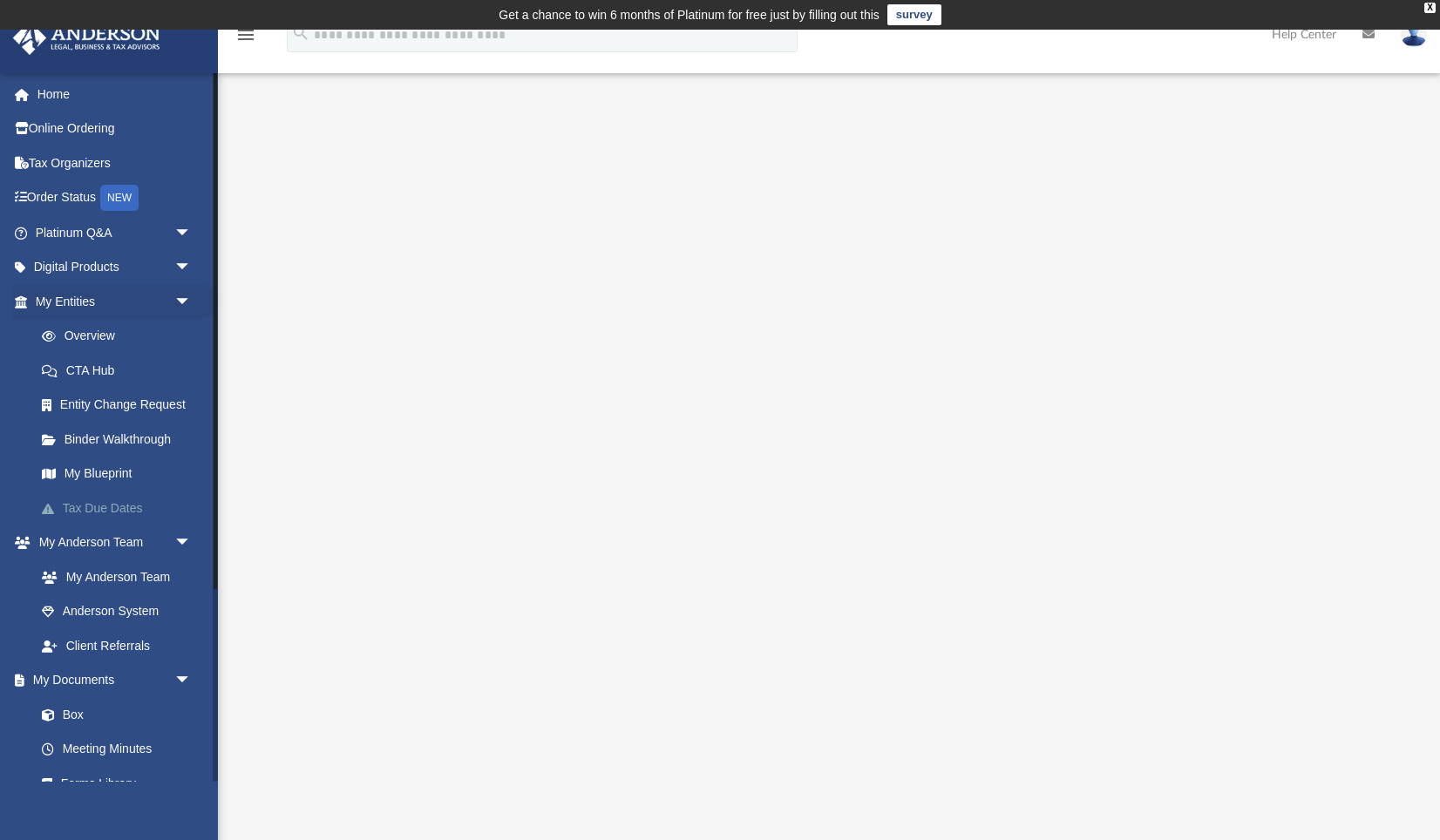
drag, startPoint x: 112, startPoint y: 509, endPoint x: 123, endPoint y: 508, distance: 11.0
click at [112, 509] on link "Tax Due Dates" at bounding box center [121, 508] width 193 height 35
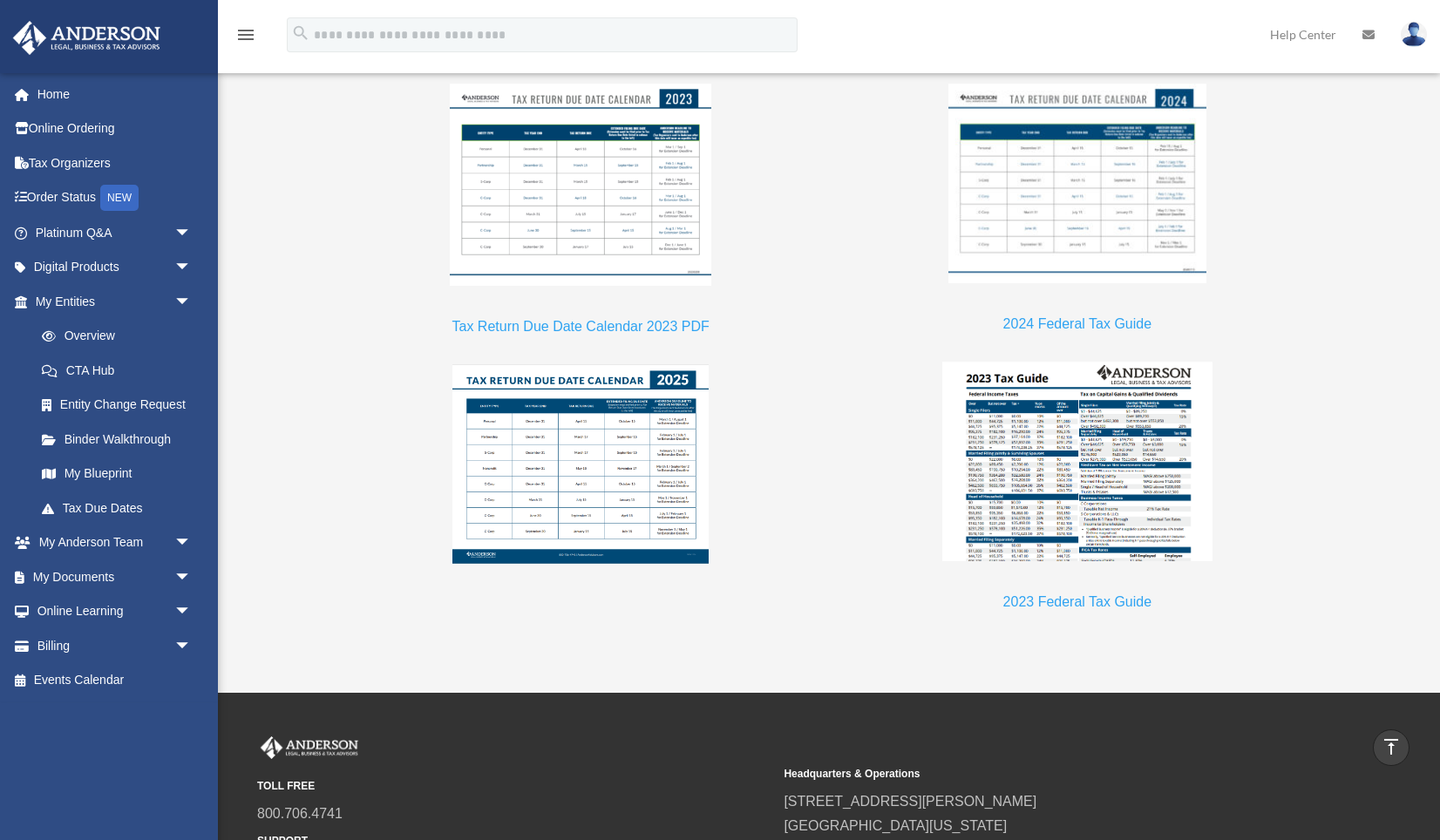
scroll to position [1599, 0]
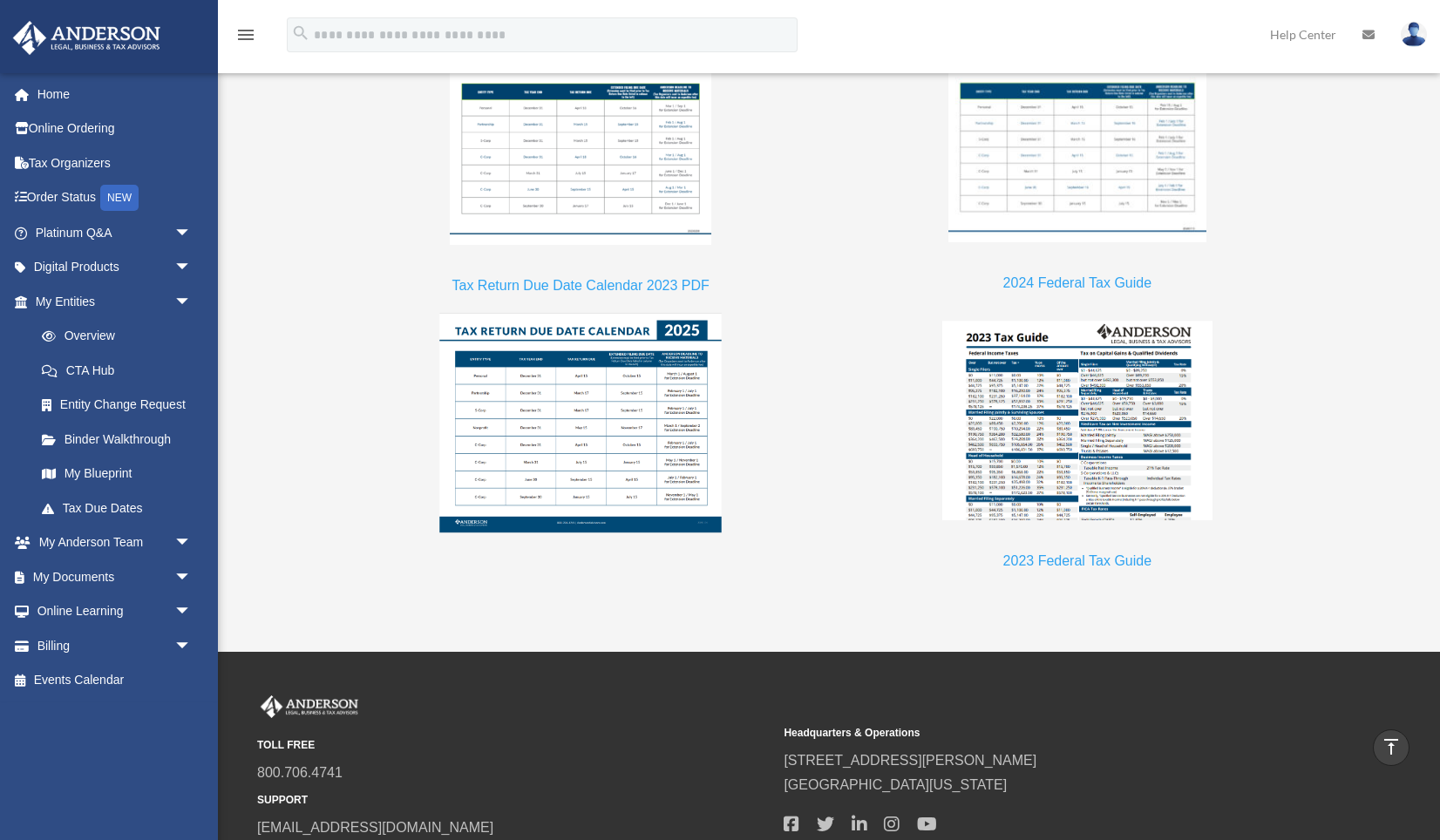
click at [581, 413] on img at bounding box center [581, 424] width 283 height 219
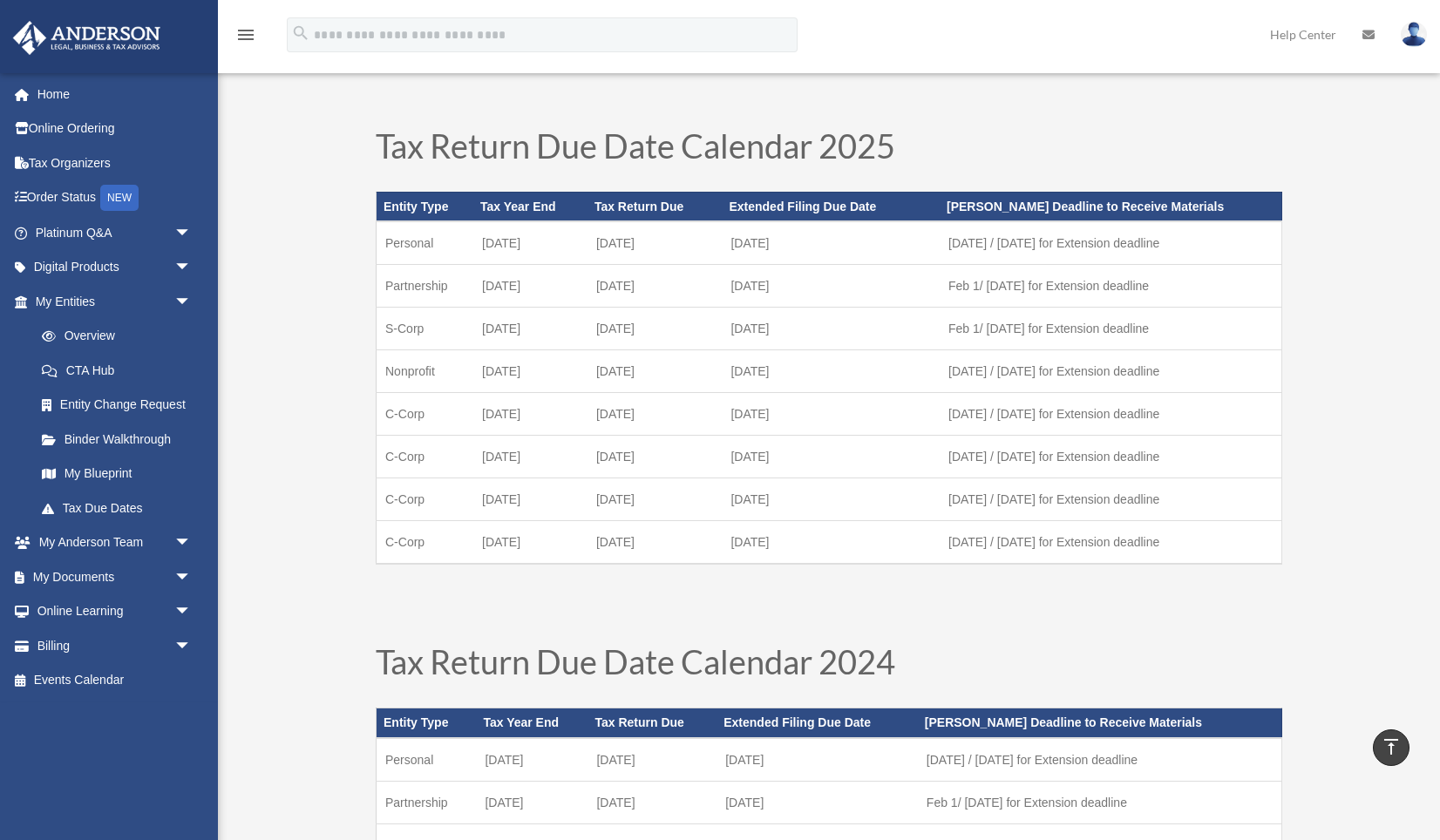
scroll to position [0, 0]
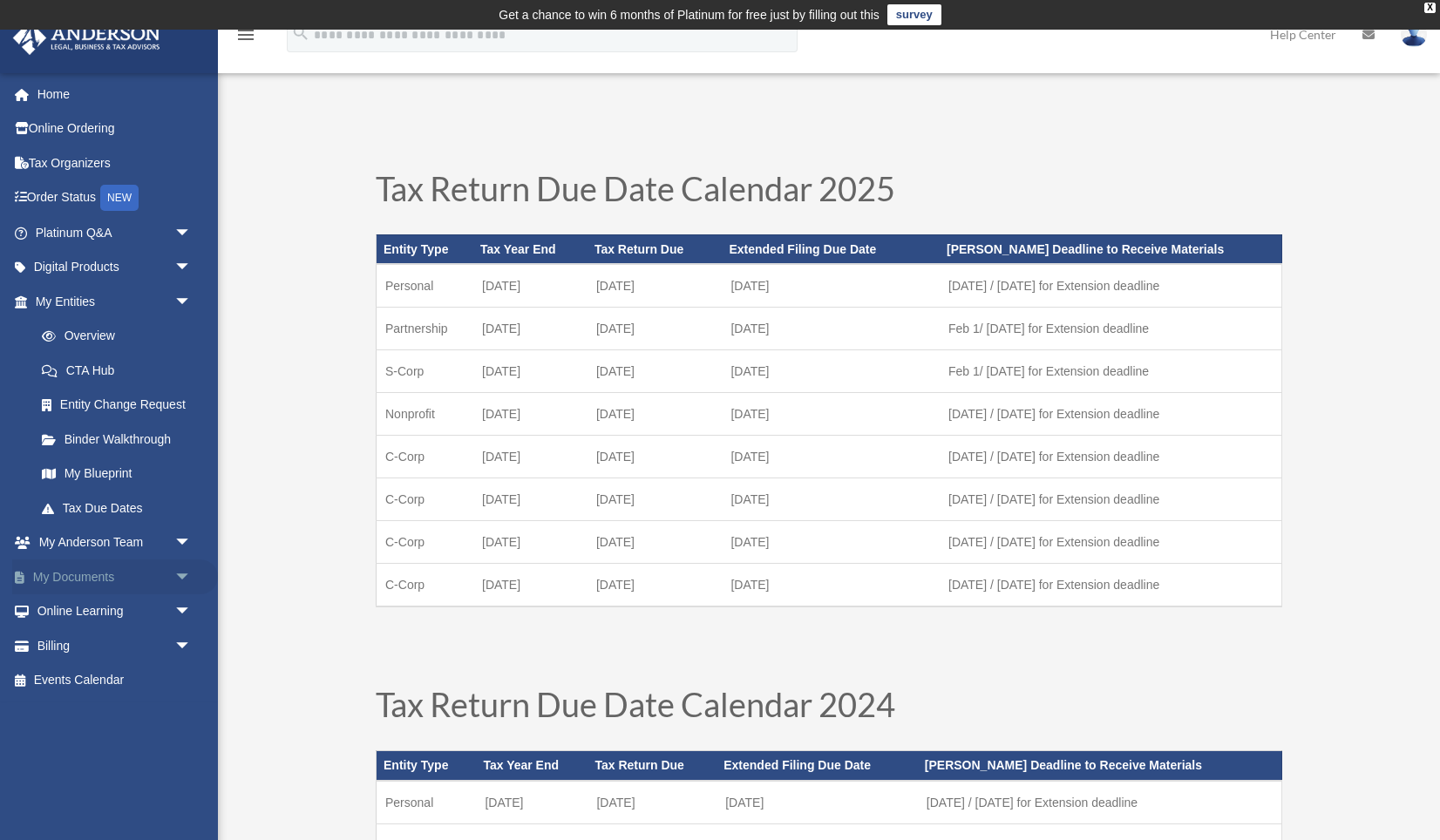
click at [185, 579] on span "arrow_drop_down" at bounding box center [192, 577] width 35 height 35
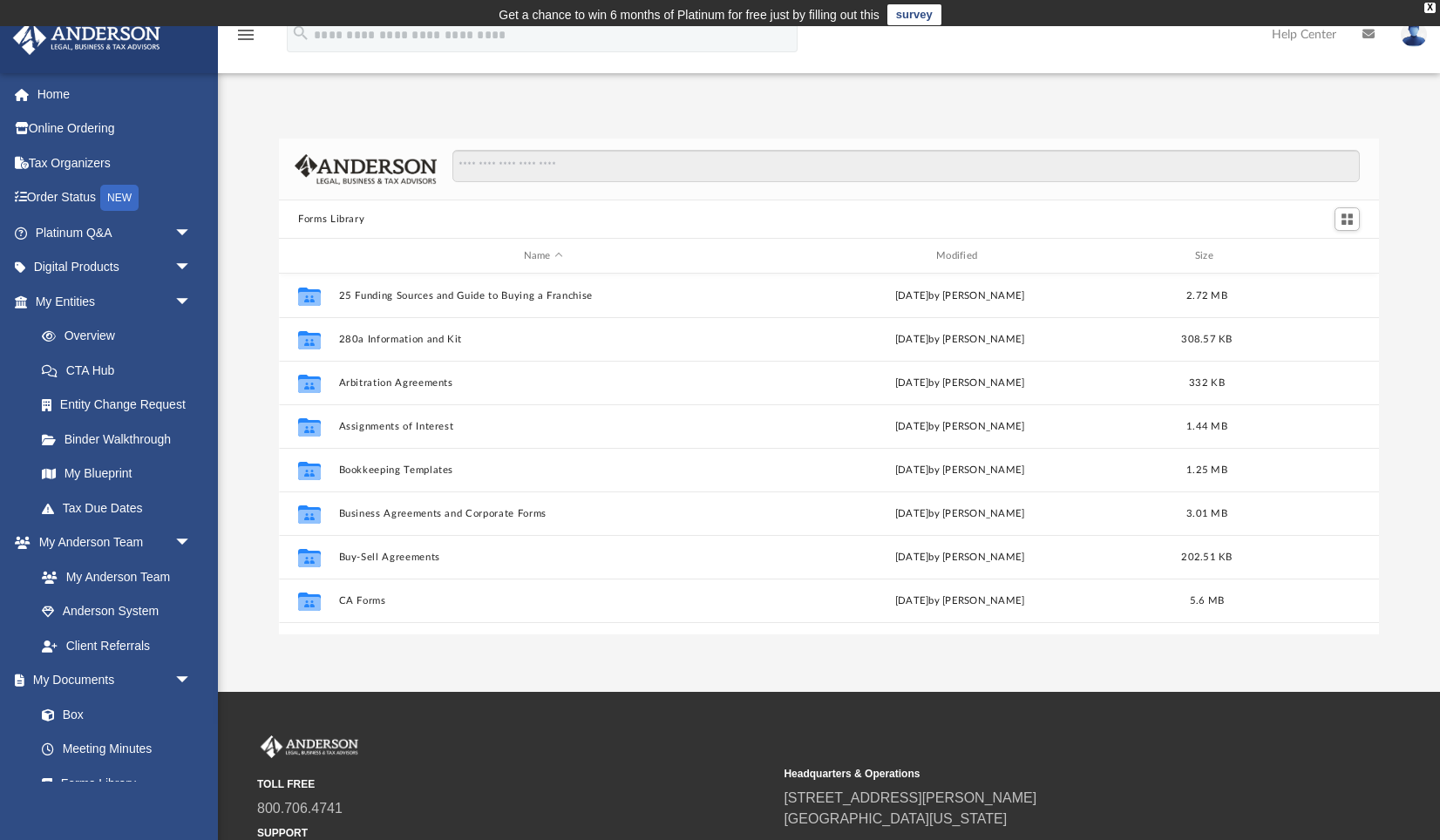
scroll to position [396, 1099]
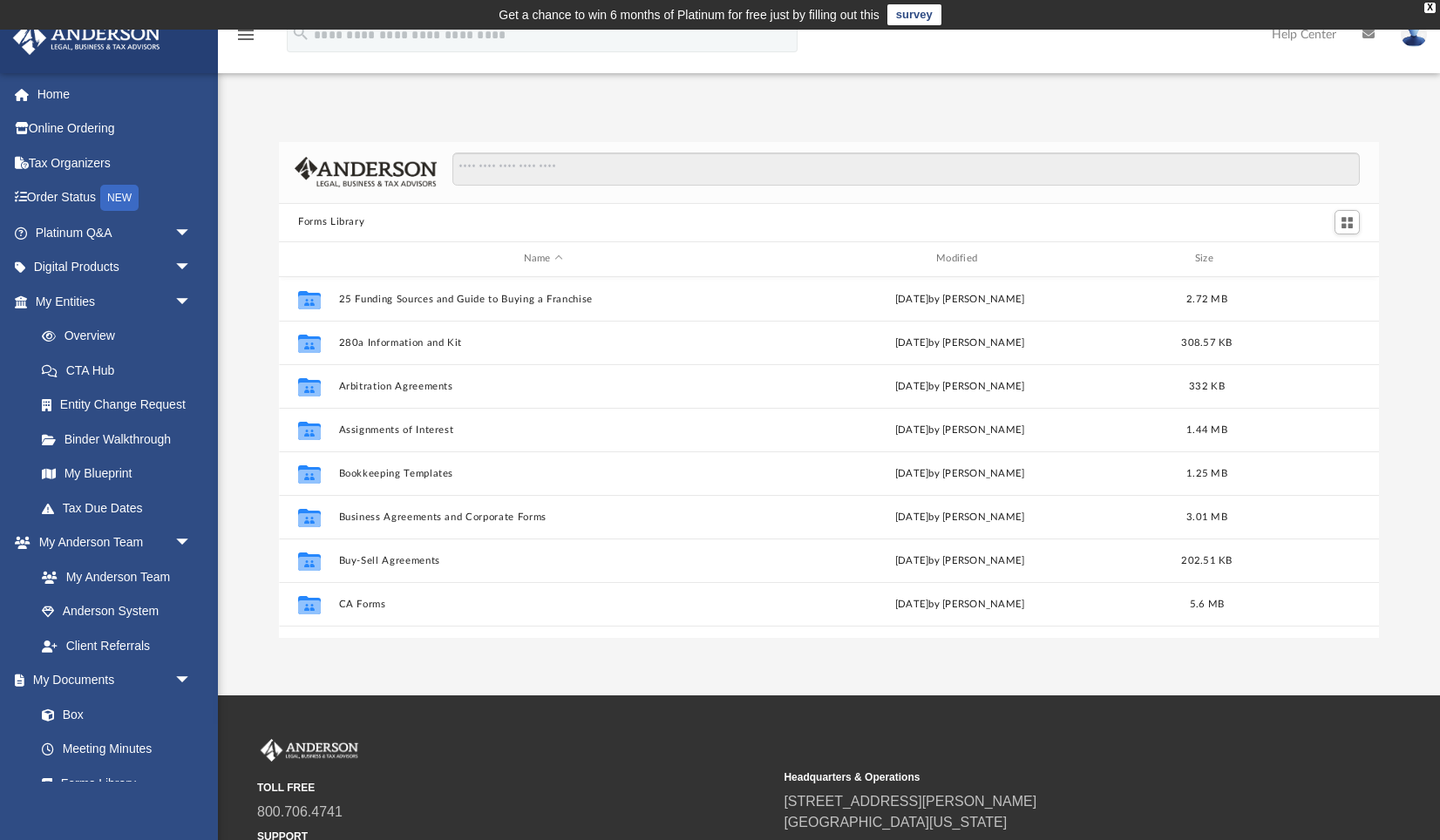
click at [246, 308] on div "Forms Library Name Modified Size Collaborated Folder 25 Funding Sources and Gui…" at bounding box center [828, 389] width 1222 height 495
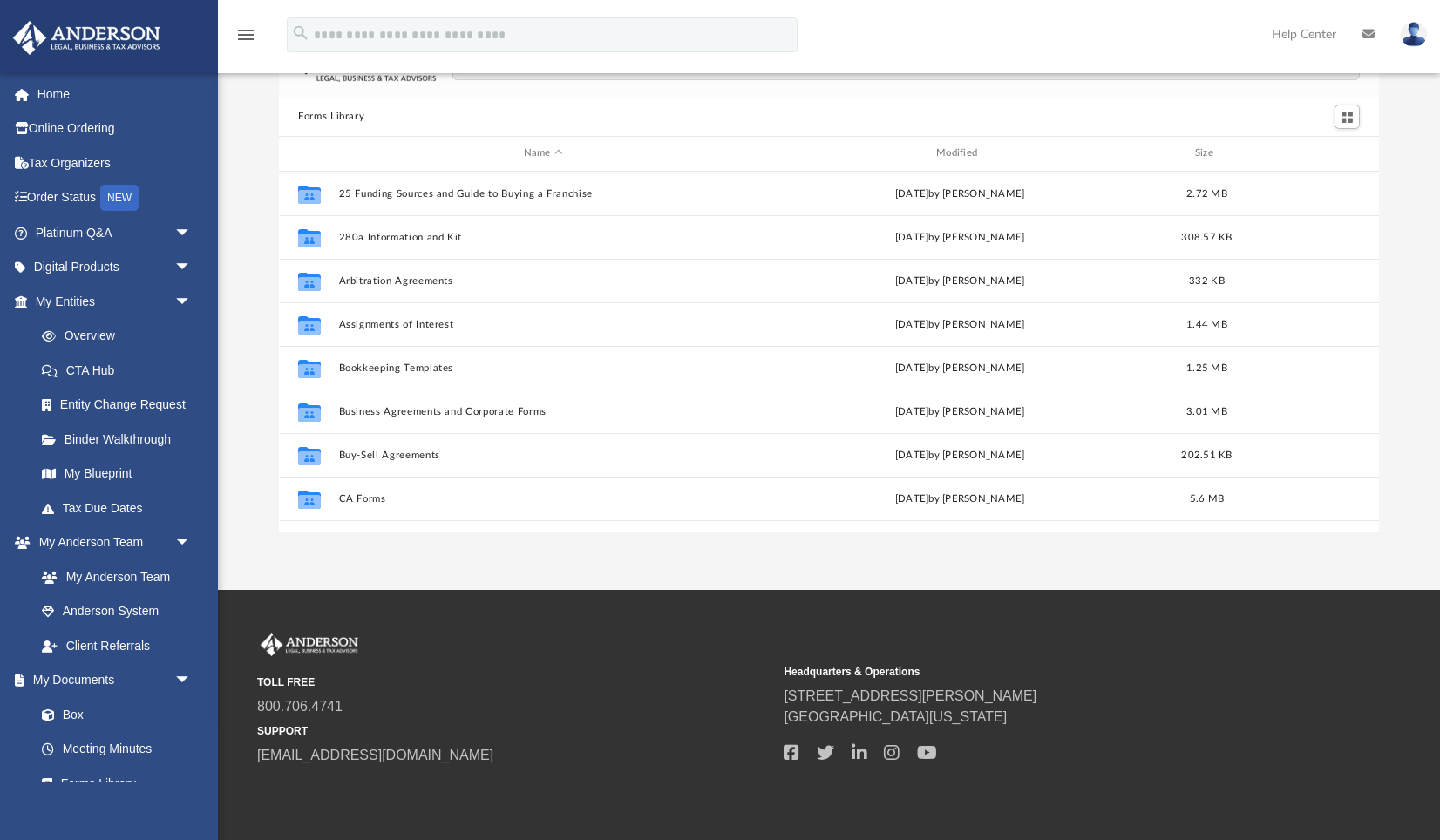
scroll to position [105, 0]
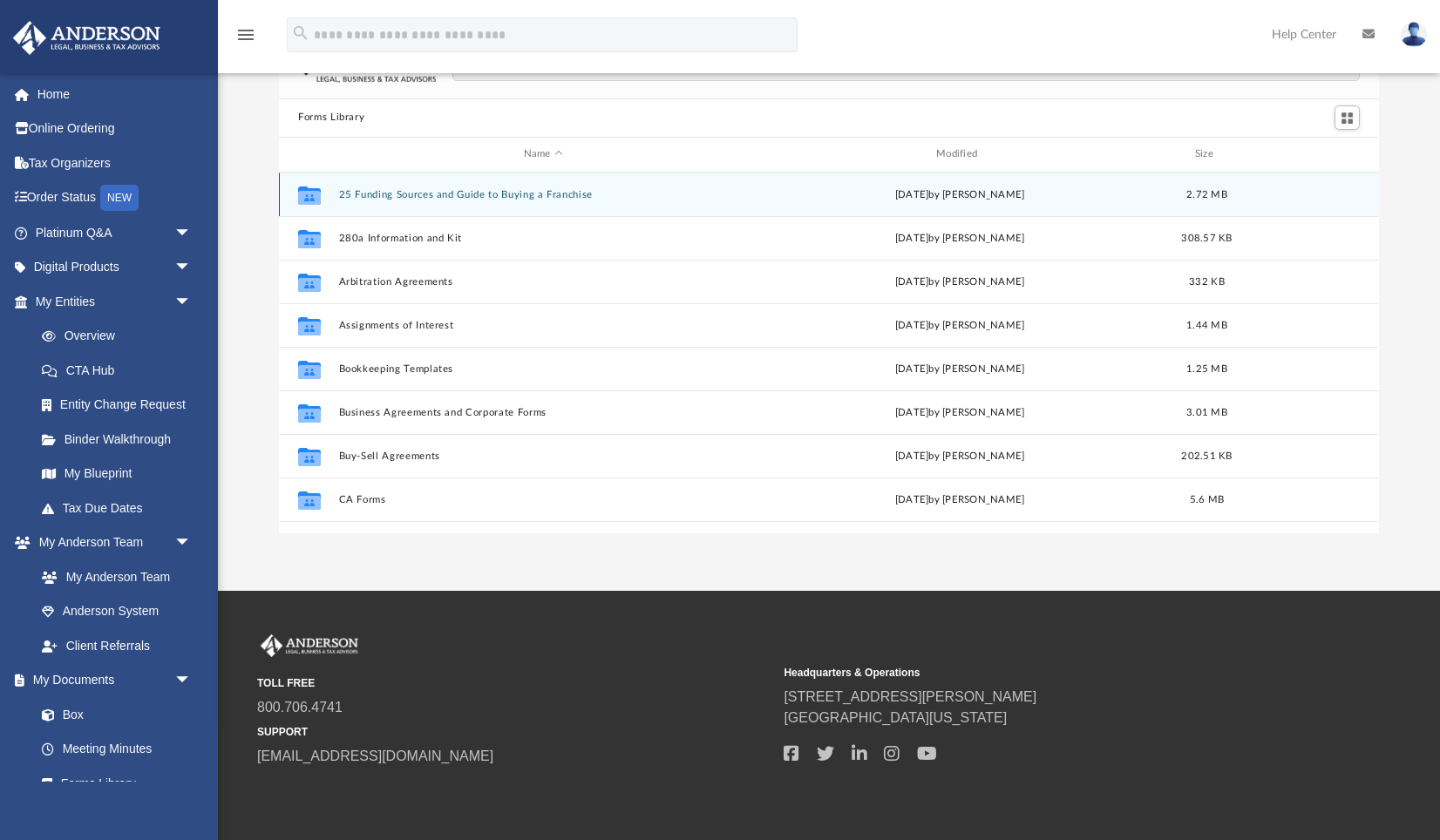
click at [478, 195] on button "25 Funding Sources and Guide to Buying a Franchise" at bounding box center [544, 194] width 409 height 11
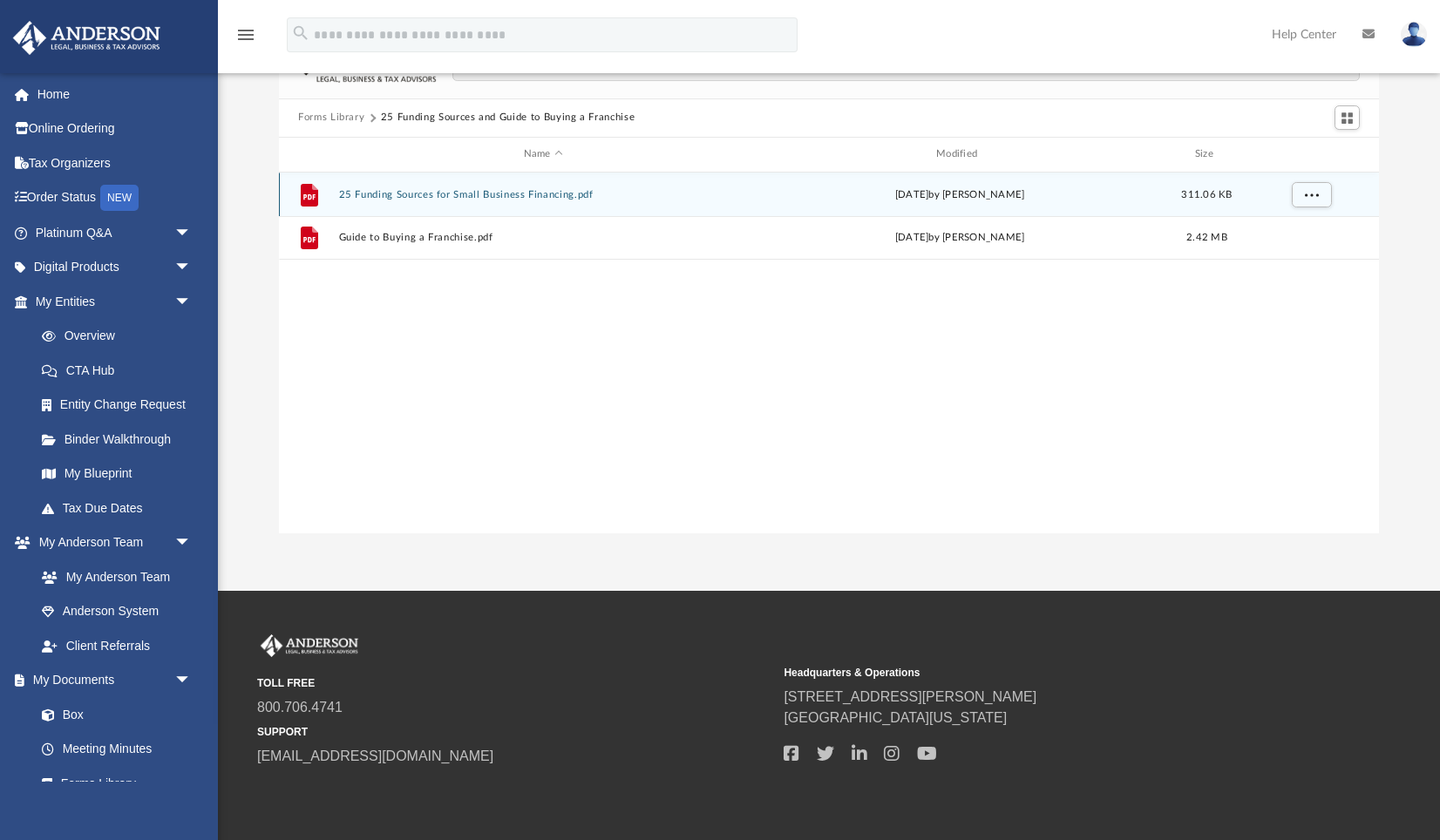
click at [443, 193] on button "25 Funding Sources for Small Business Financing.pdf" at bounding box center [544, 194] width 409 height 11
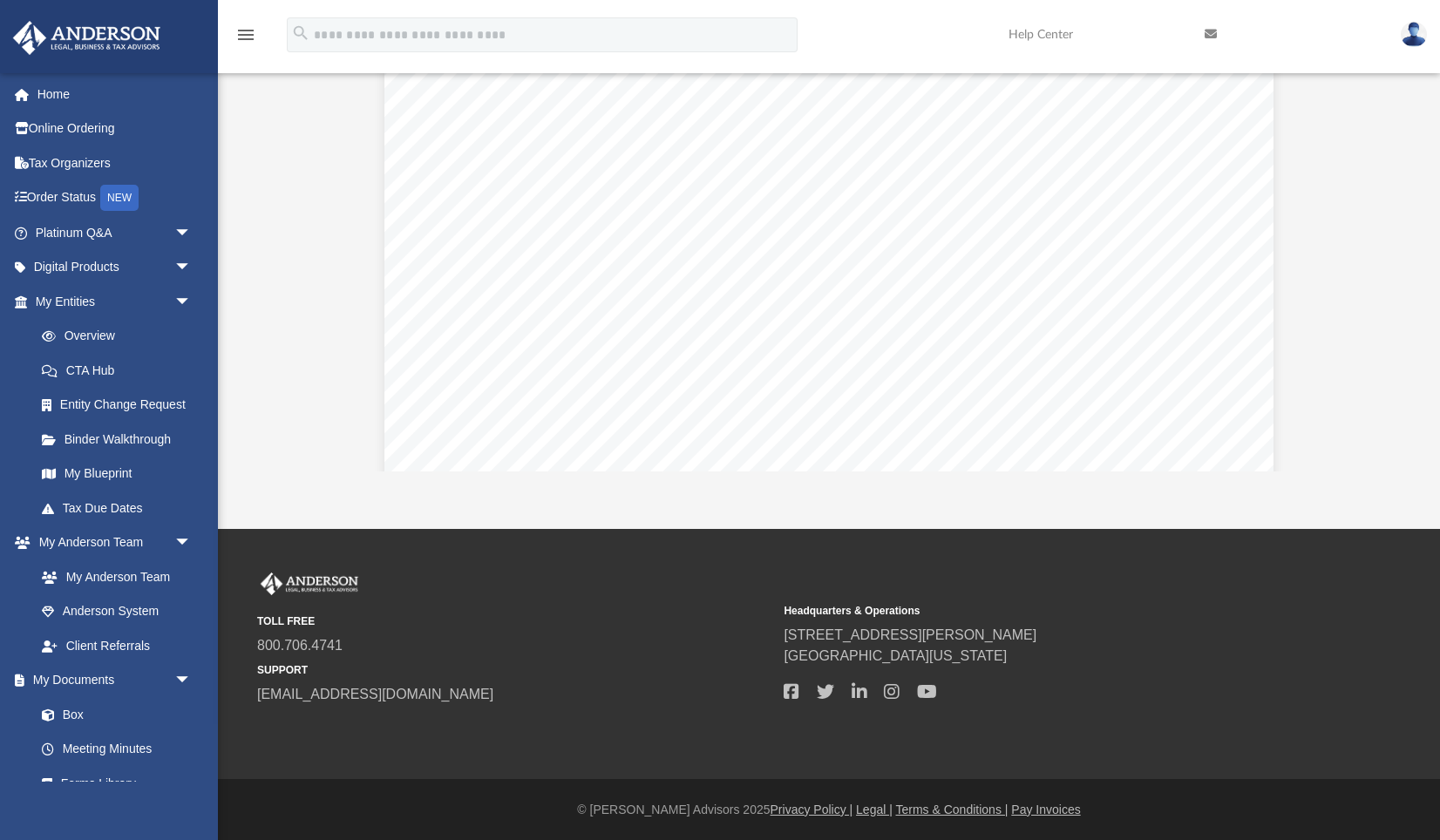
scroll to position [2939, 0]
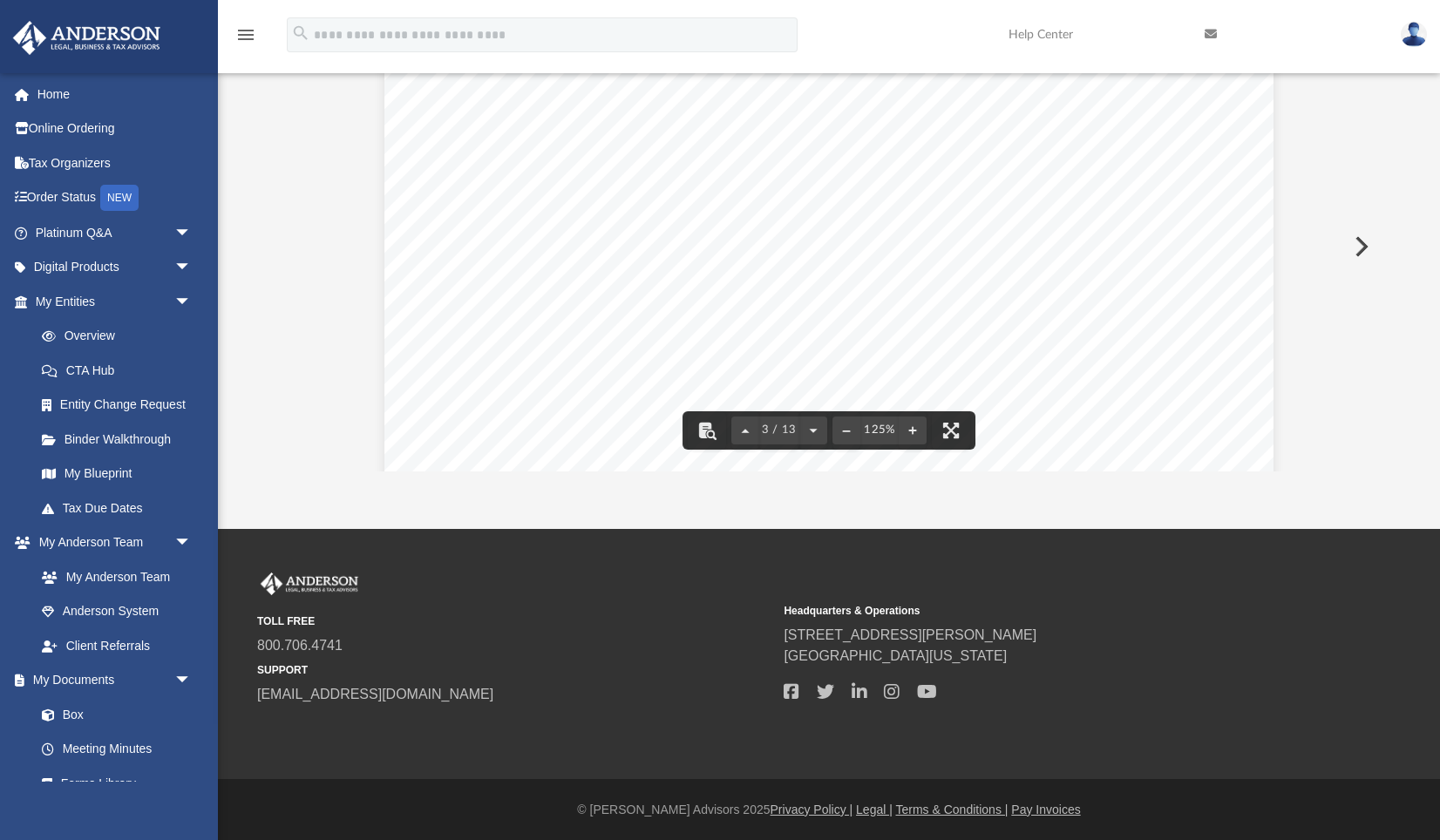
click at [483, 306] on div "How Do I Prepare for my Funding Request? There is an old saying that “luck goes…" at bounding box center [828, 23] width 889 height 1150
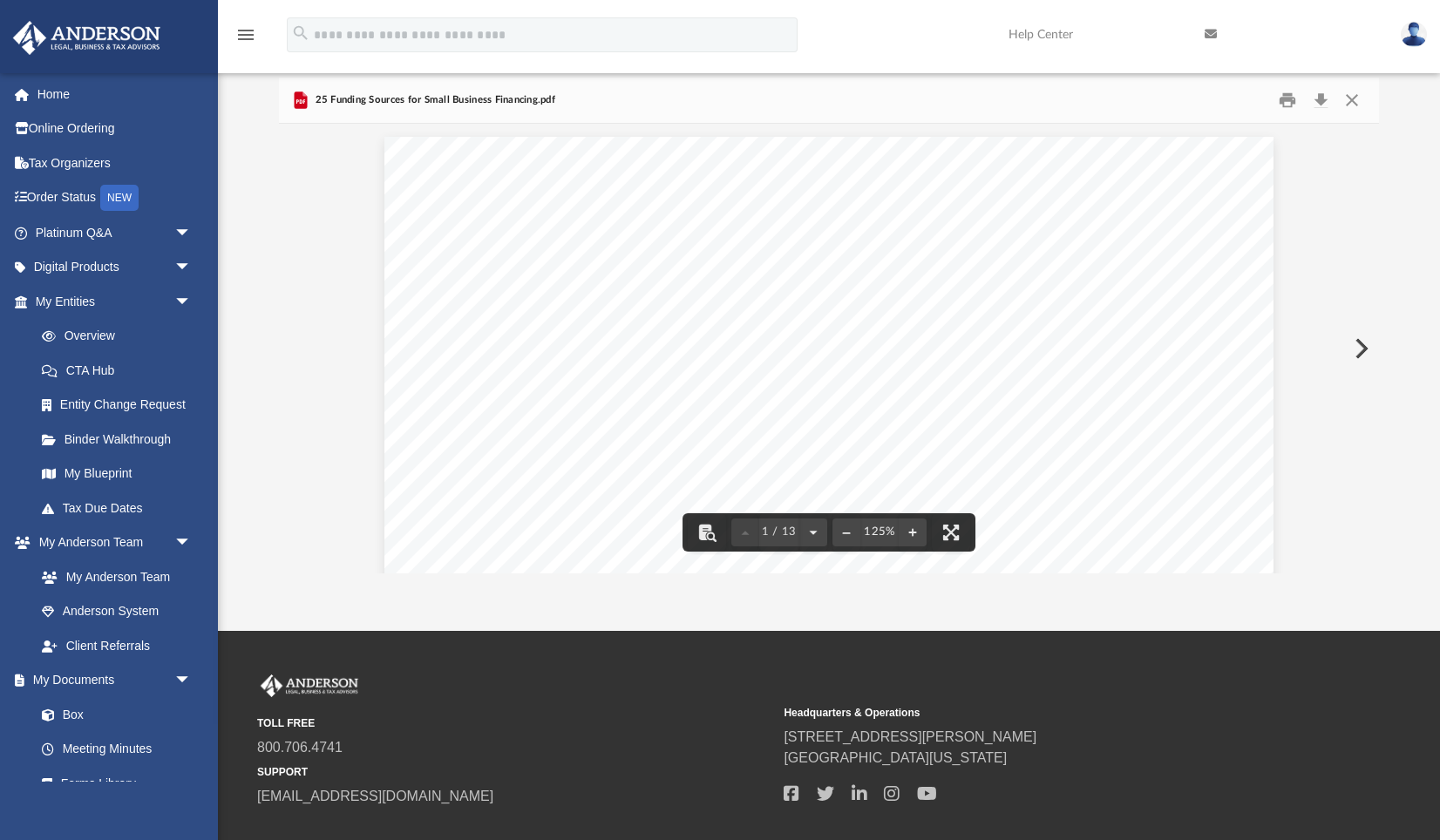
scroll to position [0, 0]
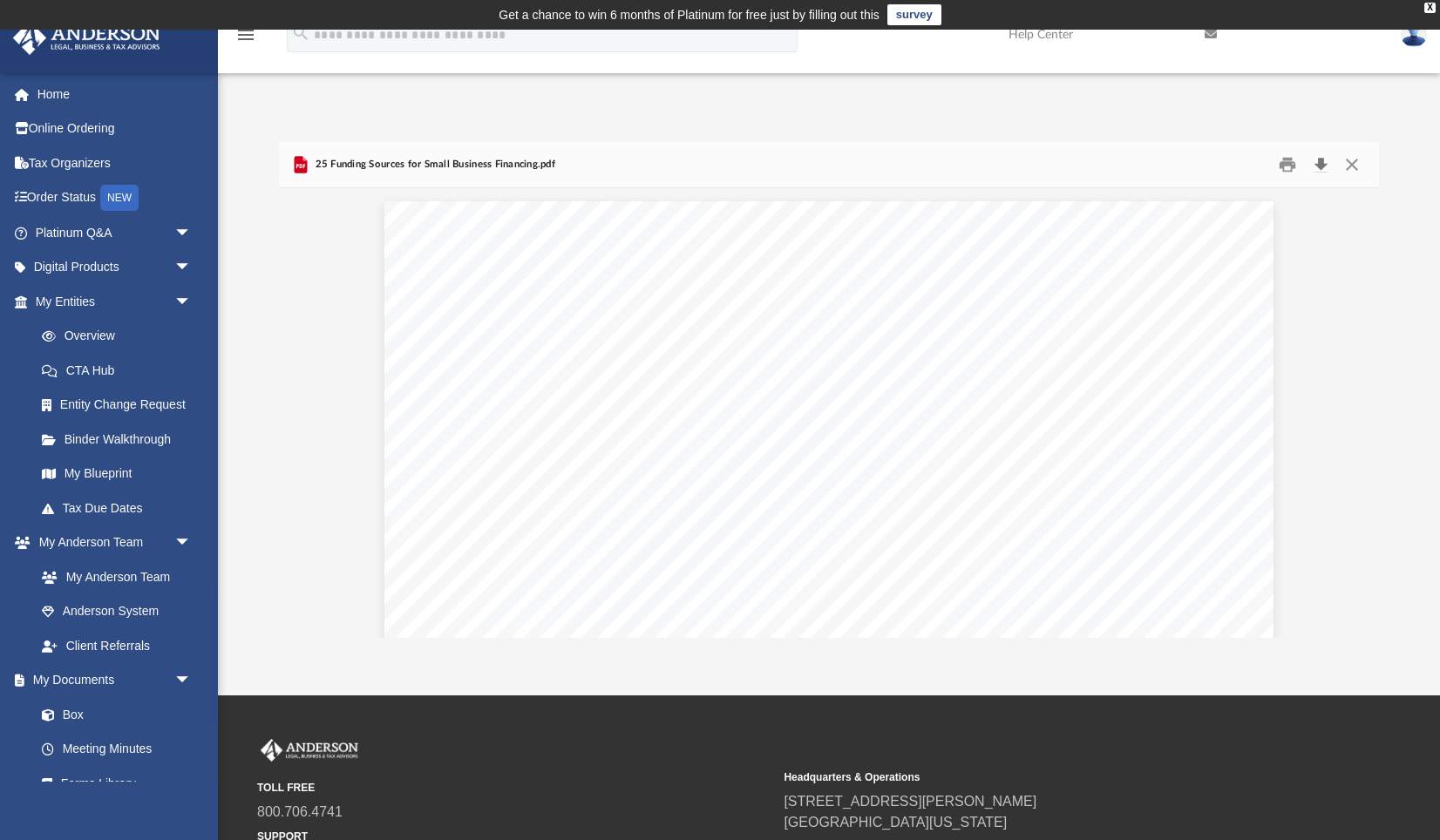
click at [1322, 161] on button "Download" at bounding box center [1321, 164] width 32 height 27
click at [1288, 165] on button "Print" at bounding box center [1288, 164] width 35 height 27
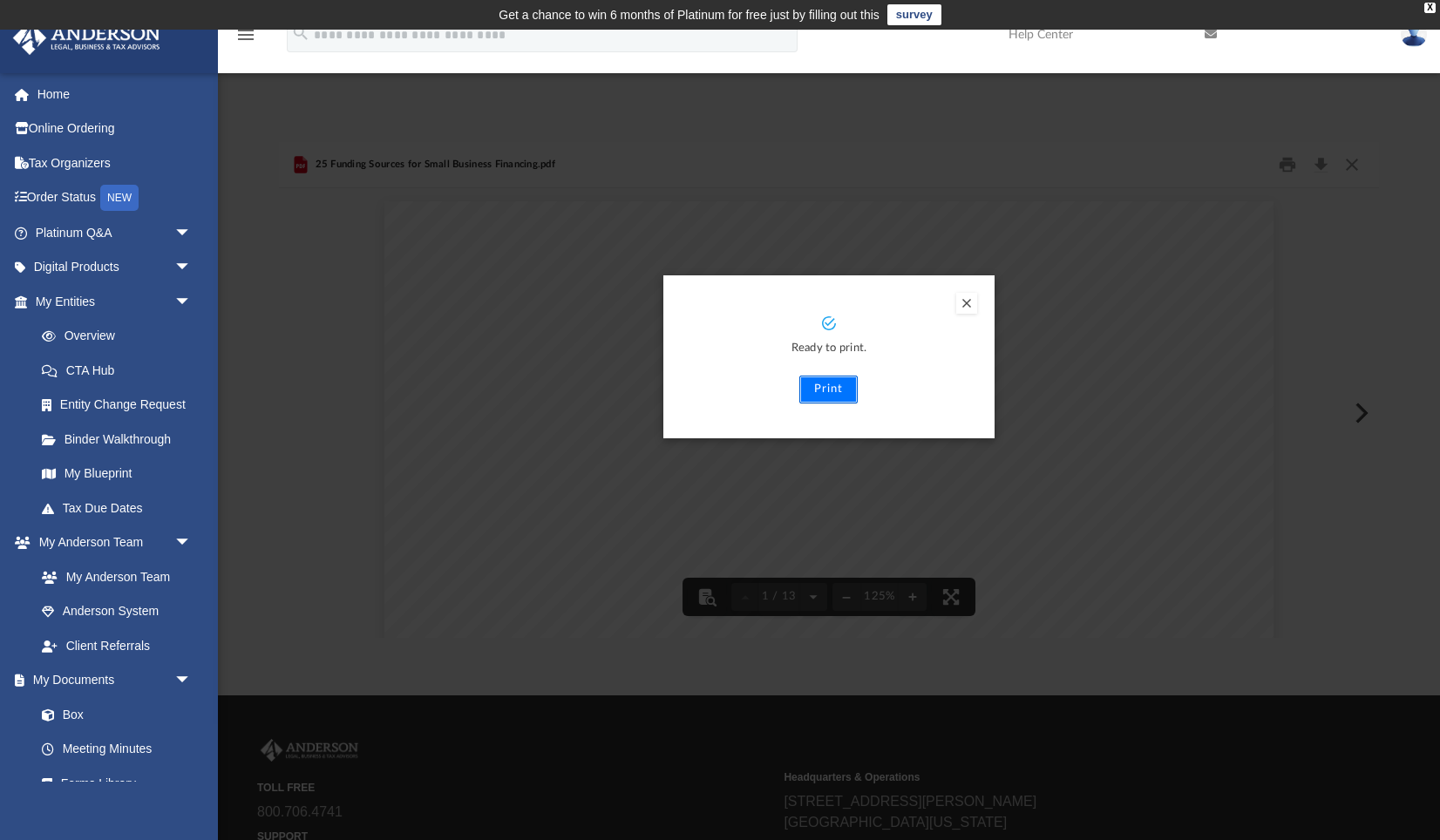
click at [819, 392] on button "Print" at bounding box center [828, 389] width 59 height 28
